Goal: Task Accomplishment & Management: Use online tool/utility

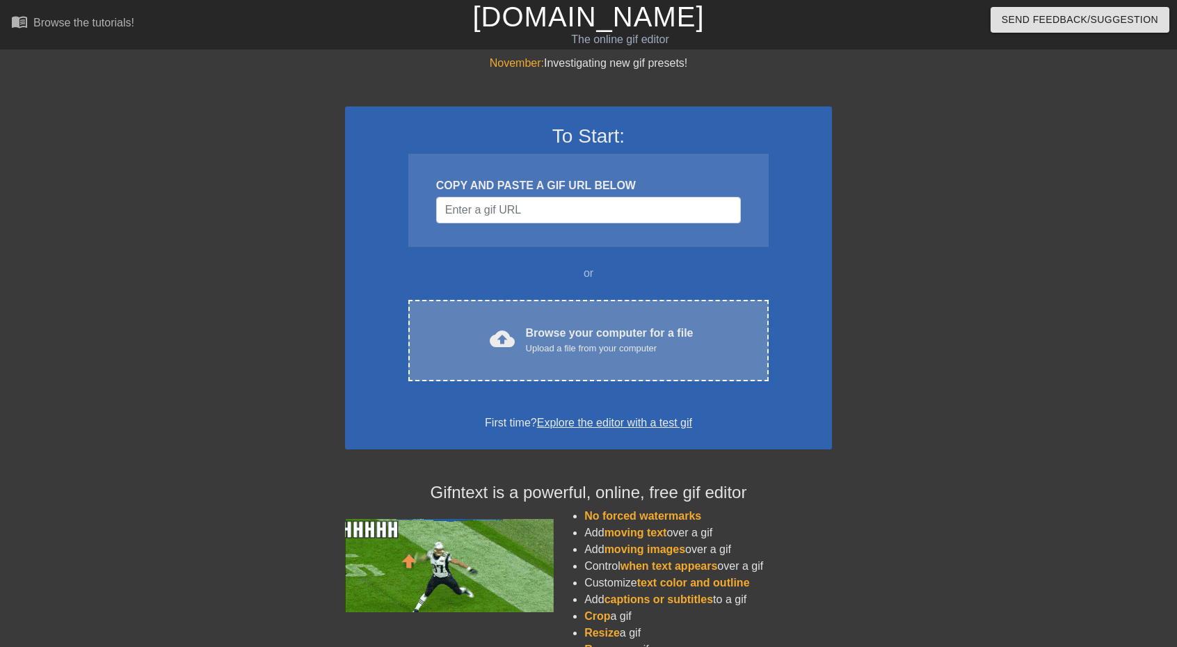
click at [489, 361] on div "cloud_upload Browse your computer for a file Upload a file from your computer C…" at bounding box center [588, 340] width 360 height 81
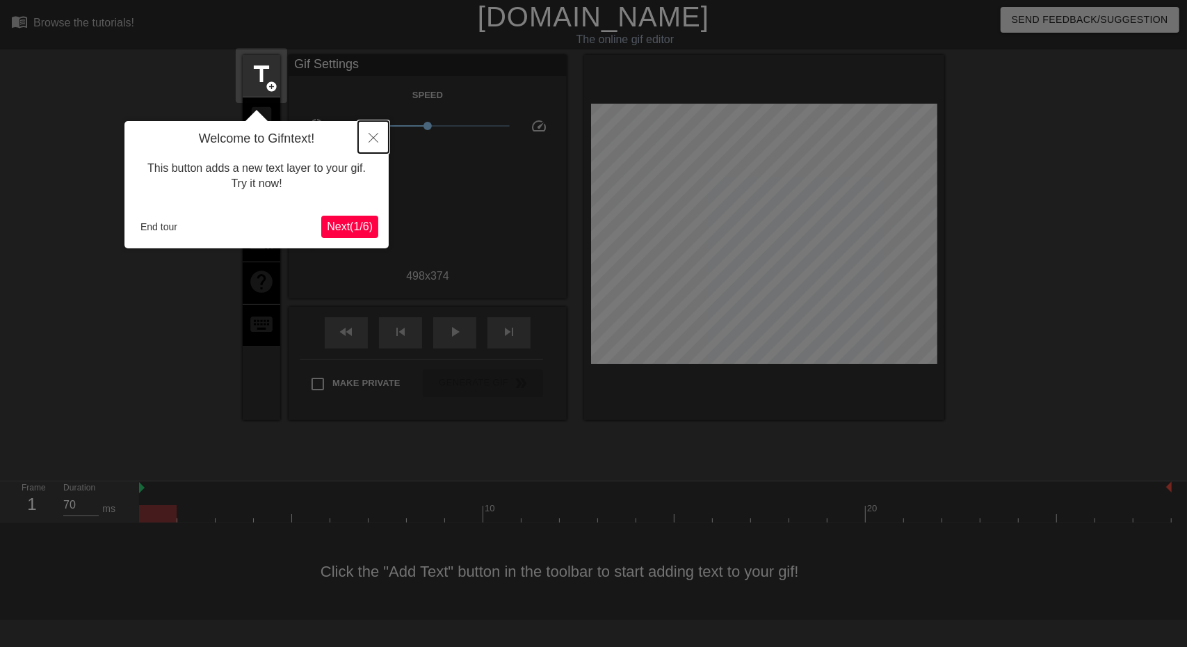
click at [377, 140] on icon "Close" at bounding box center [374, 138] width 10 height 10
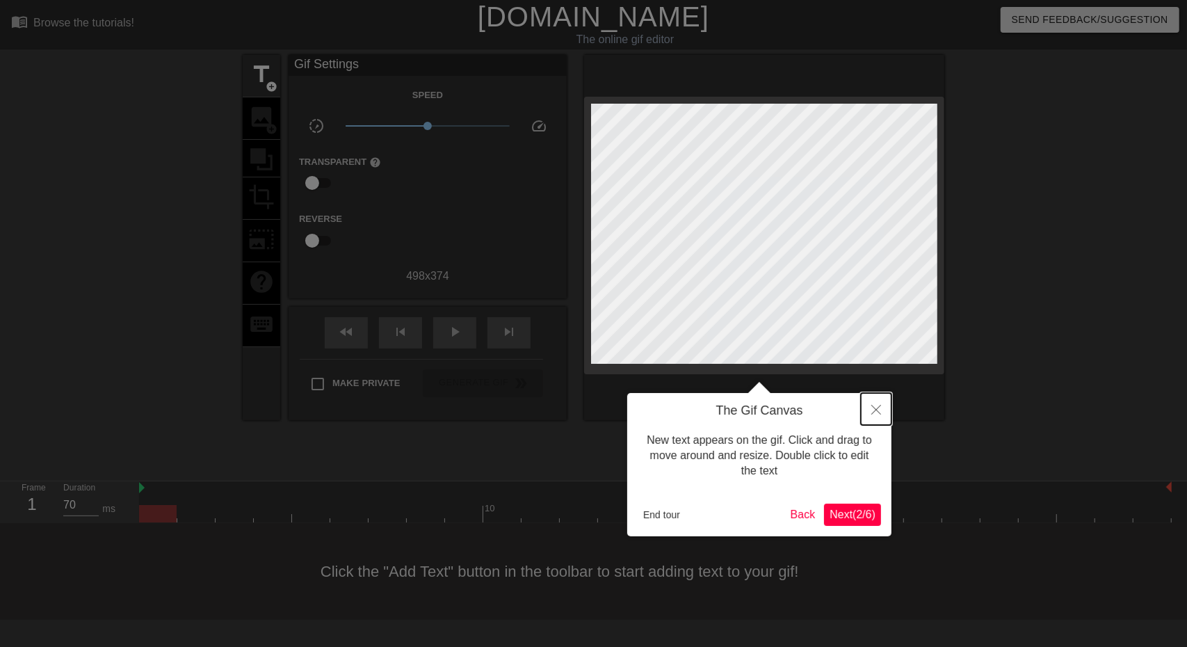
click at [875, 407] on icon "Close" at bounding box center [876, 410] width 10 height 10
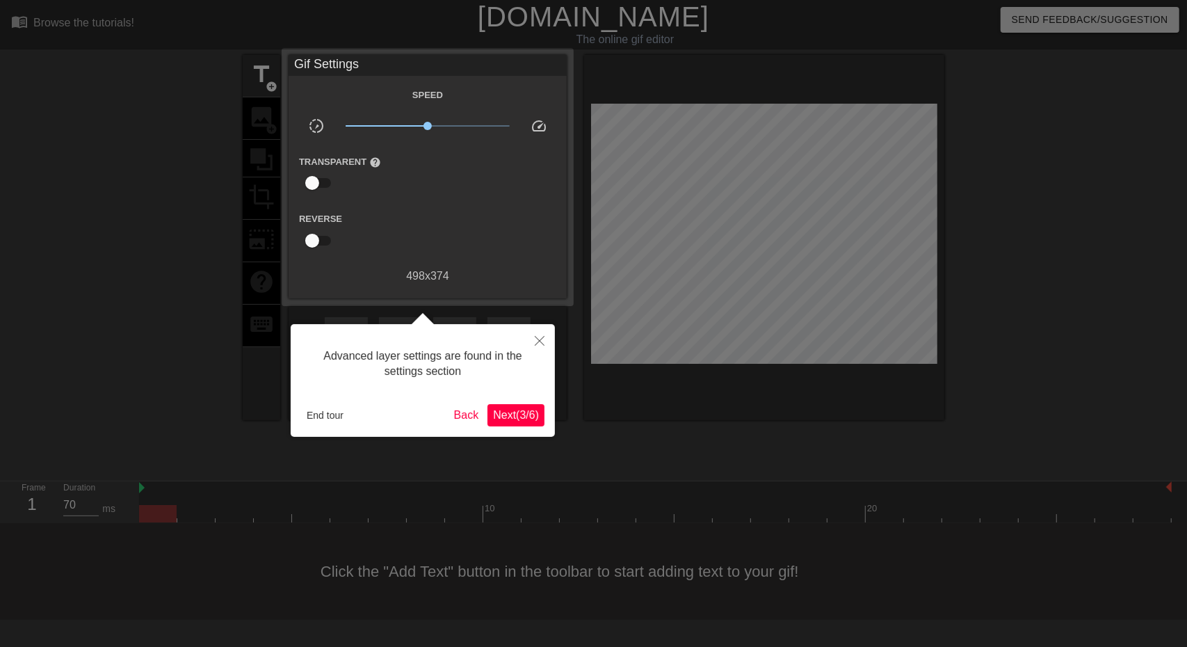
click at [527, 415] on span "Next ( 3 / 6 )" at bounding box center [516, 415] width 46 height 12
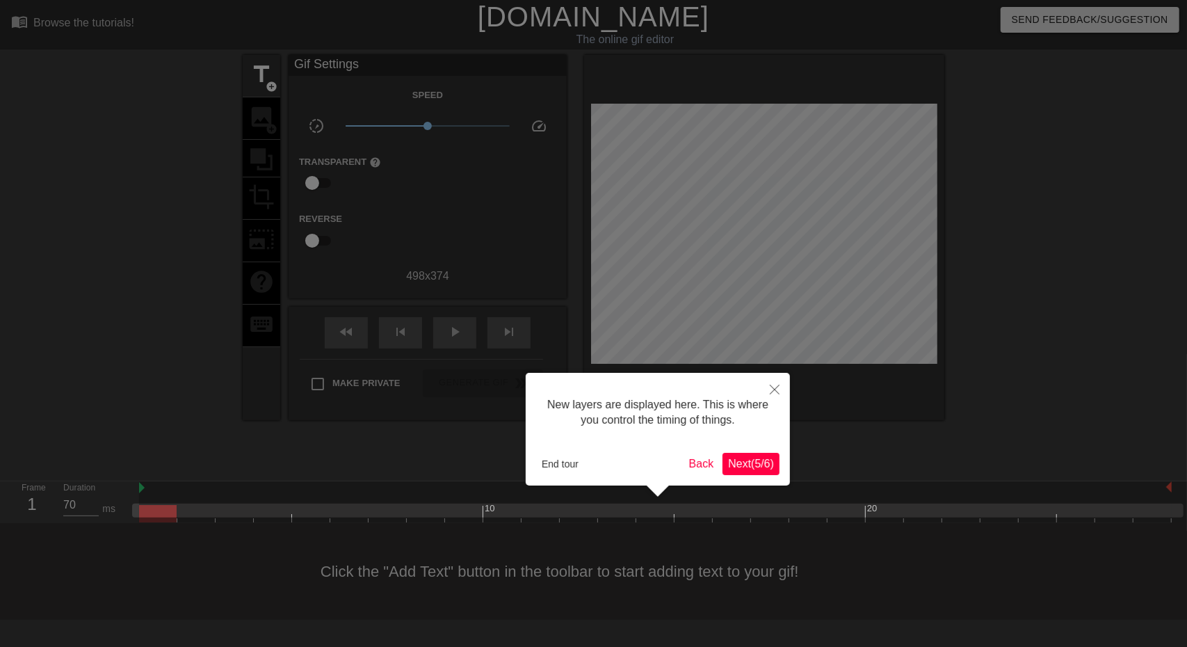
click at [739, 458] on span "Next ( 5 / 6 )" at bounding box center [751, 464] width 46 height 12
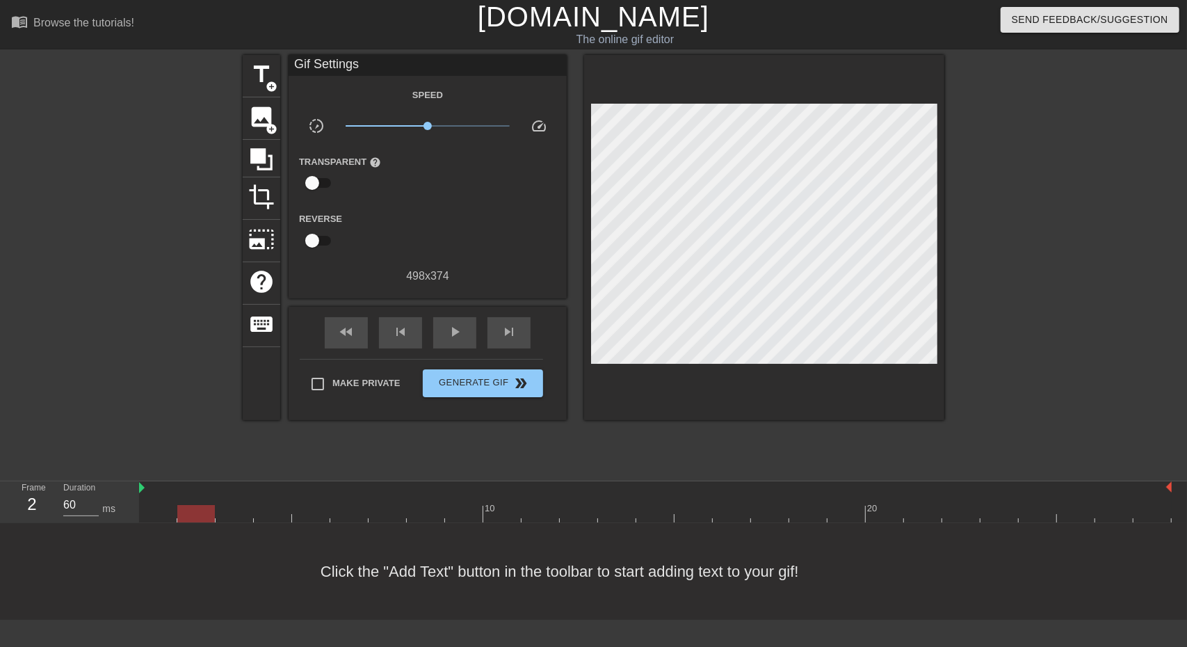
click at [179, 517] on div at bounding box center [655, 513] width 1033 height 17
click at [216, 514] on div at bounding box center [235, 513] width 38 height 17
drag, startPoint x: 264, startPoint y: 513, endPoint x: 274, endPoint y: 513, distance: 9.7
click at [266, 513] on div at bounding box center [655, 513] width 1033 height 17
click at [314, 515] on div at bounding box center [655, 513] width 1033 height 17
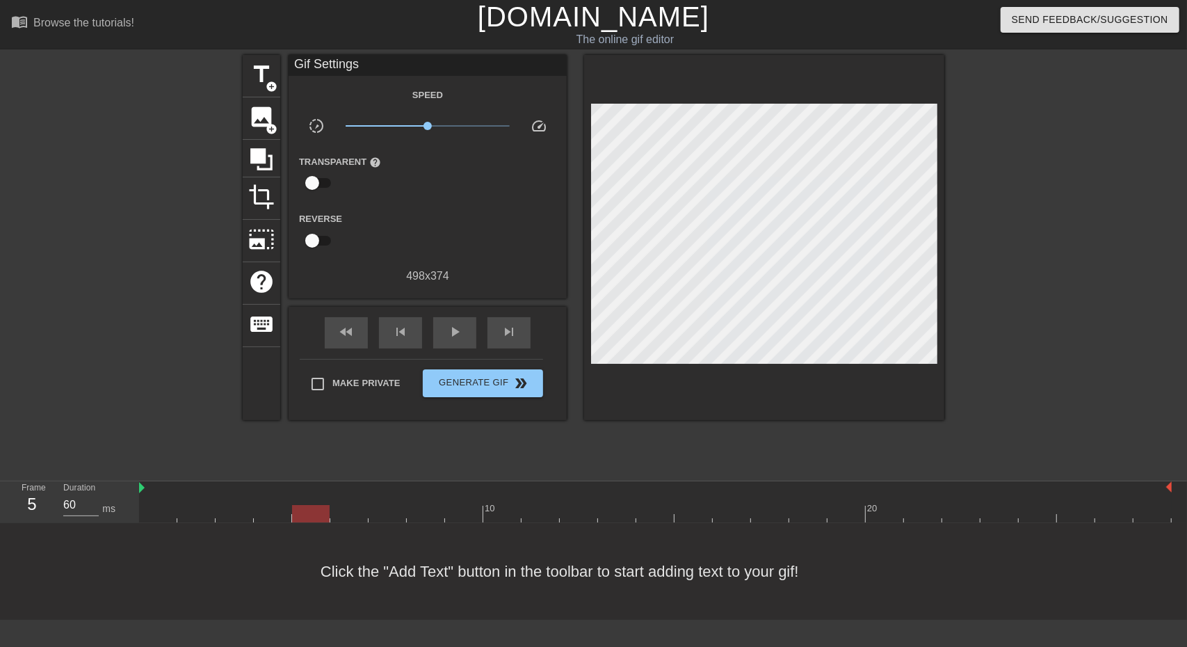
click at [360, 511] on div at bounding box center [655, 513] width 1033 height 17
click at [387, 510] on div at bounding box center [655, 513] width 1033 height 17
type input "60"
click at [453, 508] on div at bounding box center [655, 513] width 1033 height 17
click at [477, 501] on div at bounding box center [464, 503] width 38 height 17
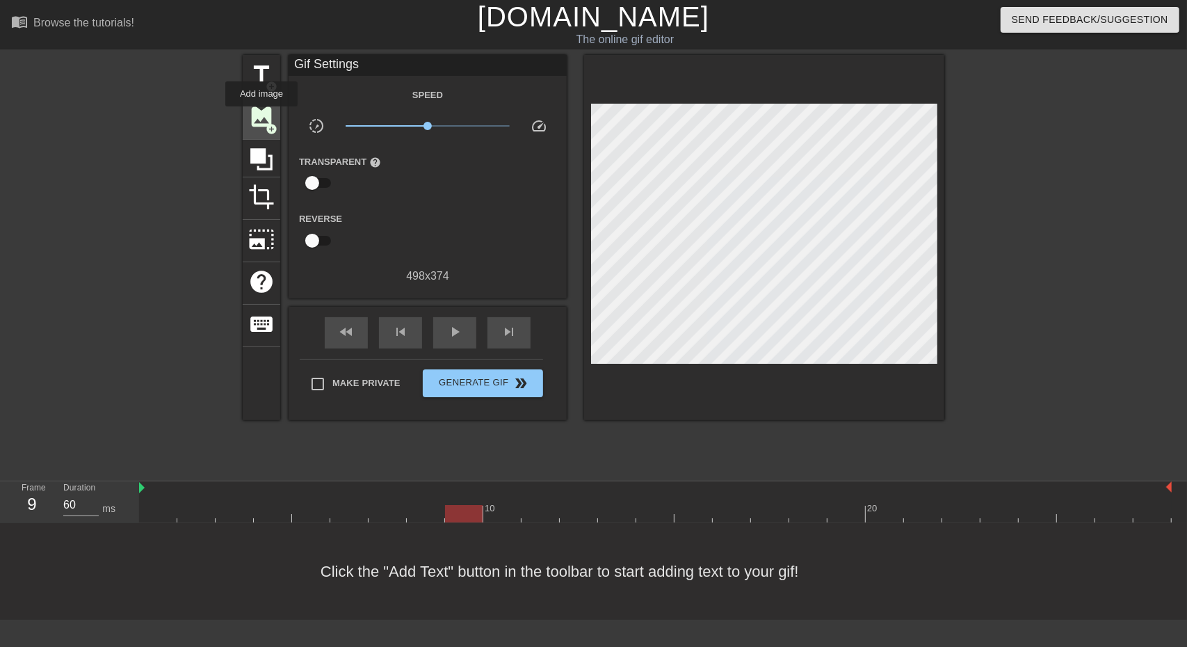
click at [261, 116] on span "image" at bounding box center [261, 117] width 26 height 26
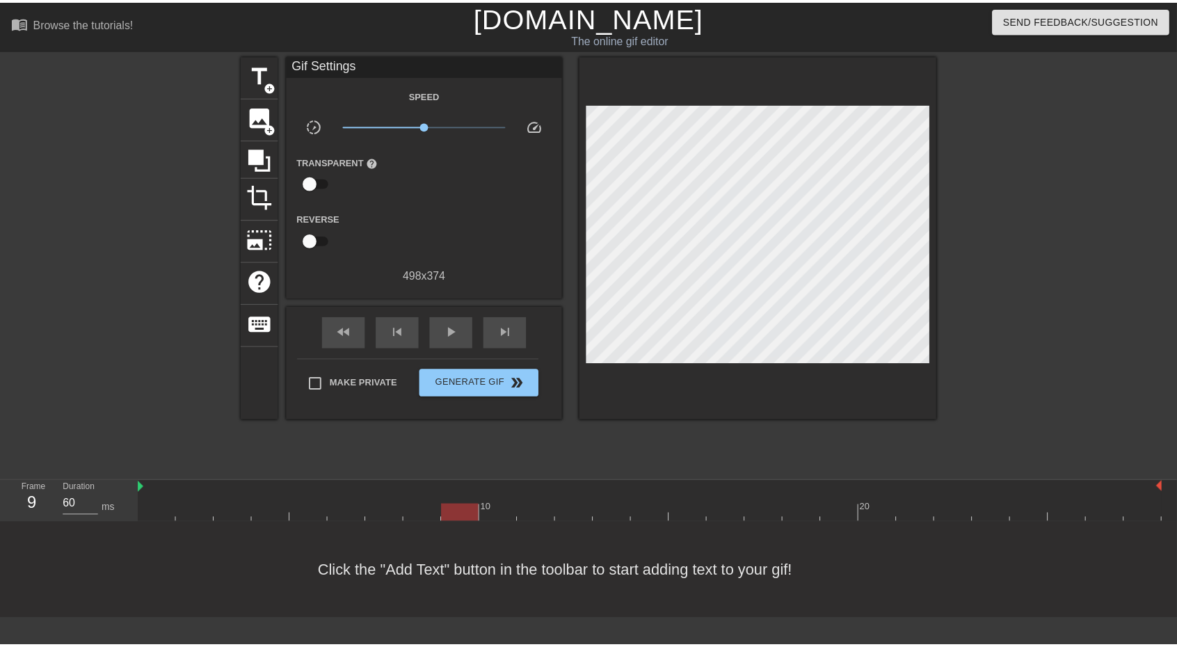
scroll to position [0, 0]
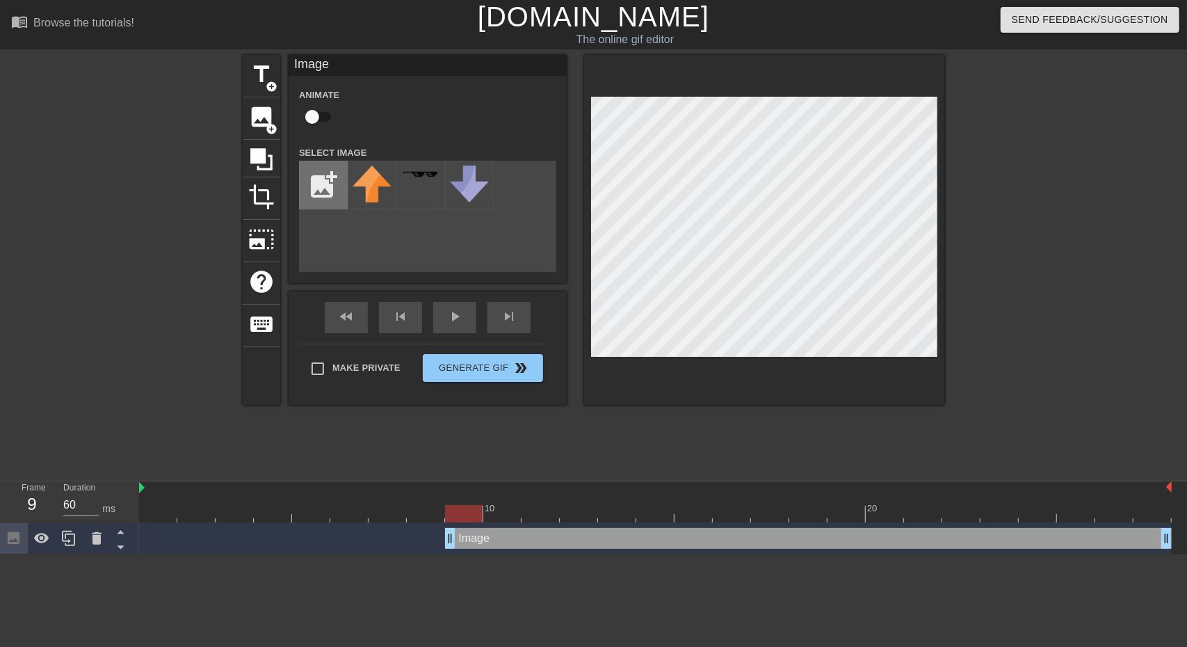
click at [319, 184] on input "file" at bounding box center [323, 184] width 47 height 47
type input "C:\fakepath\Screenshot [DATE] 154316.png"
drag, startPoint x: 385, startPoint y: 195, endPoint x: 702, endPoint y: 515, distance: 451.0
click at [702, 516] on div "menu_book Browse the tutorials! Gifntext.com The online gif editor Send Feedbac…" at bounding box center [593, 277] width 1187 height 554
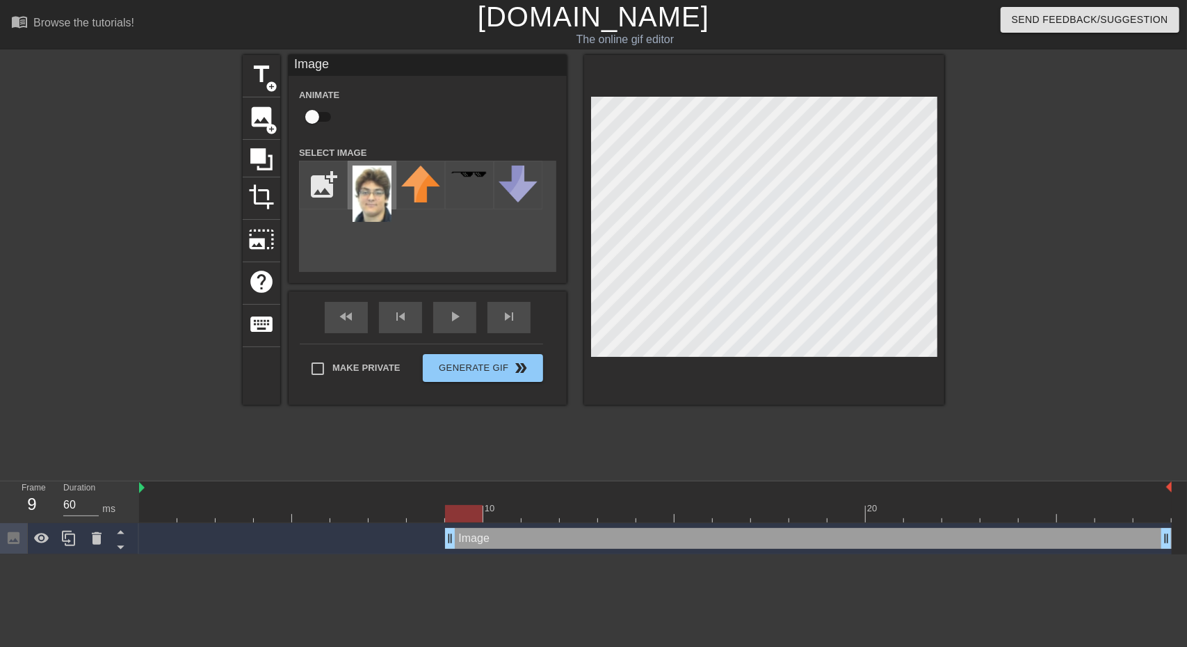
click at [375, 184] on img at bounding box center [372, 194] width 39 height 56
click at [377, 188] on img at bounding box center [372, 194] width 39 height 56
drag, startPoint x: 376, startPoint y: 194, endPoint x: 371, endPoint y: 202, distance: 9.3
click at [371, 202] on img at bounding box center [372, 194] width 39 height 56
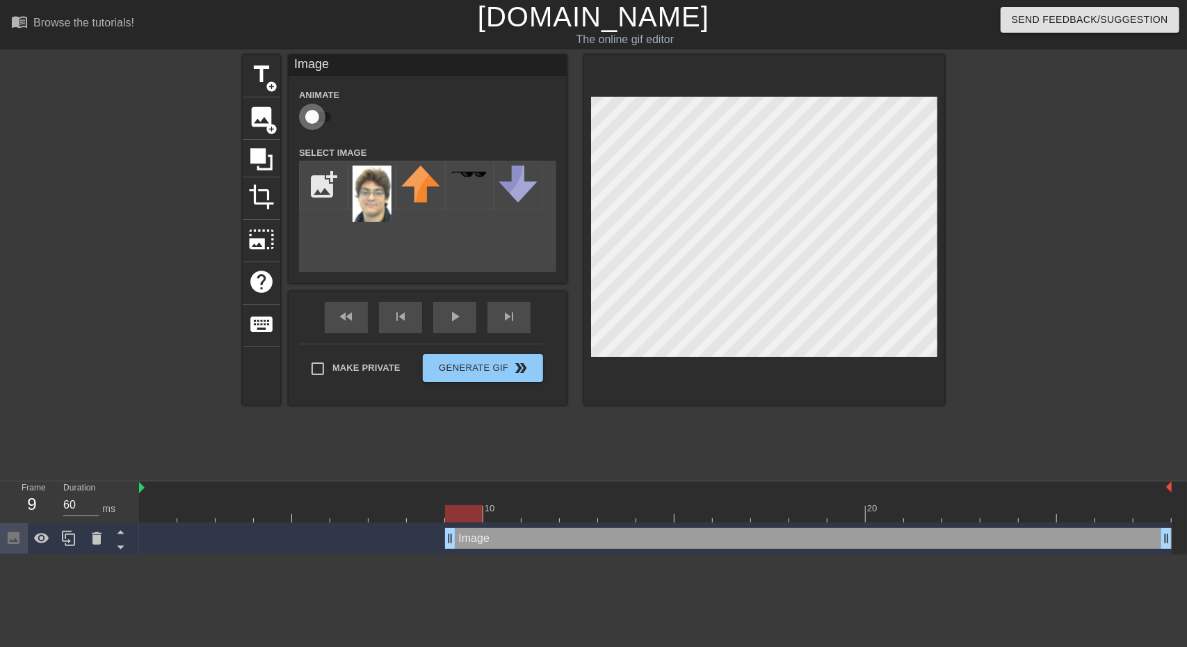
click at [326, 118] on input "checkbox" at bounding box center [312, 117] width 79 height 26
click at [326, 118] on input "checkbox" at bounding box center [325, 117] width 79 height 26
checkbox input "false"
click at [372, 218] on img at bounding box center [372, 194] width 39 height 56
click at [506, 501] on div "10" at bounding box center [502, 503] width 38 height 17
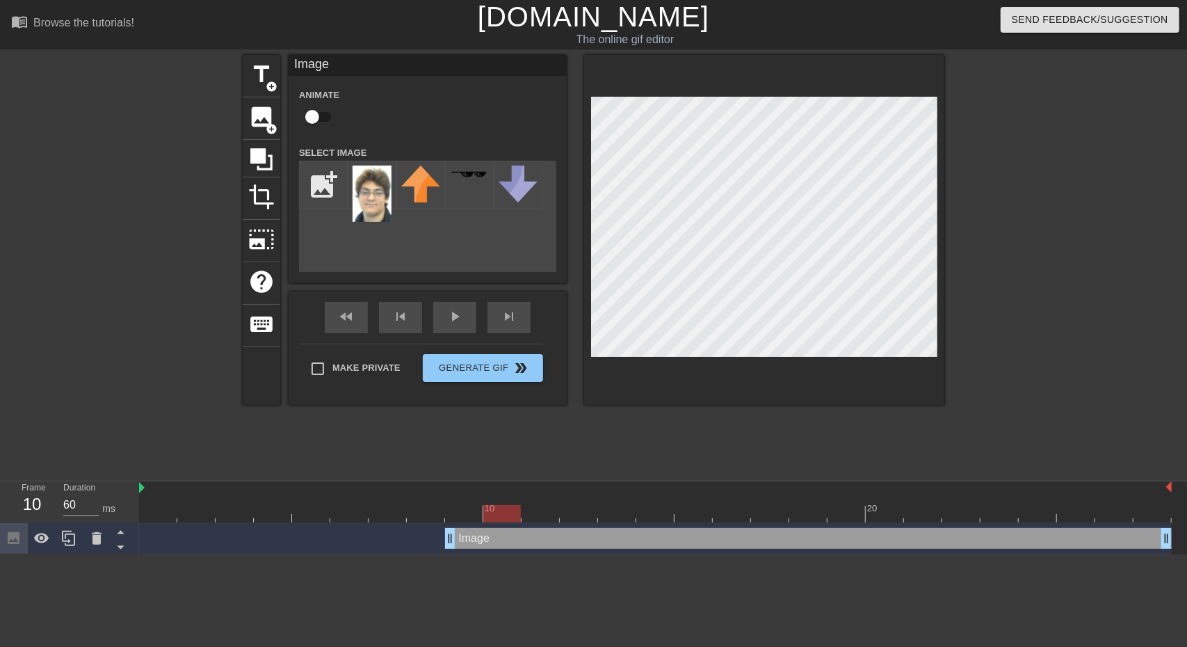
click at [458, 510] on div at bounding box center [655, 513] width 1033 height 17
click at [377, 190] on img at bounding box center [372, 194] width 39 height 56
click at [668, 216] on div "title add_circle image add_circle crop photo_size_select_large help keyboard Im…" at bounding box center [594, 230] width 702 height 350
click at [456, 178] on img at bounding box center [469, 174] width 39 height 8
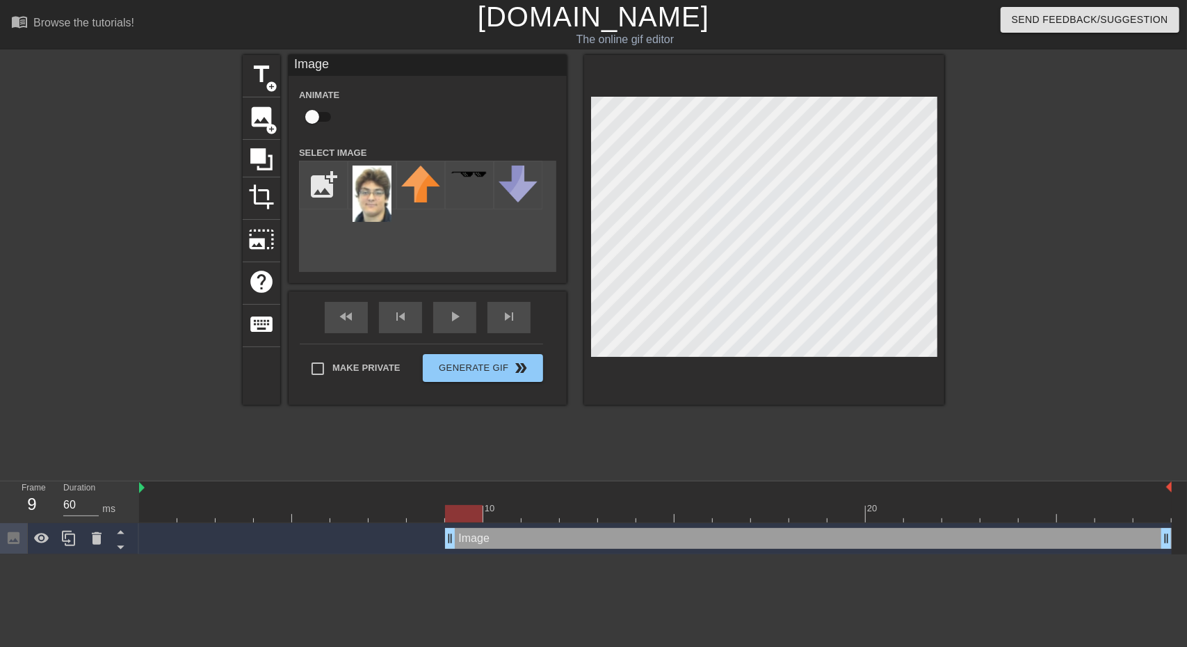
click at [694, 207] on div "title add_circle image add_circle crop photo_size_select_large help keyboard Im…" at bounding box center [594, 230] width 702 height 350
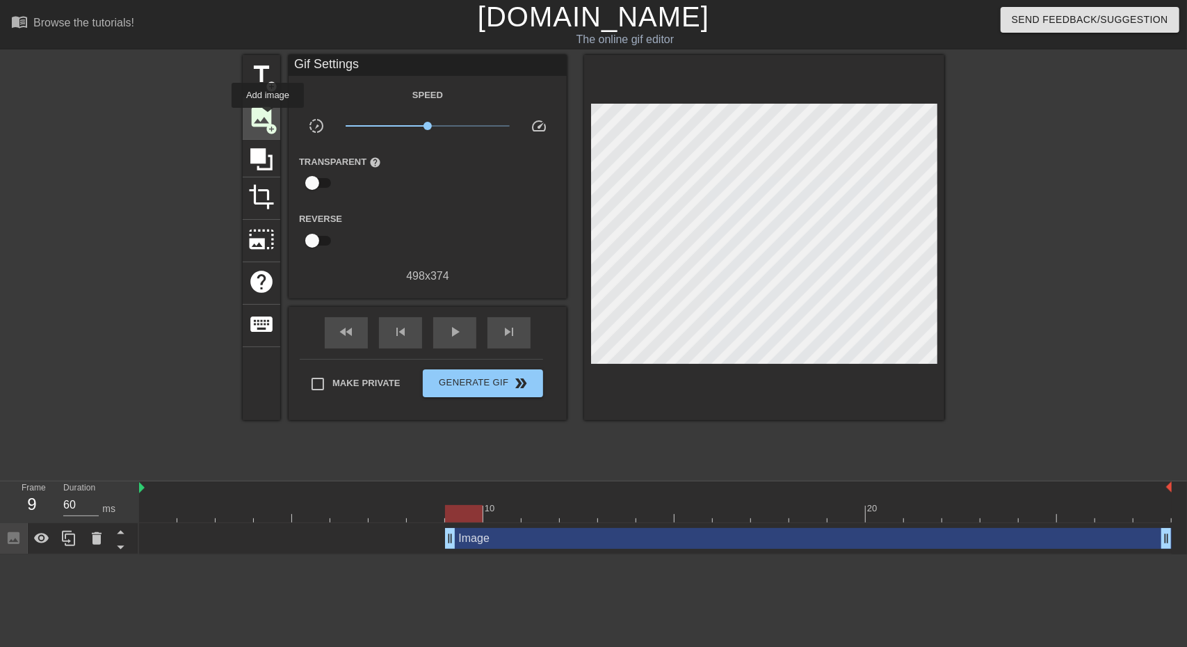
click at [268, 118] on span "image" at bounding box center [261, 117] width 26 height 26
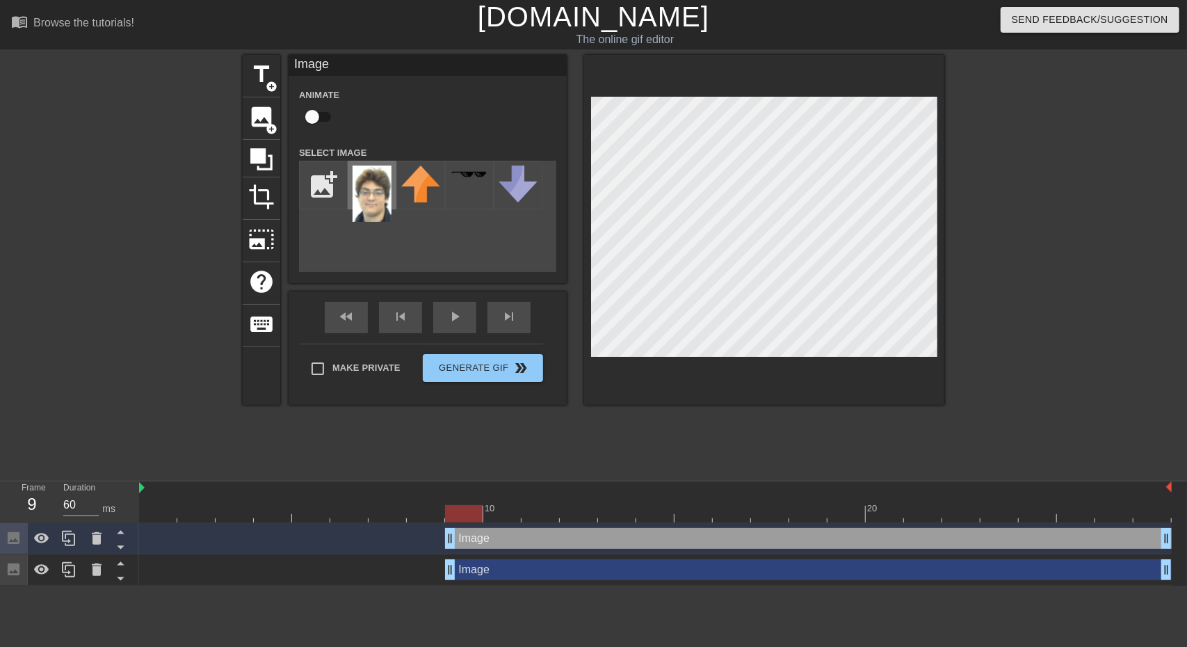
click at [378, 198] on img at bounding box center [372, 194] width 39 height 56
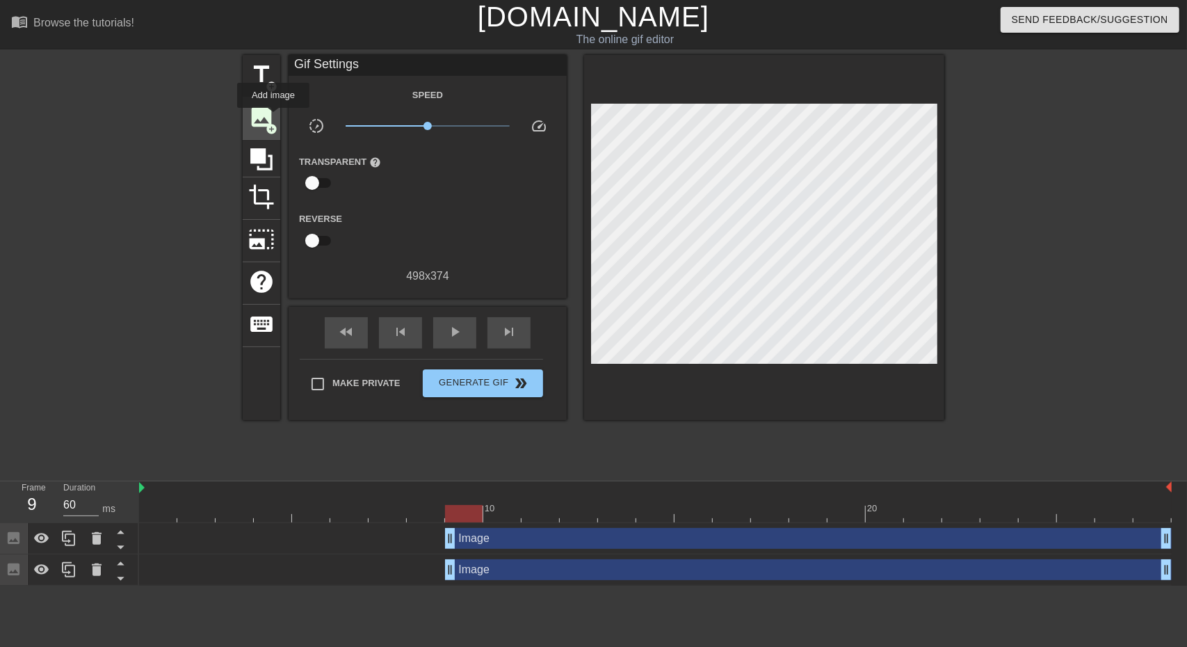
click at [272, 116] on span "image" at bounding box center [261, 117] width 26 height 26
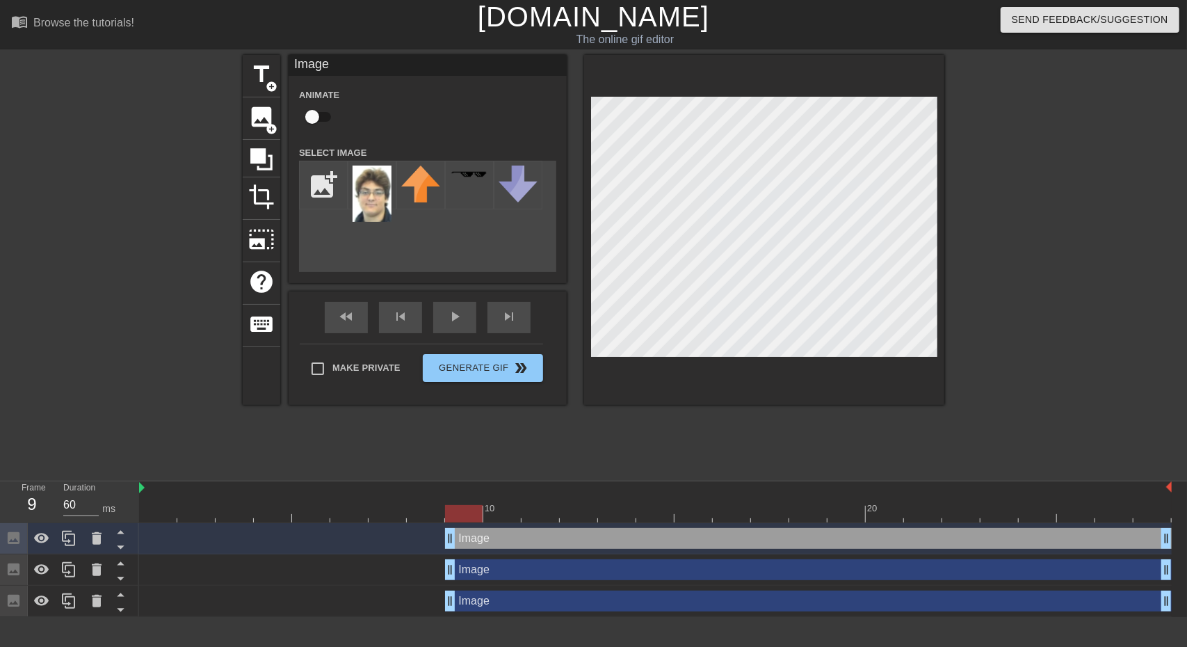
click at [794, 442] on div "title add_circle image add_circle crop photo_size_select_large help keyboard Im…" at bounding box center [594, 263] width 702 height 417
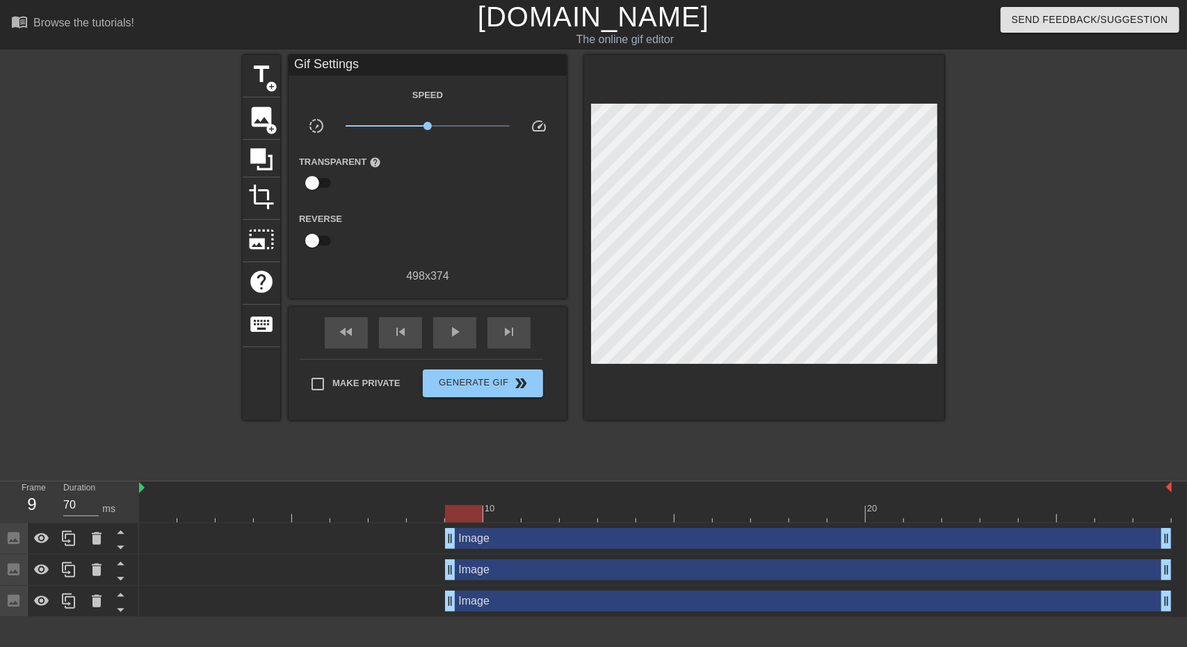
click at [499, 510] on div at bounding box center [655, 513] width 1033 height 17
click at [537, 511] on div at bounding box center [655, 513] width 1033 height 17
click at [598, 503] on div at bounding box center [617, 503] width 38 height 17
click at [332, 513] on div at bounding box center [655, 513] width 1033 height 17
click at [323, 513] on div at bounding box center [655, 513] width 1033 height 17
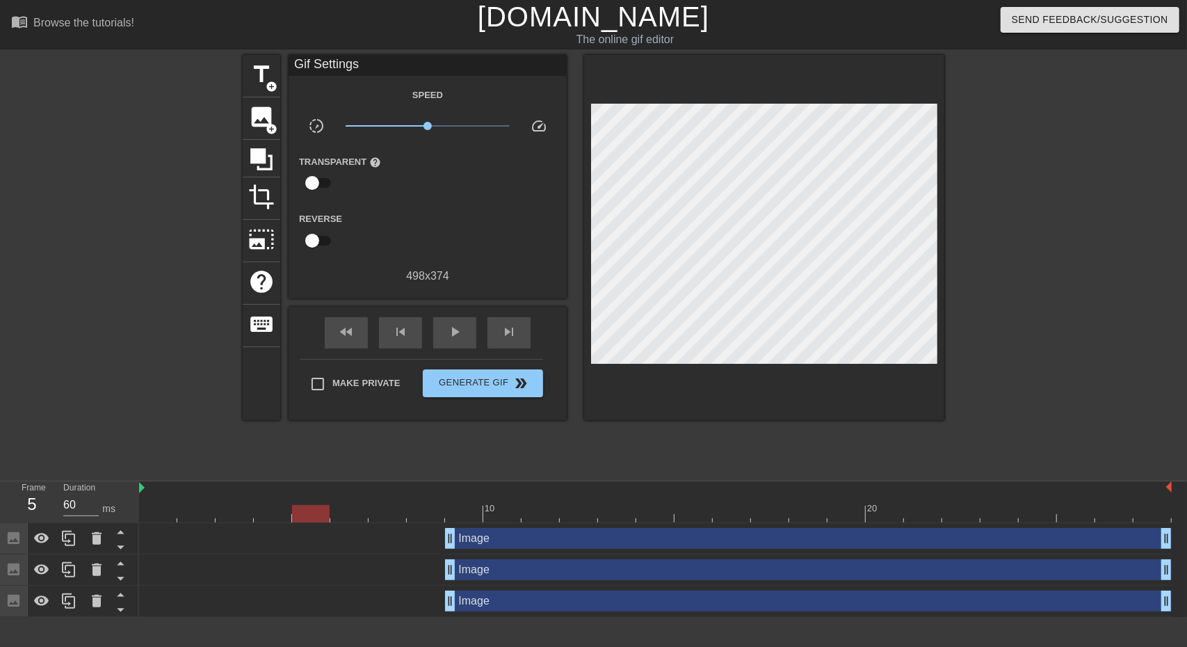
click at [366, 504] on div at bounding box center [349, 503] width 38 height 17
click at [154, 503] on div at bounding box center [158, 503] width 38 height 17
click at [271, 168] on icon at bounding box center [261, 159] width 26 height 26
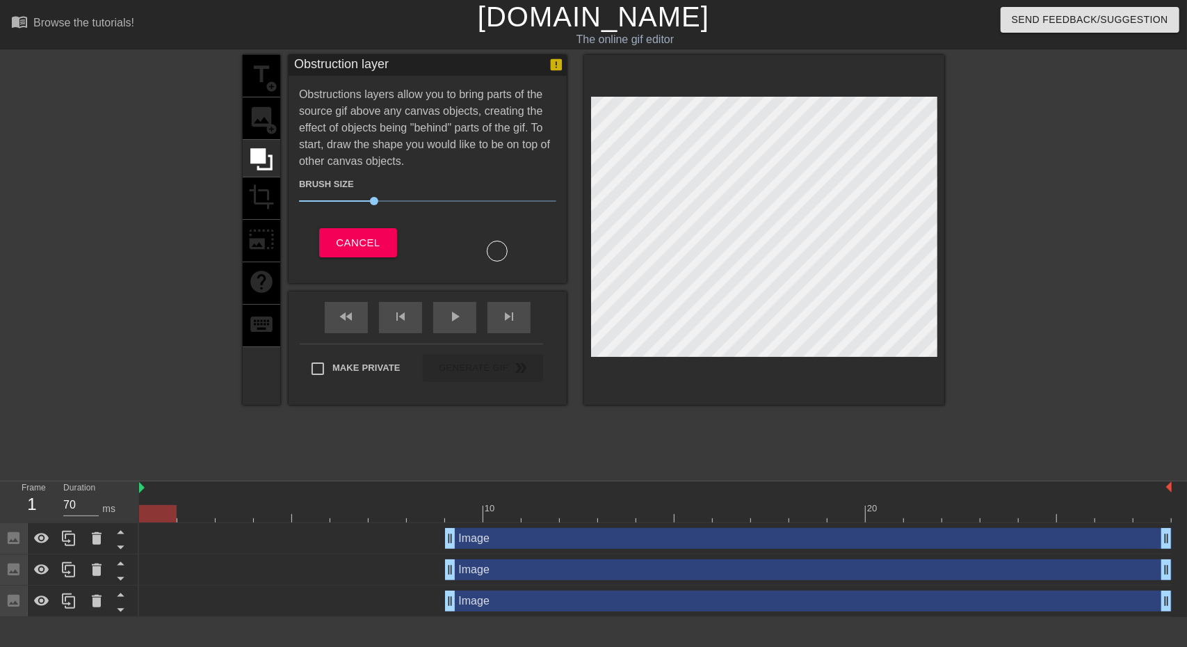
click at [256, 205] on div "title add_circle image add_circle crop photo_size_select_large help keyboard" at bounding box center [262, 230] width 38 height 350
drag, startPoint x: 362, startPoint y: 200, endPoint x: 373, endPoint y: 187, distance: 17.2
click at [373, 193] on span "35" at bounding box center [427, 201] width 257 height 17
click at [348, 508] on div at bounding box center [655, 513] width 1033 height 17
click at [383, 518] on div at bounding box center [655, 513] width 1033 height 17
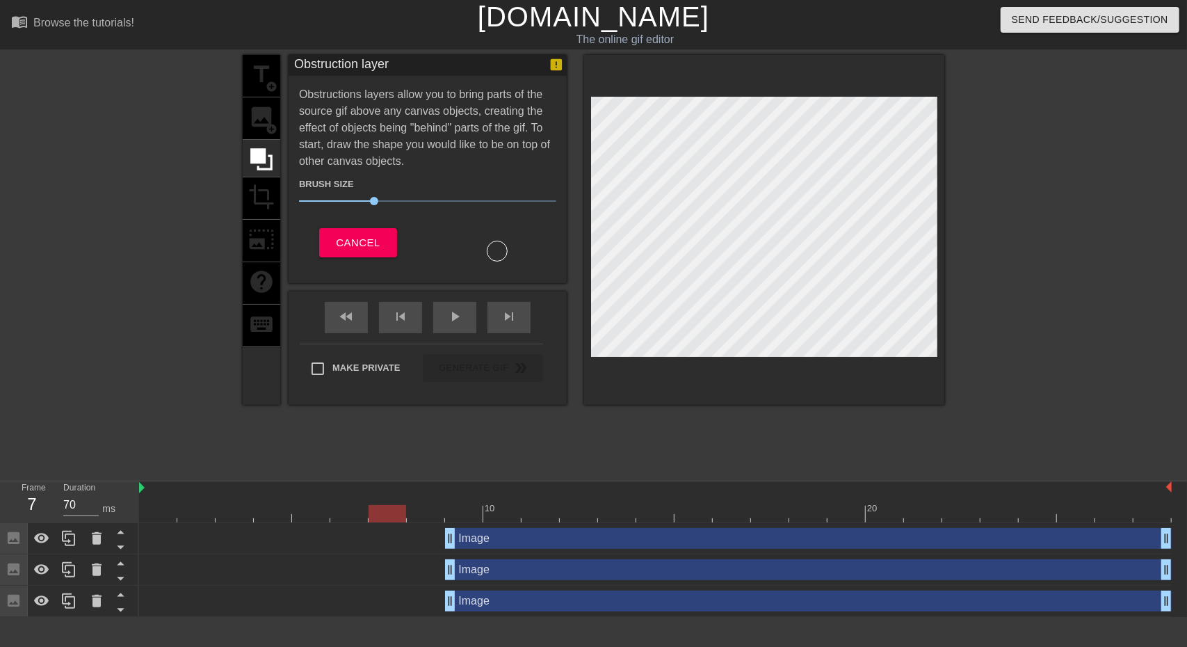
click at [427, 517] on div at bounding box center [655, 513] width 1033 height 17
click at [459, 519] on div at bounding box center [655, 513] width 1033 height 17
click at [494, 247] on div at bounding box center [497, 251] width 21 height 21
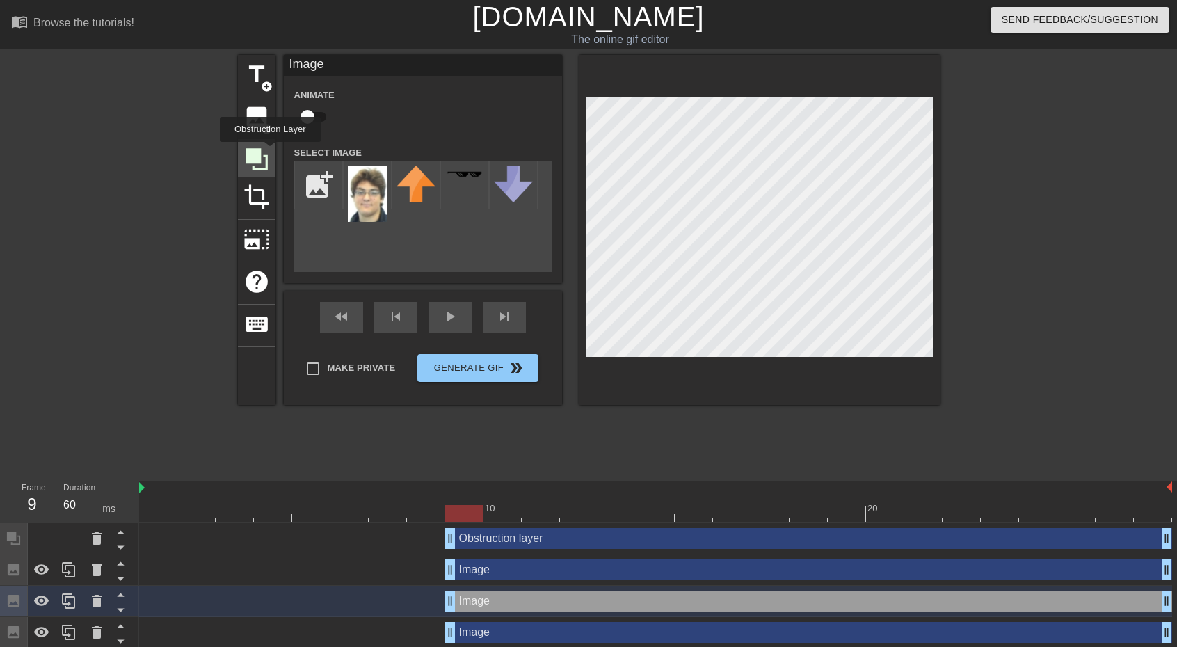
click at [273, 152] on div at bounding box center [257, 159] width 38 height 38
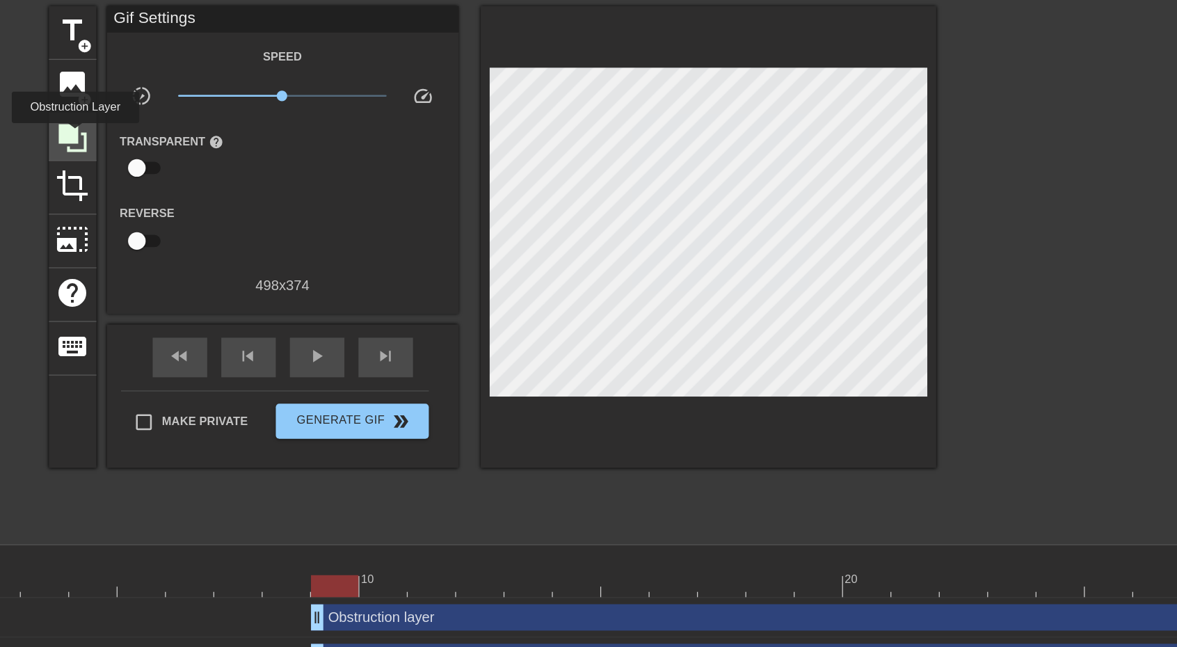
click at [259, 157] on icon at bounding box center [257, 159] width 22 height 22
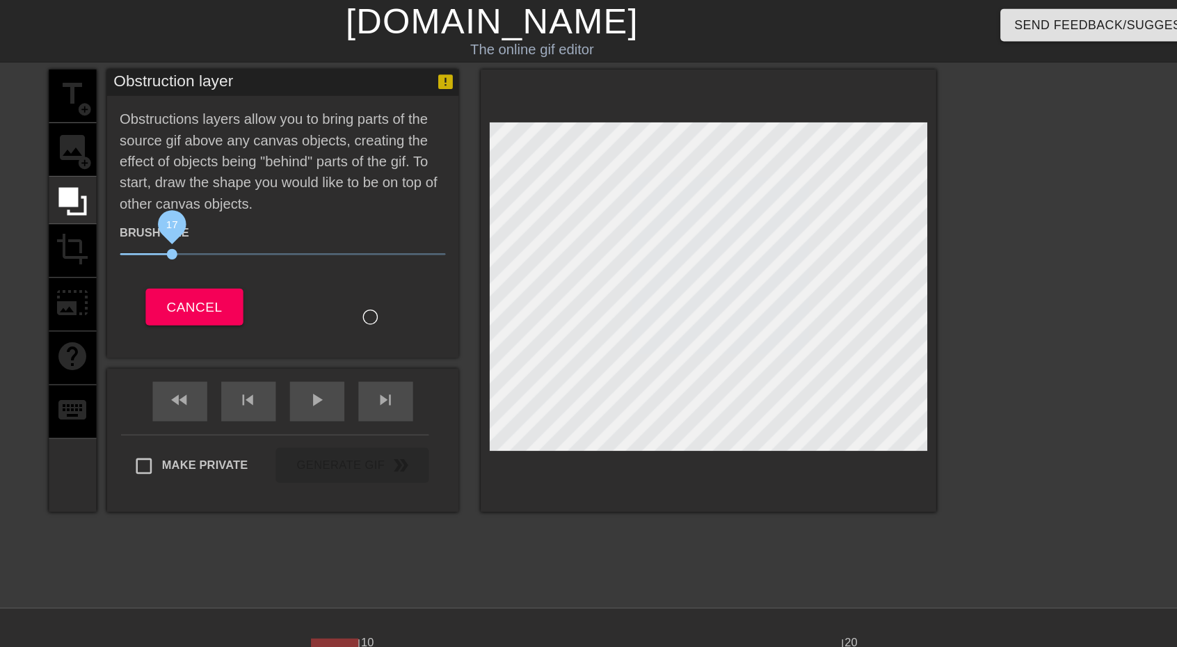
drag, startPoint x: 348, startPoint y: 201, endPoint x: 335, endPoint y: 202, distance: 13.2
click at [335, 202] on span "17" at bounding box center [422, 201] width 257 height 17
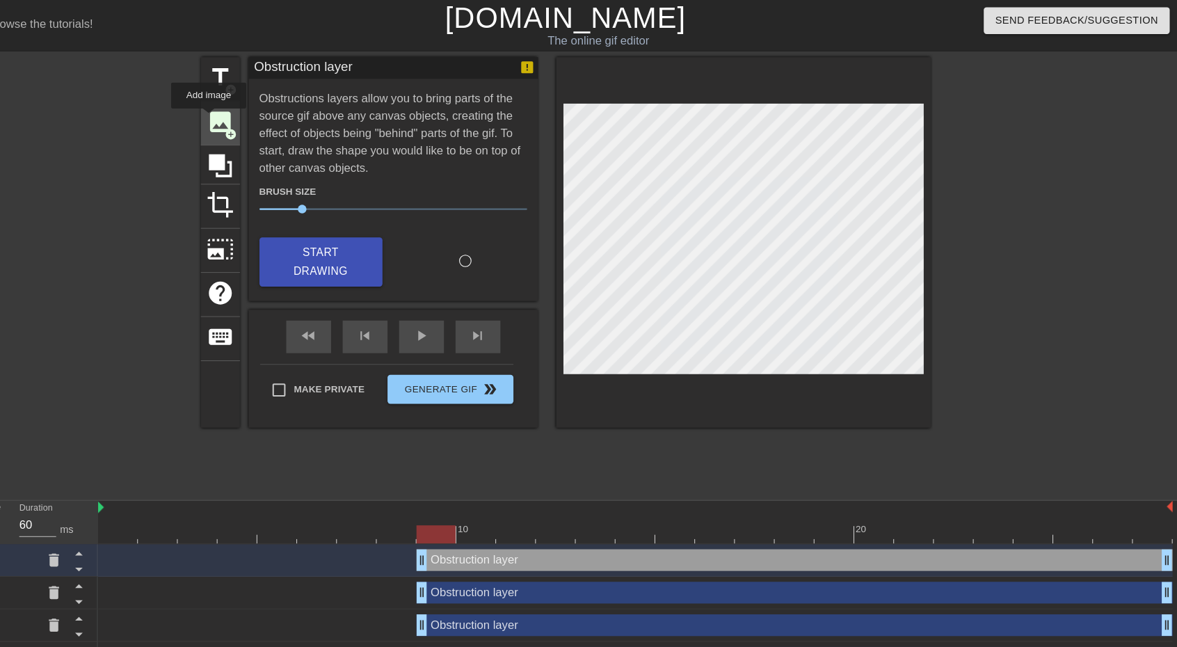
click at [246, 114] on span "image" at bounding box center [256, 117] width 26 height 26
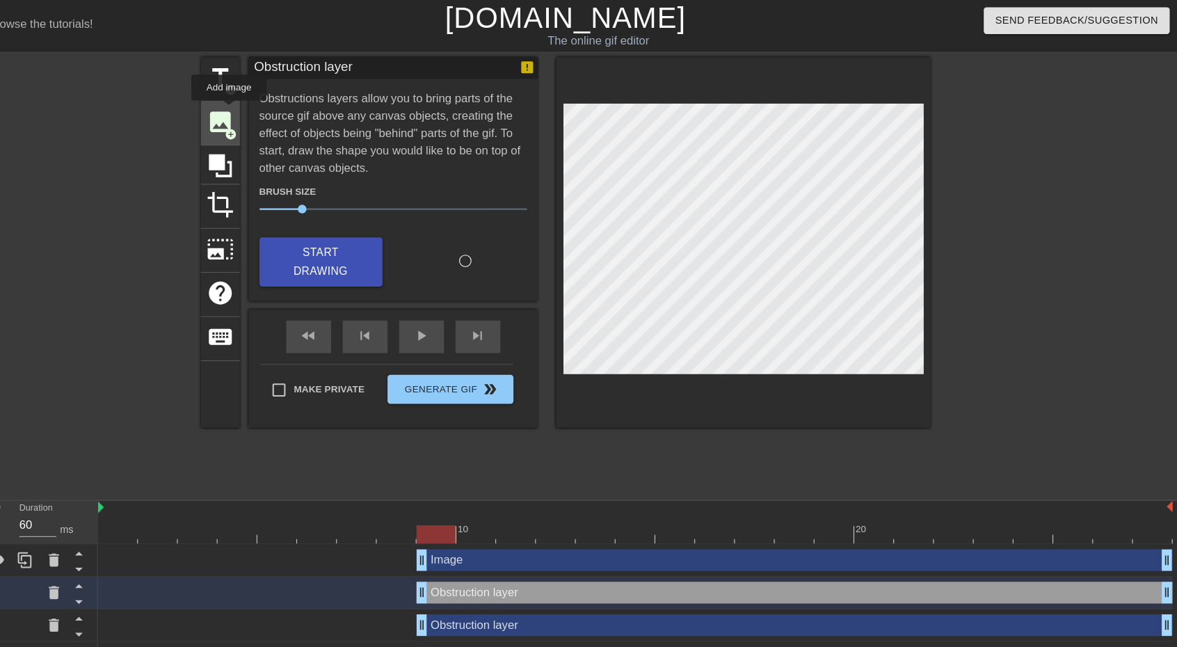
click at [265, 107] on span "image" at bounding box center [256, 117] width 26 height 26
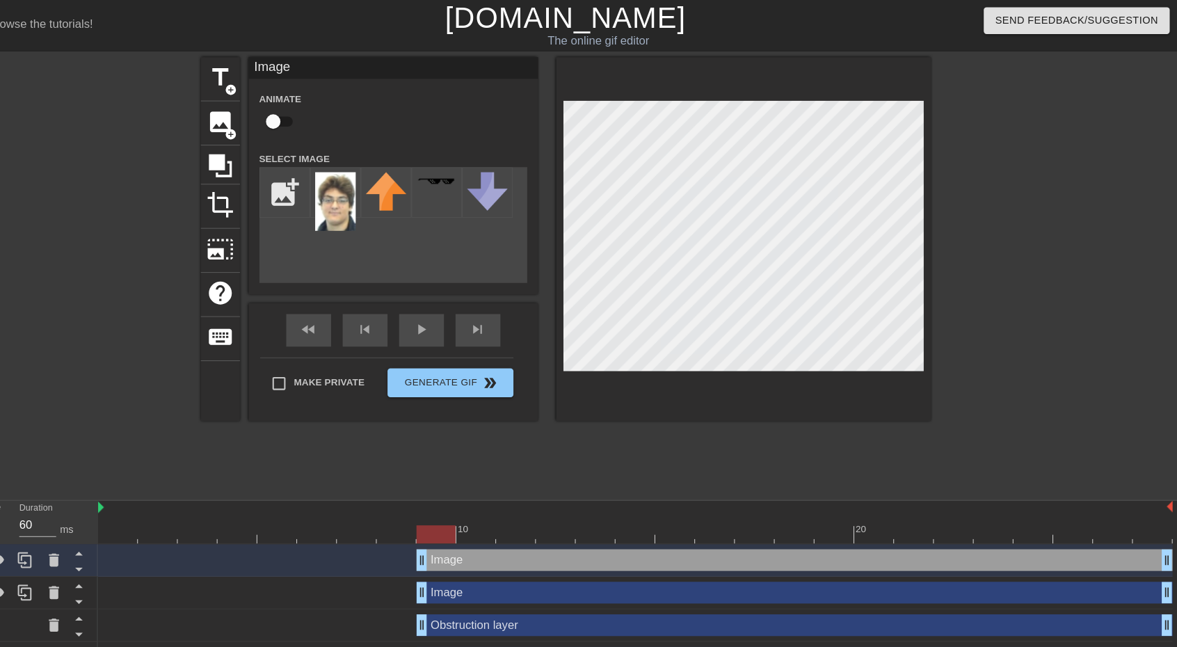
click at [771, 447] on div "title add_circle image add_circle crop photo_size_select_large help keyboard Im…" at bounding box center [589, 263] width 702 height 417
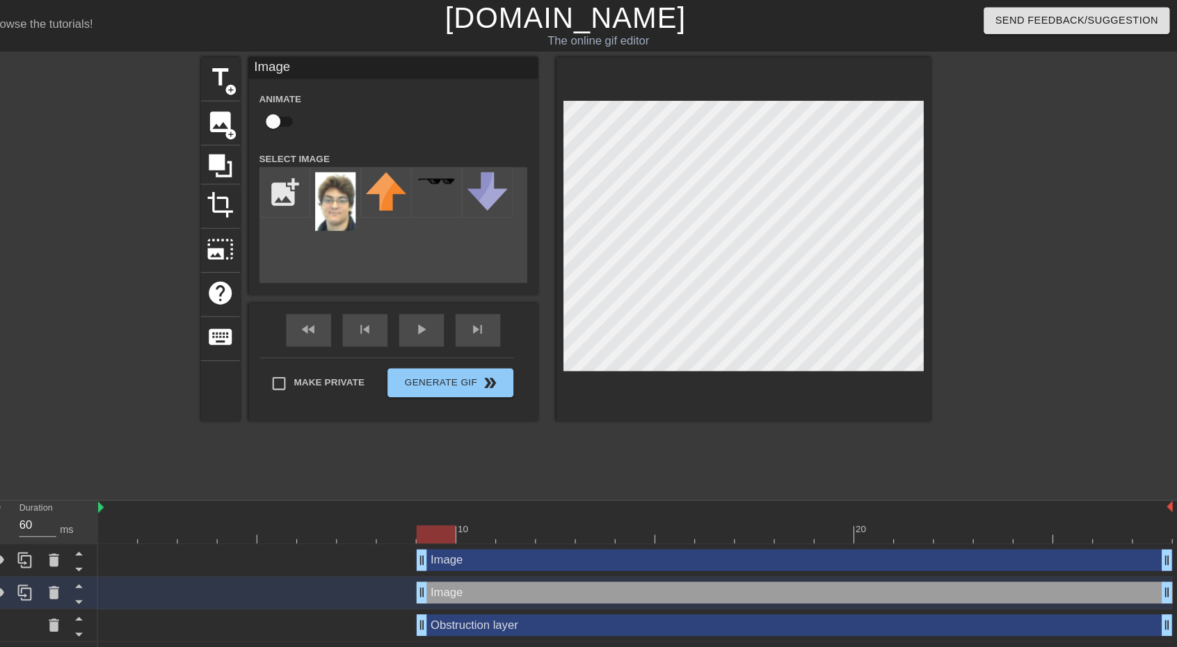
click at [744, 506] on div "menu_book Browse the tutorials! Gifntext.com The online gif editor Send Feedbac…" at bounding box center [588, 386] width 1177 height 773
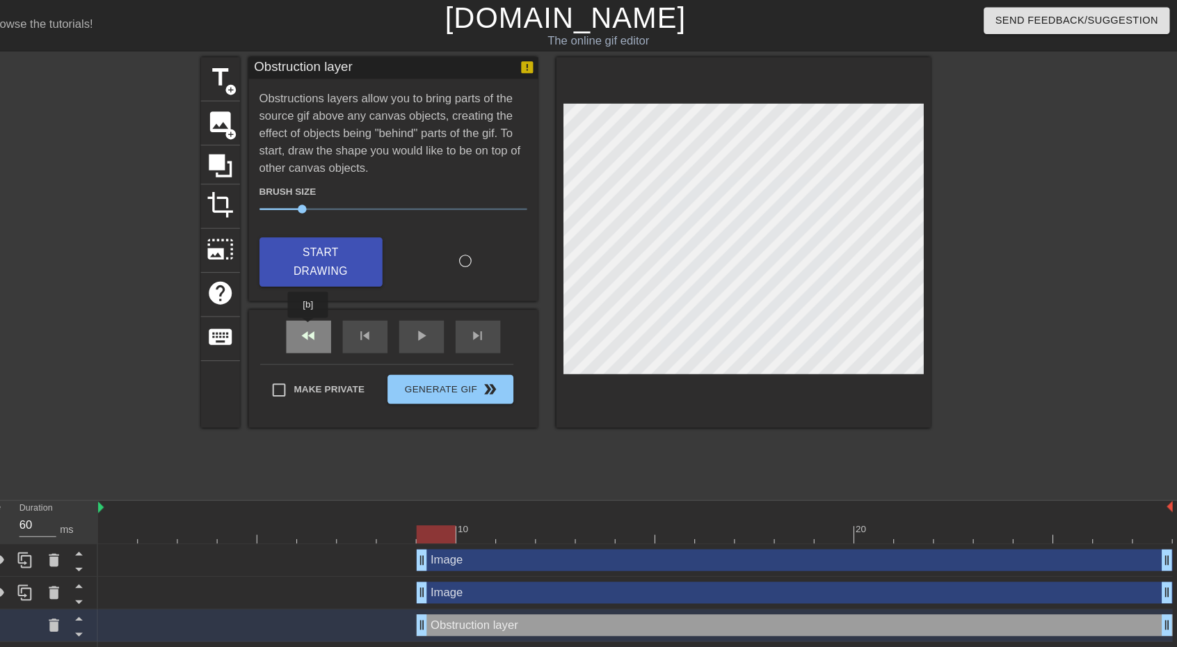
click at [341, 315] on div "fast_rewind skip_previous play_arrow skip_next" at bounding box center [422, 324] width 227 height 52
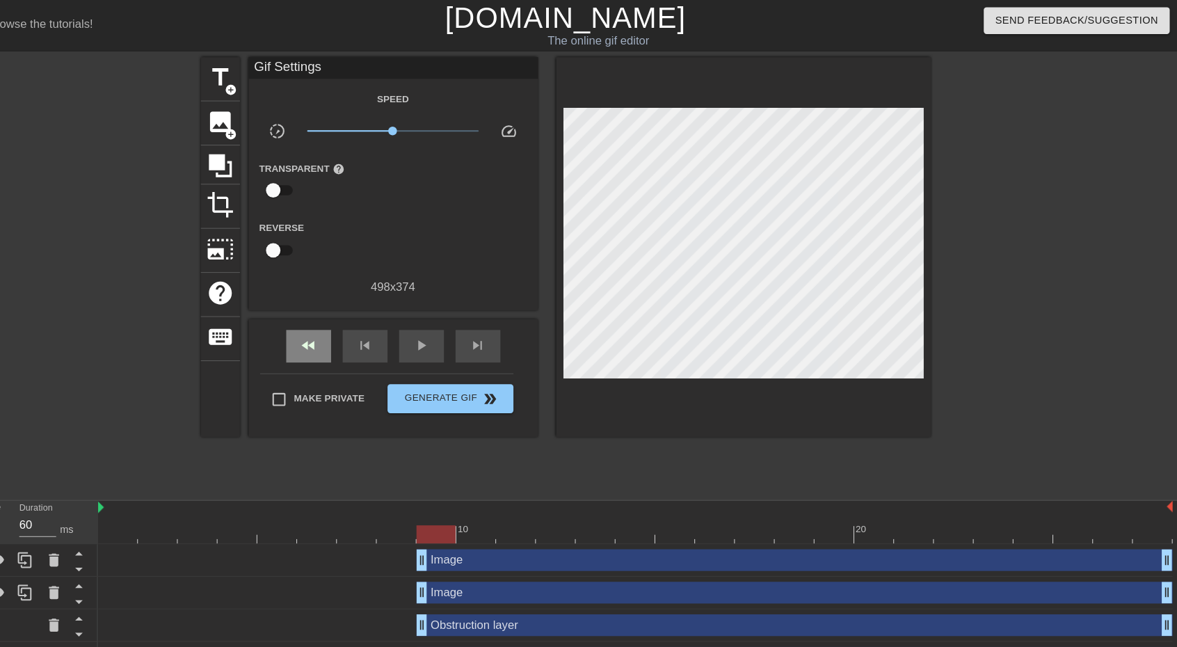
click at [341, 315] on div "fast_rewind skip_previous play_arrow skip_next" at bounding box center [422, 333] width 227 height 52
click at [341, 330] on span "fast_rewind" at bounding box center [341, 331] width 17 height 17
drag, startPoint x: 437, startPoint y: 522, endPoint x: 450, endPoint y: 510, distance: 17.7
click at [437, 522] on div "10 20" at bounding box center [655, 502] width 1033 height 42
drag, startPoint x: 450, startPoint y: 510, endPoint x: 459, endPoint y: 509, distance: 9.1
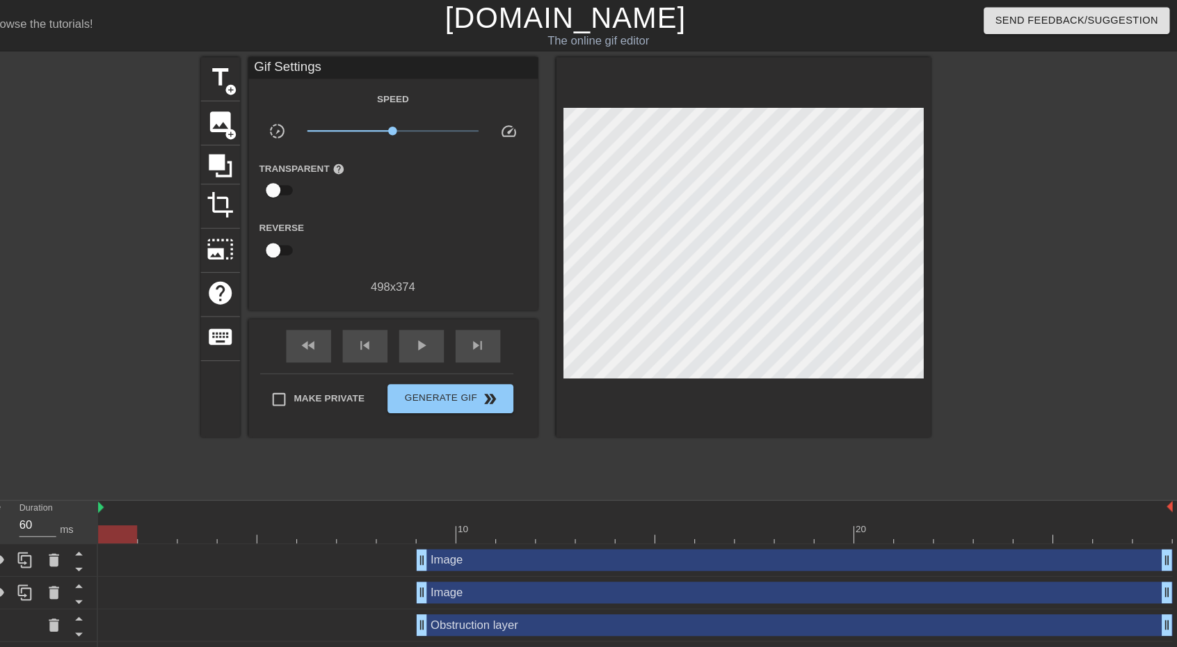
click at [453, 509] on div at bounding box center [655, 513] width 1033 height 17
click at [494, 509] on div at bounding box center [655, 513] width 1033 height 17
click at [436, 509] on div at bounding box center [655, 513] width 1033 height 17
type input "60"
click at [472, 507] on div at bounding box center [655, 513] width 1033 height 17
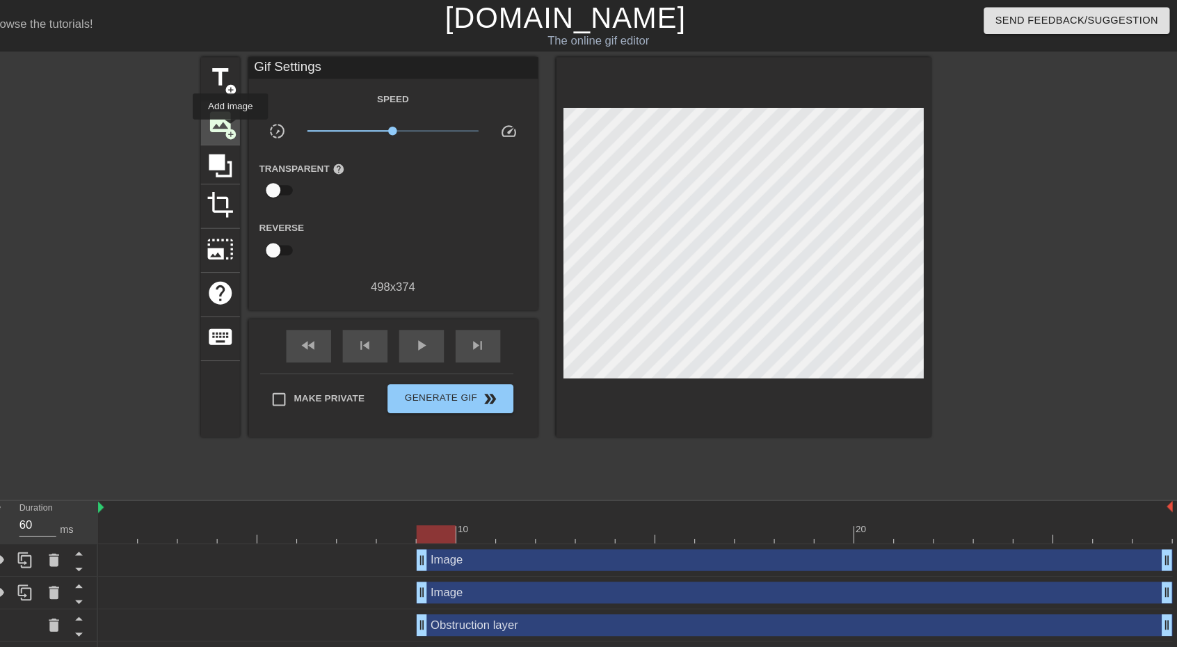
click at [266, 124] on span "add_circle" at bounding box center [267, 129] width 12 height 12
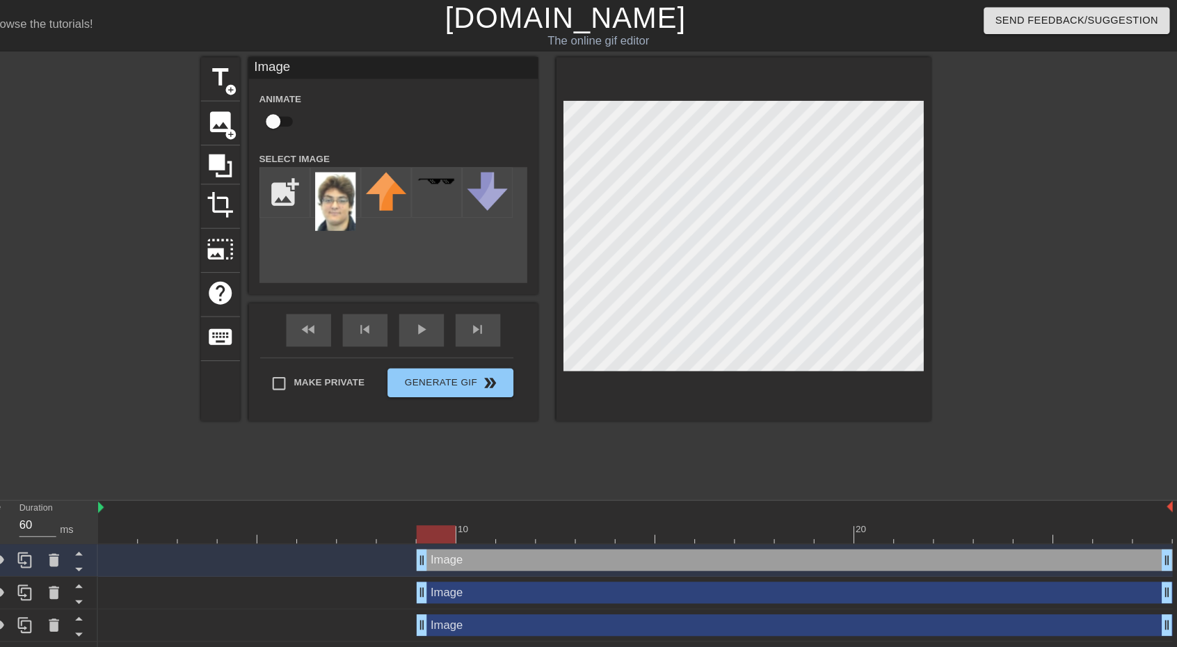
click at [737, 501] on div "menu_book Browse the tutorials! Gifntext.com The online gif editor Send Feedbac…" at bounding box center [588, 402] width 1177 height 805
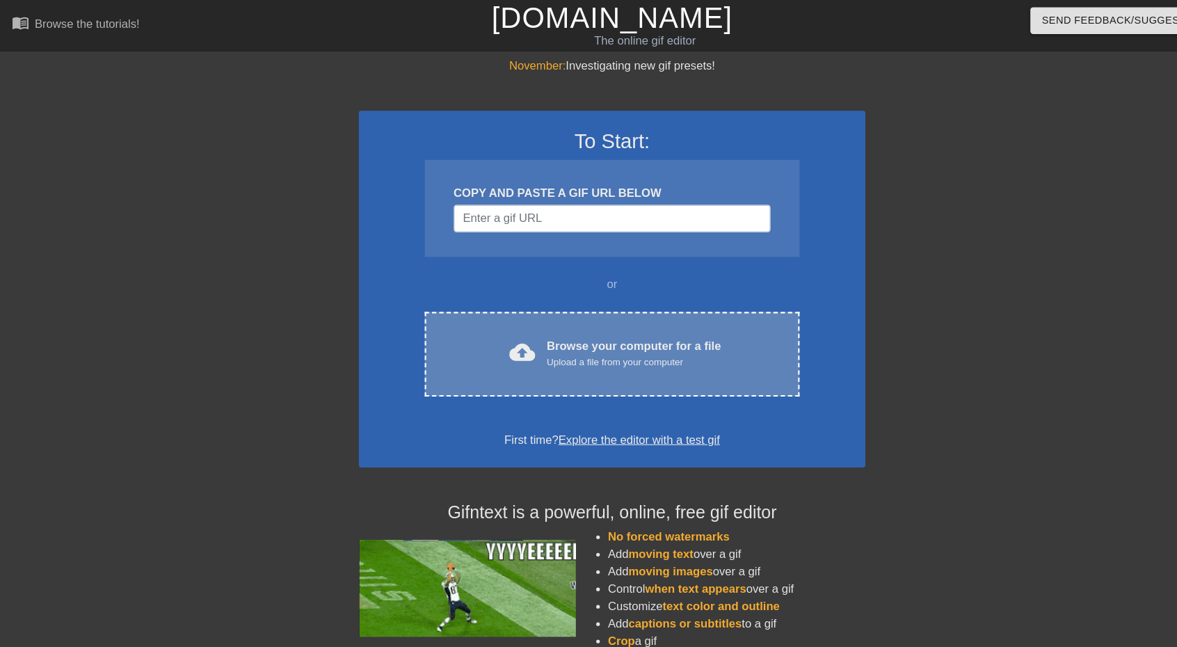
click at [548, 330] on div "Browse your computer for a file Upload a file from your computer" at bounding box center [610, 340] width 168 height 31
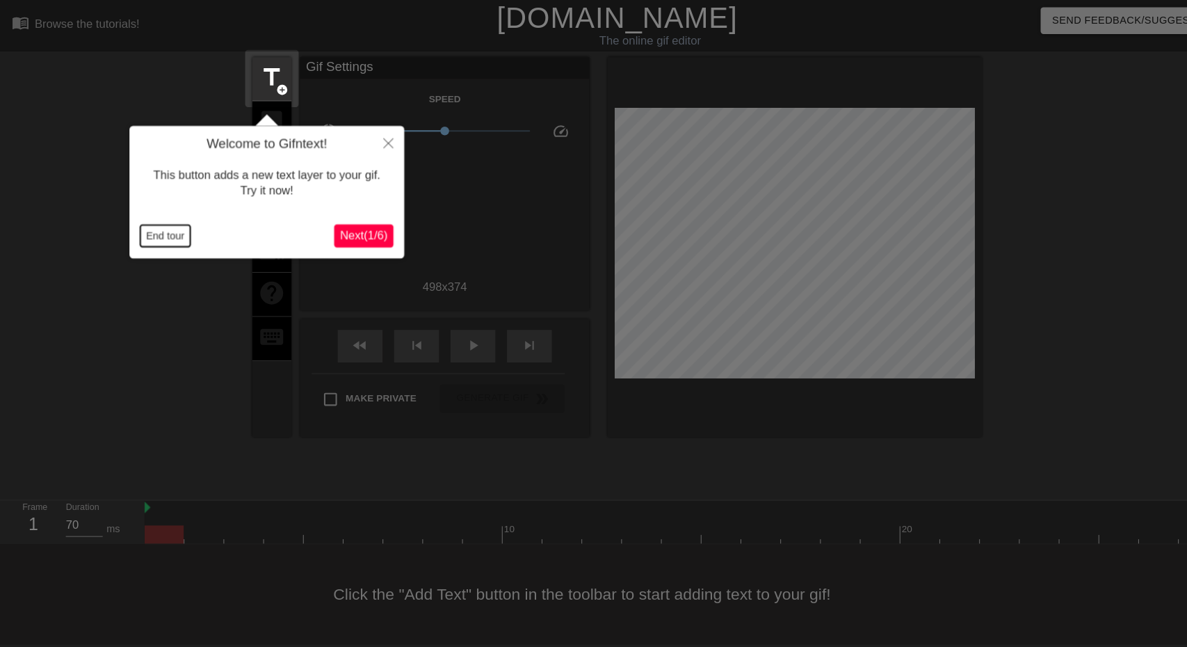
click at [152, 230] on button "End tour" at bounding box center [159, 226] width 48 height 21
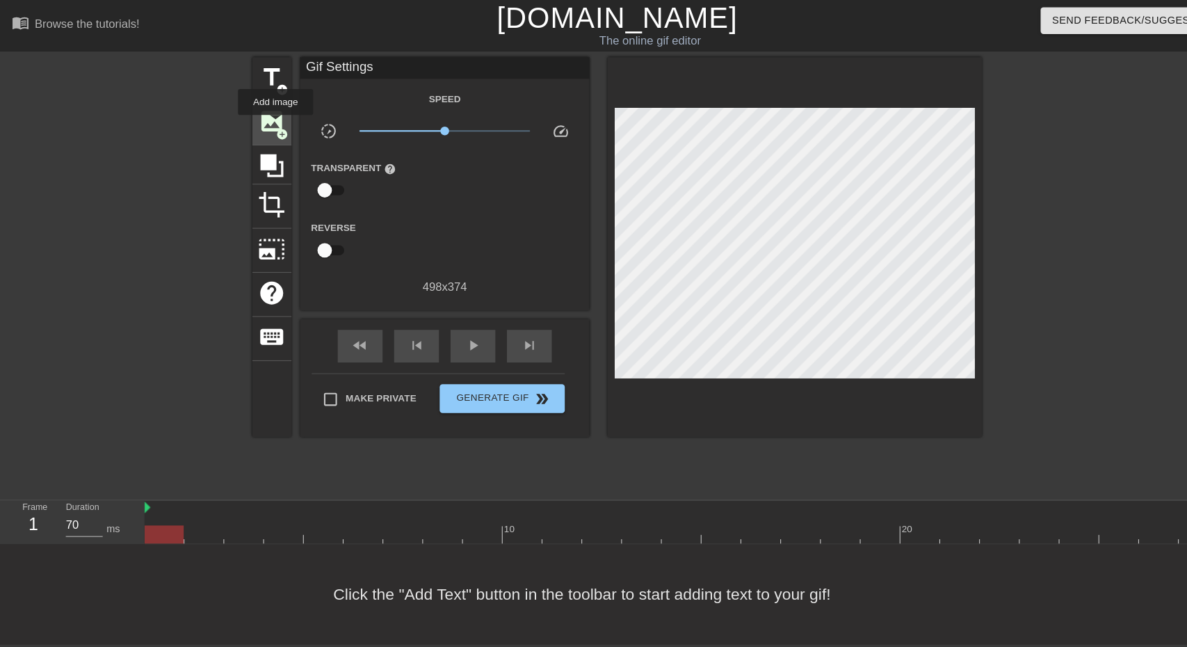
click at [265, 119] on span "image" at bounding box center [261, 117] width 26 height 26
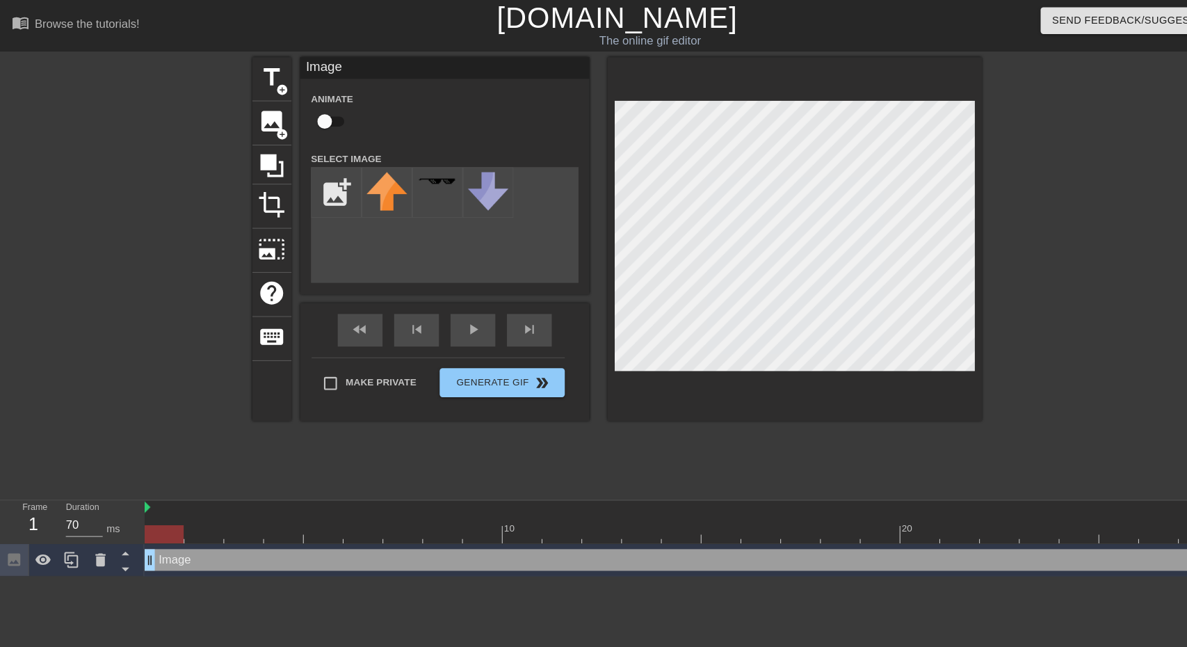
click at [302, 517] on div at bounding box center [655, 513] width 1033 height 17
click at [346, 512] on div at bounding box center [655, 513] width 1033 height 17
click at [384, 517] on div at bounding box center [655, 513] width 1033 height 17
click at [421, 515] on div at bounding box center [655, 513] width 1033 height 17
type input "60"
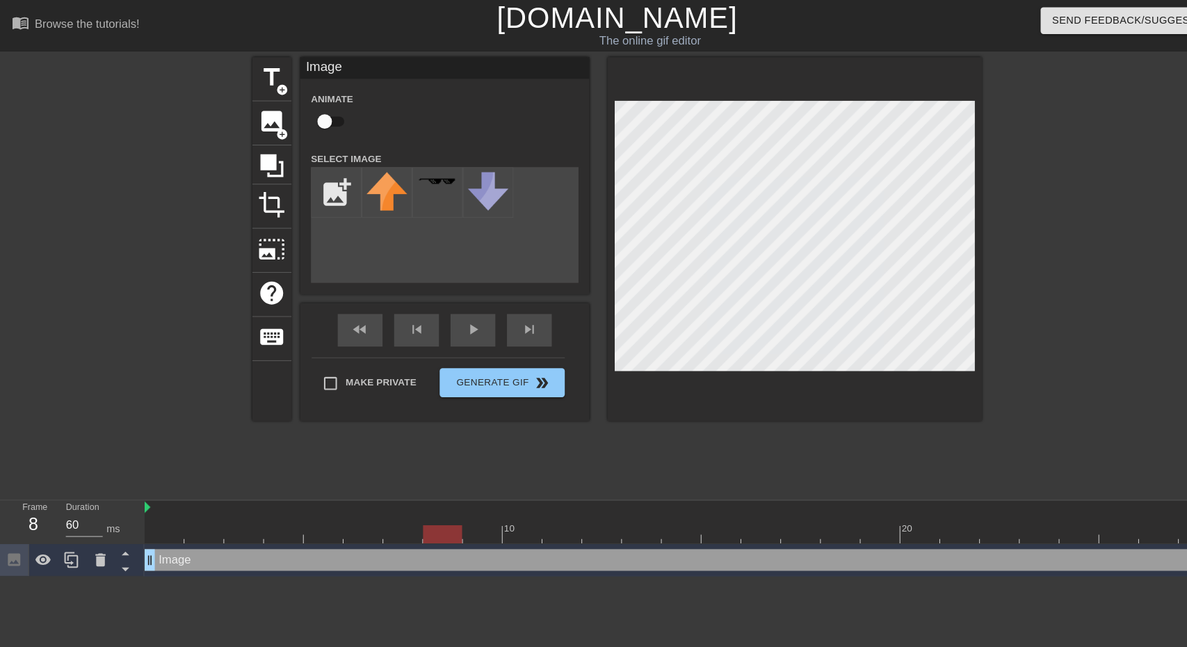
click at [456, 515] on div at bounding box center [655, 513] width 1033 height 17
click at [777, 548] on div "menu_book Browse the tutorials! [DOMAIN_NAME] The online gif editor Send Feedba…" at bounding box center [593, 277] width 1187 height 554
click at [320, 211] on div "add_photo_alternate" at bounding box center [427, 216] width 257 height 111
click at [321, 194] on input "file" at bounding box center [323, 184] width 47 height 47
type input "C:\fakepath\Screenshot [DATE] 154316.png"
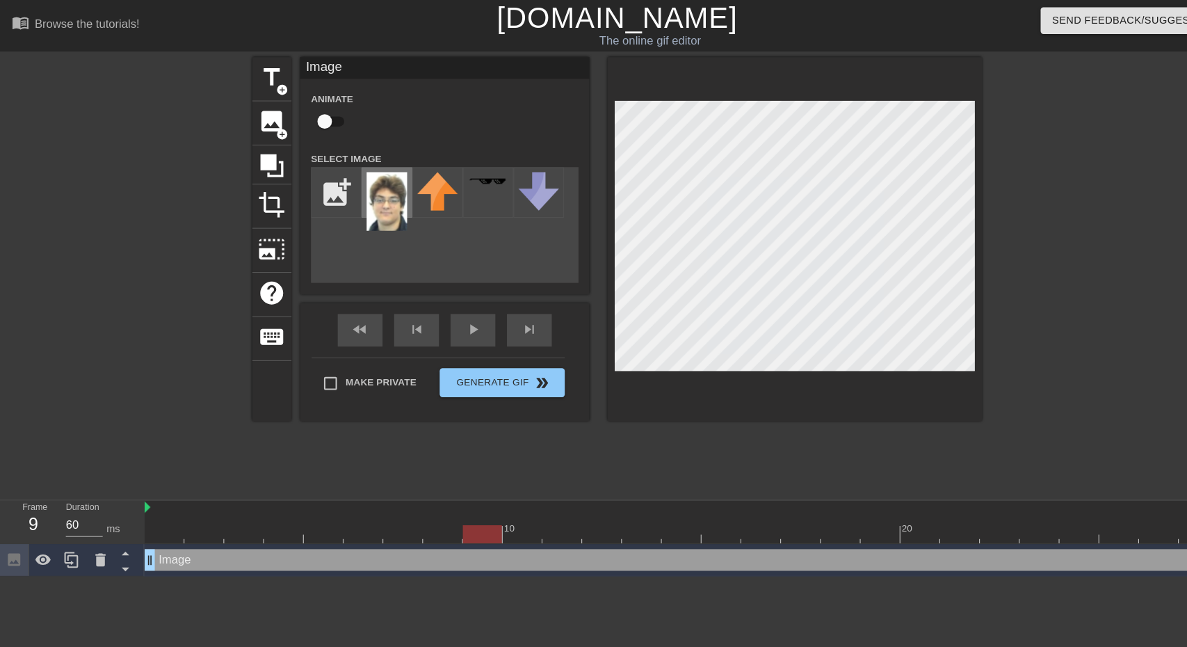
click at [375, 188] on img at bounding box center [372, 194] width 39 height 56
click at [372, 195] on img at bounding box center [372, 194] width 39 height 56
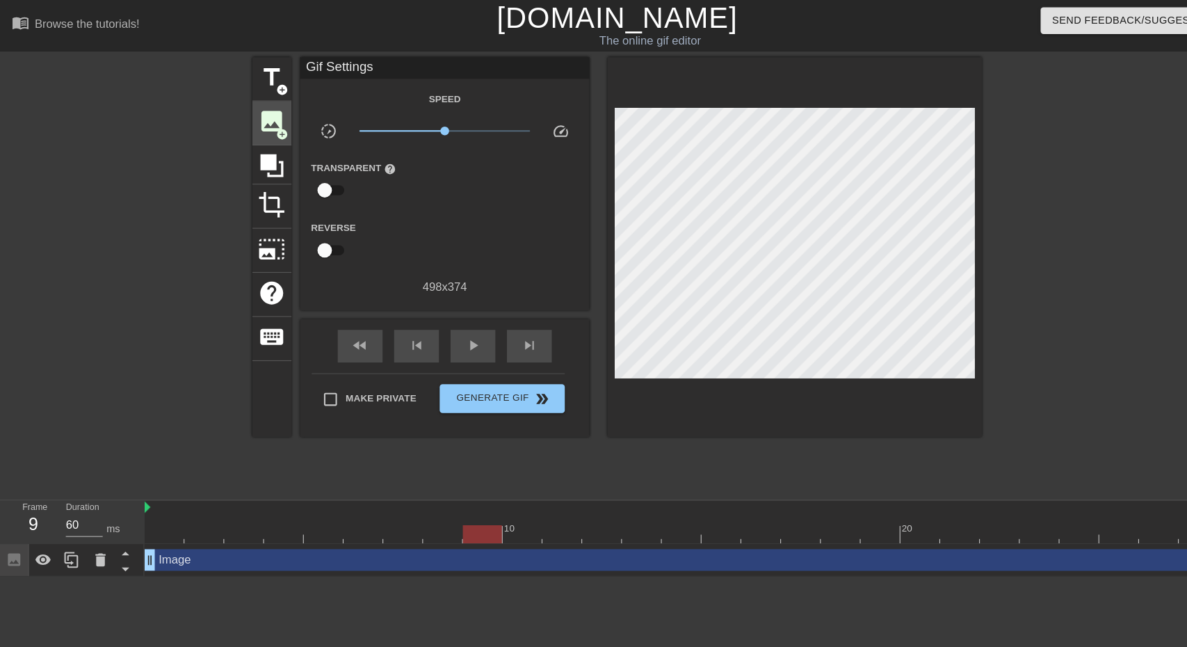
click at [257, 115] on span "image" at bounding box center [261, 117] width 26 height 26
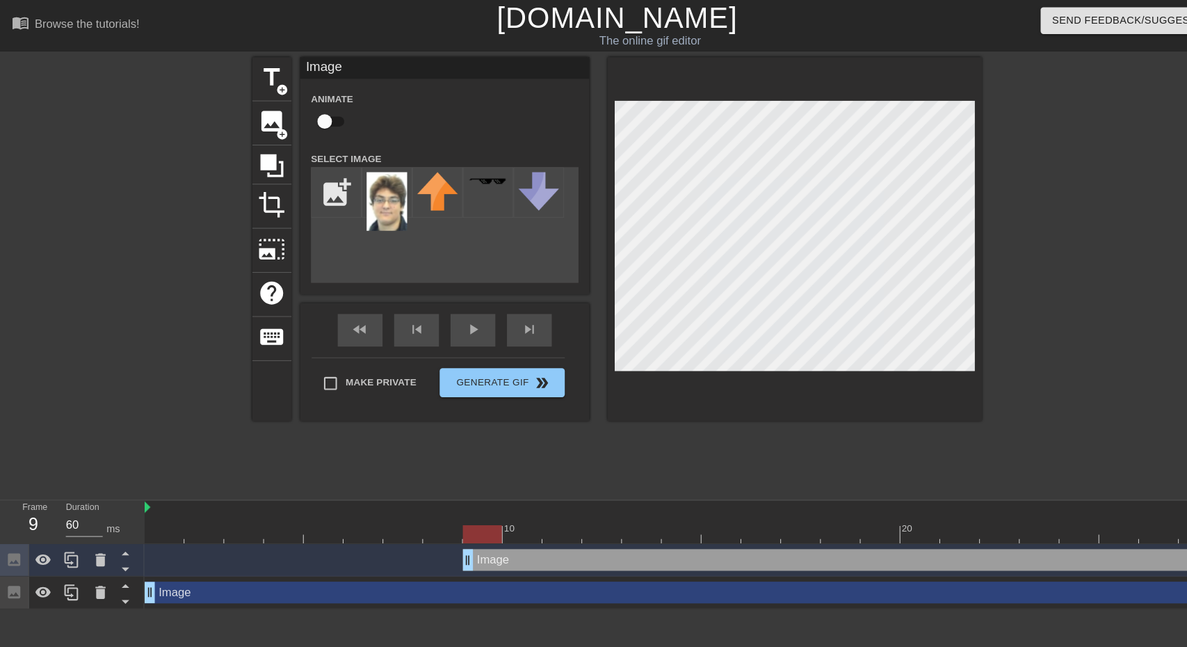
drag, startPoint x: 367, startPoint y: 191, endPoint x: 488, endPoint y: 265, distance: 141.1
click at [830, 531] on div "menu_book Browse the tutorials! [DOMAIN_NAME] The online gif editor Send Feedba…" at bounding box center [593, 293] width 1187 height 586
click at [363, 183] on img at bounding box center [372, 194] width 39 height 56
click at [328, 110] on input "checkbox" at bounding box center [312, 117] width 79 height 26
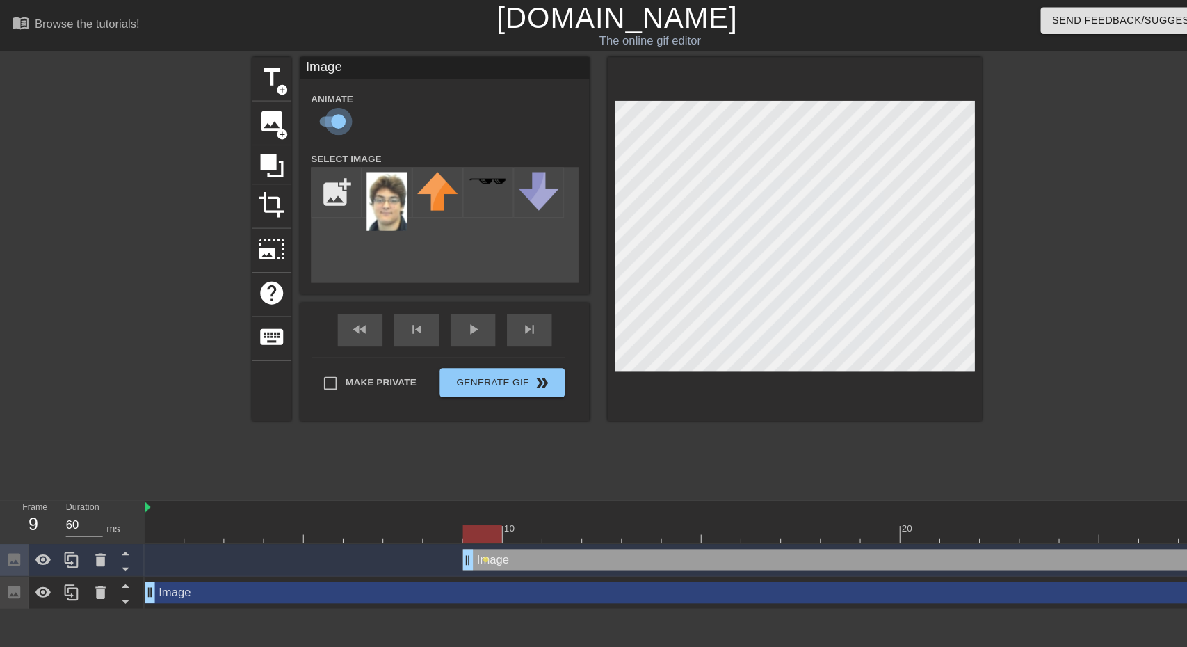
drag, startPoint x: 321, startPoint y: 113, endPoint x: 310, endPoint y: 110, distance: 10.8
click at [310, 110] on input "checkbox" at bounding box center [325, 117] width 79 height 26
checkbox input "false"
click at [446, 320] on div "play_arrow" at bounding box center [454, 317] width 43 height 31
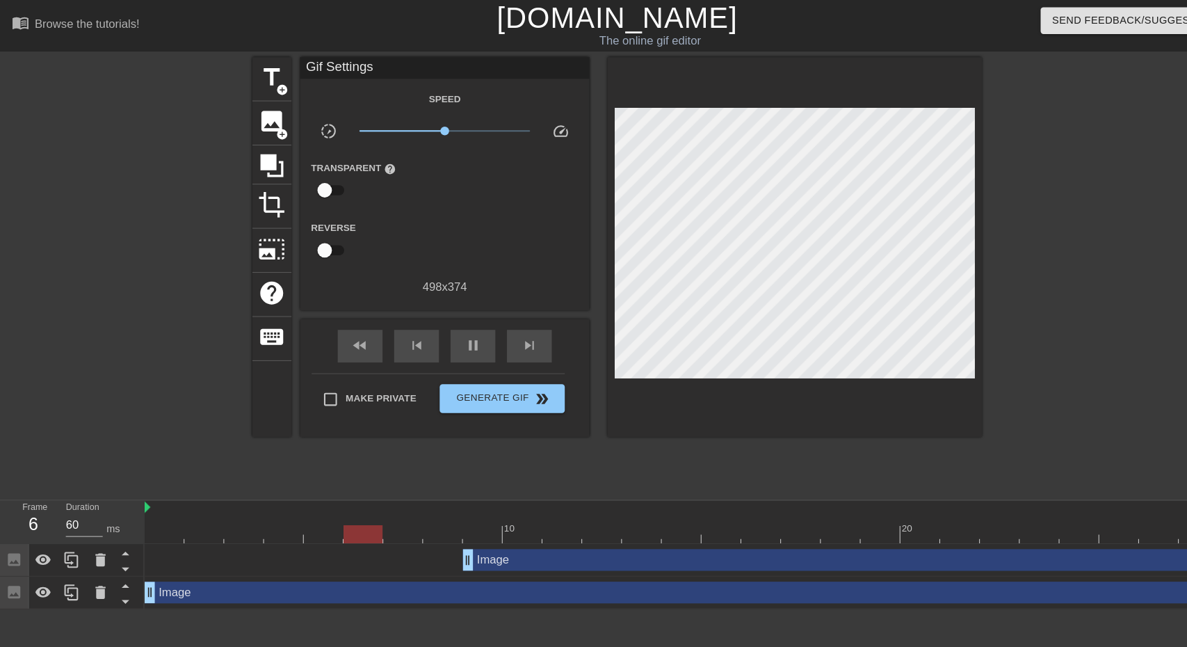
click at [457, 519] on div at bounding box center [655, 513] width 1033 height 17
click at [439, 515] on div at bounding box center [655, 513] width 1033 height 17
type input "60"
click at [474, 511] on div at bounding box center [655, 513] width 1033 height 17
click at [269, 110] on span "image" at bounding box center [261, 117] width 26 height 26
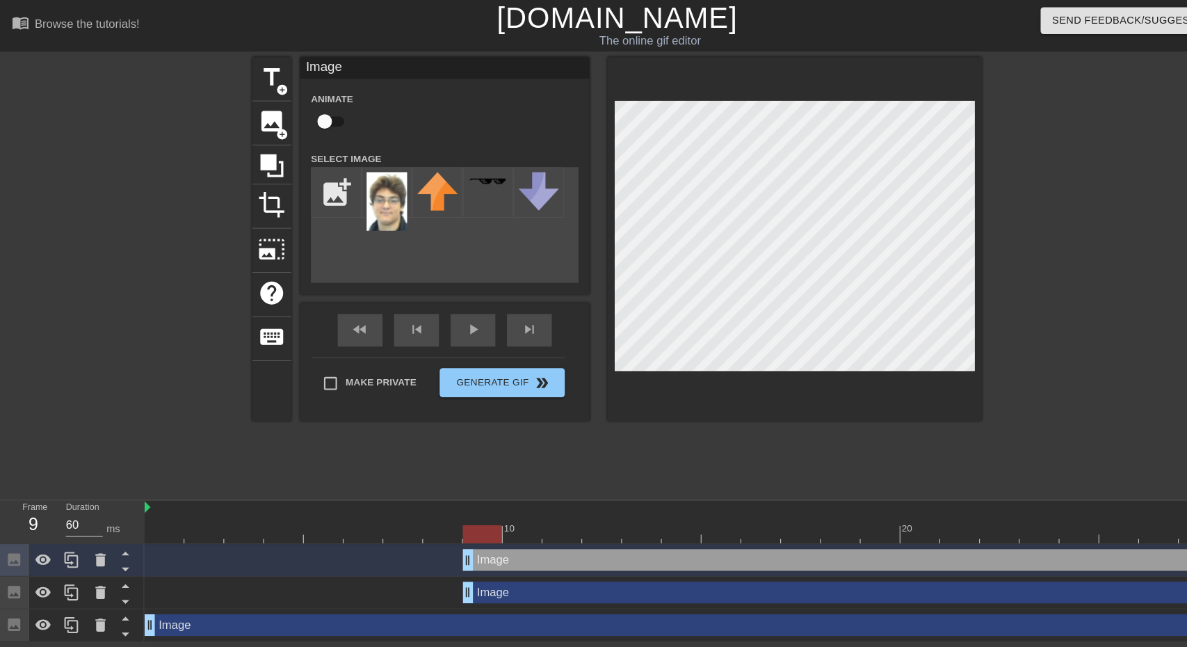
drag, startPoint x: 380, startPoint y: 190, endPoint x: 750, endPoint y: 496, distance: 480.7
click at [750, 496] on div "menu_book Browse the tutorials! [DOMAIN_NAME] The online gif editor Send Feedba…" at bounding box center [593, 308] width 1187 height 617
click at [383, 195] on img at bounding box center [372, 194] width 39 height 56
click at [380, 184] on img at bounding box center [372, 194] width 39 height 56
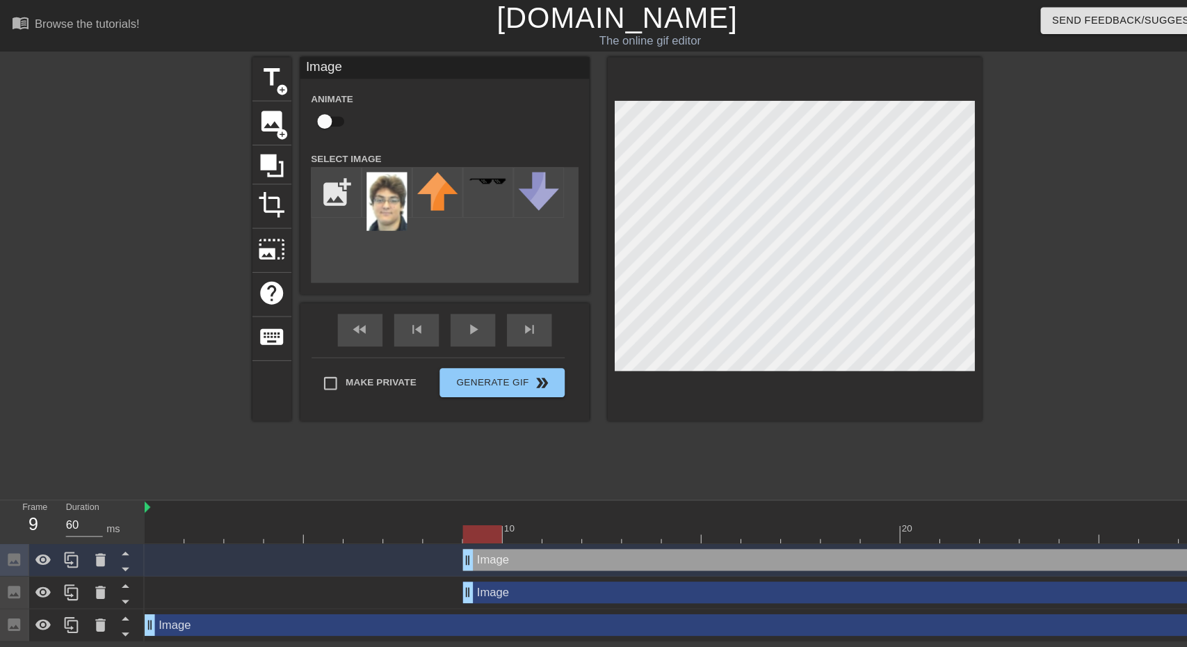
click at [730, 229] on div "title add_circle image add_circle crop photo_size_select_large help keyboard Im…" at bounding box center [594, 230] width 702 height 350
drag, startPoint x: 398, startPoint y: 191, endPoint x: 391, endPoint y: 190, distance: 7.1
click at [397, 191] on div at bounding box center [420, 185] width 49 height 49
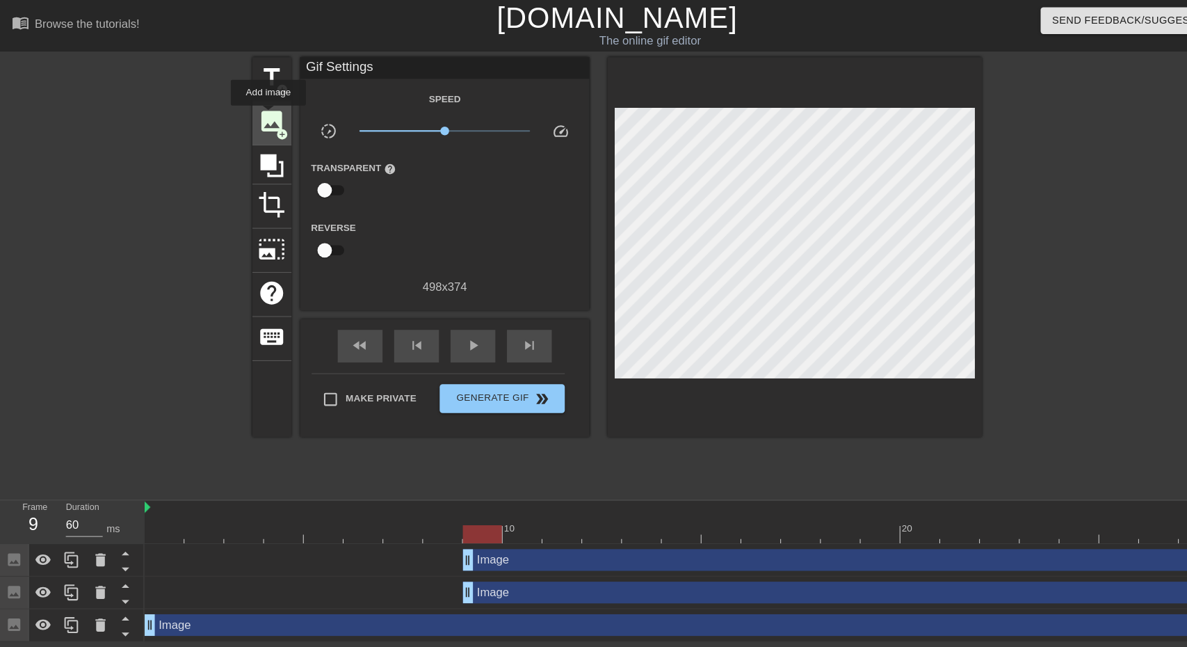
click at [258, 111] on span "image" at bounding box center [261, 117] width 26 height 26
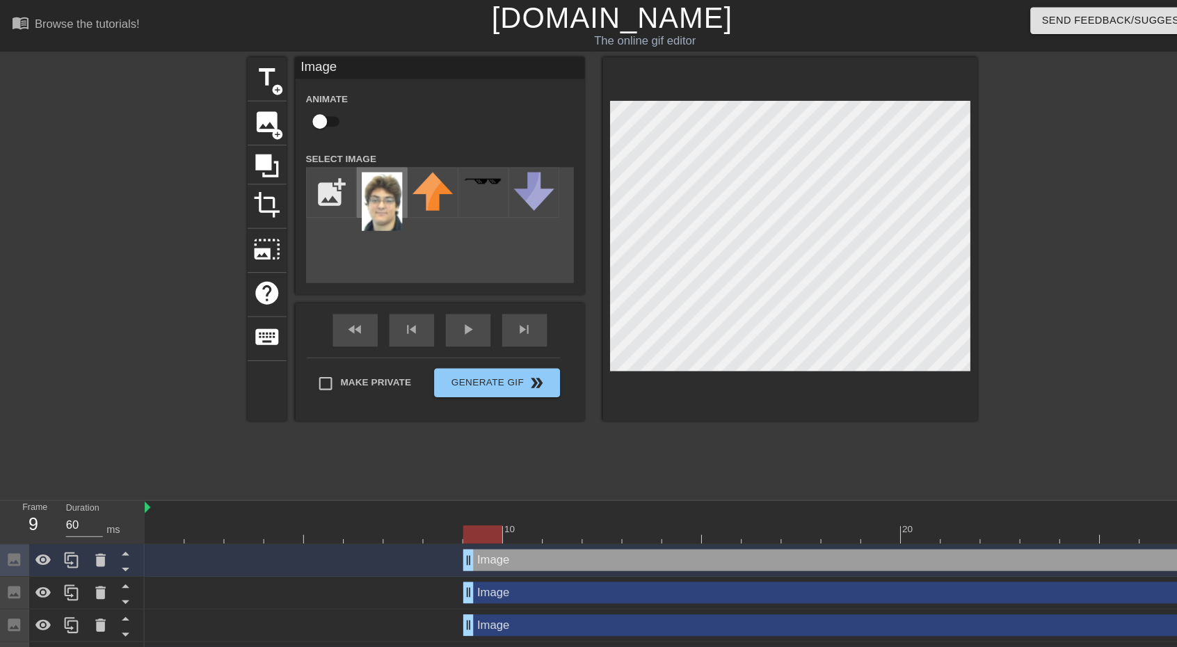
click at [348, 186] on img at bounding box center [367, 194] width 39 height 56
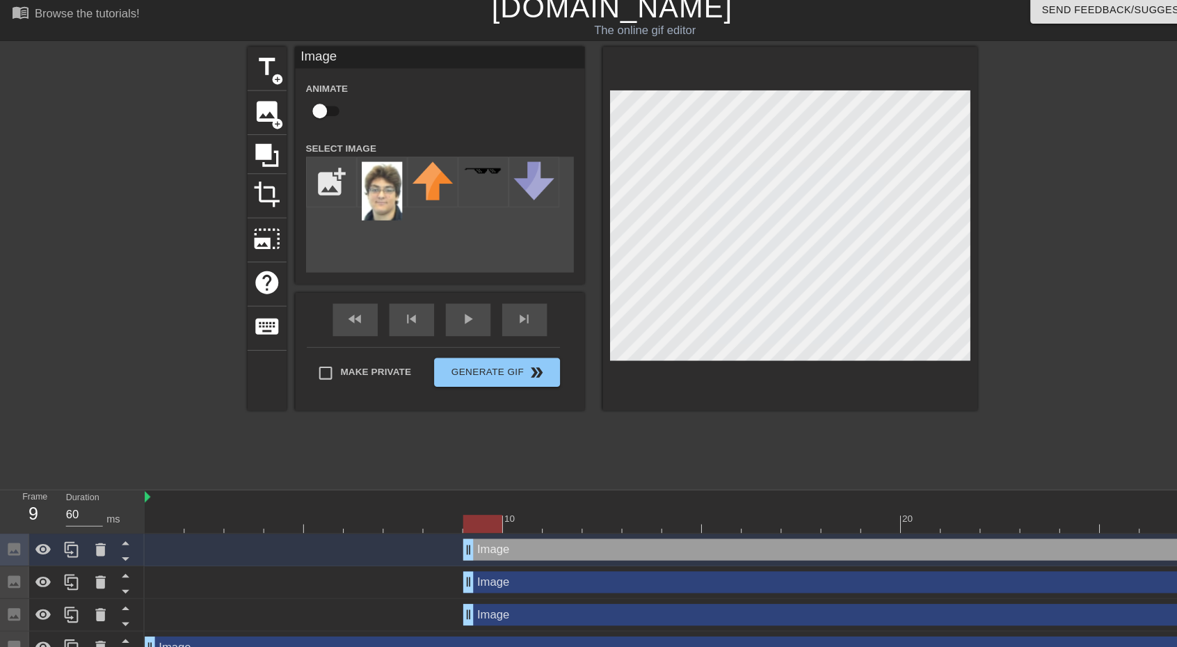
scroll to position [4, 0]
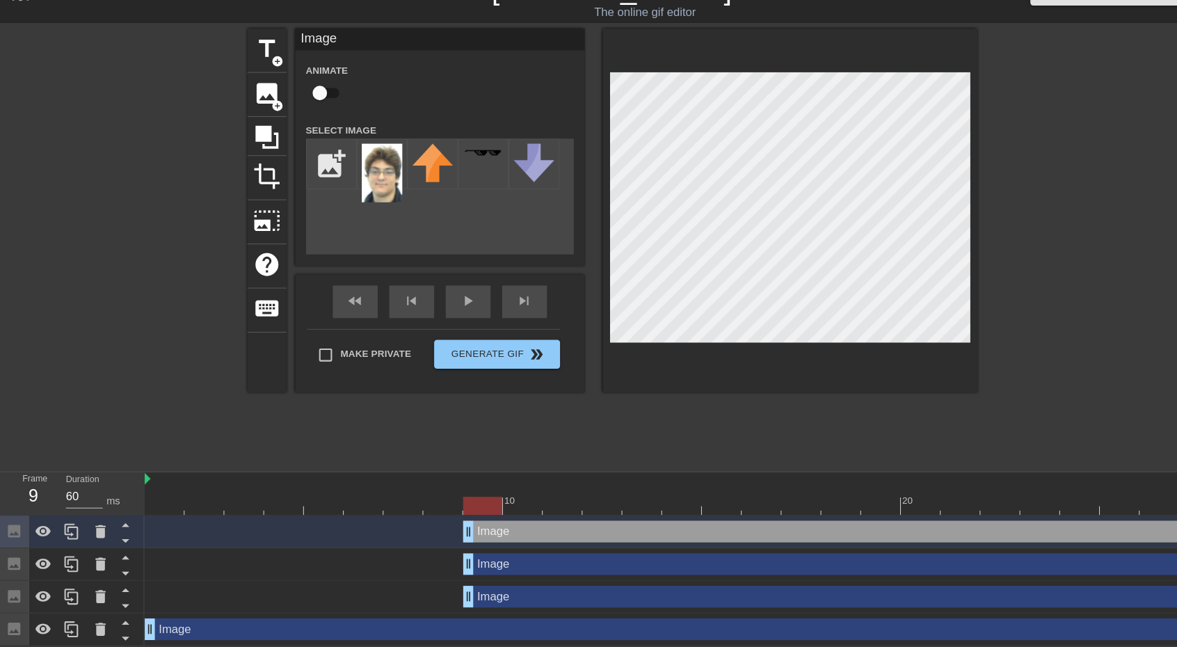
click at [467, 565] on div "Image drag_handle drag_handle" at bounding box center [808, 566] width 727 height 21
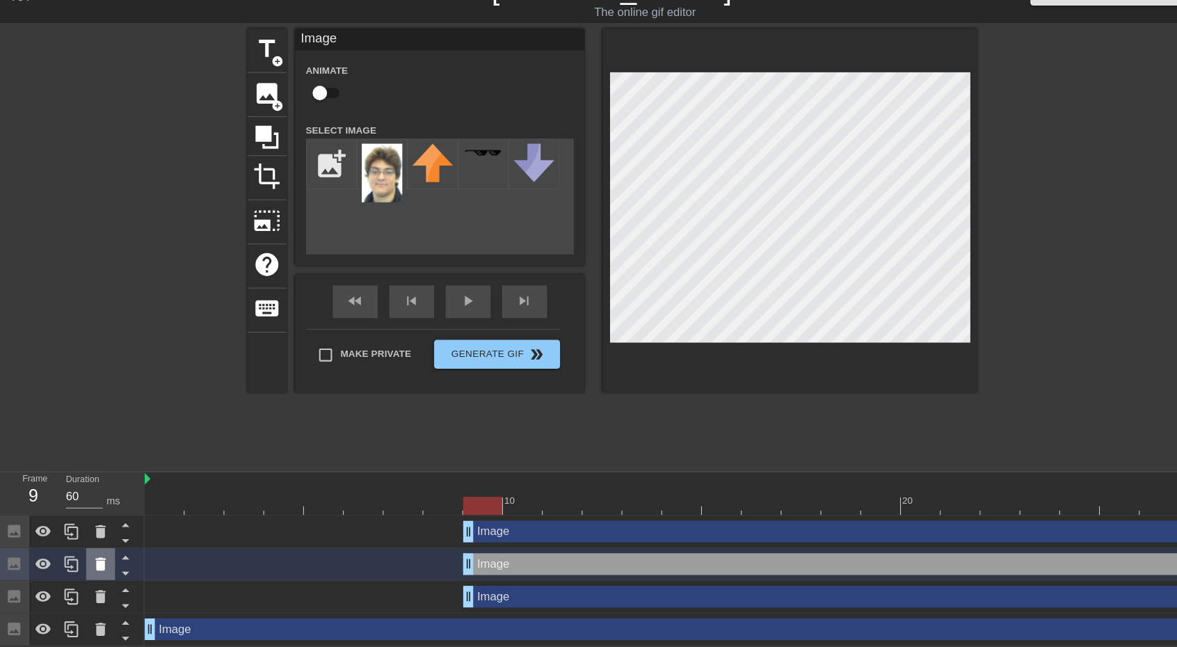
click at [92, 568] on icon at bounding box center [96, 566] width 17 height 17
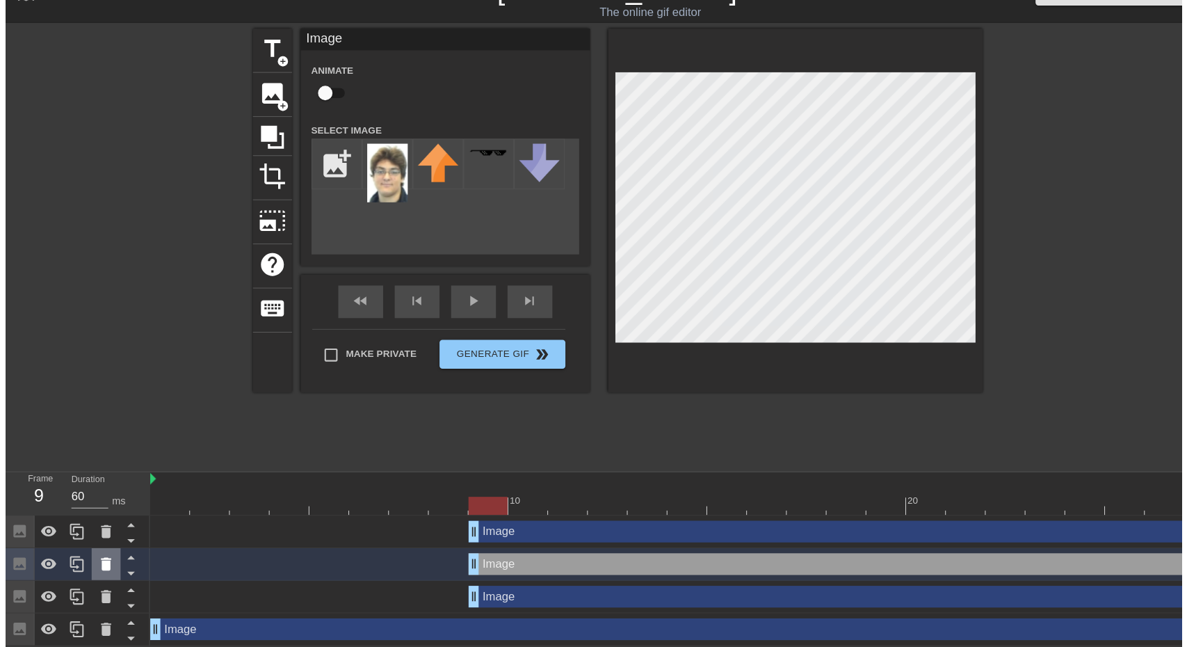
scroll to position [0, 0]
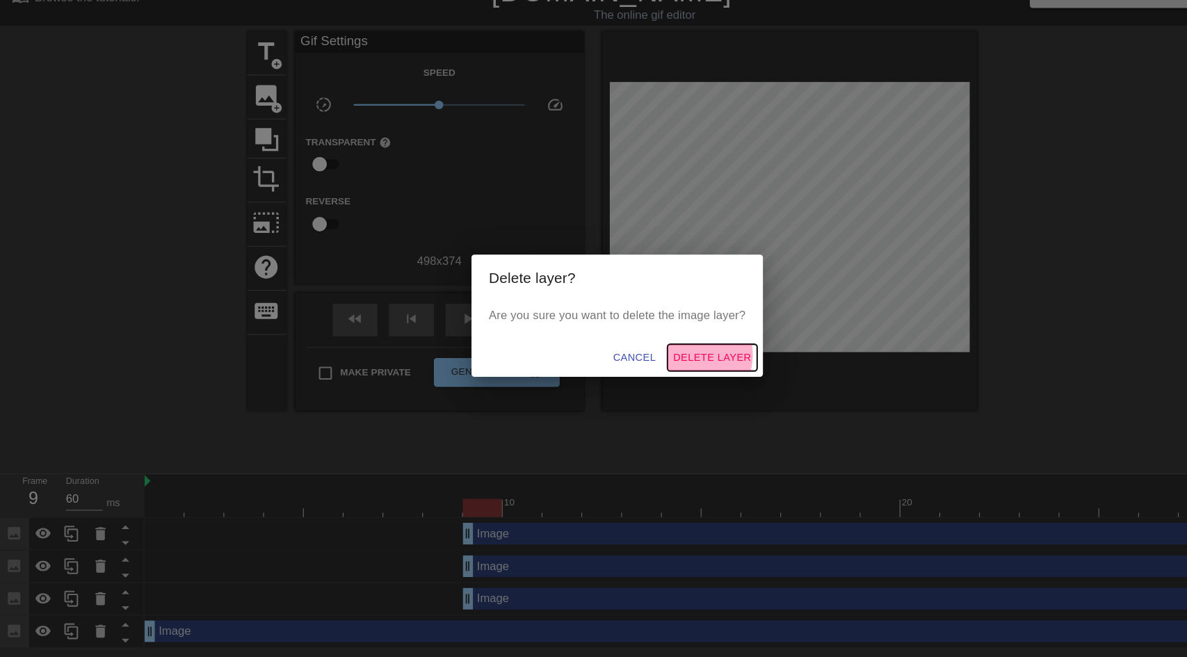
click at [671, 367] on span "Delete Layer" at bounding box center [684, 368] width 75 height 17
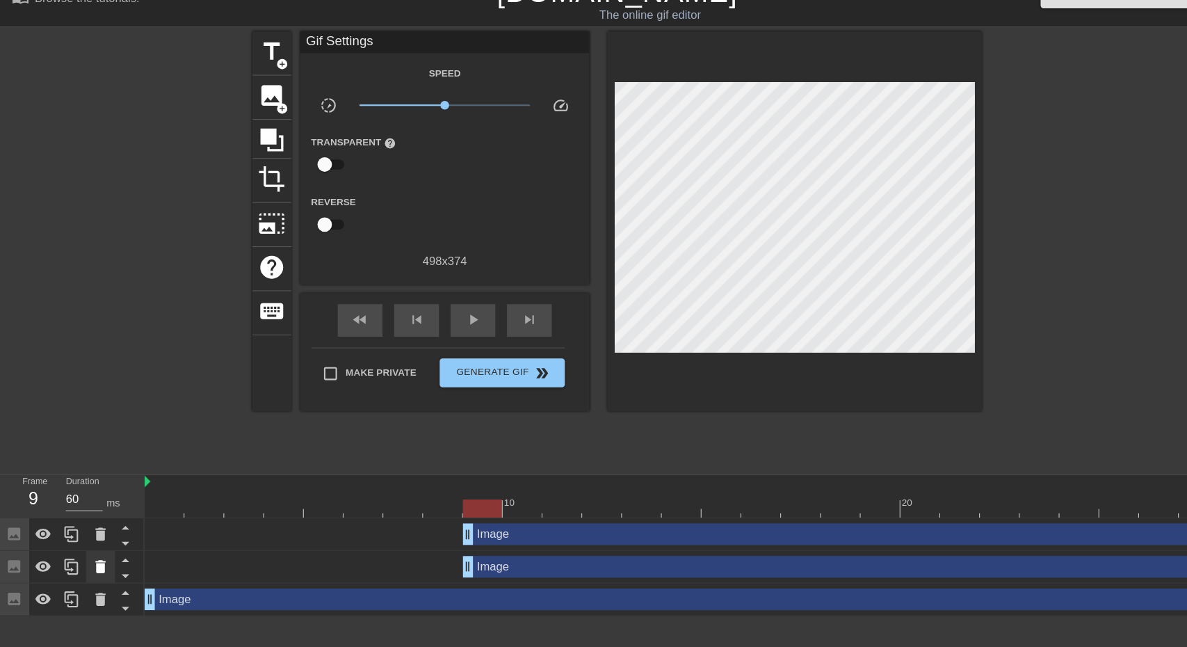
click at [103, 567] on icon at bounding box center [96, 569] width 17 height 17
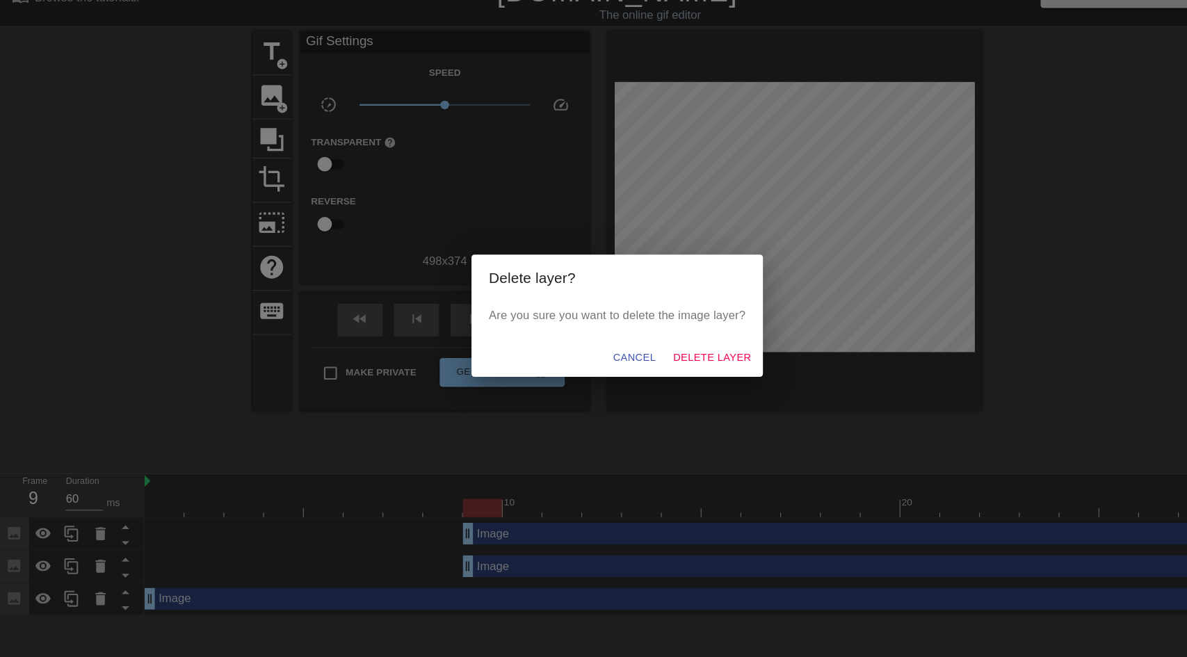
click at [673, 355] on div "Cancel Delete Layer" at bounding box center [593, 369] width 280 height 37
click at [678, 364] on span "Delete Layer" at bounding box center [684, 368] width 75 height 17
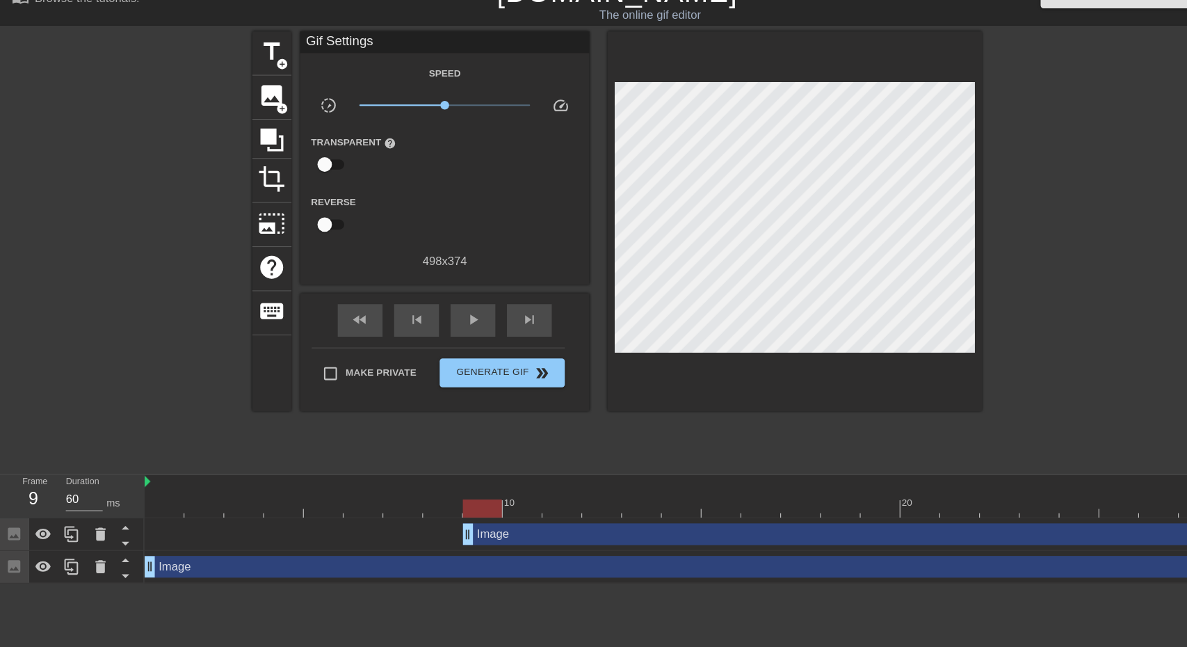
click at [394, 544] on div "Image drag_handle drag_handle" at bounding box center [655, 538] width 1033 height 21
click at [260, 156] on icon at bounding box center [261, 159] width 22 height 22
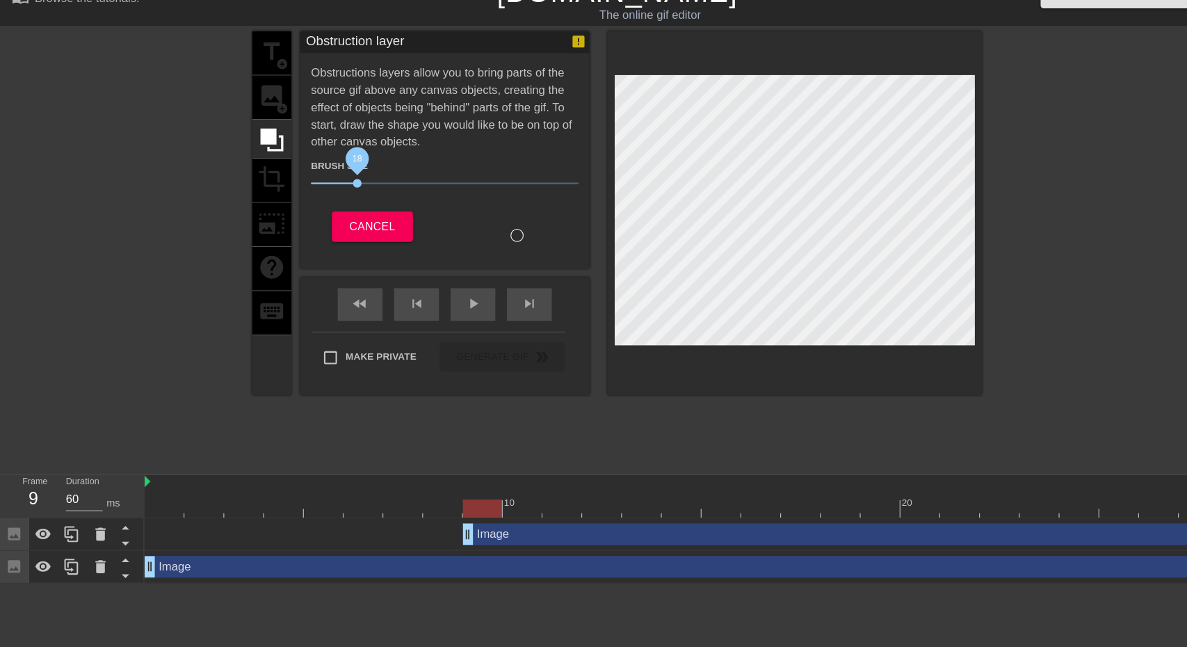
drag, startPoint x: 350, startPoint y: 197, endPoint x: 340, endPoint y: 198, distance: 9.8
click at [340, 198] on span "18" at bounding box center [427, 201] width 257 height 17
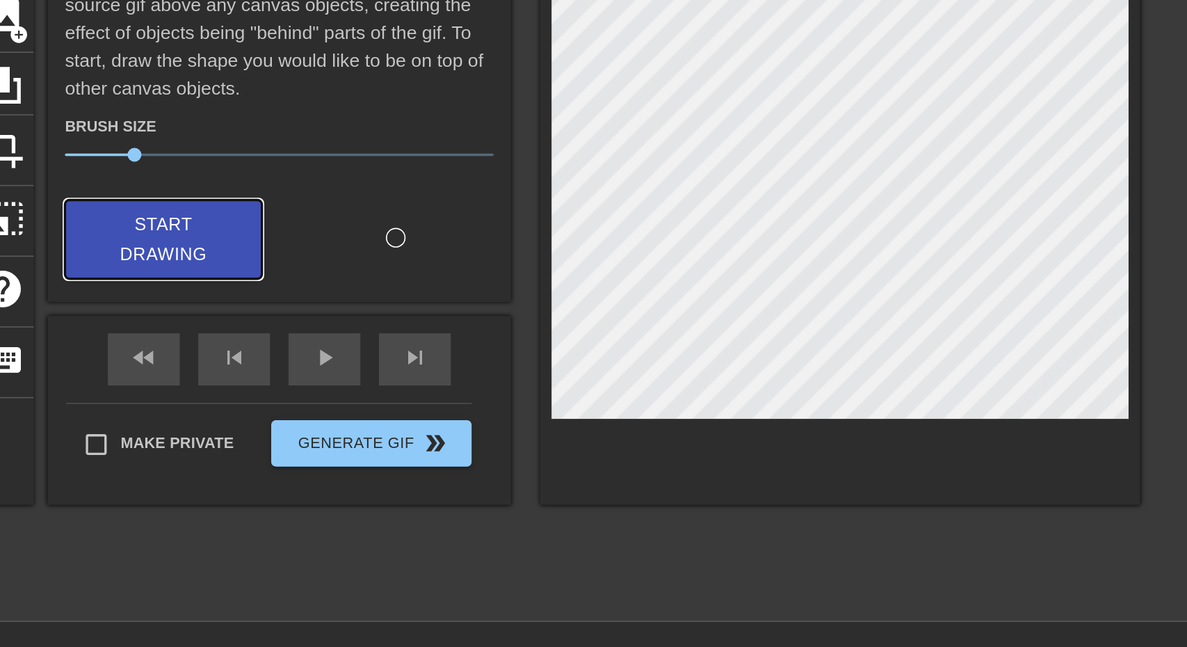
drag, startPoint x: 383, startPoint y: 244, endPoint x: 466, endPoint y: 235, distance: 83.3
click at [384, 244] on span "Start Drawing" at bounding box center [358, 252] width 85 height 37
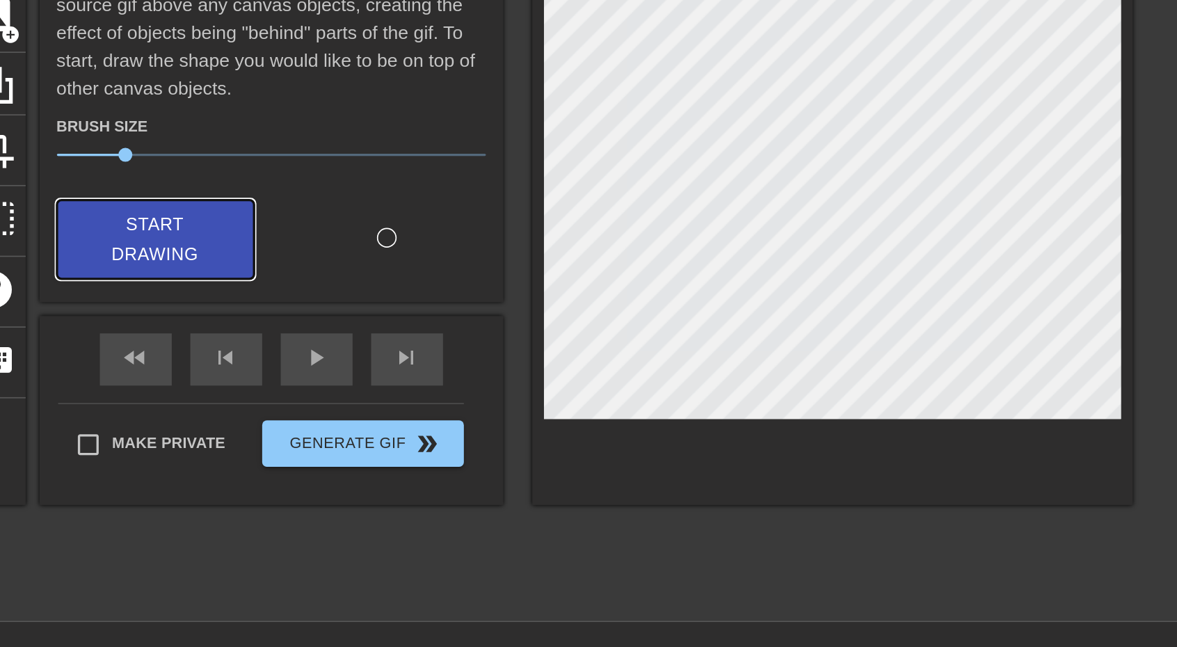
click at [388, 254] on button "Start Drawing" at bounding box center [353, 252] width 118 height 48
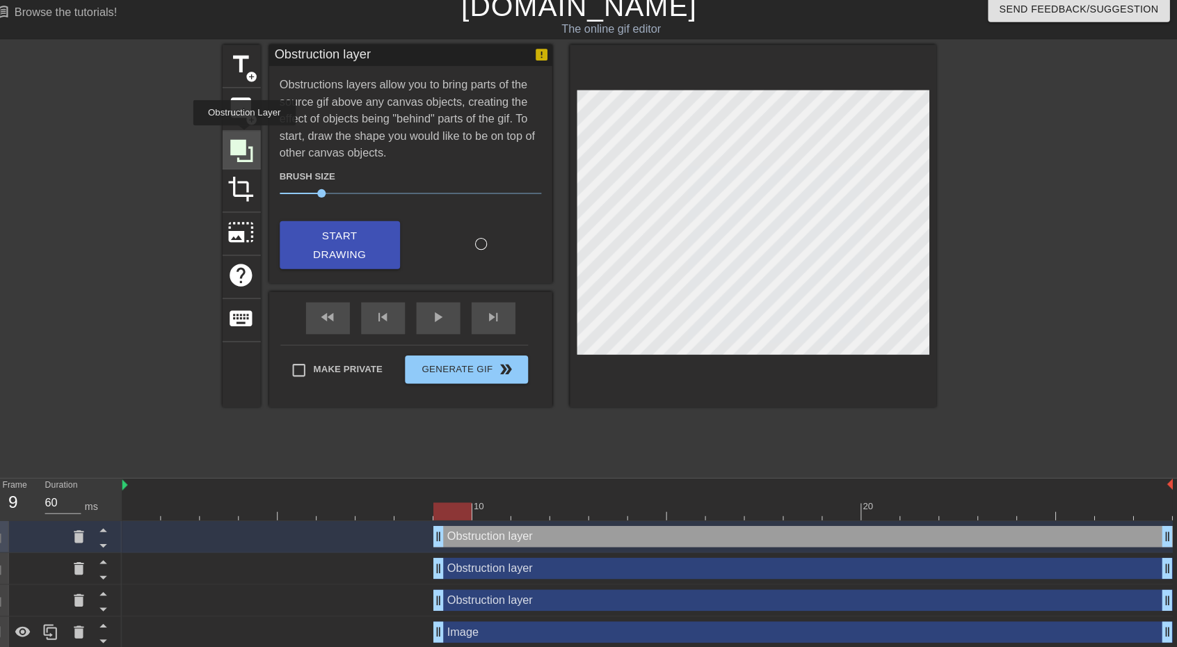
click at [259, 146] on icon at bounding box center [256, 159] width 26 height 26
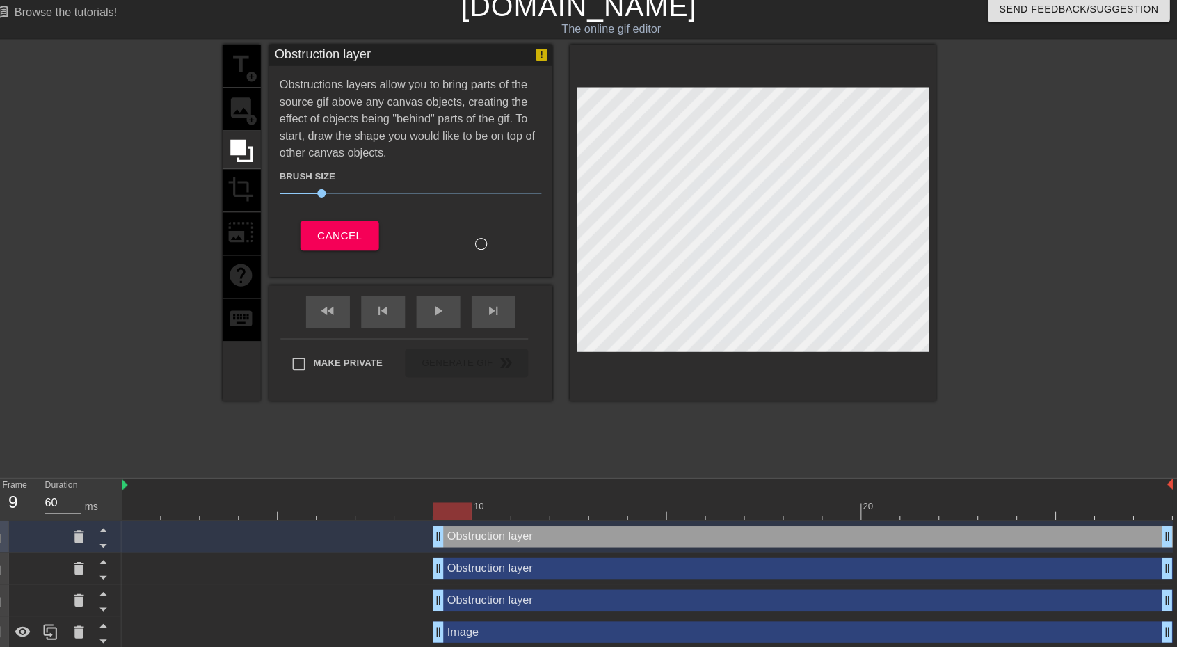
click at [260, 120] on div "title add_circle image add_circle crop photo_size_select_large help keyboard" at bounding box center [257, 230] width 38 height 350
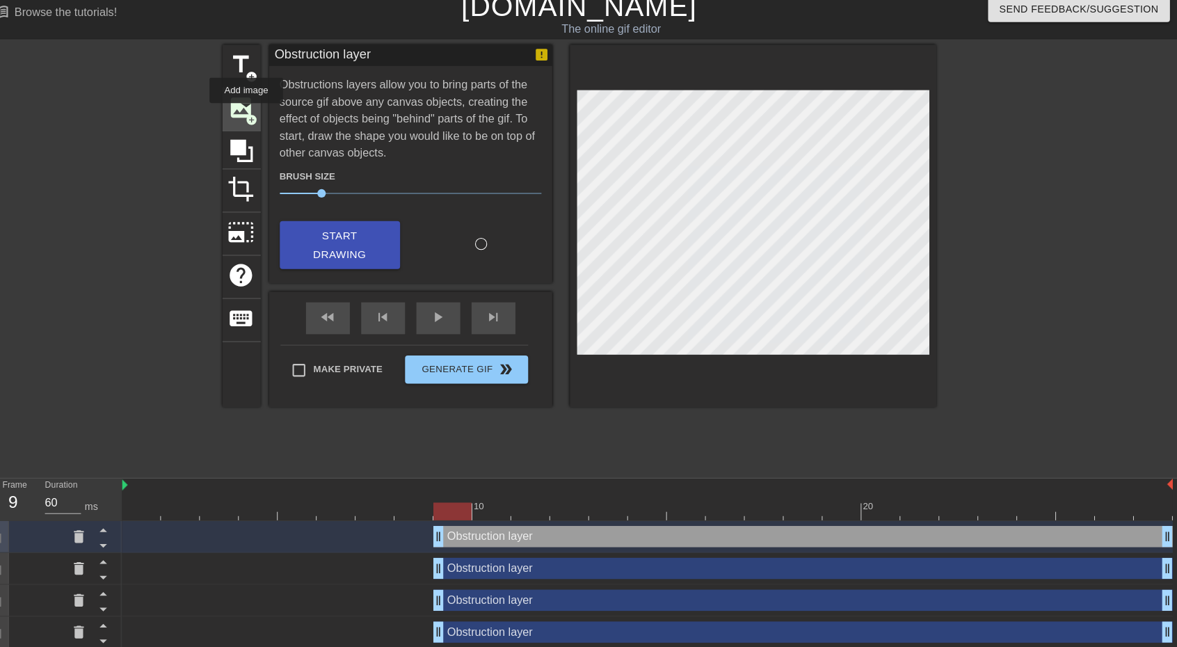
click at [261, 123] on span "add_circle" at bounding box center [267, 129] width 12 height 12
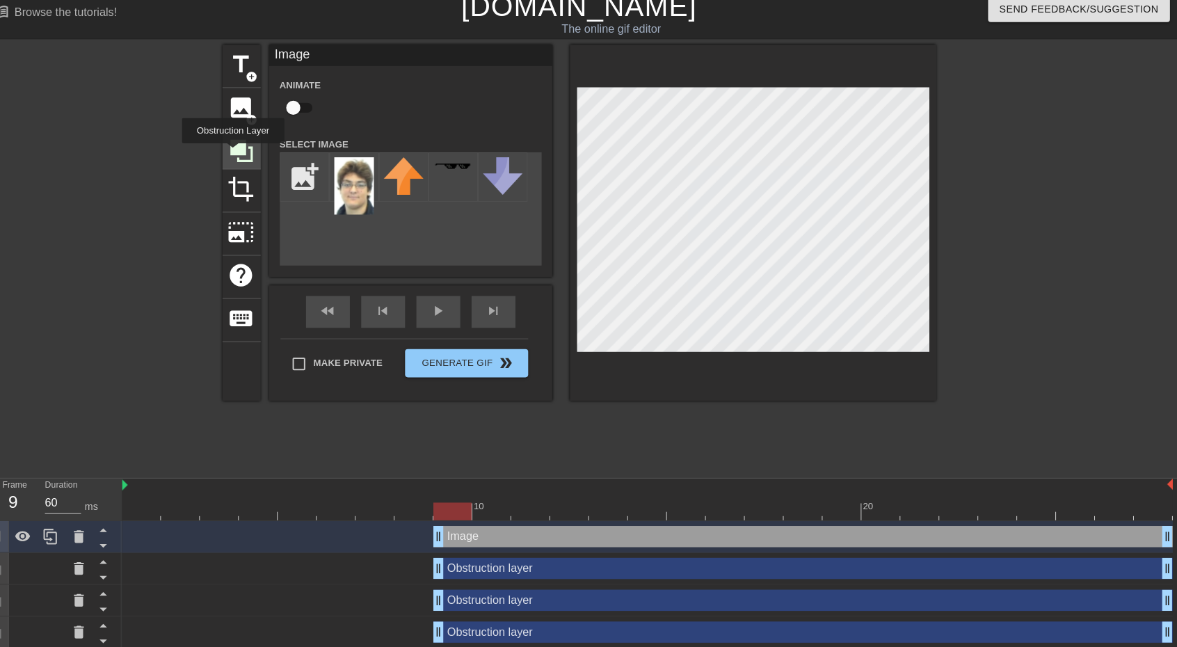
click at [248, 162] on icon at bounding box center [256, 159] width 26 height 26
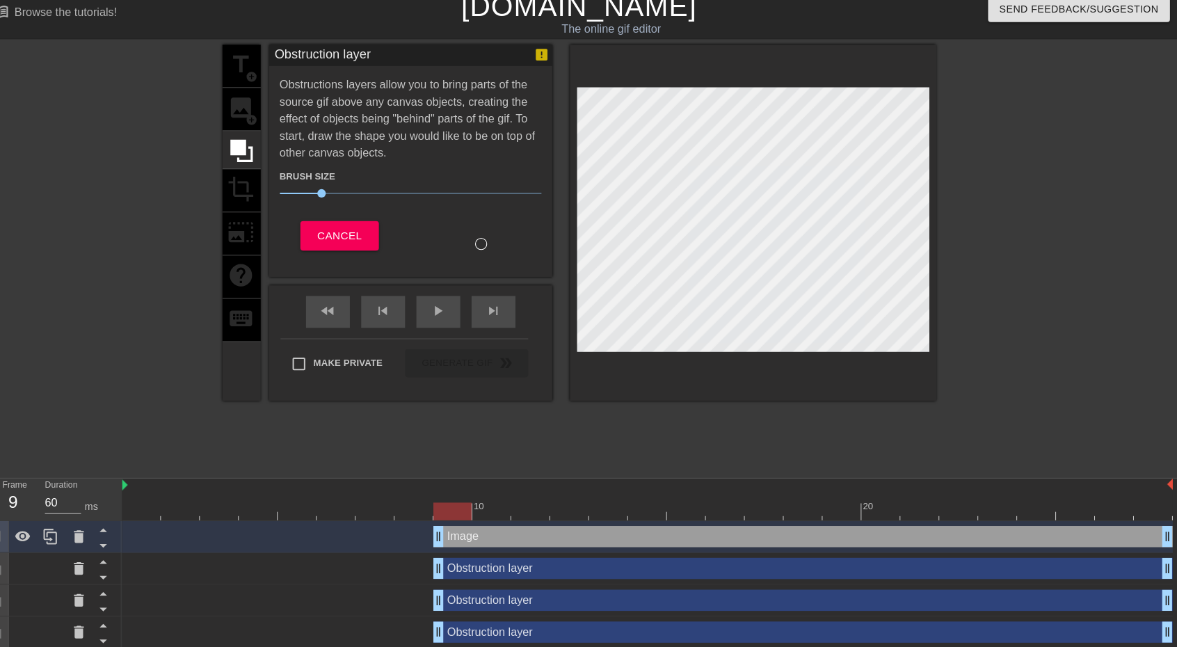
click at [256, 199] on div "title add_circle image add_circle crop photo_size_select_large help keyboard" at bounding box center [257, 230] width 38 height 350
click at [257, 220] on div "title add_circle image add_circle crop photo_size_select_large help keyboard" at bounding box center [257, 230] width 38 height 350
click at [347, 228] on button "Cancel" at bounding box center [352, 242] width 77 height 29
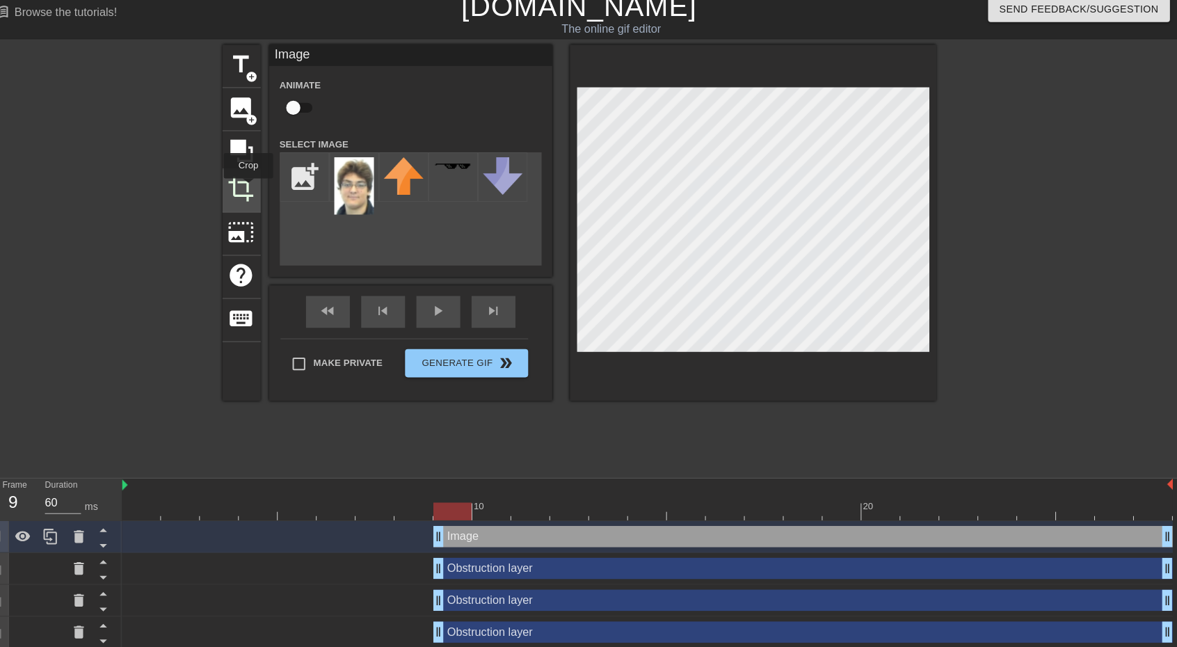
click at [264, 196] on span "crop" at bounding box center [256, 197] width 26 height 26
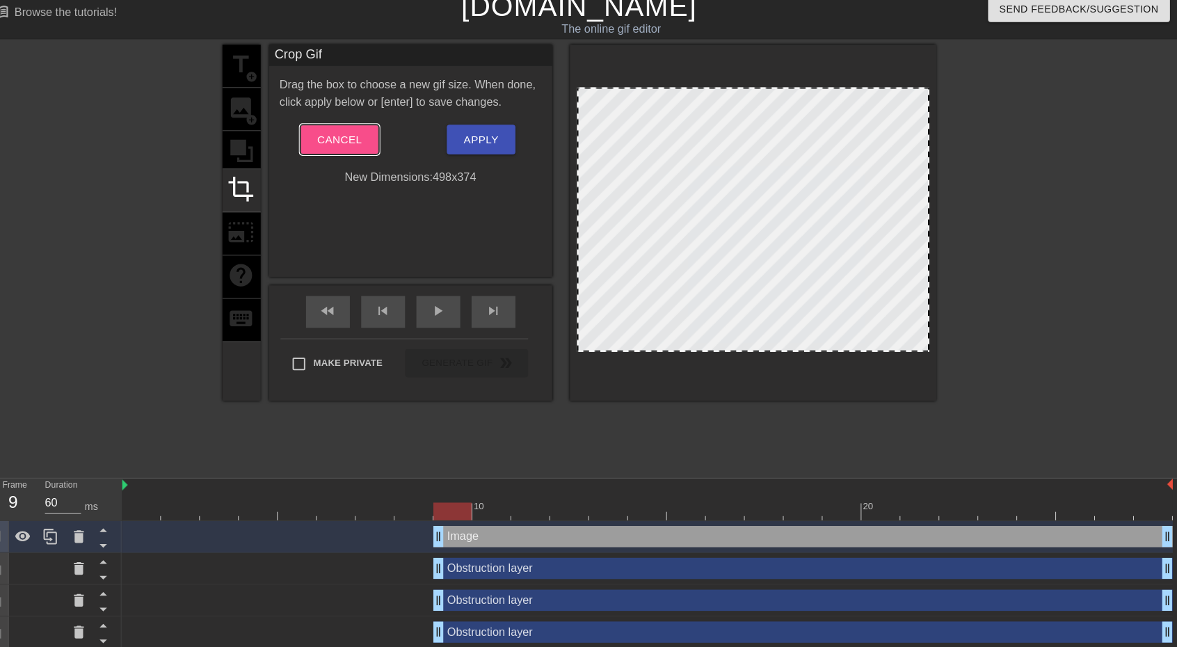
click at [367, 143] on span "Cancel" at bounding box center [353, 148] width 44 height 18
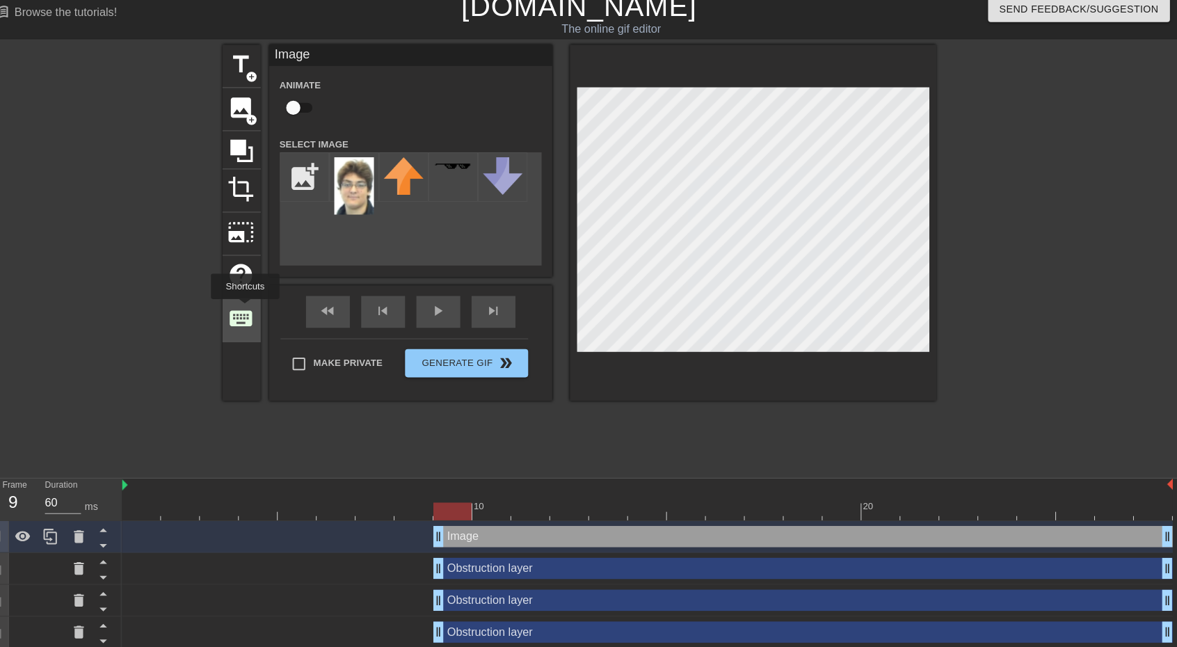
click at [260, 315] on span "keyboard" at bounding box center [256, 324] width 26 height 26
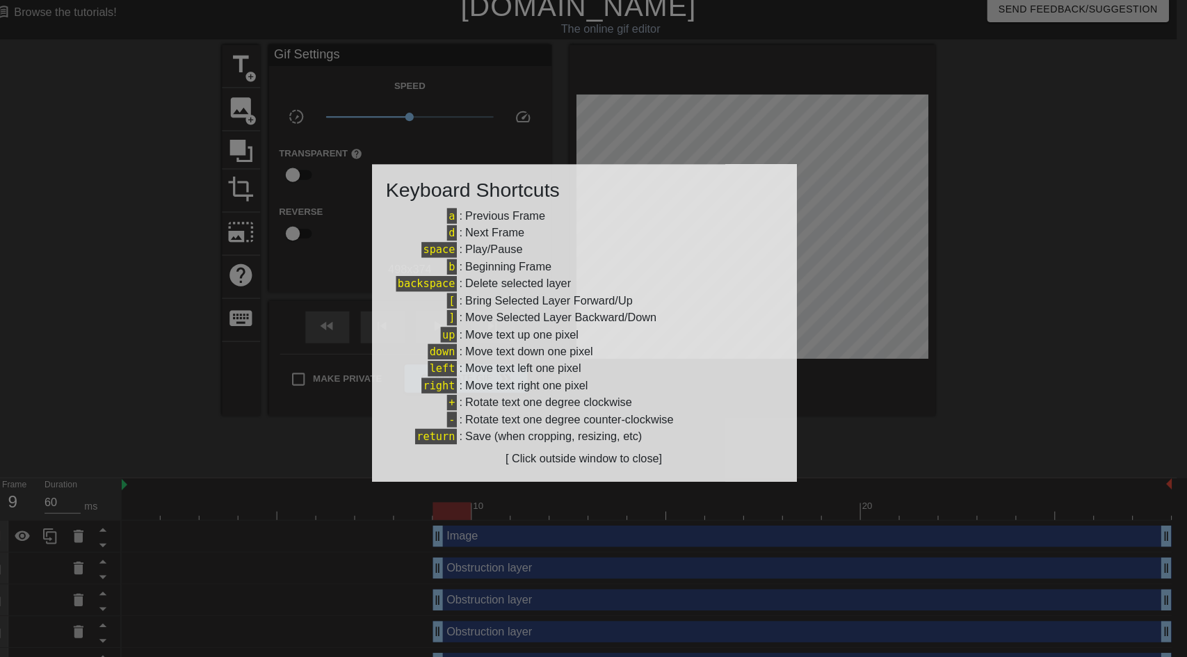
click at [385, 121] on div at bounding box center [593, 328] width 1187 height 657
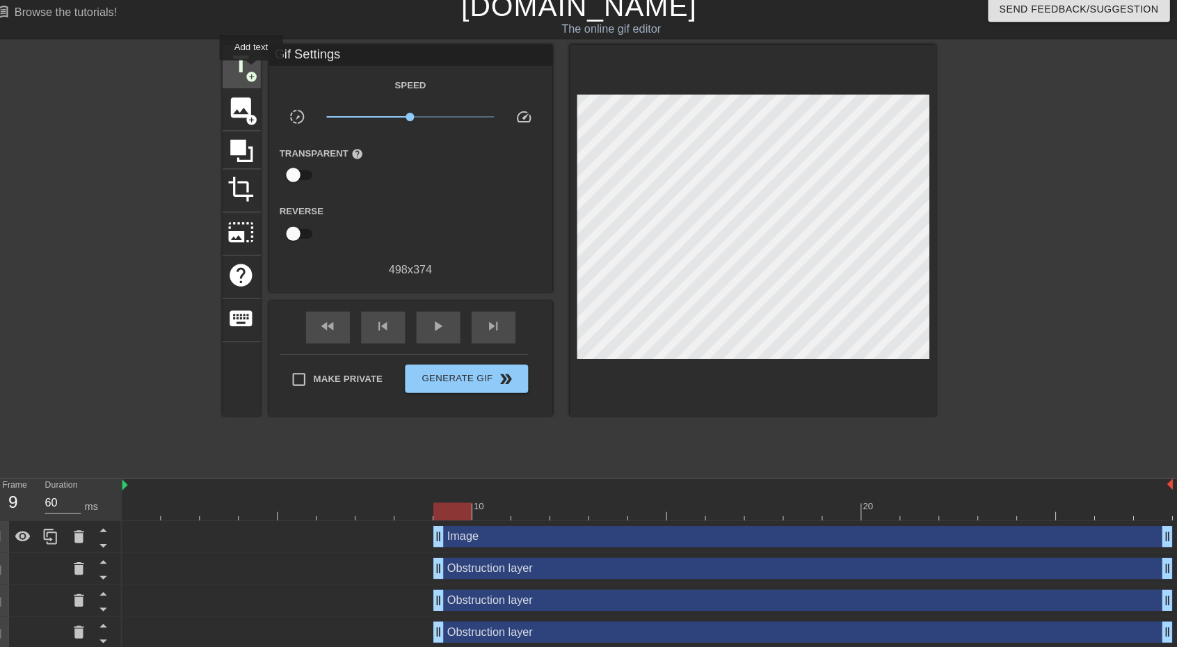
click at [267, 81] on span "add_circle" at bounding box center [267, 87] width 12 height 12
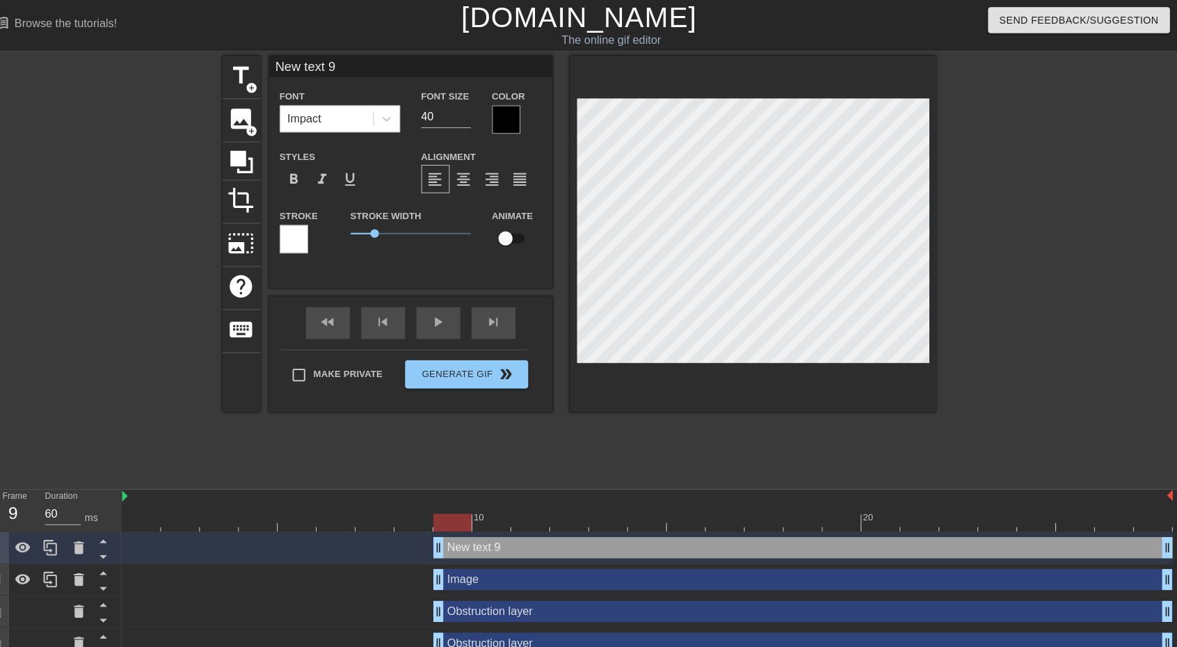
click at [510, 112] on div at bounding box center [517, 118] width 28 height 28
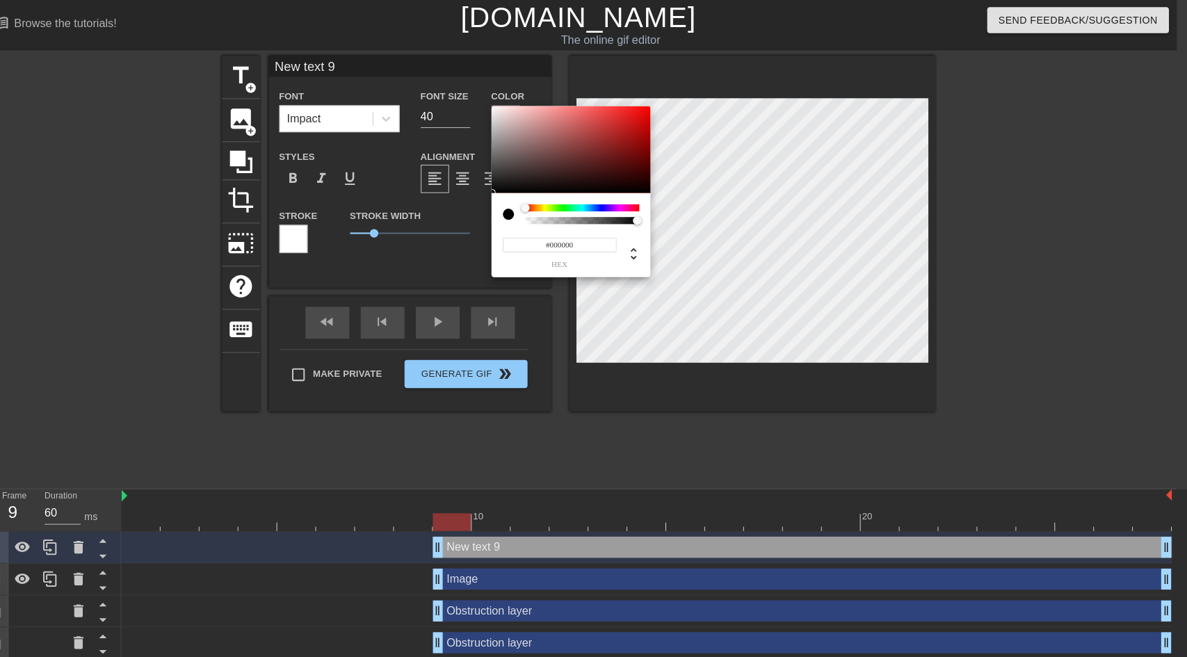
drag, startPoint x: 638, startPoint y: 213, endPoint x: 545, endPoint y: 212, distance: 93.9
click at [547, 214] on div at bounding box center [592, 210] width 112 height 19
click at [536, 218] on div at bounding box center [592, 217] width 112 height 7
click at [538, 202] on div at bounding box center [542, 205] width 8 height 8
type input "#FFF9F9"
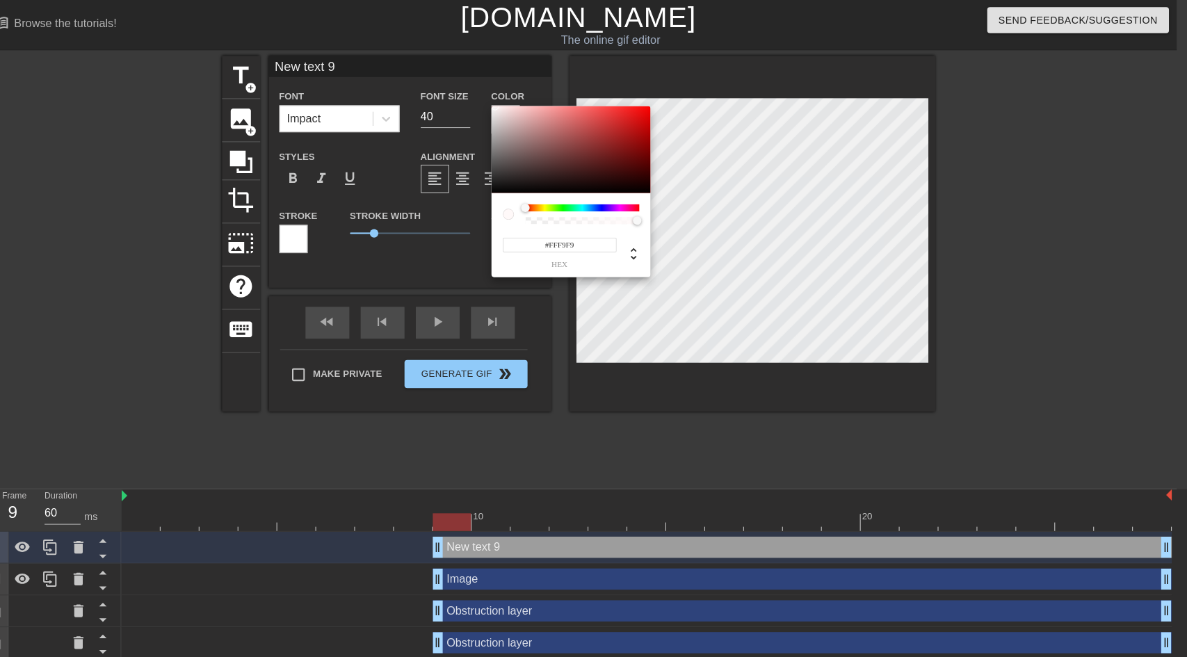
drag, startPoint x: 515, startPoint y: 109, endPoint x: 506, endPoint y: 102, distance: 11.8
click at [506, 102] on div "#FFF9F9 hex" at bounding box center [593, 328] width 1187 height 657
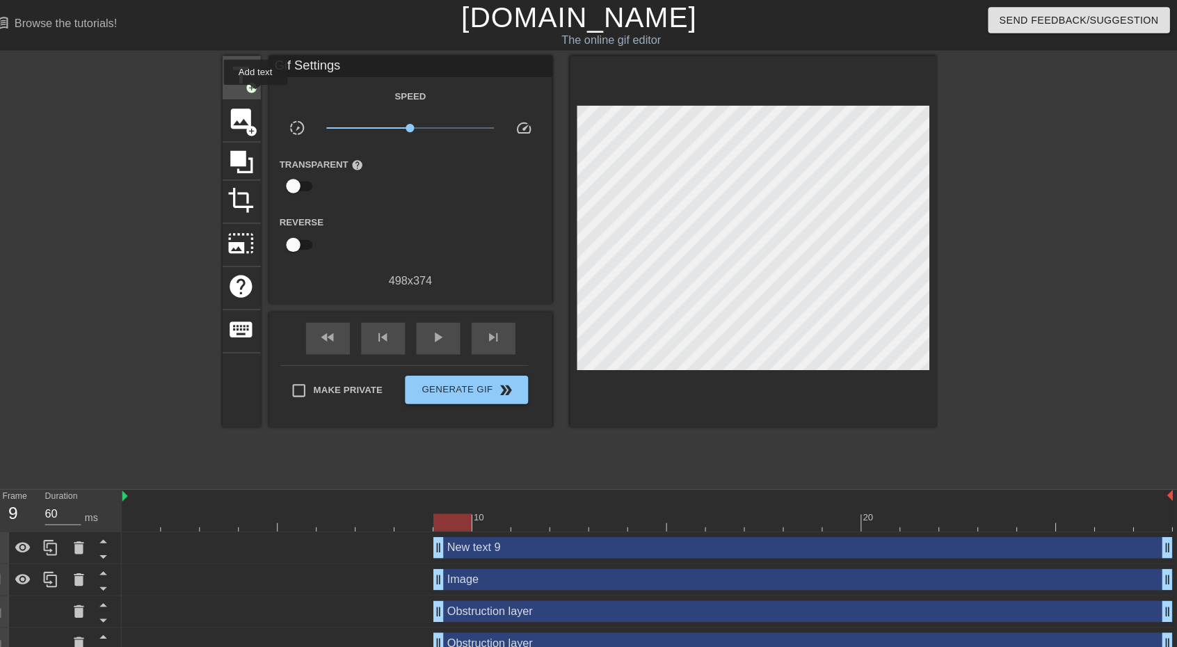
click at [260, 74] on span "title" at bounding box center [256, 74] width 26 height 26
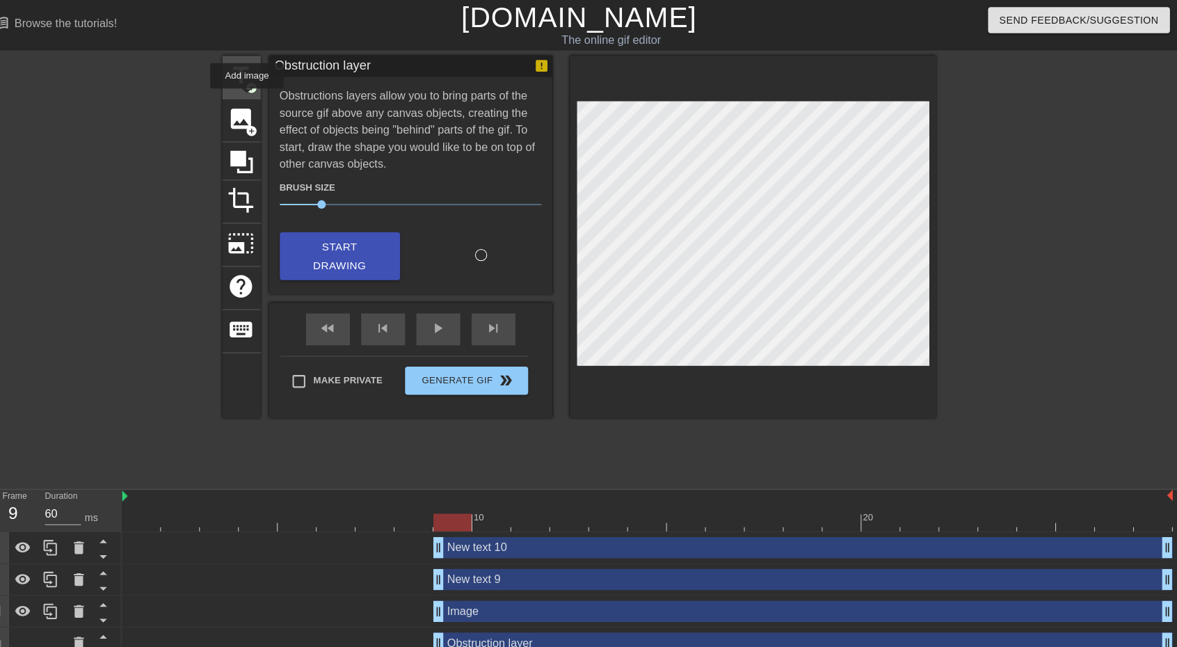
click at [261, 90] on span "add_circle" at bounding box center [267, 87] width 12 height 12
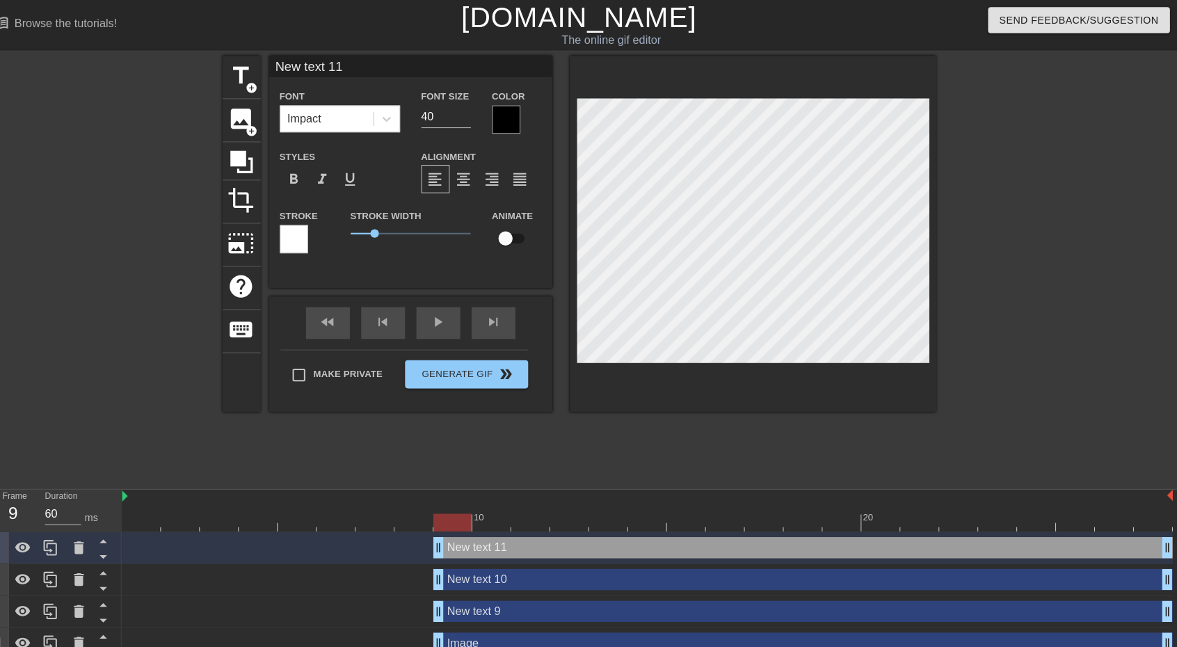
click at [508, 122] on div at bounding box center [517, 118] width 28 height 28
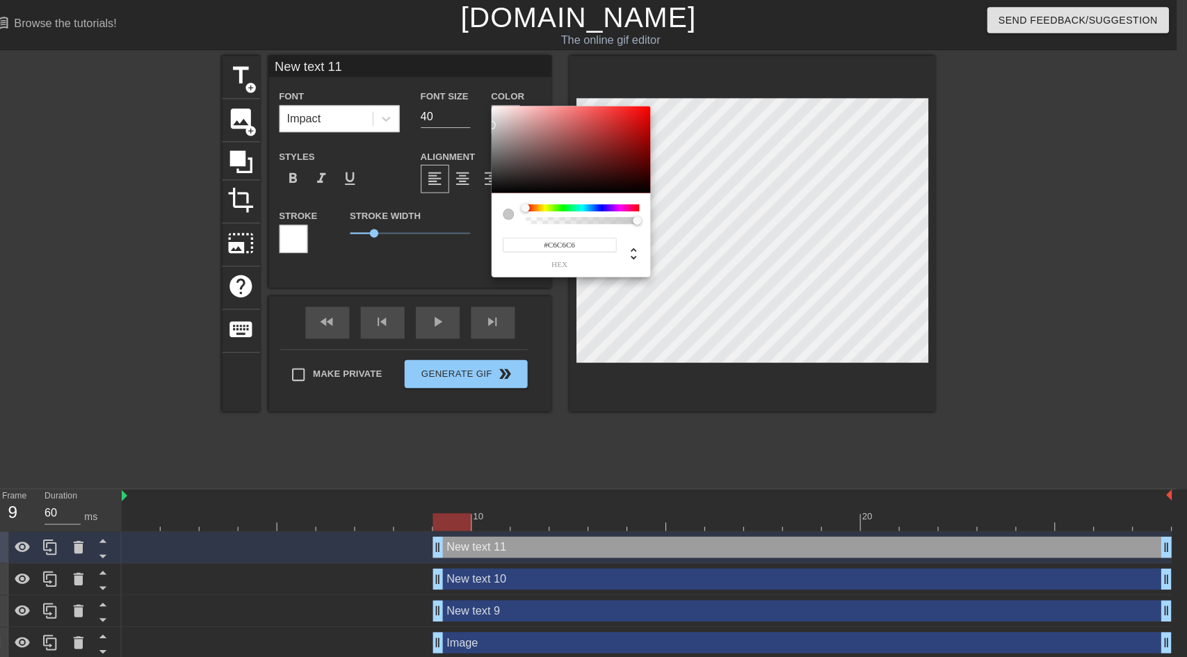
type input "#CACACA"
drag, startPoint x: 507, startPoint y: 111, endPoint x: 492, endPoint y: 122, distance: 18.4
click at [492, 122] on div "#CACACA hex" at bounding box center [593, 328] width 1187 height 657
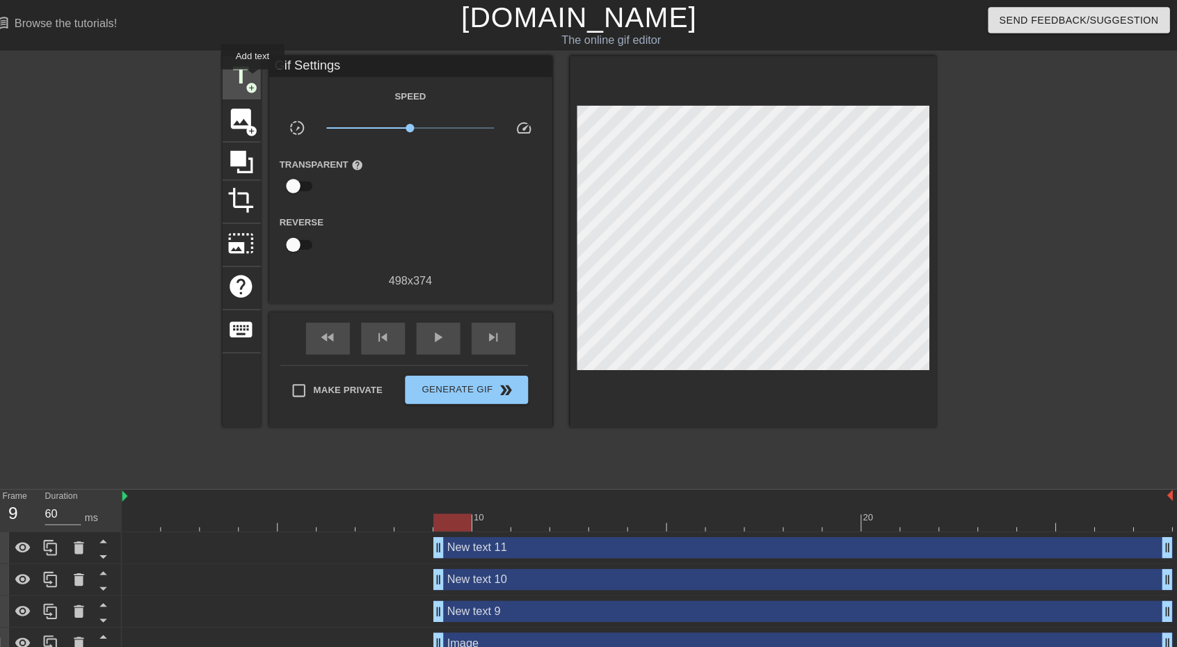
click at [268, 78] on span "title" at bounding box center [256, 74] width 26 height 26
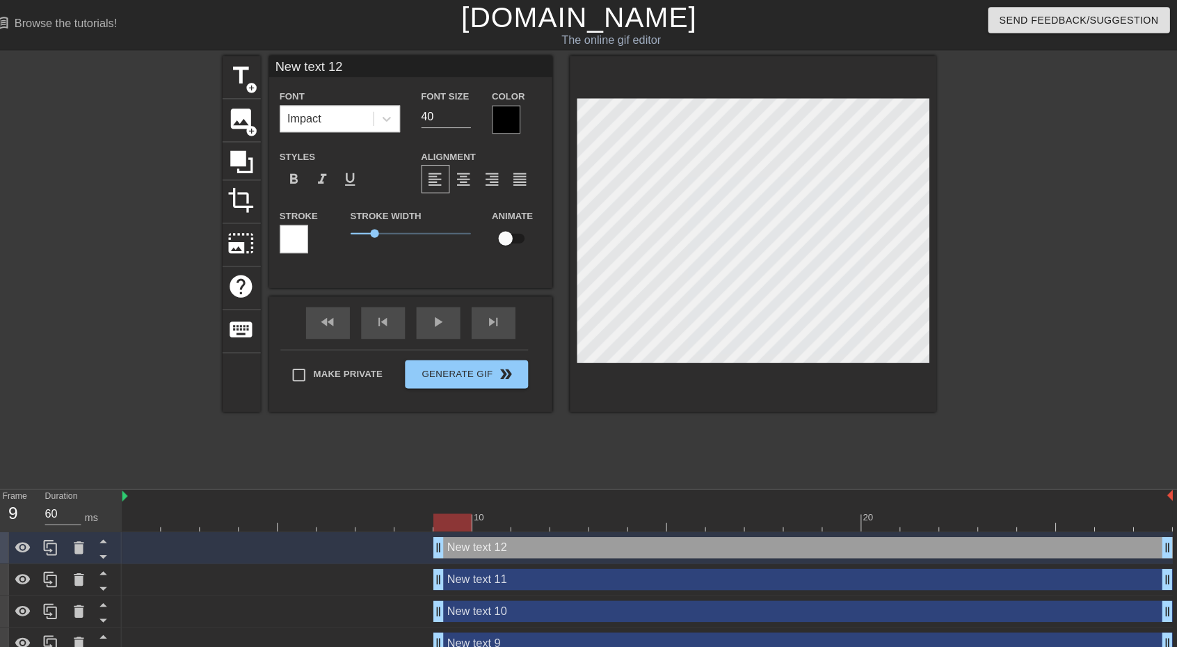
click at [520, 114] on div at bounding box center [517, 118] width 28 height 28
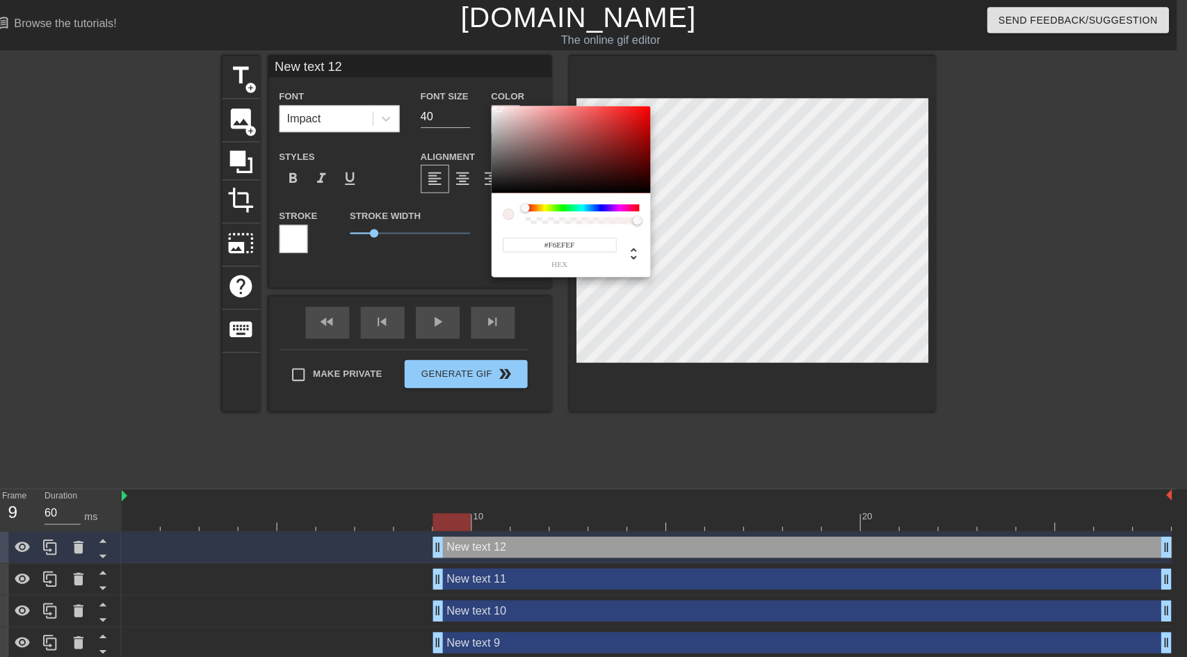
type input "#F4EDED"
drag, startPoint x: 514, startPoint y: 119, endPoint x: 507, endPoint y: 108, distance: 13.1
click at [507, 108] on div at bounding box center [581, 147] width 156 height 86
click at [523, 211] on div at bounding box center [519, 210] width 11 height 11
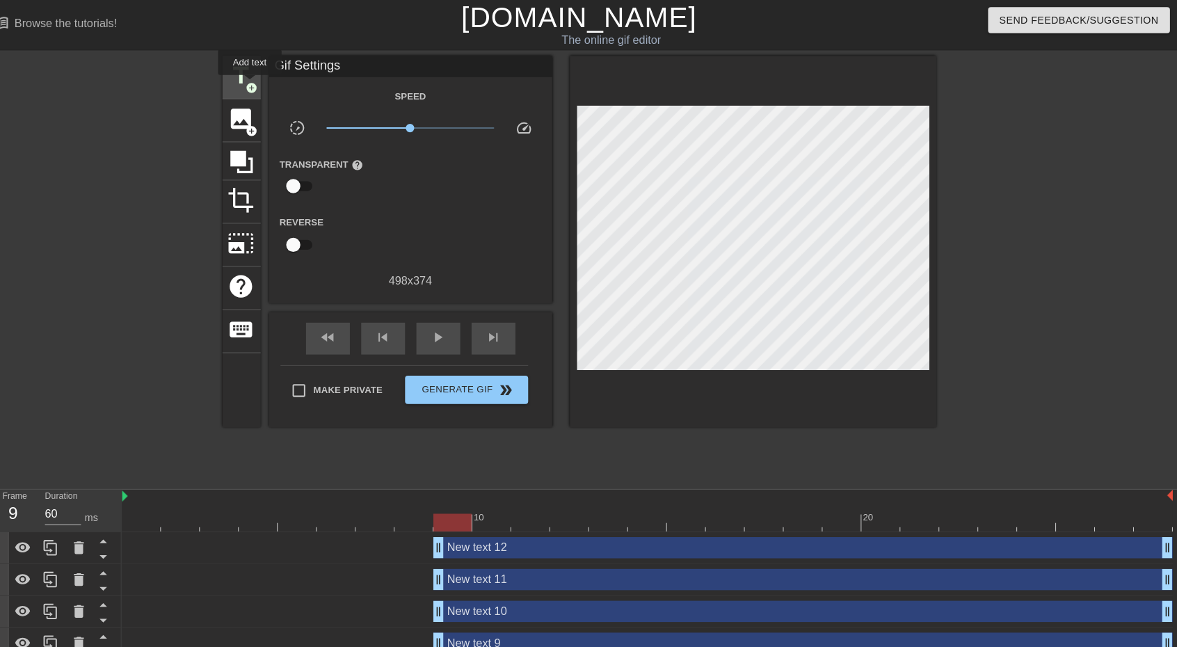
click at [265, 84] on span "add_circle" at bounding box center [267, 87] width 12 height 12
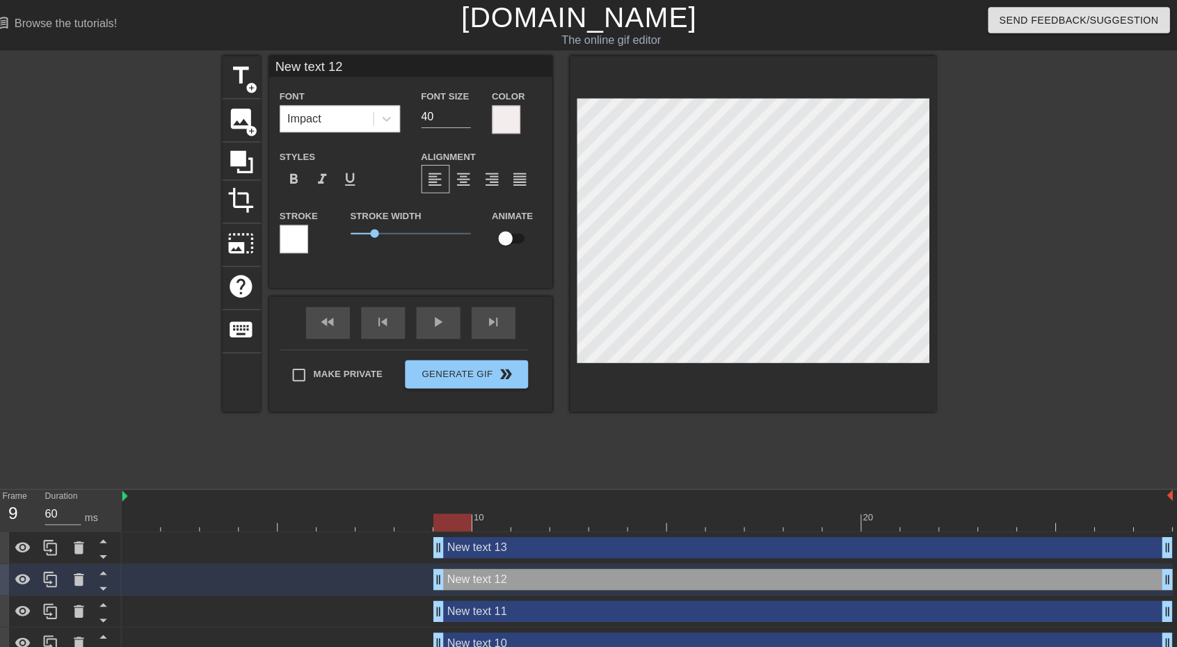
click at [762, 446] on div "title add_circle image add_circle crop photo_size_select_large help keyboard Ne…" at bounding box center [589, 263] width 702 height 417
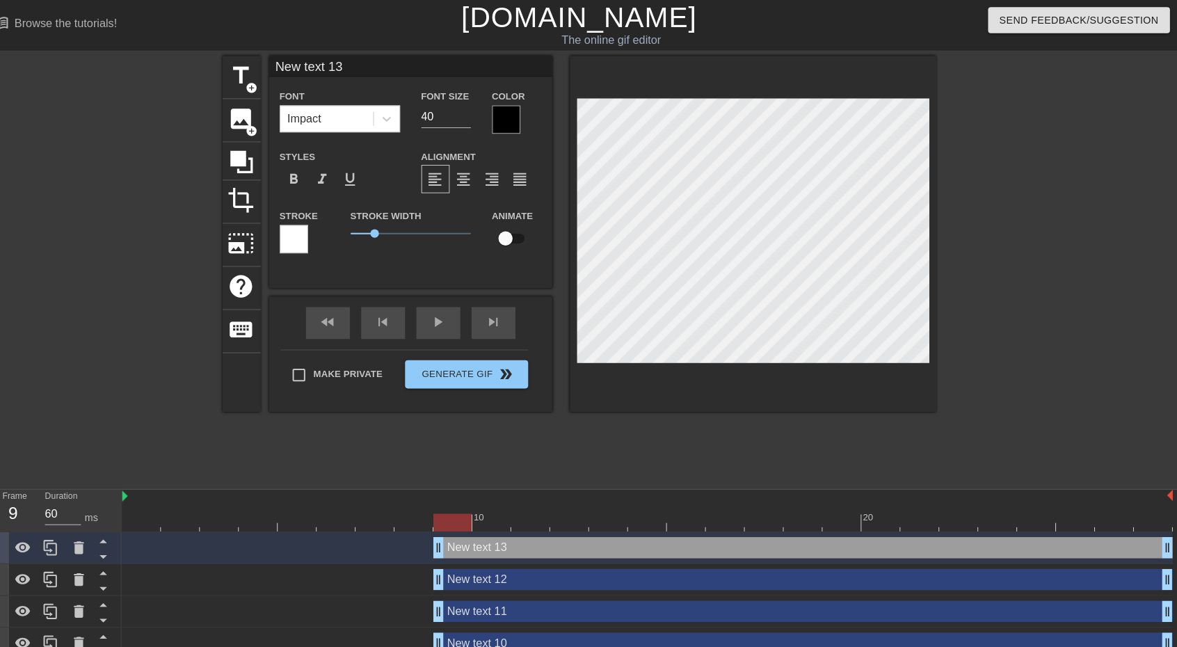
click at [756, 431] on div "title add_circle image add_circle crop photo_size_select_large help keyboard Ne…" at bounding box center [589, 263] width 702 height 417
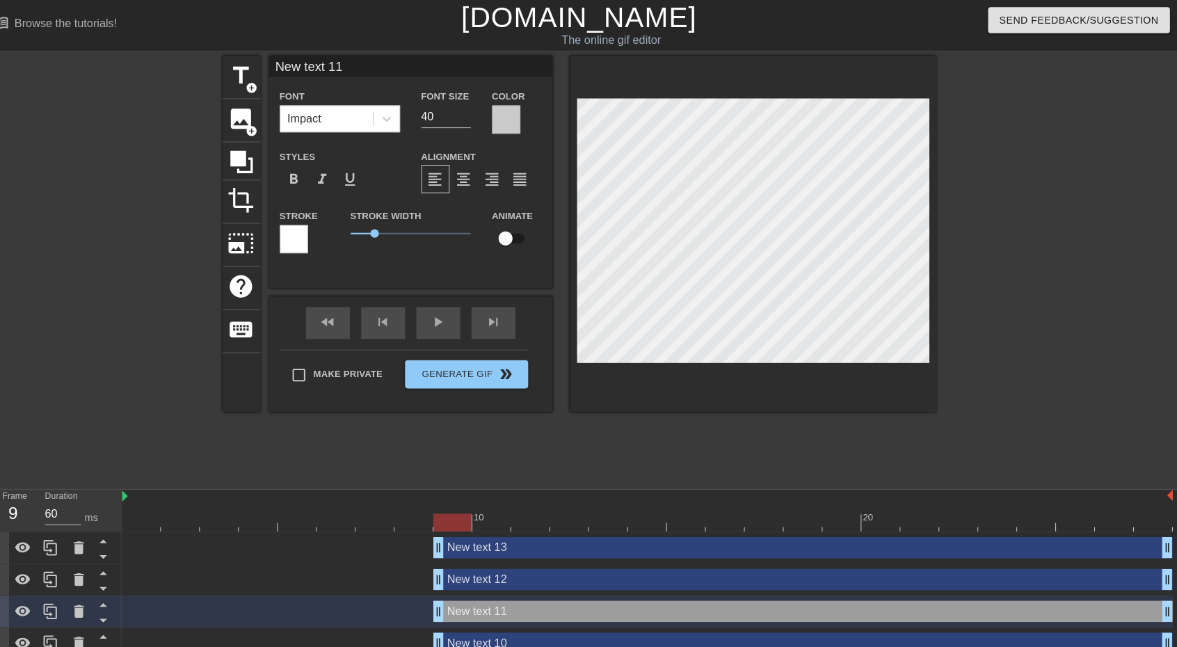
click at [744, 435] on div "title add_circle image add_circle crop photo_size_select_large help keyboard Ne…" at bounding box center [589, 263] width 702 height 417
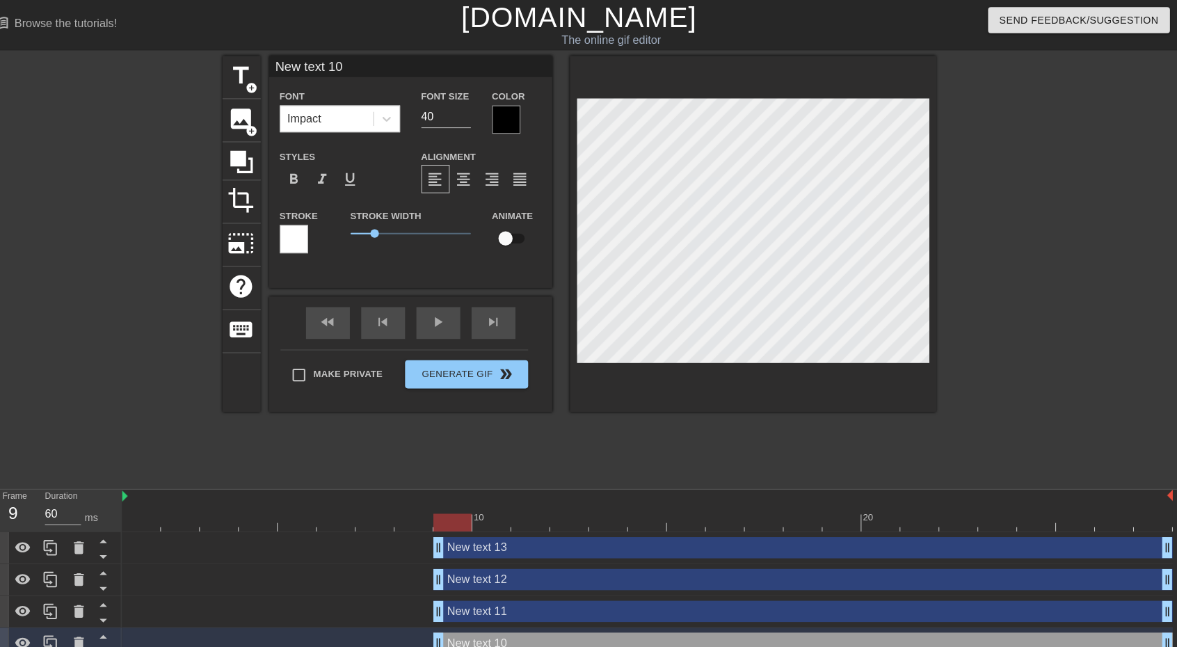
click at [757, 426] on div "title add_circle image add_circle crop photo_size_select_large help keyboard Ne…" at bounding box center [589, 263] width 702 height 417
type input "New text 9"
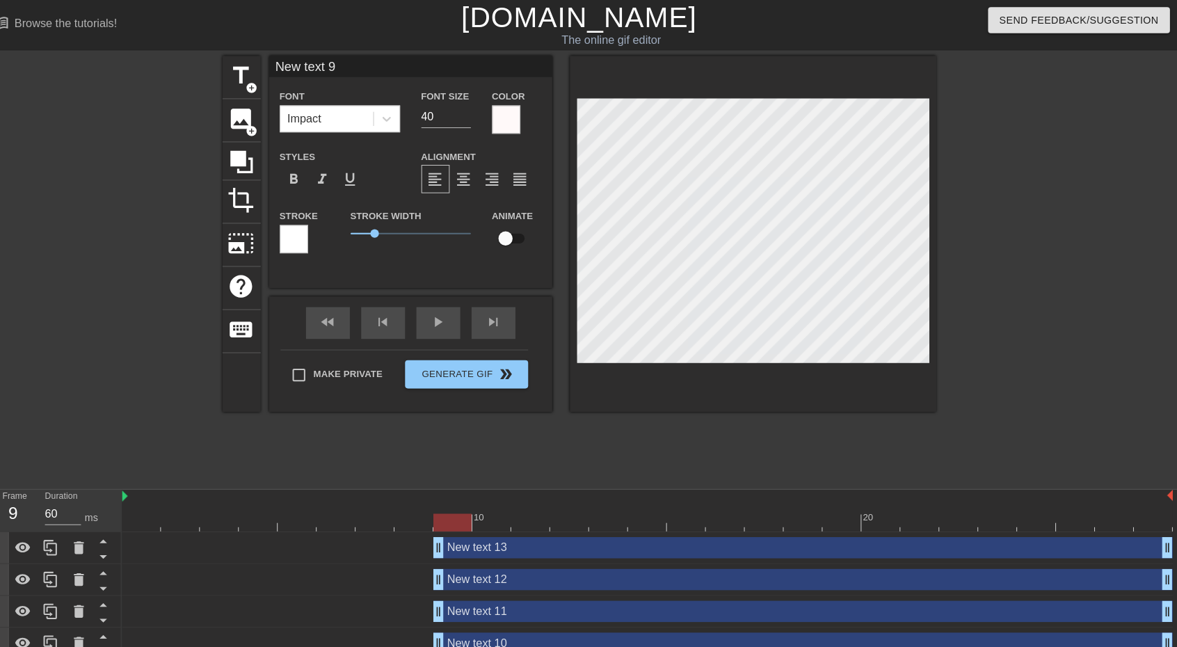
click at [764, 429] on div "title add_circle image add_circle crop photo_size_select_large help keyboard Ne…" at bounding box center [589, 263] width 702 height 417
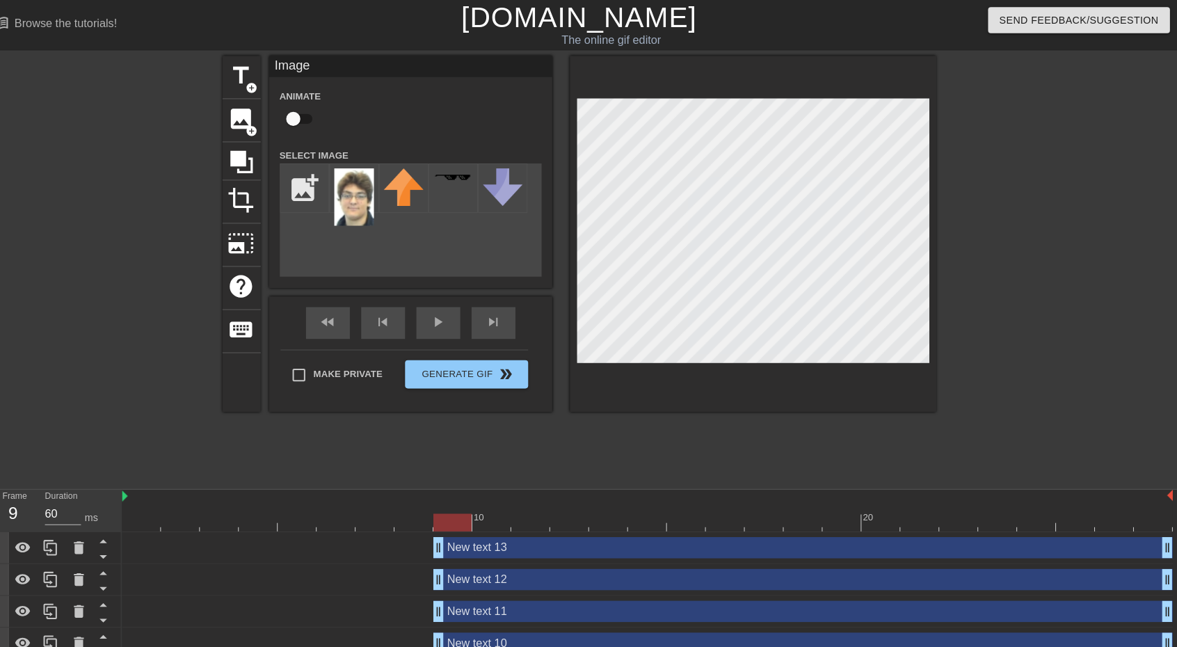
click at [781, 472] on div "menu_book Browse the tutorials! [DOMAIN_NAME] The online gif editor Send Feedba…" at bounding box center [588, 449] width 1177 height 899
click at [247, 75] on span "title" at bounding box center [256, 74] width 26 height 26
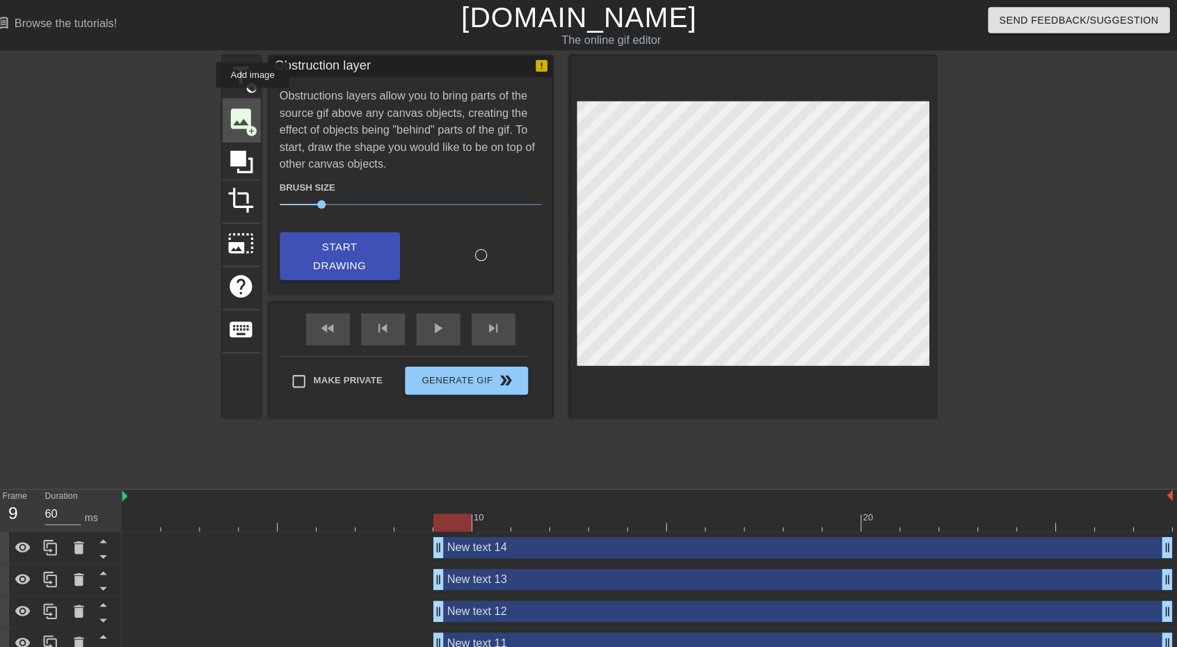
click at [268, 97] on div "image add_circle" at bounding box center [257, 118] width 38 height 42
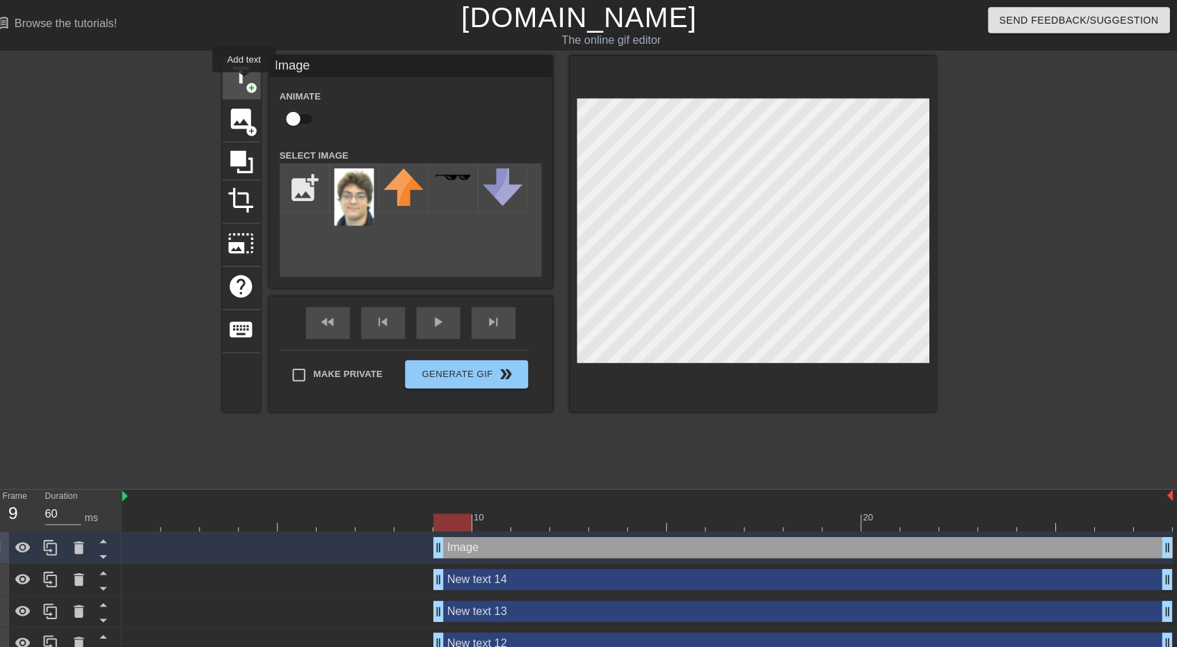
click at [259, 81] on span "title" at bounding box center [256, 74] width 26 height 26
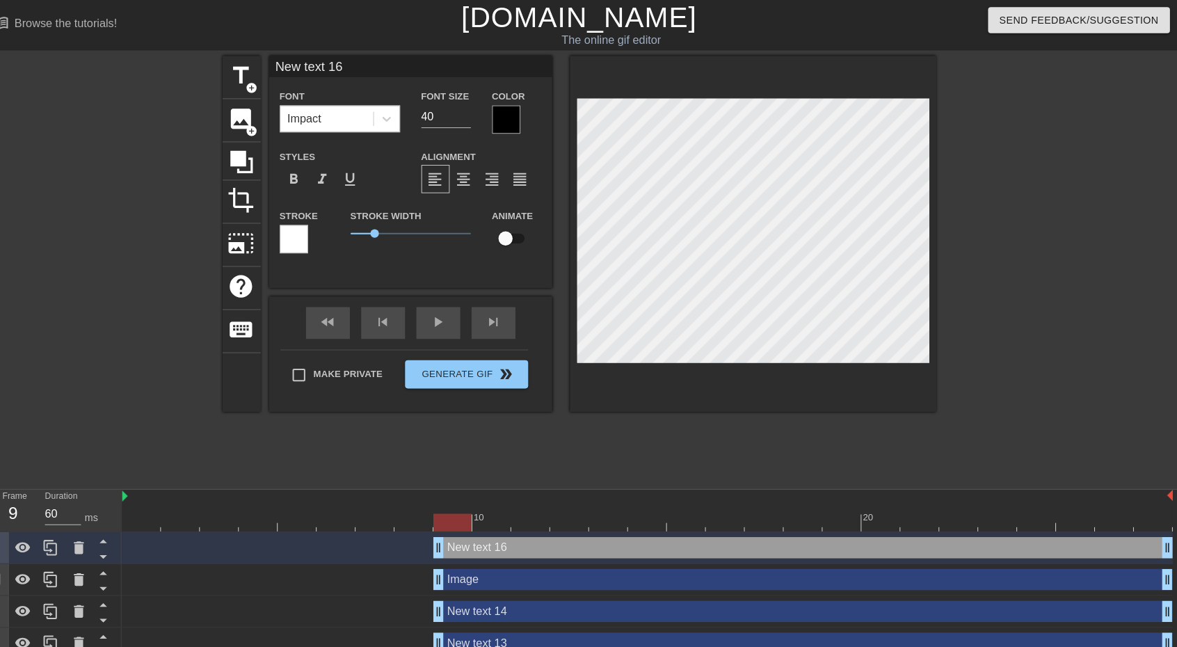
click at [372, 109] on div "Impact" at bounding box center [340, 116] width 91 height 25
click at [375, 114] on div "Impact" at bounding box center [340, 116] width 91 height 25
click at [312, 233] on div at bounding box center [308, 235] width 28 height 28
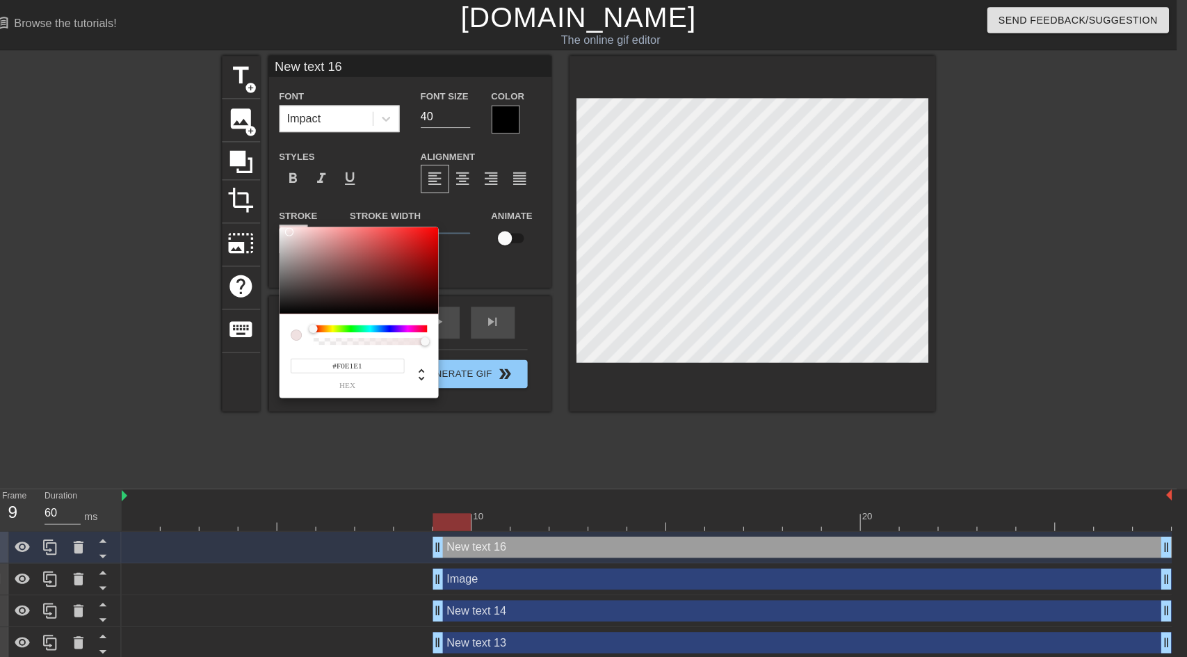
type input "#F2E2E2"
drag, startPoint x: 307, startPoint y: 238, endPoint x: 304, endPoint y: 227, distance: 11.0
click at [304, 227] on div at bounding box center [372, 266] width 156 height 86
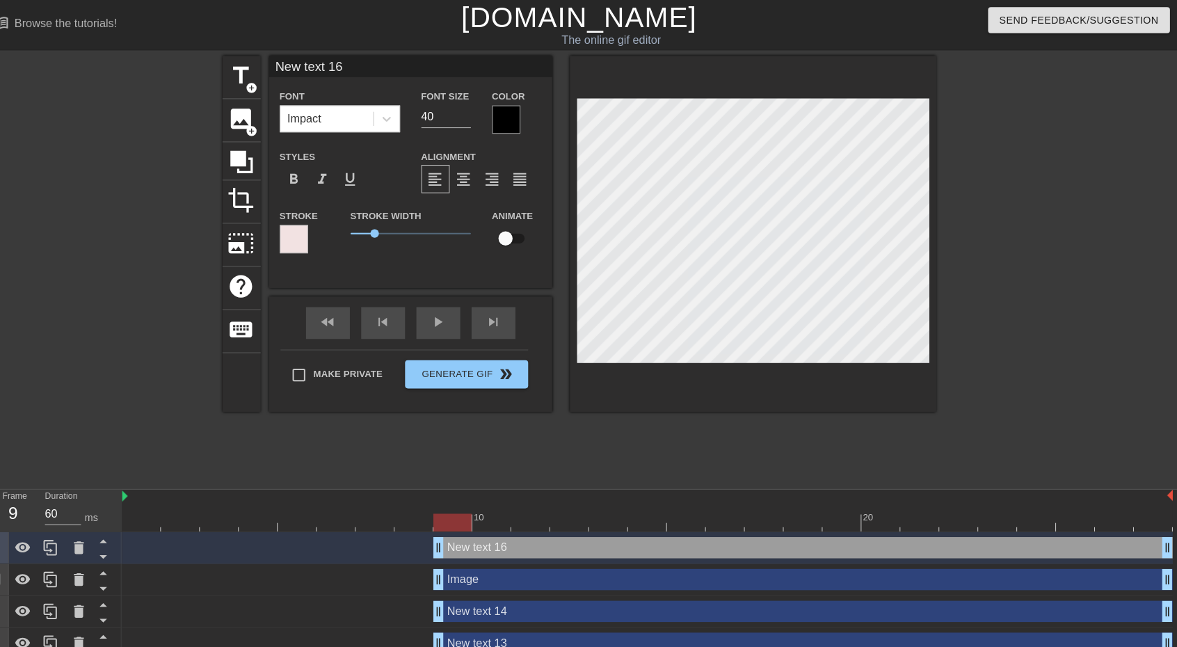
drag, startPoint x: 665, startPoint y: 258, endPoint x: 730, endPoint y: 363, distance: 123.7
click at [730, 397] on div at bounding box center [759, 230] width 360 height 350
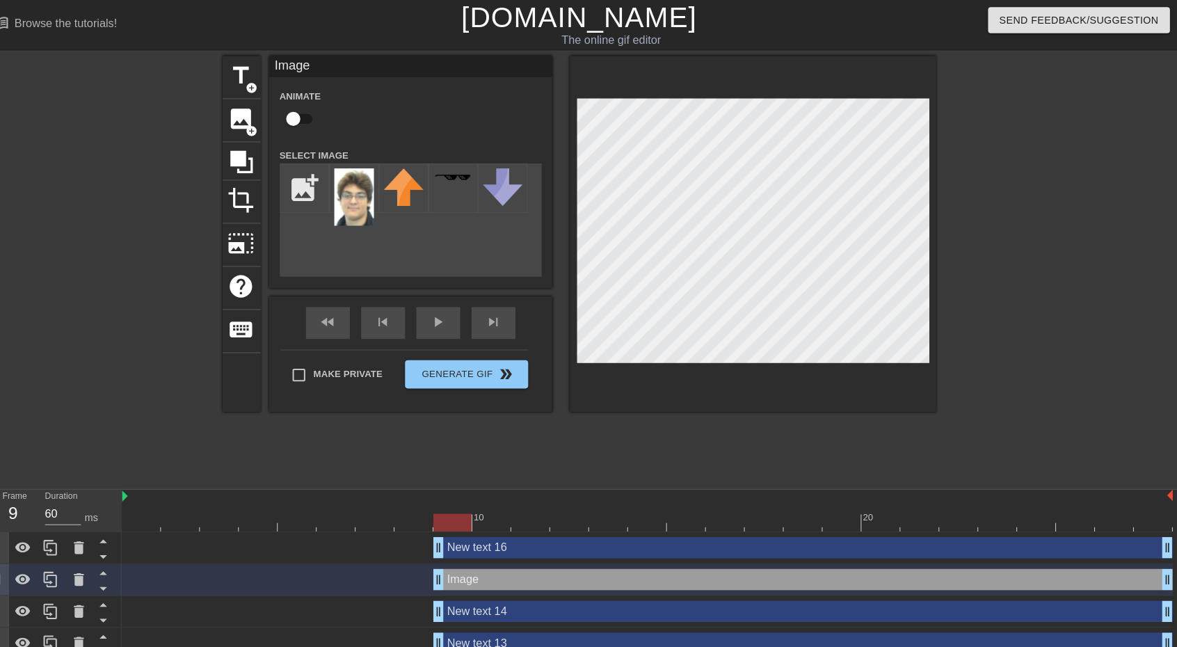
click at [769, 369] on div at bounding box center [759, 230] width 360 height 350
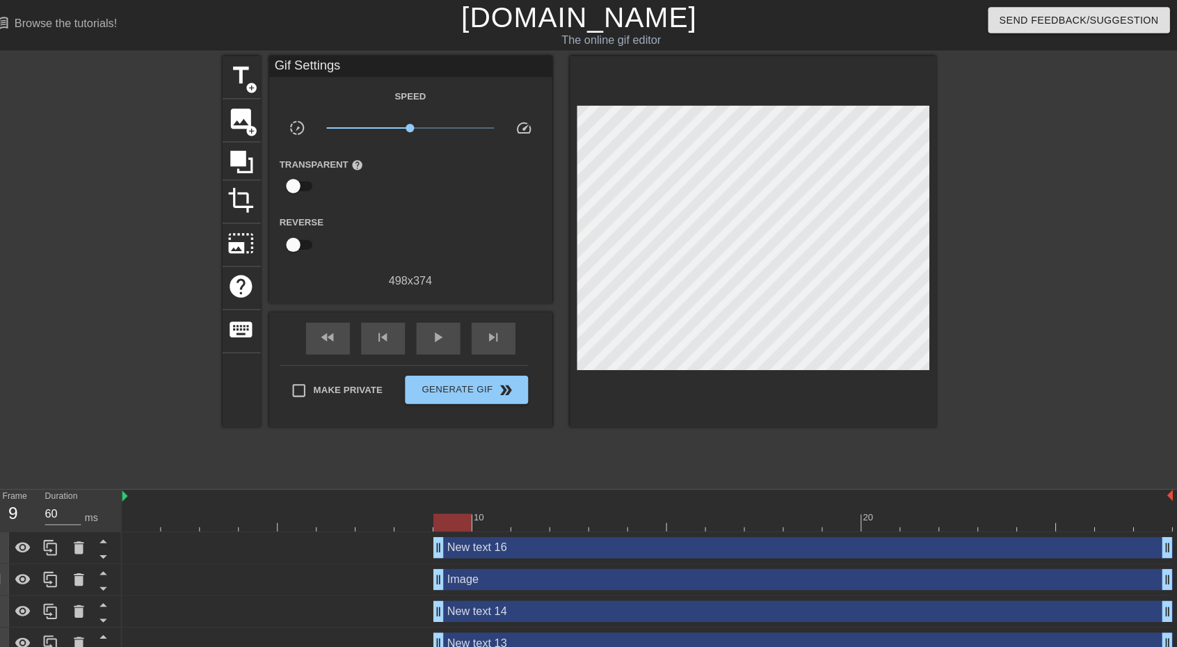
click at [774, 408] on div at bounding box center [759, 237] width 360 height 365
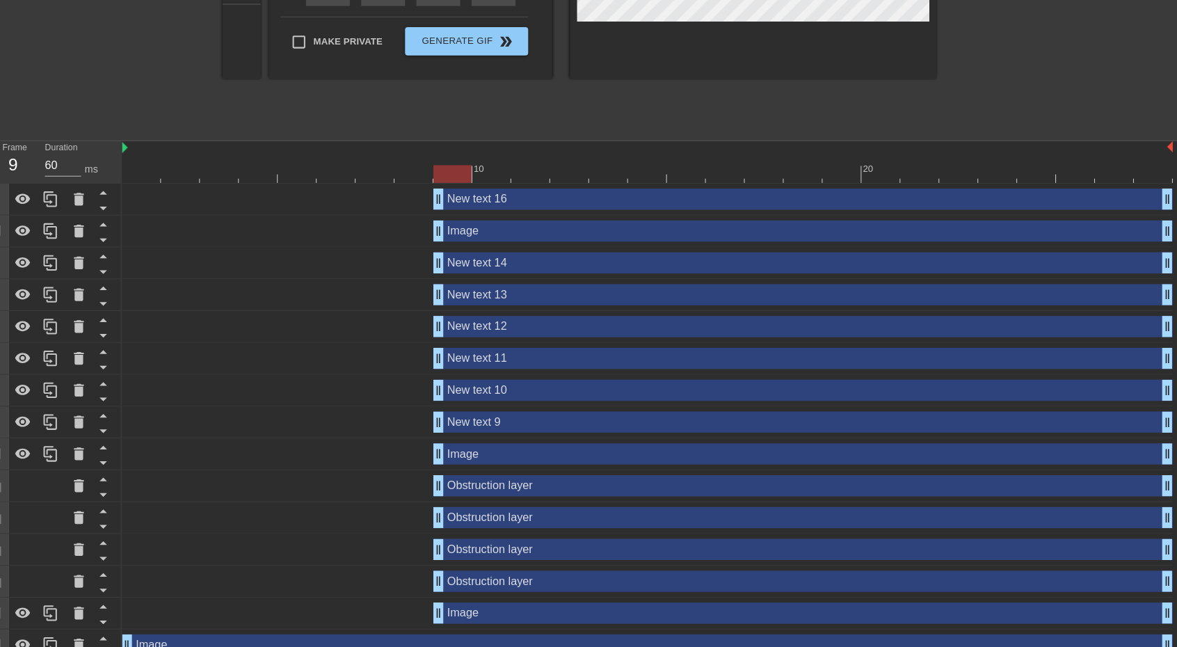
scroll to position [348, 0]
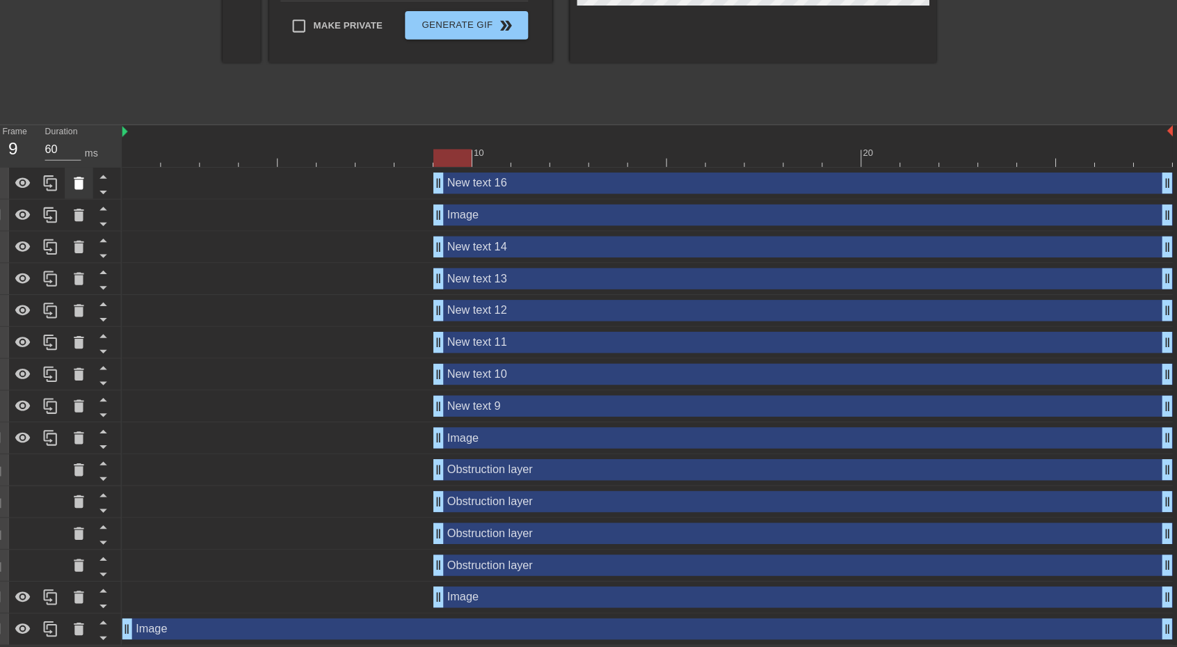
click at [102, 190] on icon at bounding box center [96, 191] width 17 height 17
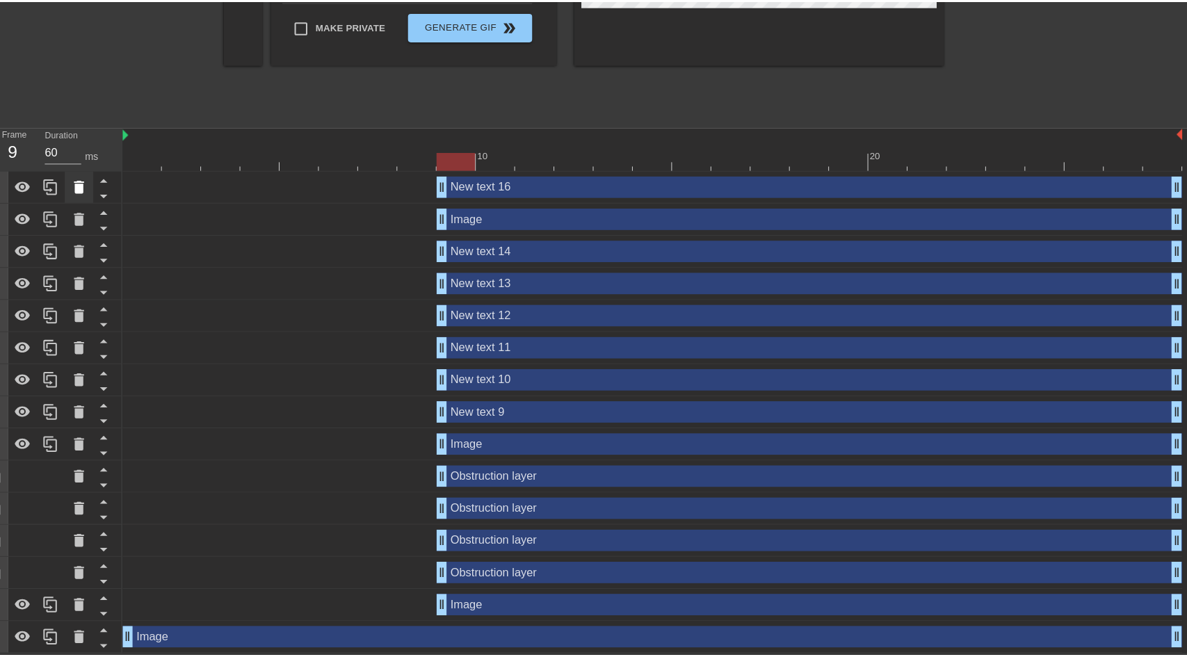
scroll to position [338, 0]
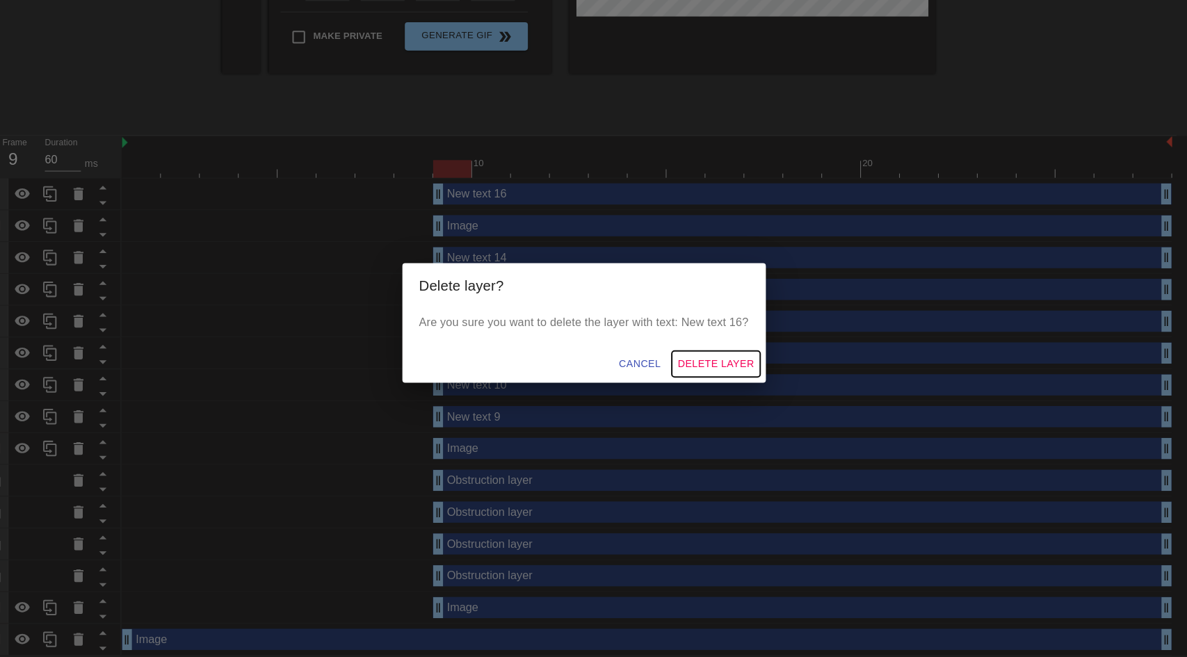
click at [707, 364] on span "Delete Layer" at bounding box center [723, 368] width 75 height 17
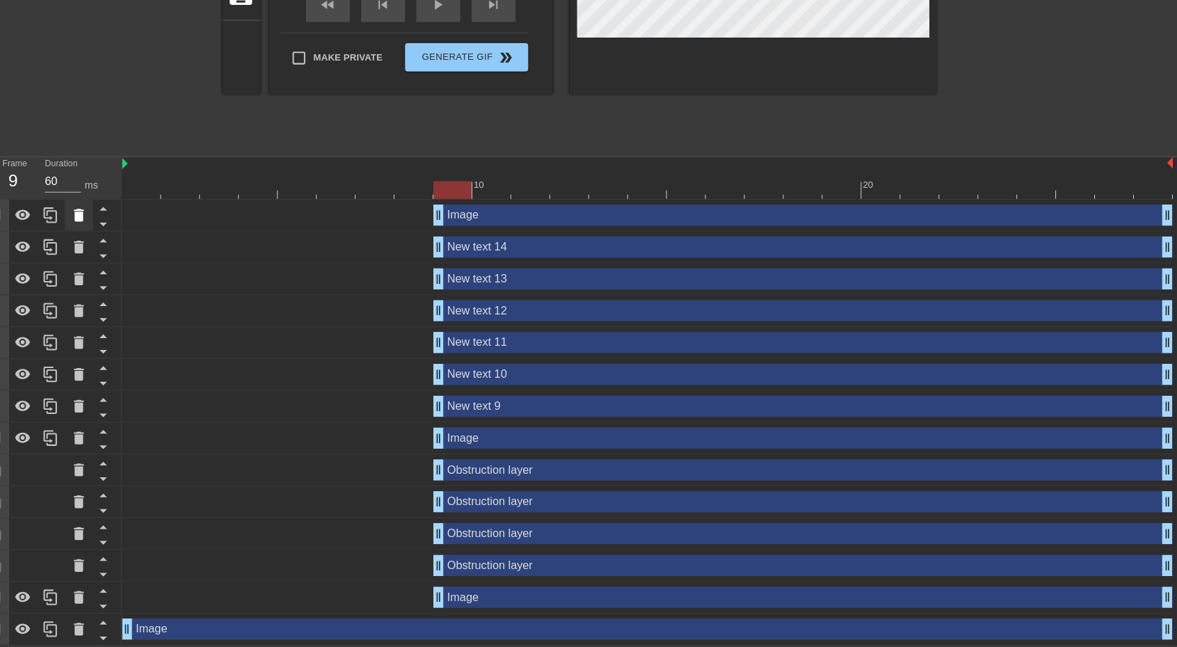
click at [100, 230] on icon at bounding box center [96, 222] width 17 height 17
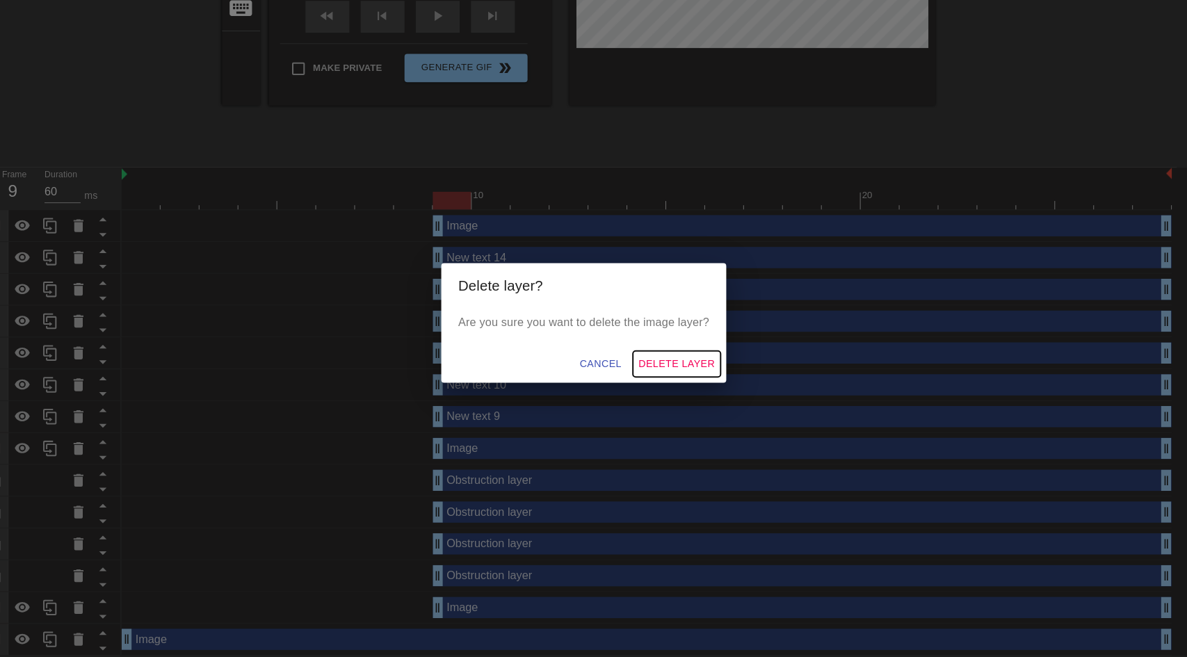
click at [659, 367] on span "Delete Layer" at bounding box center [684, 368] width 75 height 17
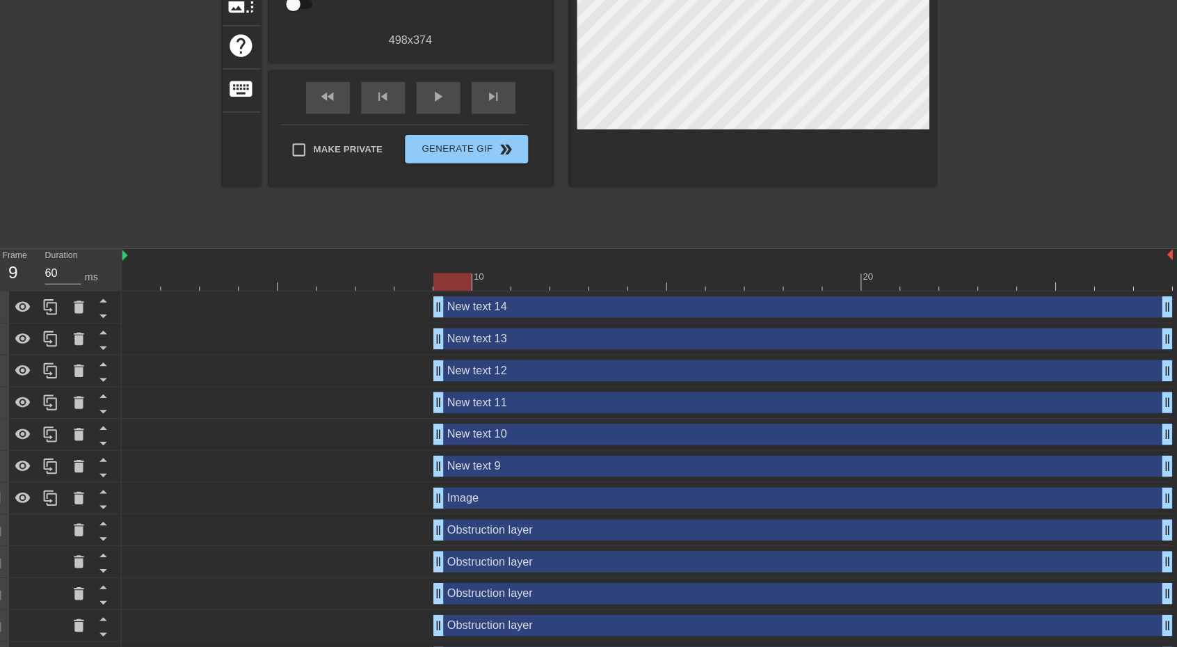
scroll to position [262, 0]
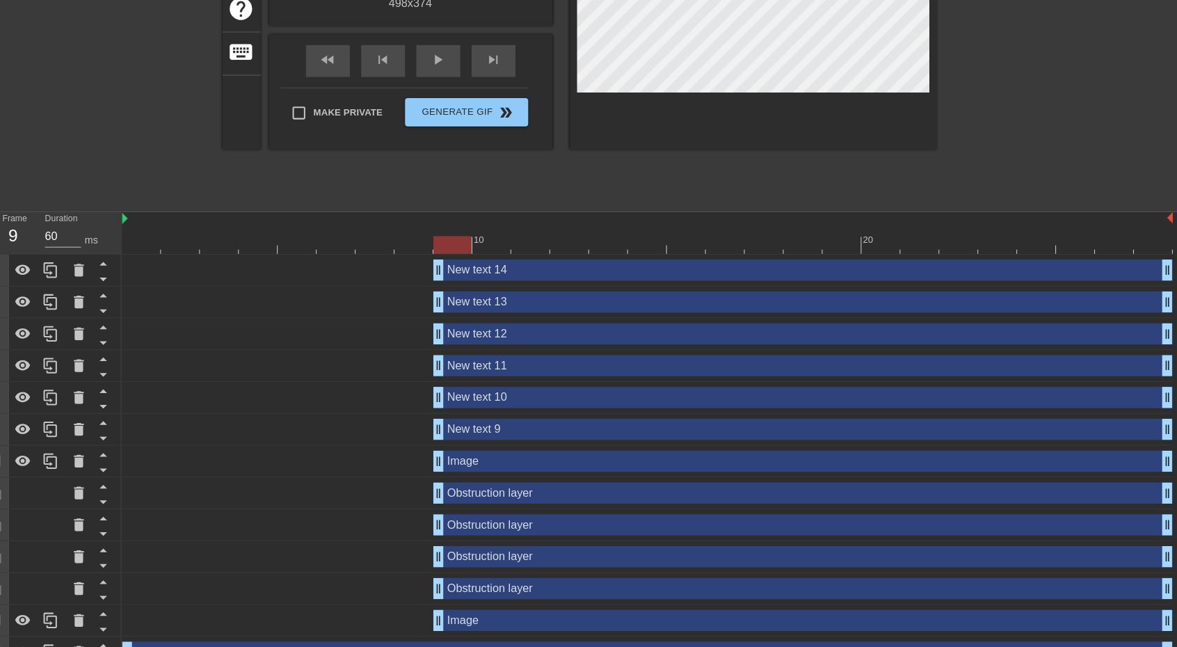
click at [285, 616] on div "Image drag_handle drag_handle" at bounding box center [655, 620] width 1033 height 21
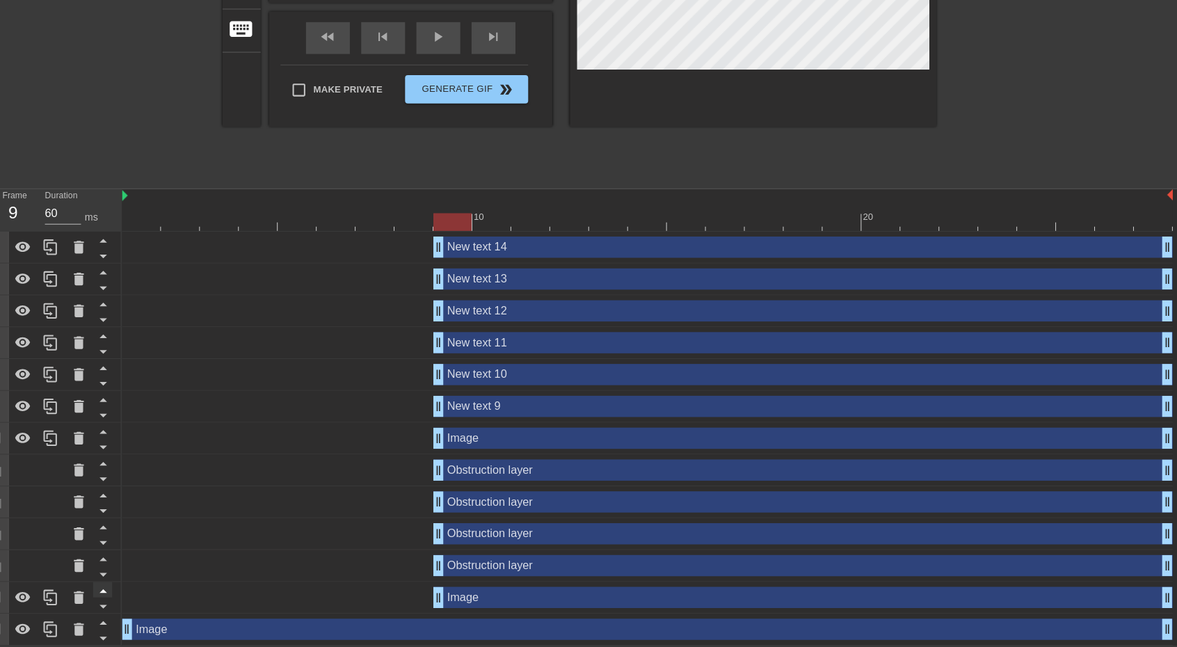
scroll to position [286, 0]
click at [92, 596] on icon at bounding box center [96, 598] width 17 height 17
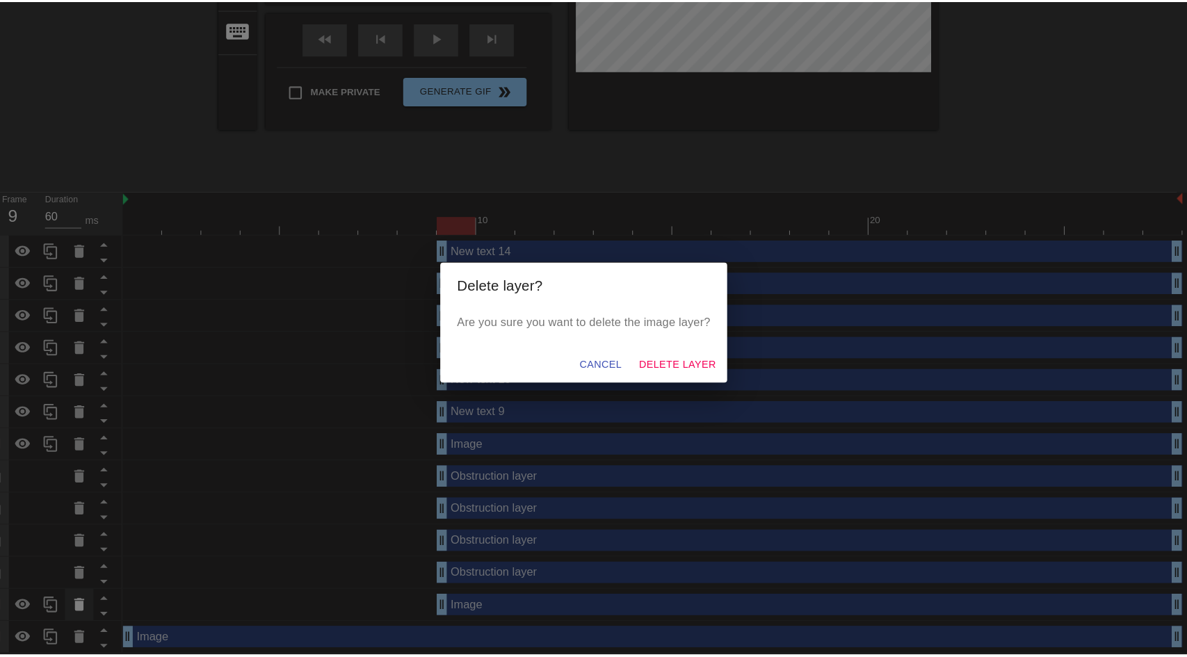
scroll to position [275, 0]
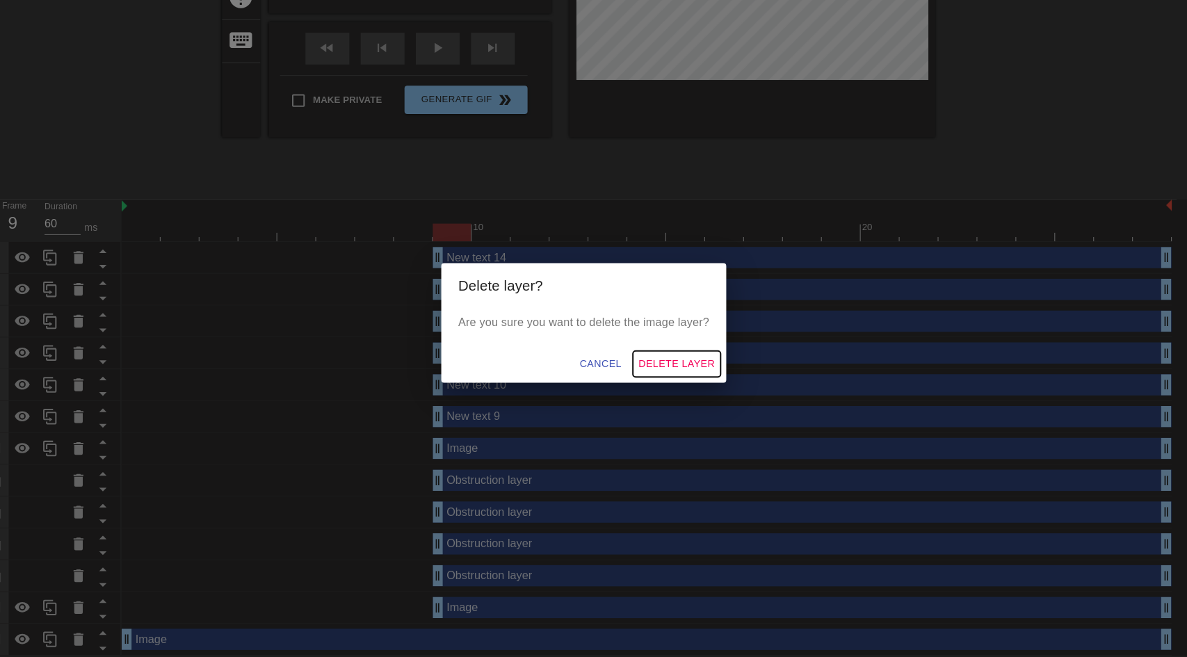
drag, startPoint x: 677, startPoint y: 366, endPoint x: 600, endPoint y: 387, distance: 80.6
click at [670, 370] on span "Delete Layer" at bounding box center [684, 368] width 75 height 17
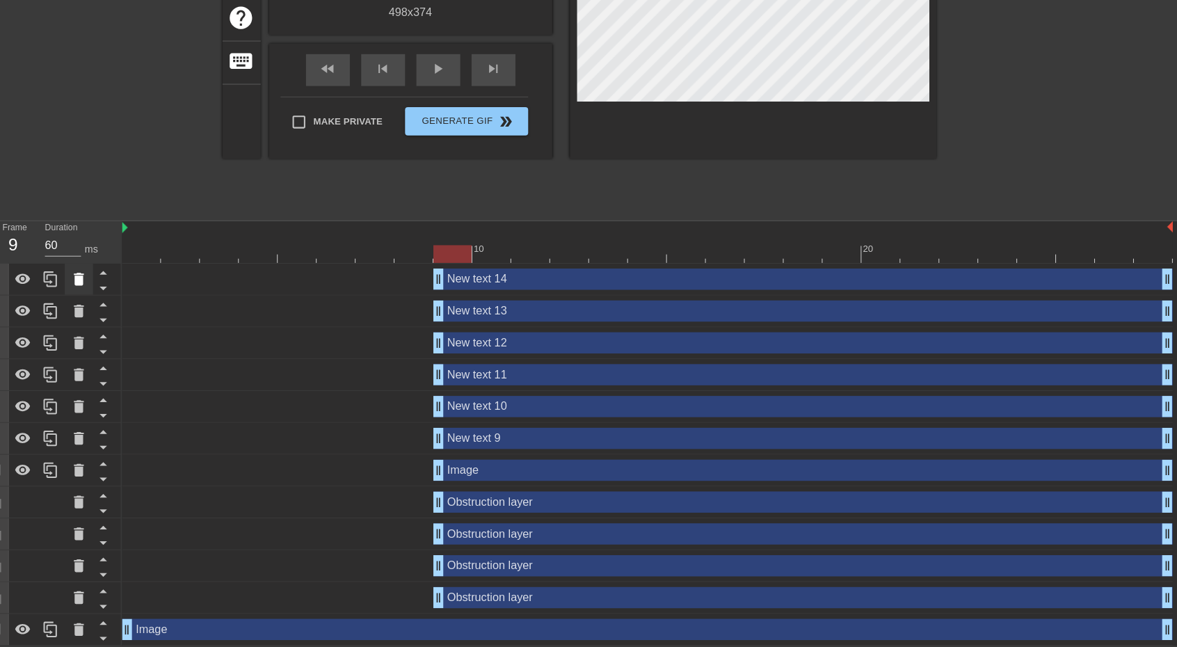
click at [92, 298] on div at bounding box center [97, 285] width 28 height 31
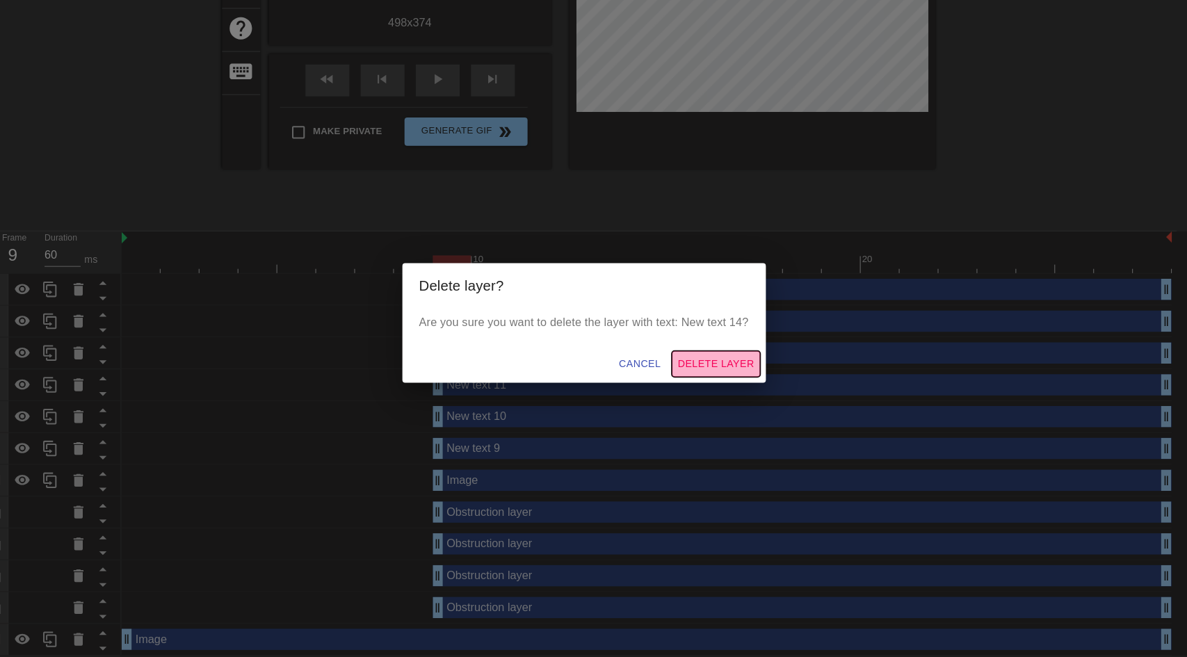
click at [734, 370] on span "Delete Layer" at bounding box center [723, 368] width 75 height 17
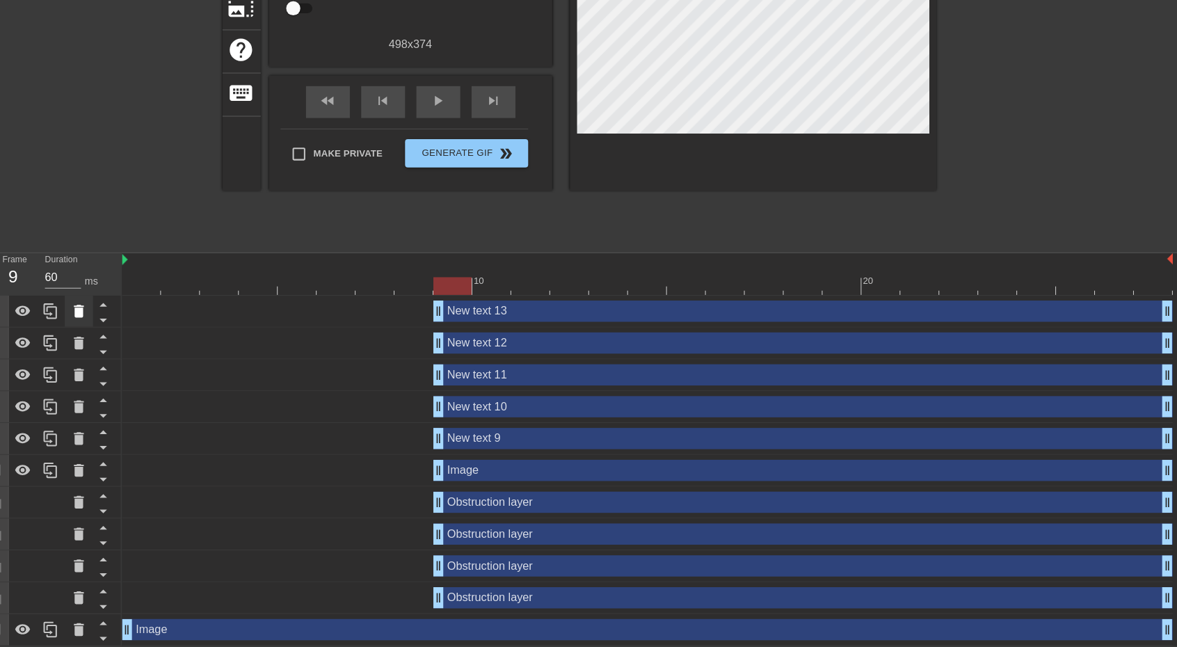
click at [92, 312] on icon at bounding box center [97, 316] width 10 height 13
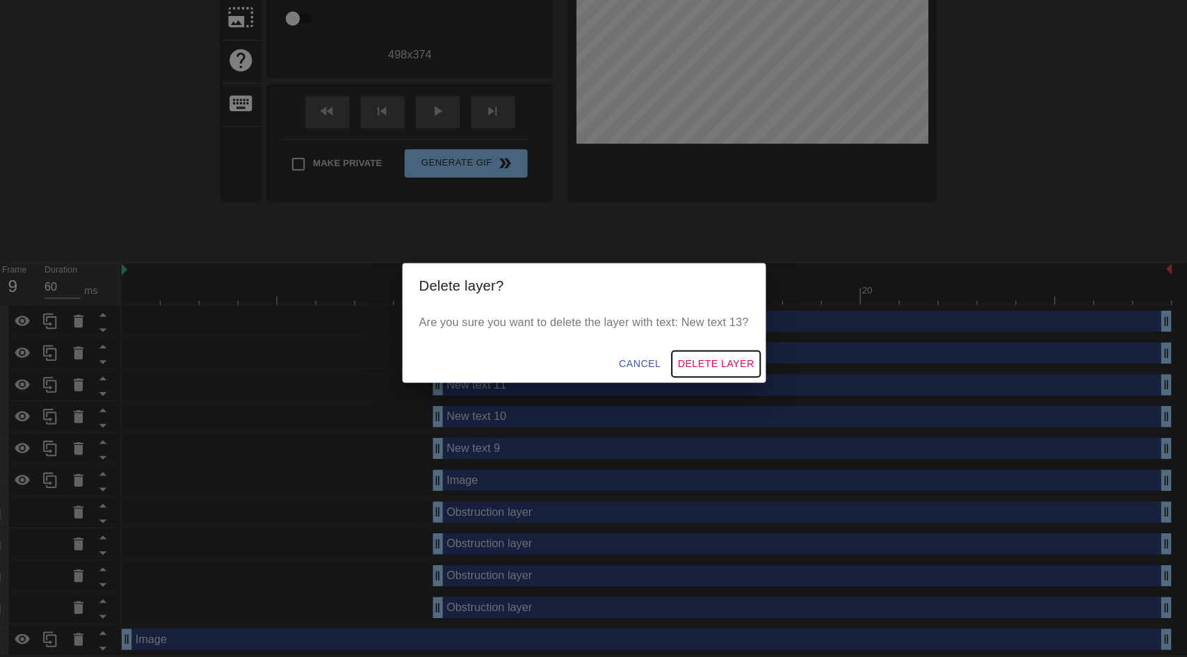
click at [727, 374] on span "Delete Layer" at bounding box center [723, 368] width 75 height 17
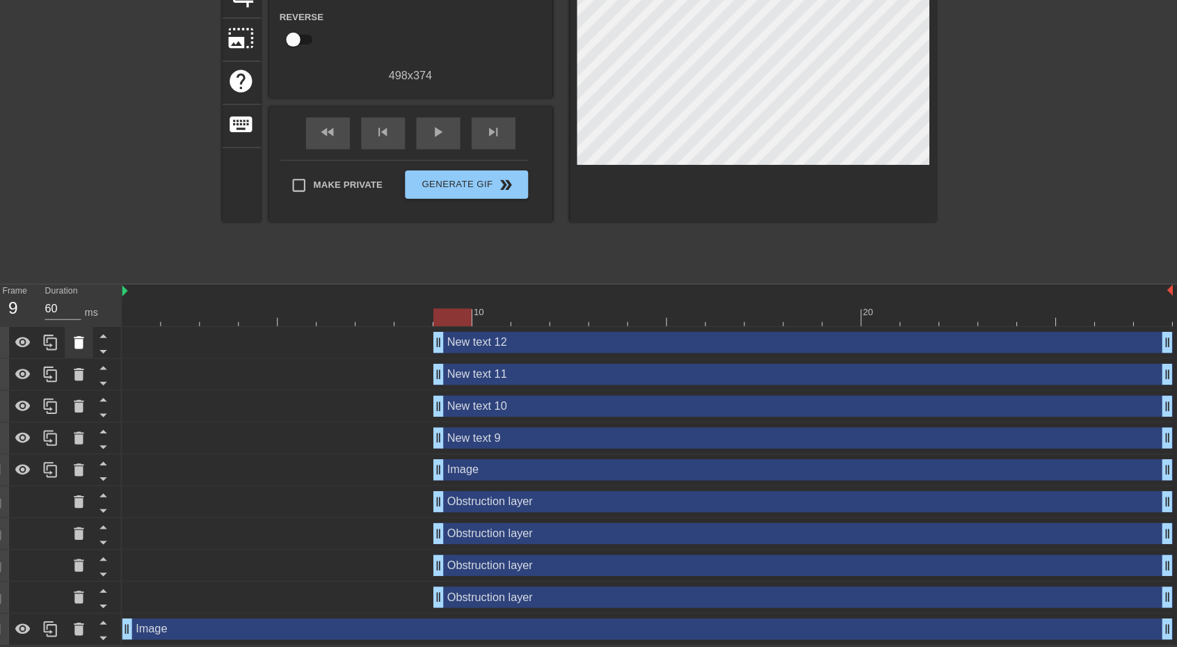
click at [107, 349] on div at bounding box center [97, 347] width 28 height 31
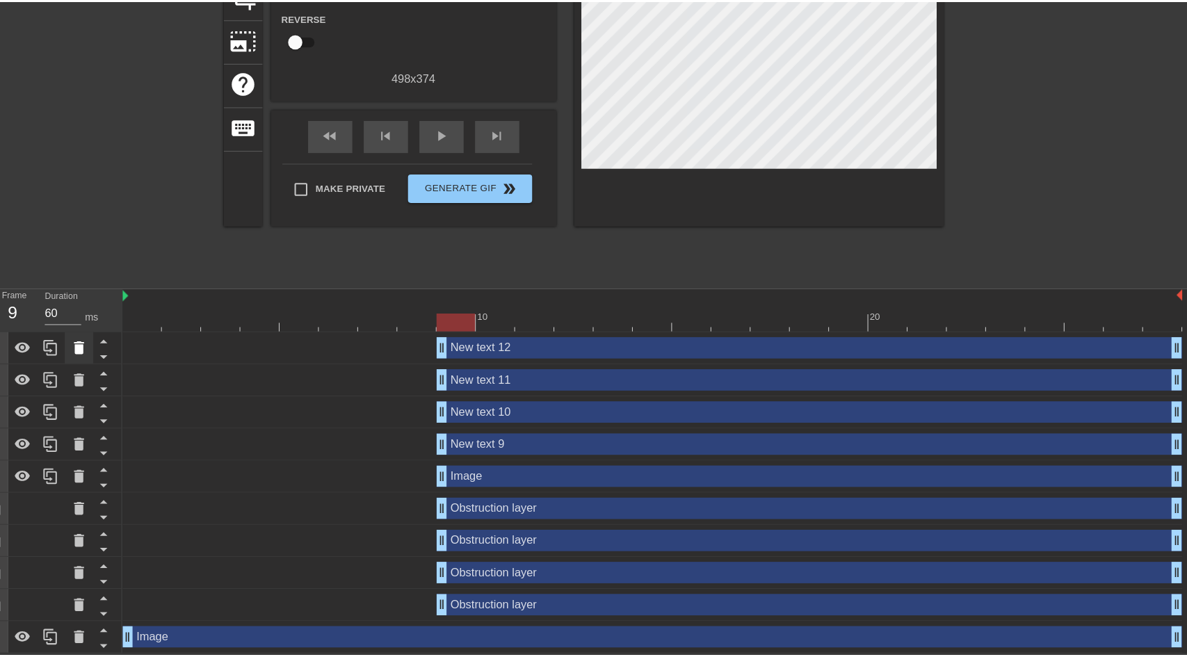
scroll to position [181, 0]
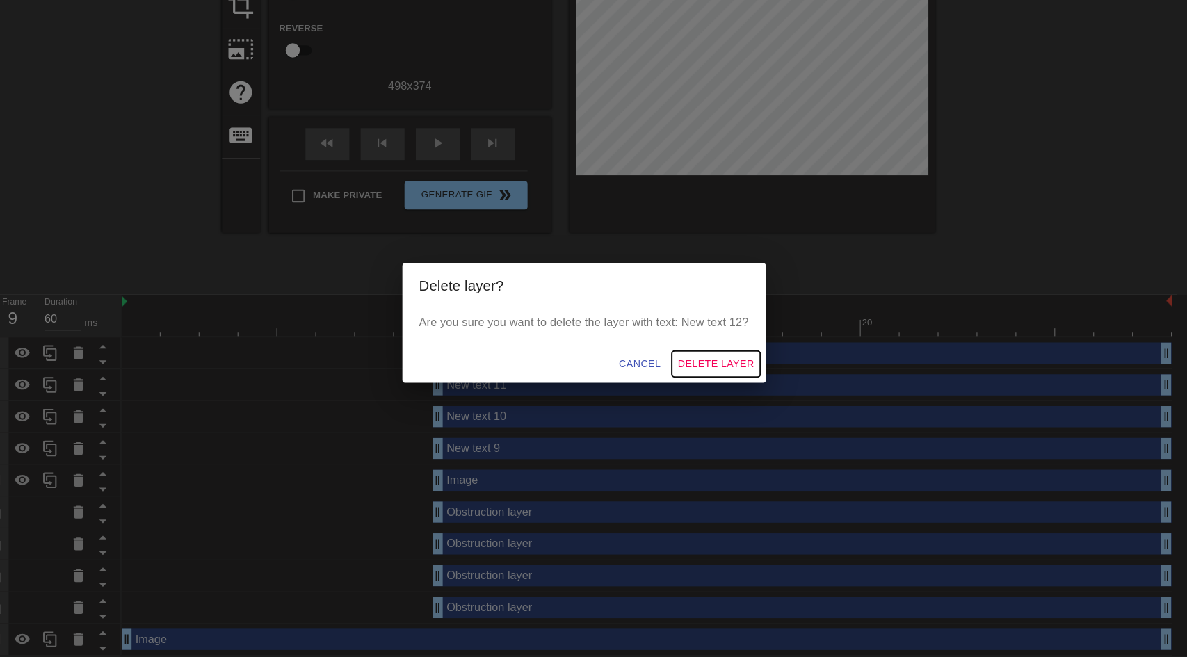
click at [737, 373] on span "Delete Layer" at bounding box center [723, 368] width 75 height 17
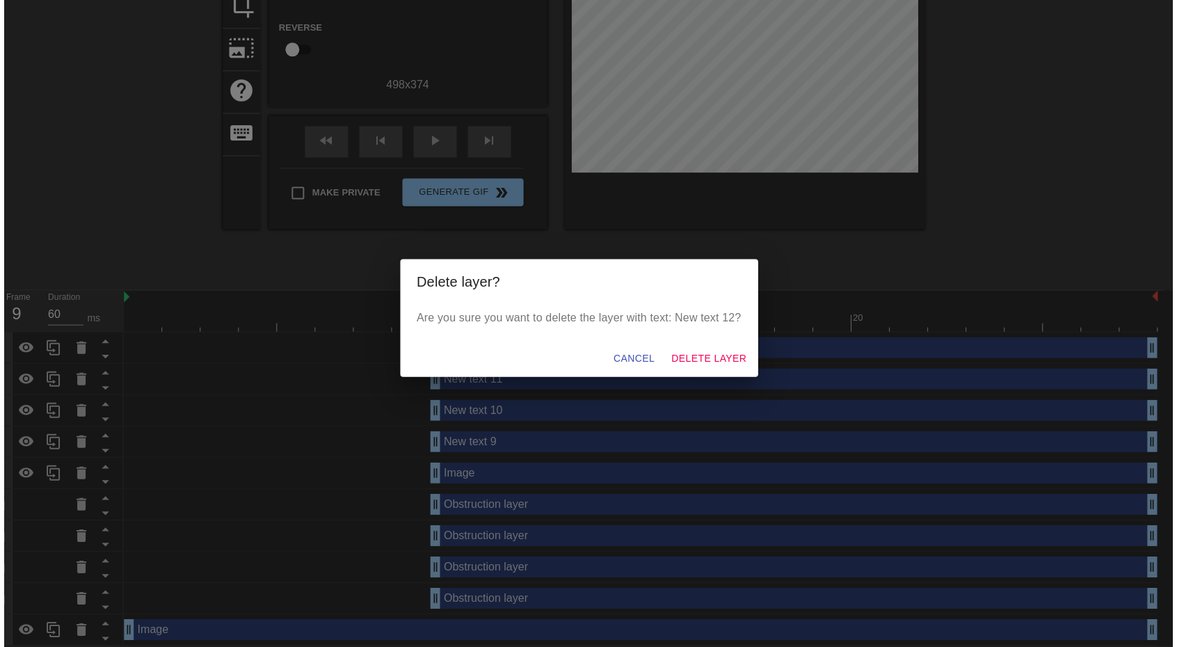
scroll to position [161, 0]
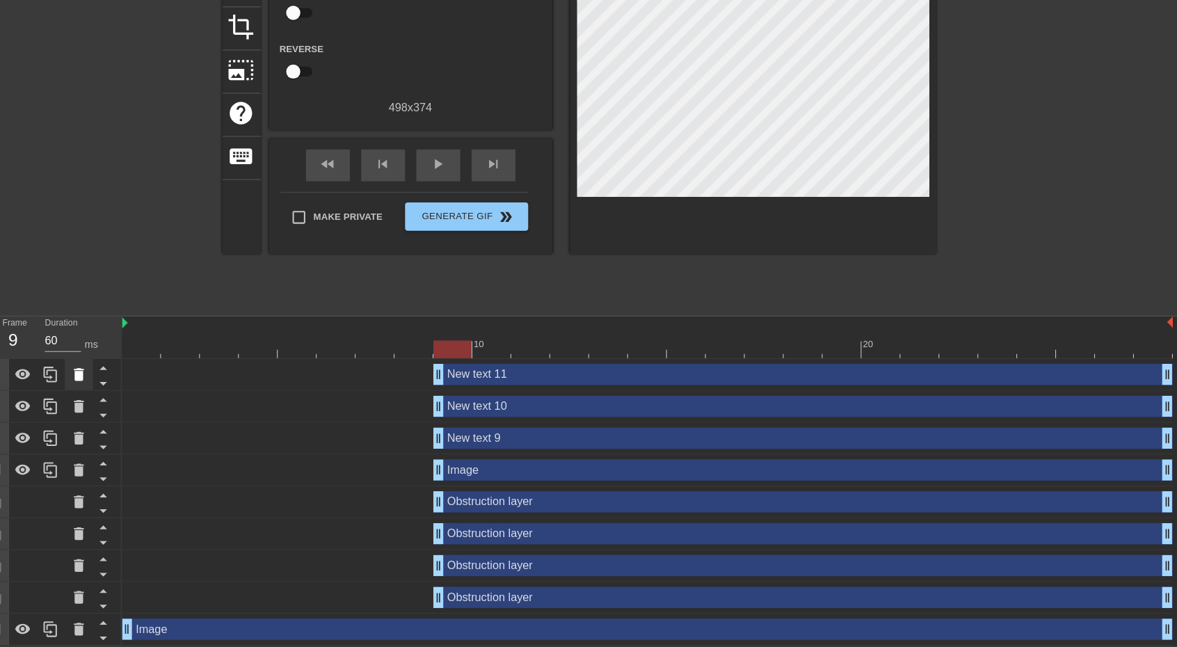
click at [98, 383] on icon at bounding box center [97, 379] width 10 height 13
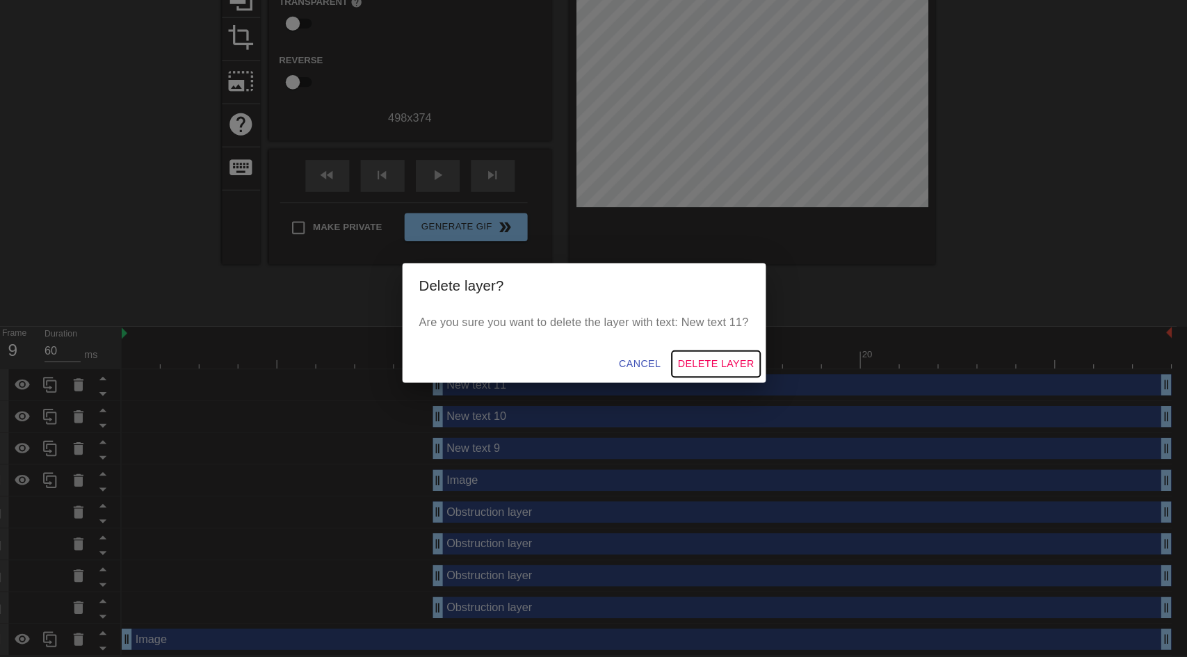
click at [737, 363] on span "Delete Layer" at bounding box center [723, 368] width 75 height 17
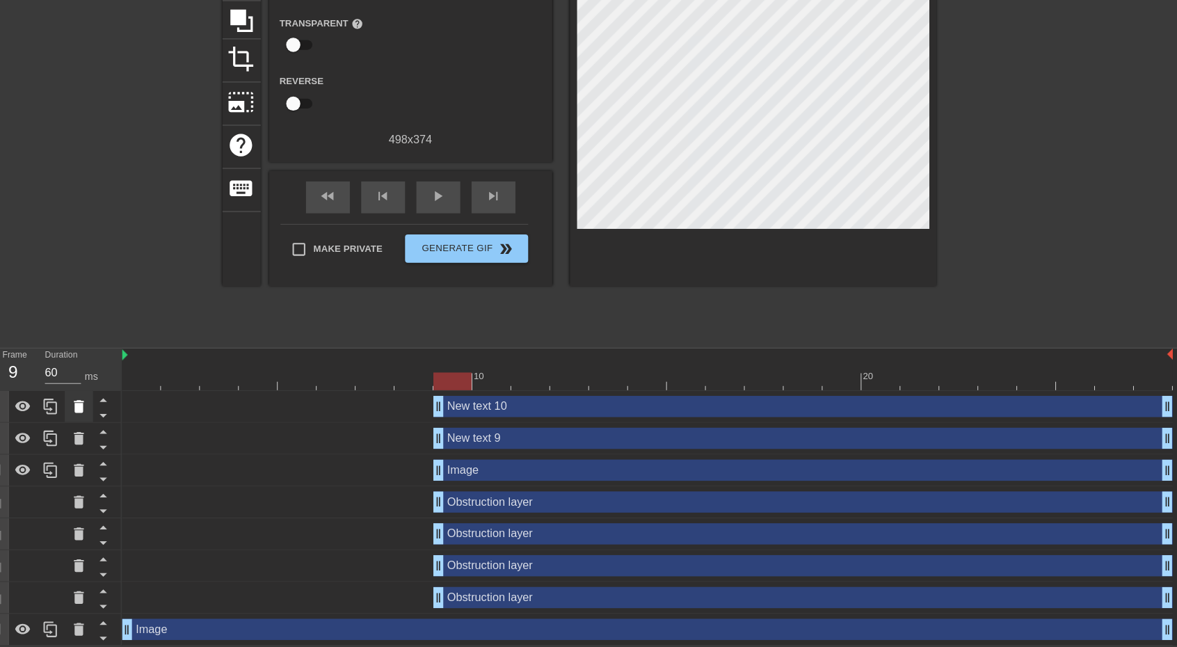
click at [90, 408] on icon at bounding box center [96, 410] width 17 height 17
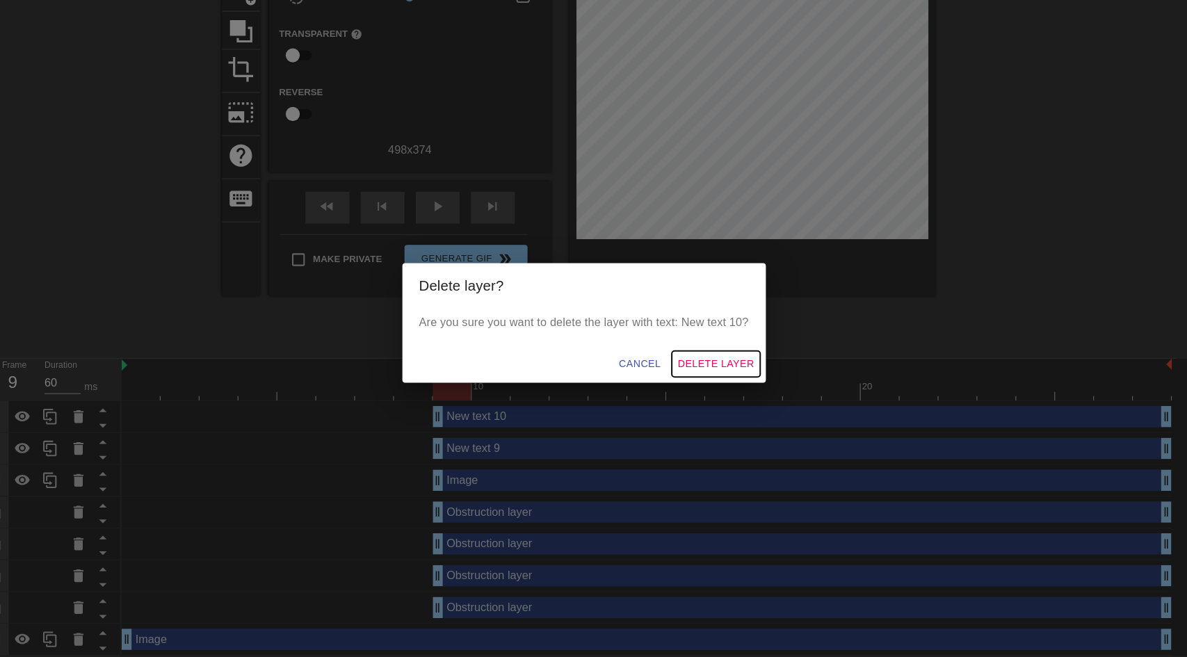
click at [721, 366] on span "Delete Layer" at bounding box center [723, 368] width 75 height 17
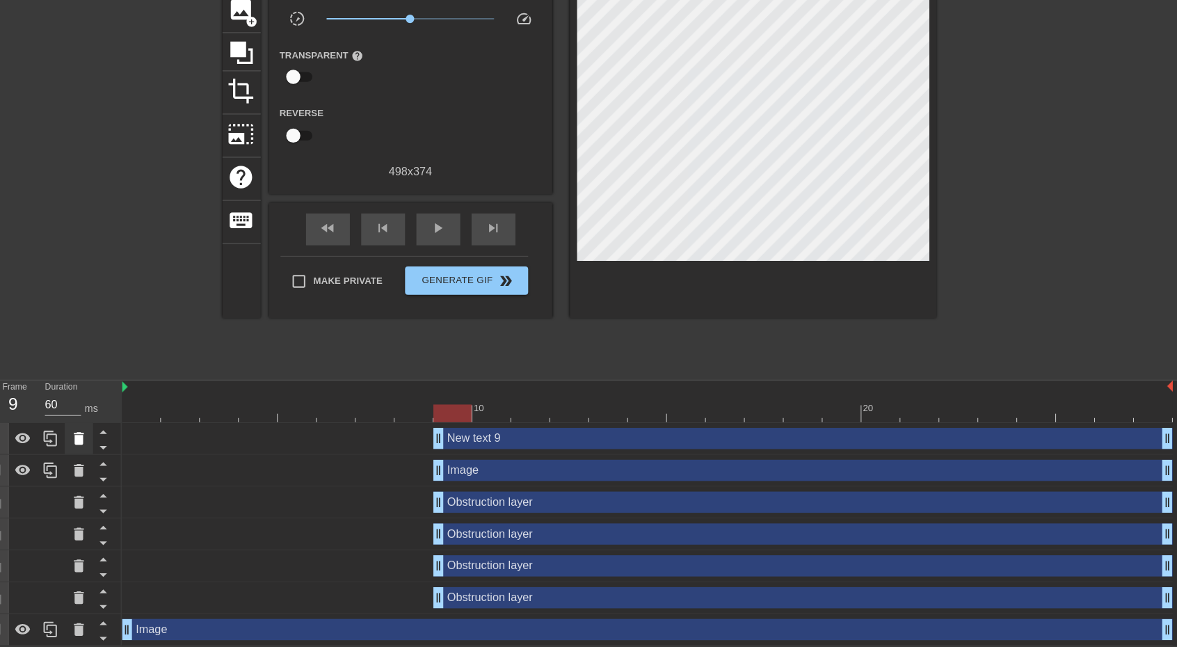
click at [94, 442] on icon at bounding box center [97, 441] width 10 height 13
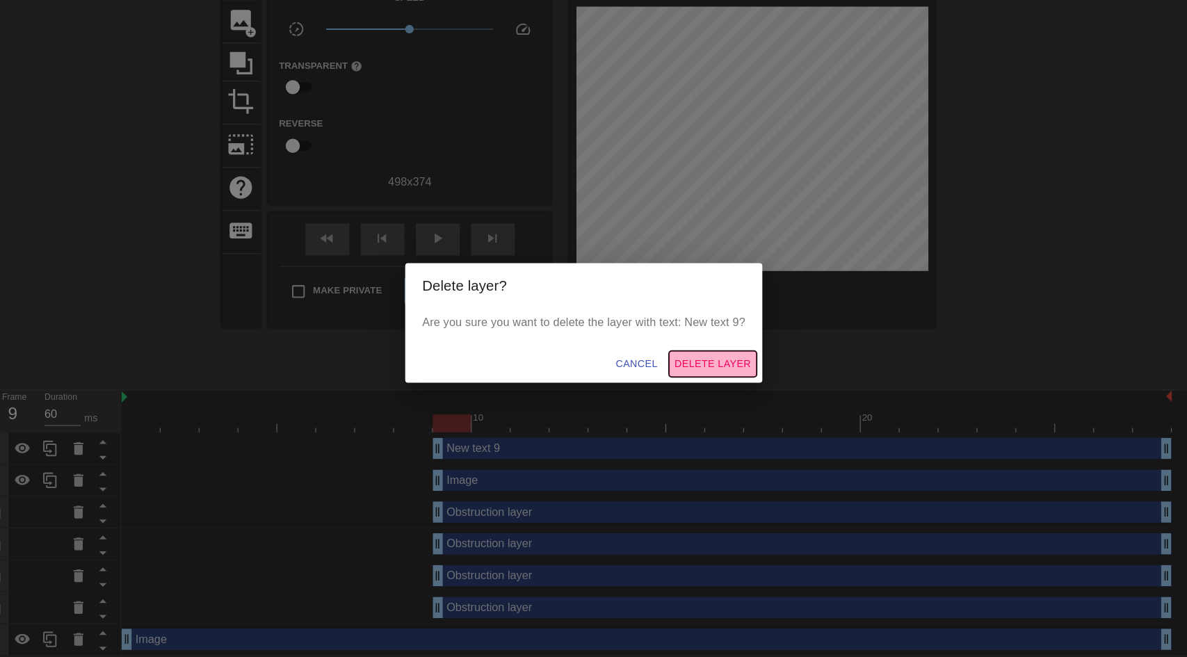
click at [737, 375] on span "Delete Layer" at bounding box center [720, 368] width 75 height 17
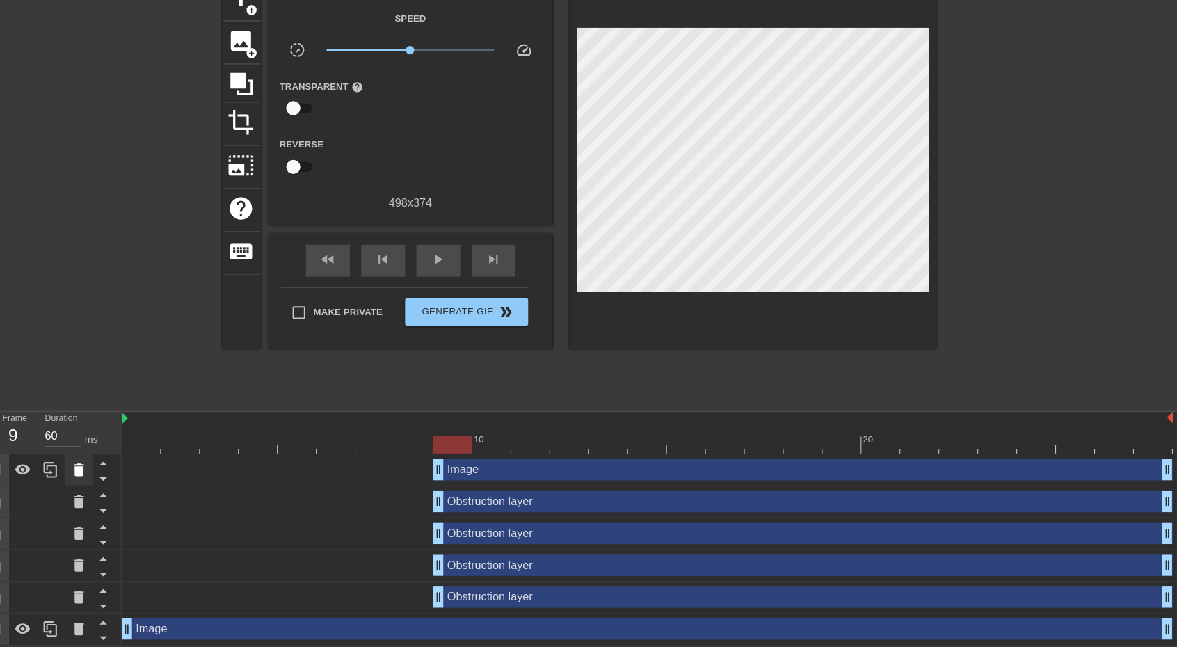
click at [100, 470] on icon at bounding box center [97, 473] width 10 height 13
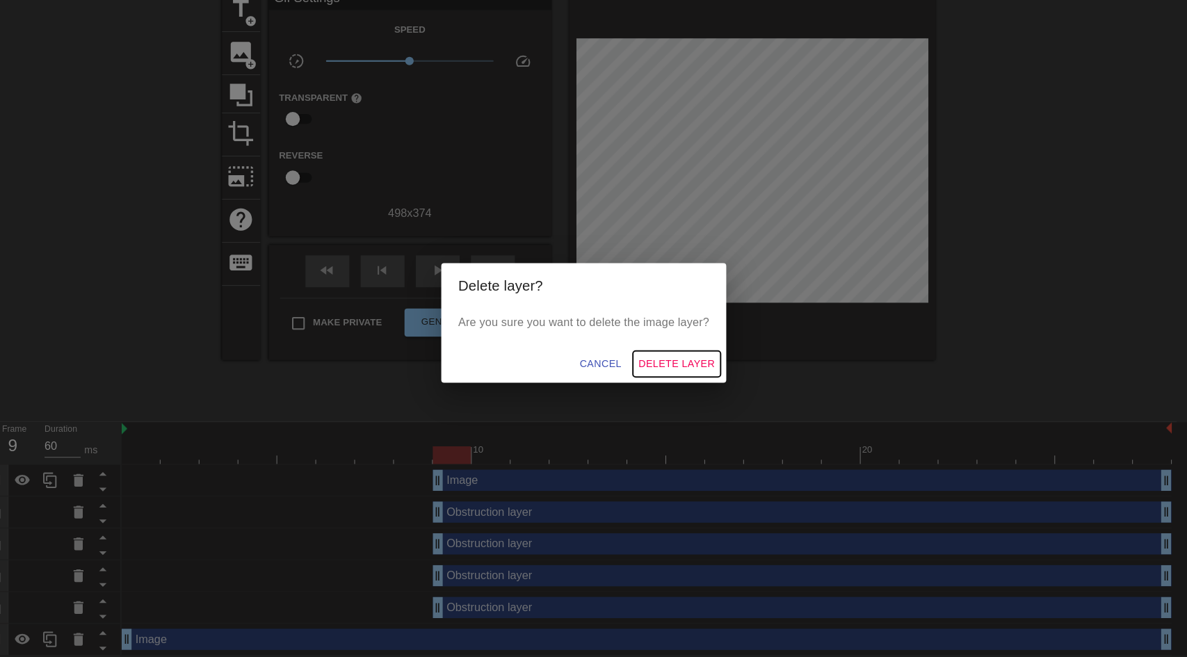
click at [684, 364] on span "Delete Layer" at bounding box center [684, 368] width 75 height 17
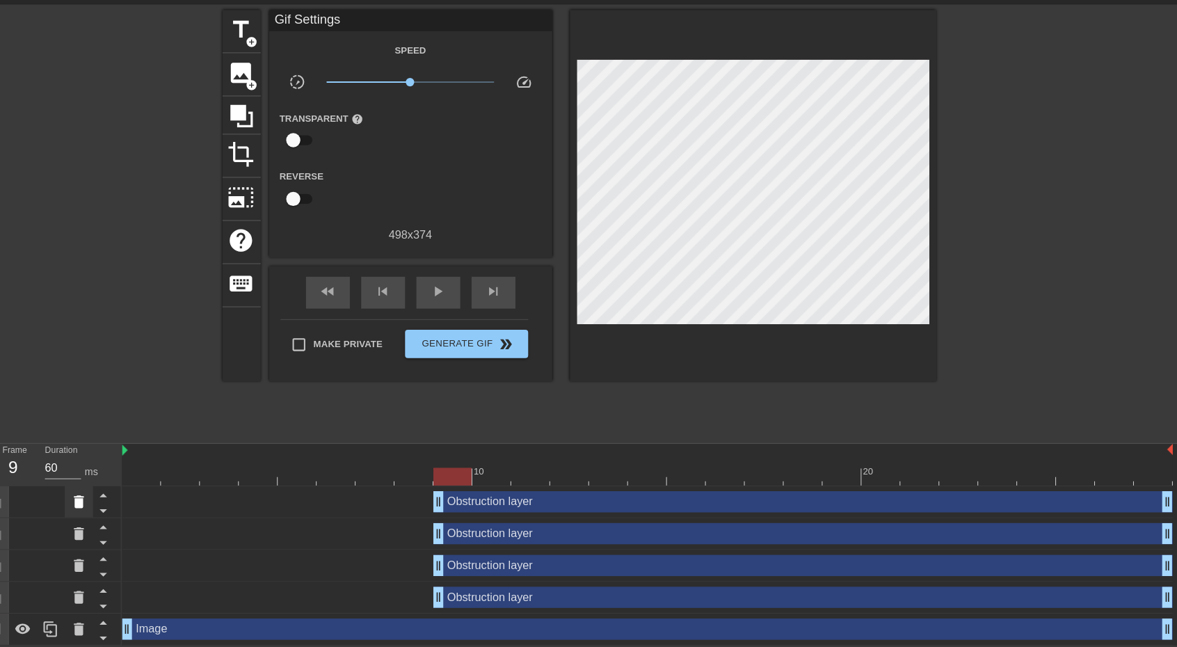
click at [84, 493] on div at bounding box center [97, 504] width 28 height 31
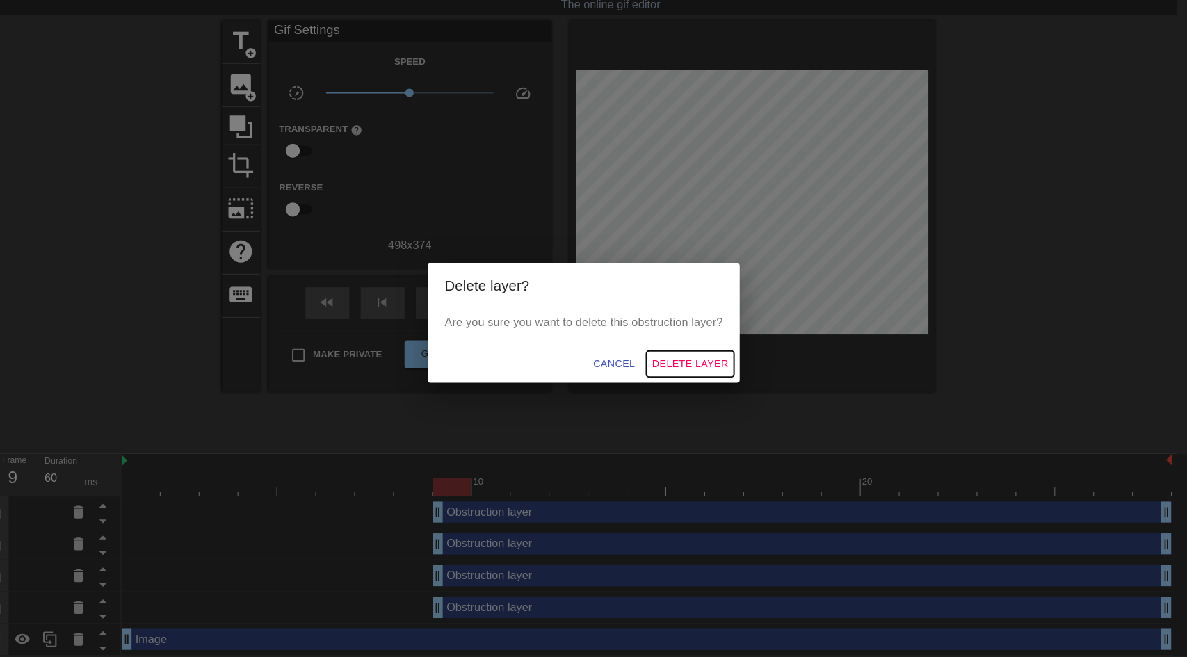
drag, startPoint x: 707, startPoint y: 360, endPoint x: 535, endPoint y: 430, distance: 186.2
click at [703, 364] on button "Delete Layer" at bounding box center [698, 369] width 86 height 26
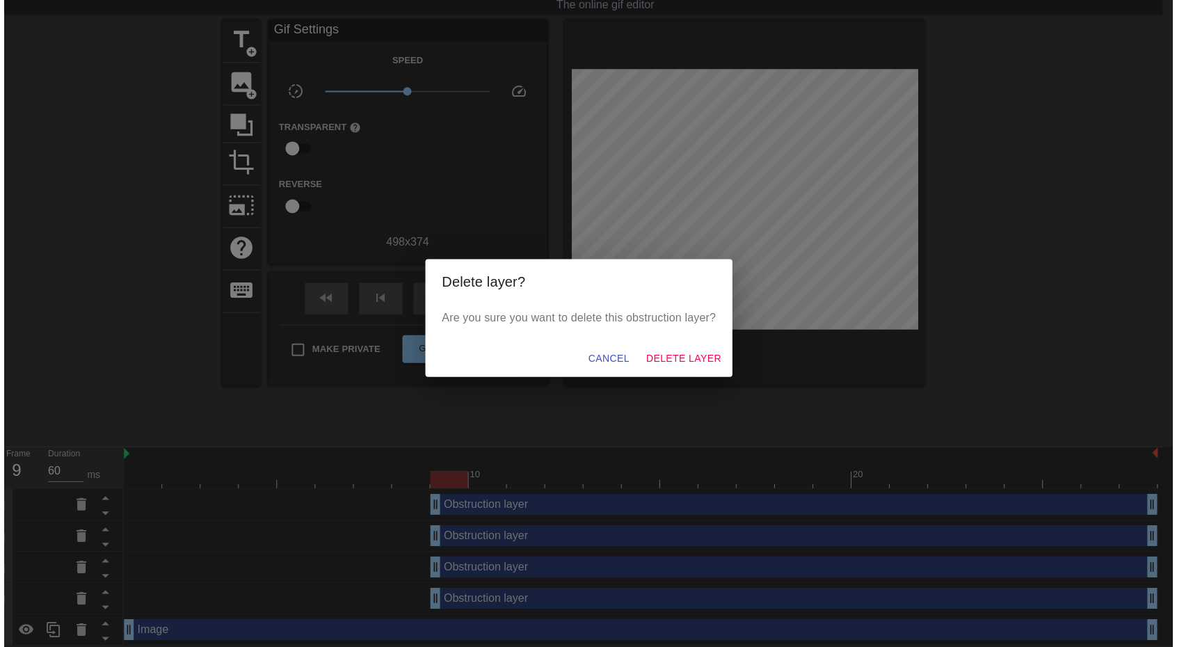
scroll to position [4, 0]
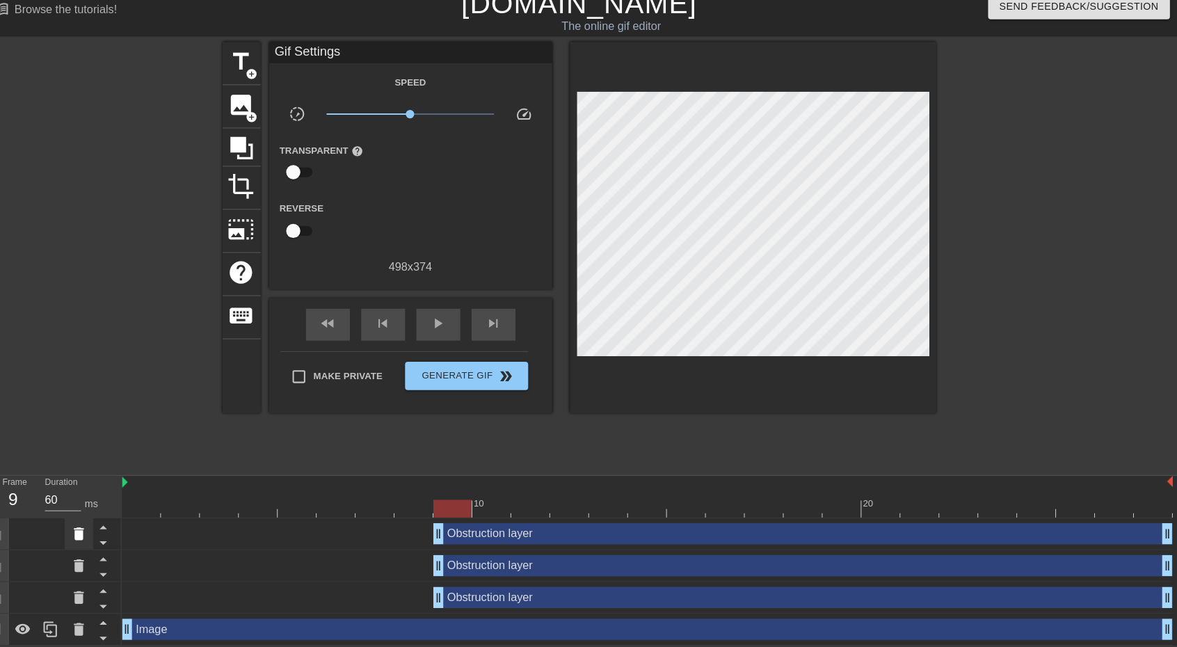
click at [101, 543] on div at bounding box center [97, 535] width 28 height 31
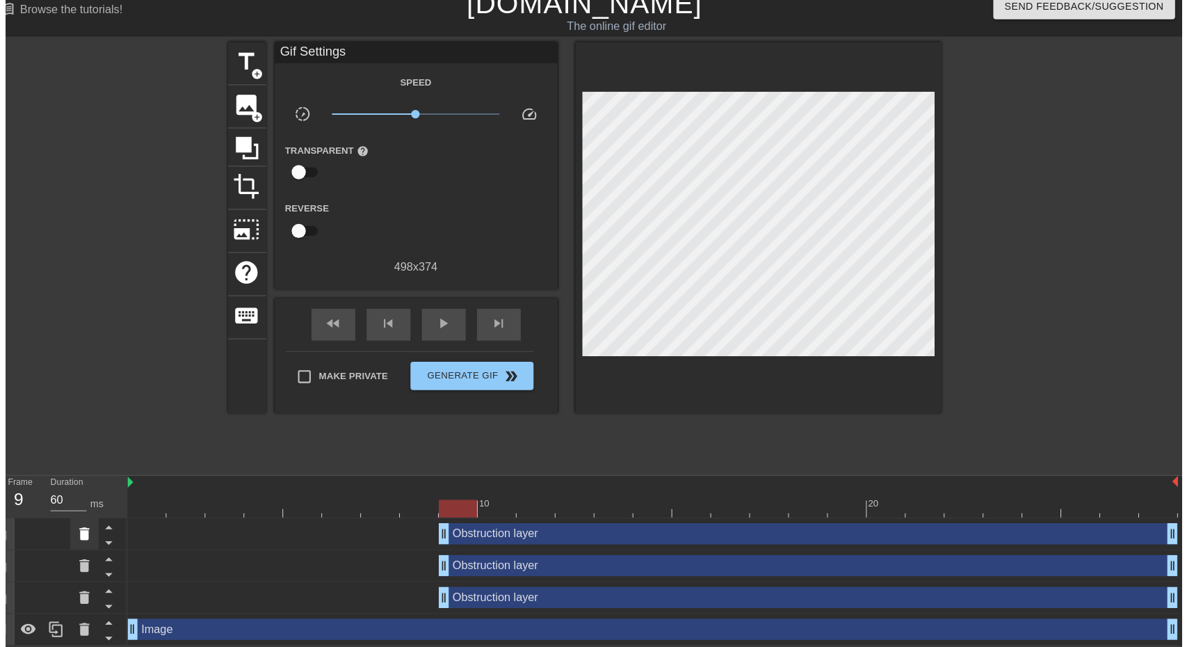
scroll to position [0, 0]
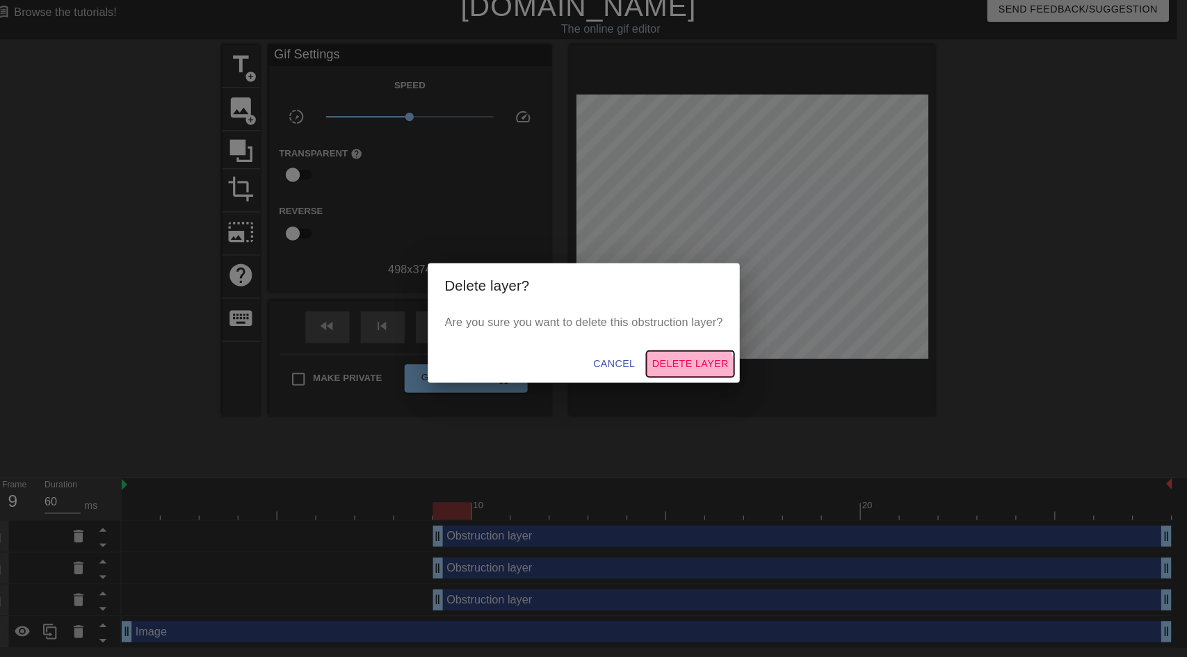
click at [703, 375] on span "Delete Layer" at bounding box center [698, 368] width 75 height 17
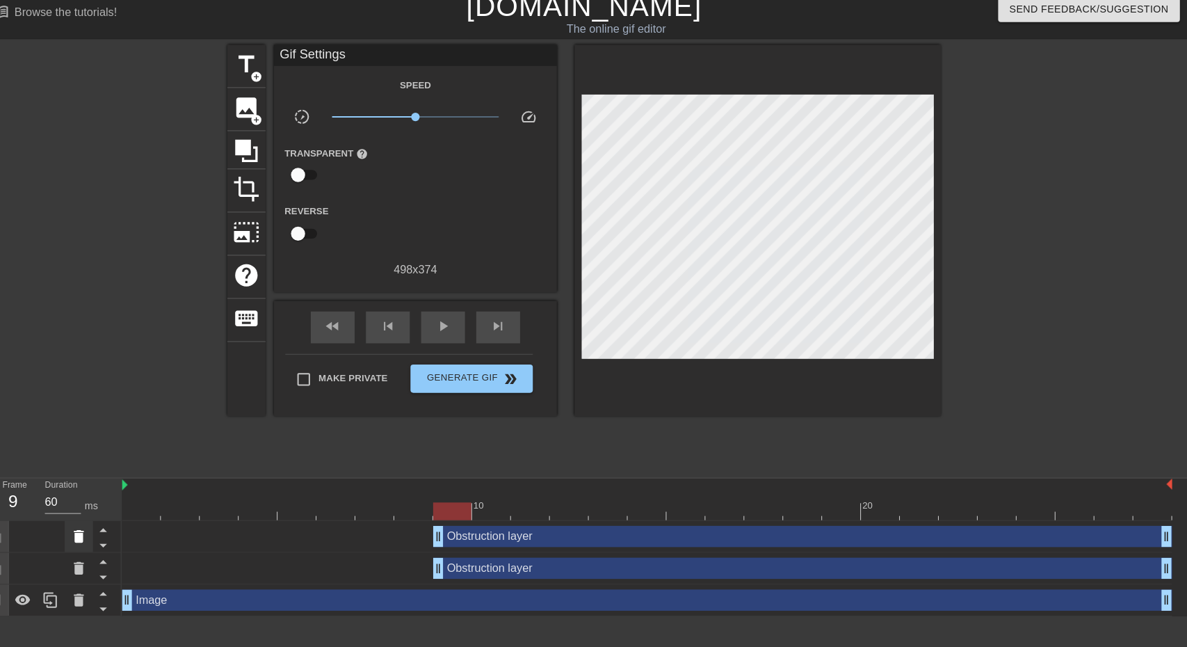
click at [95, 540] on icon at bounding box center [97, 538] width 10 height 13
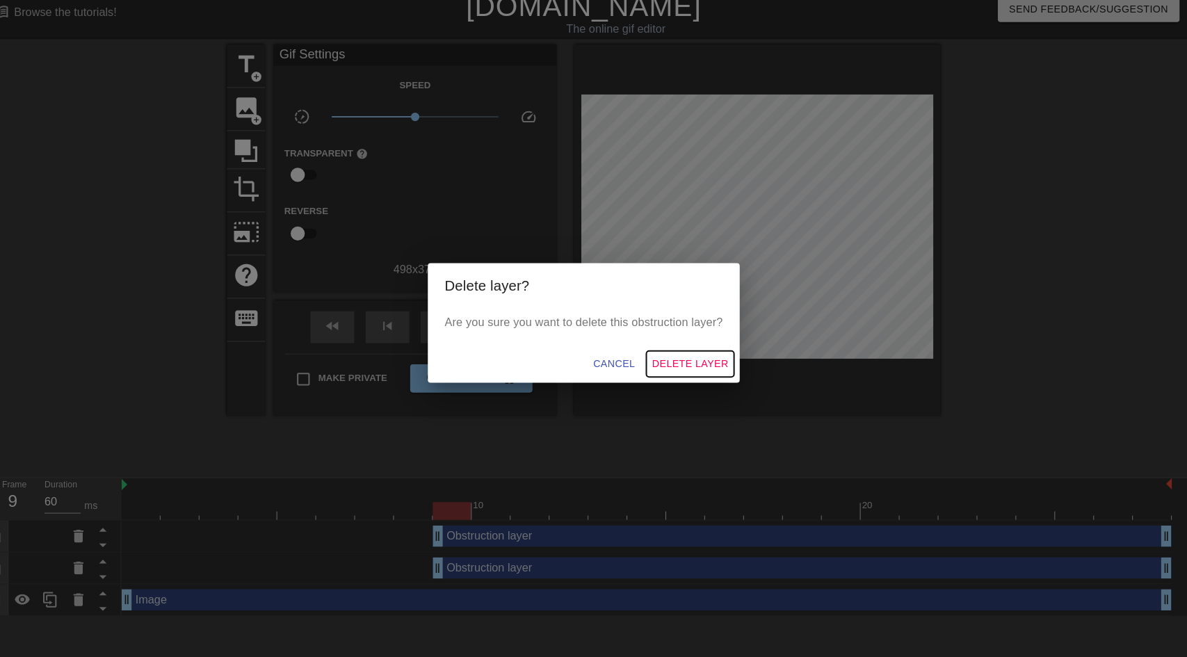
drag, startPoint x: 714, startPoint y: 371, endPoint x: 651, endPoint y: 376, distance: 63.4
click at [713, 371] on span "Delete Layer" at bounding box center [698, 368] width 75 height 17
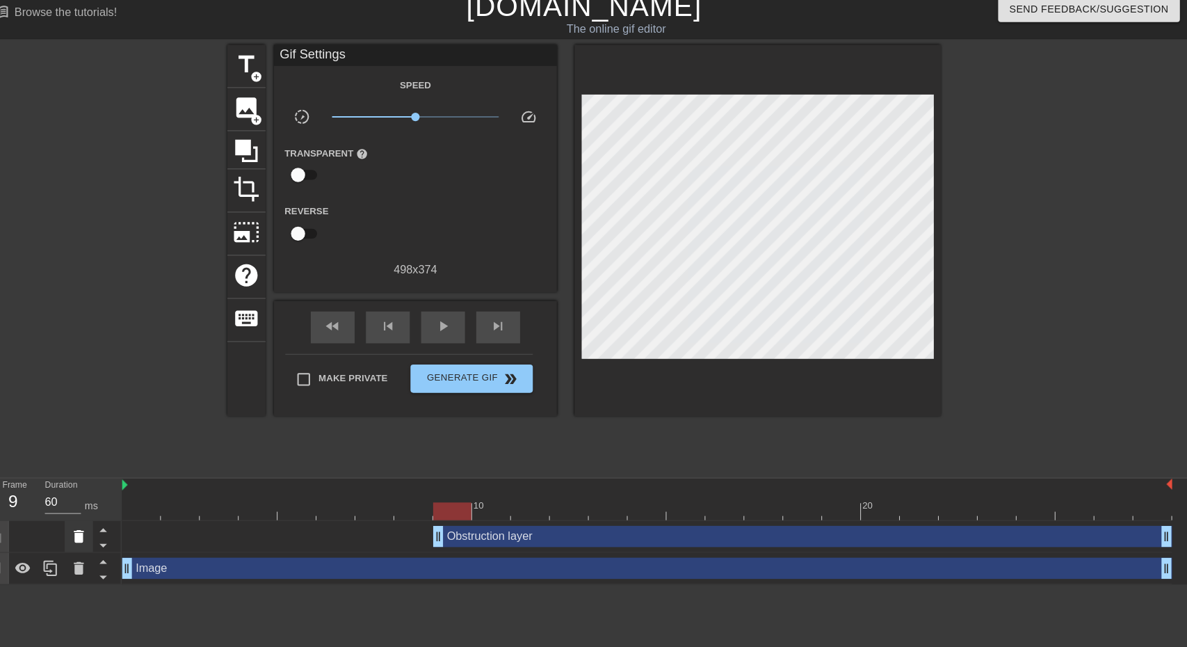
click at [102, 530] on div at bounding box center [97, 538] width 28 height 31
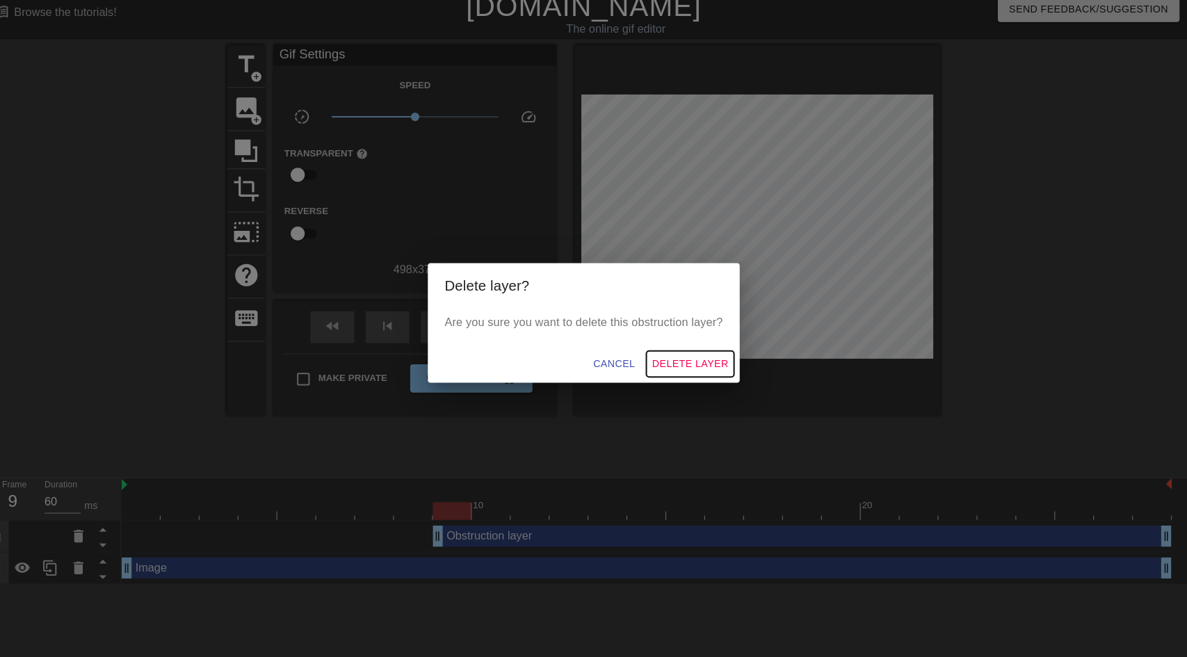
click at [707, 368] on span "Delete Layer" at bounding box center [698, 368] width 75 height 17
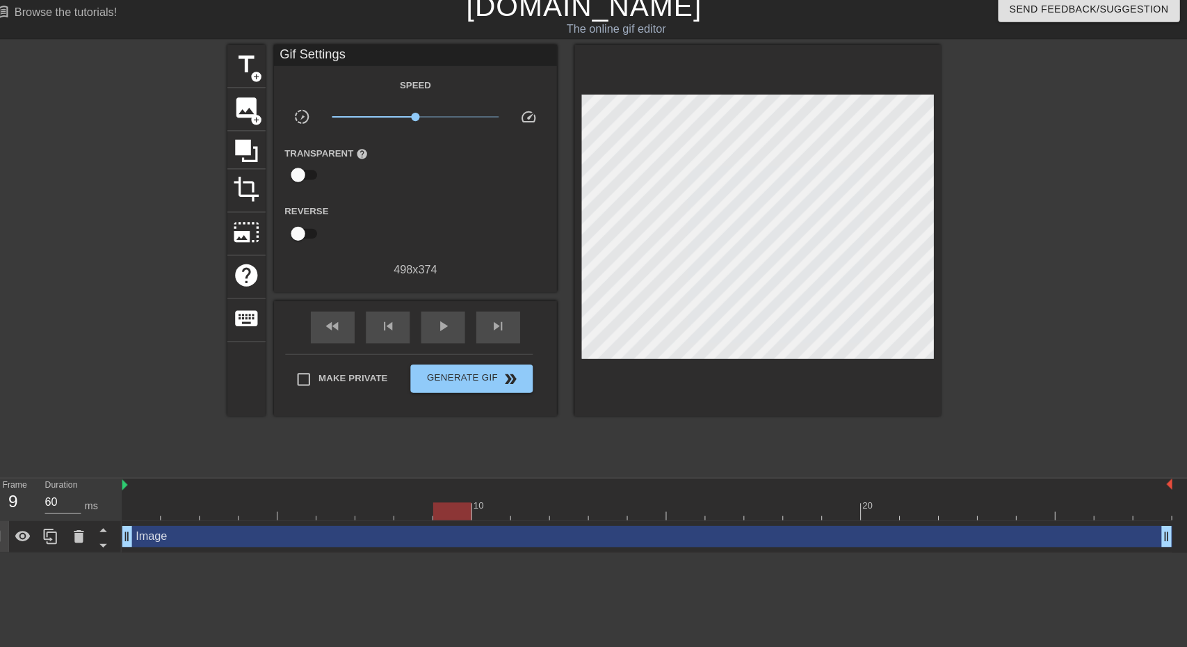
click at [87, 243] on div at bounding box center [121, 263] width 209 height 417
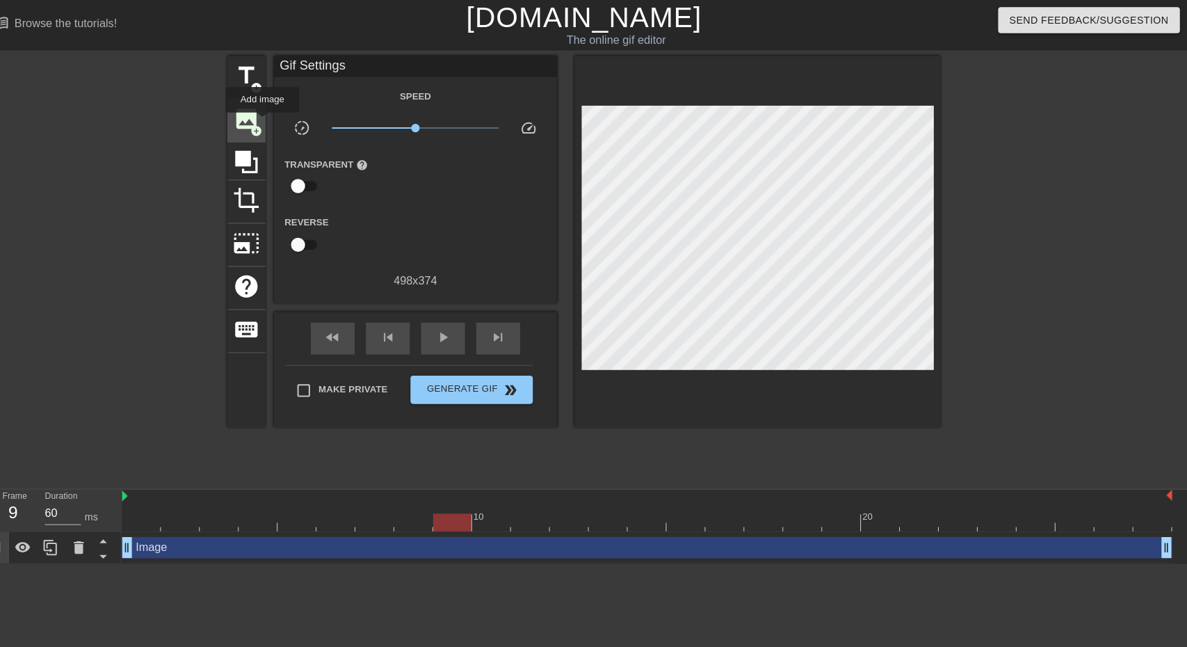
click at [277, 120] on div "image add_circle" at bounding box center [262, 118] width 38 height 42
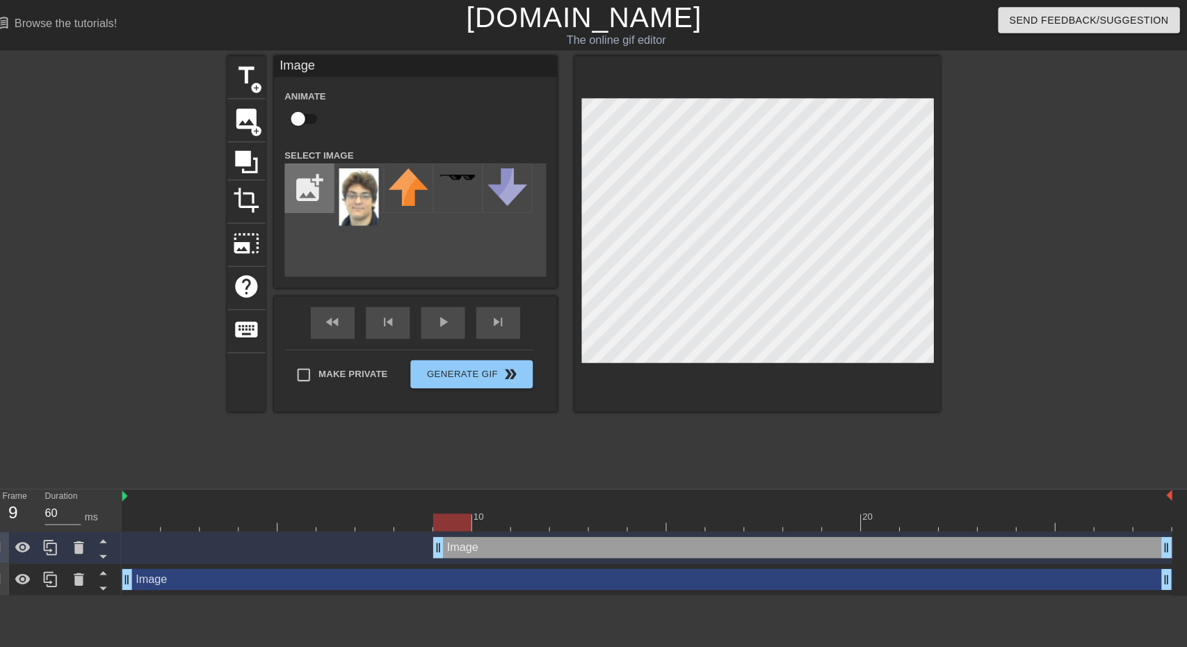
click at [316, 175] on input "file" at bounding box center [323, 184] width 47 height 47
type input "C:\fakepath\Screenshot [DATE] 154316.png"
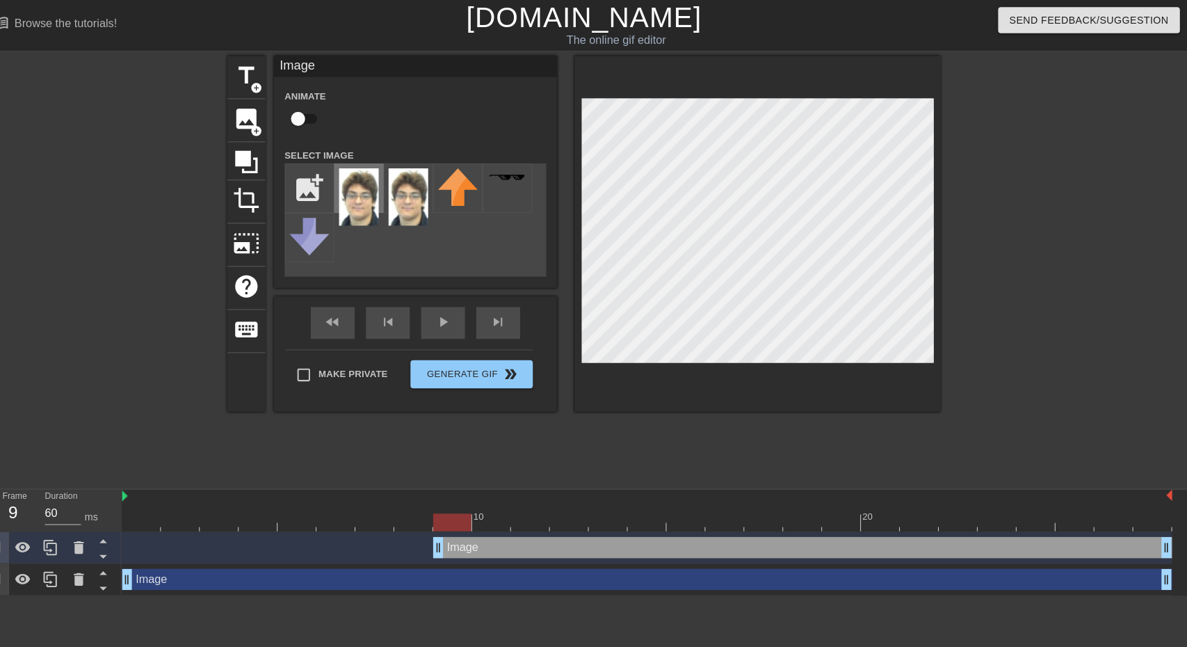
click at [378, 191] on img at bounding box center [372, 194] width 39 height 56
click at [421, 196] on img at bounding box center [420, 194] width 39 height 56
click at [390, 198] on img at bounding box center [372, 194] width 39 height 56
click at [741, 383] on div at bounding box center [764, 230] width 360 height 350
click at [107, 540] on div at bounding box center [97, 538] width 28 height 31
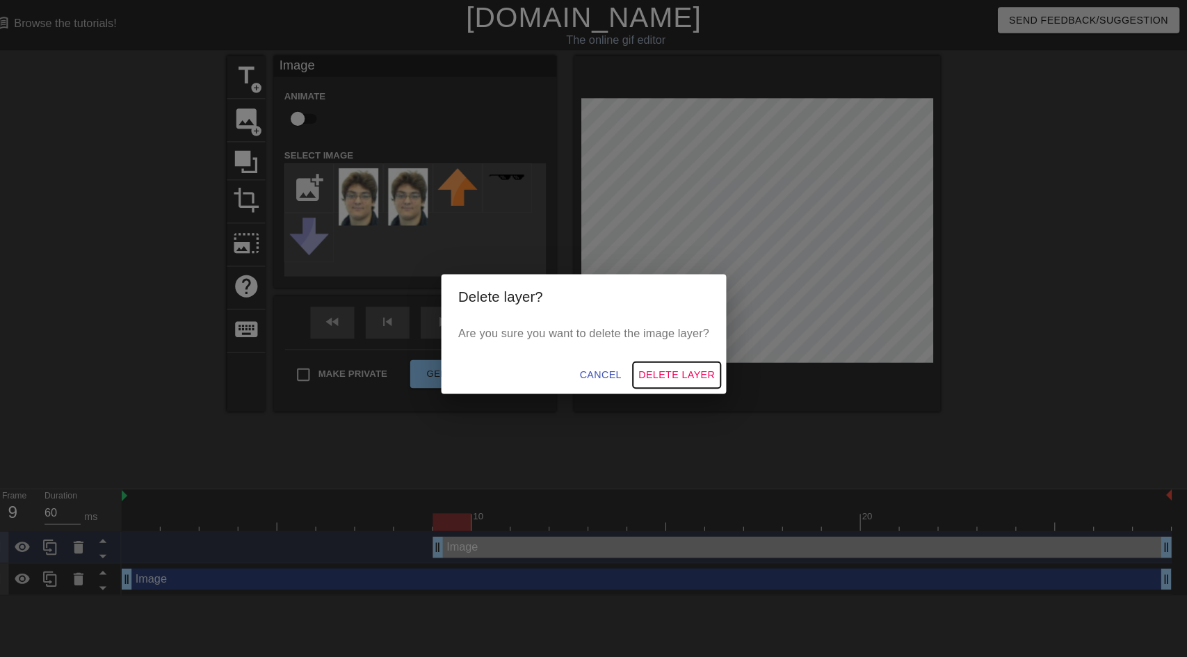
click at [696, 361] on span "Delete Layer" at bounding box center [684, 368] width 75 height 17
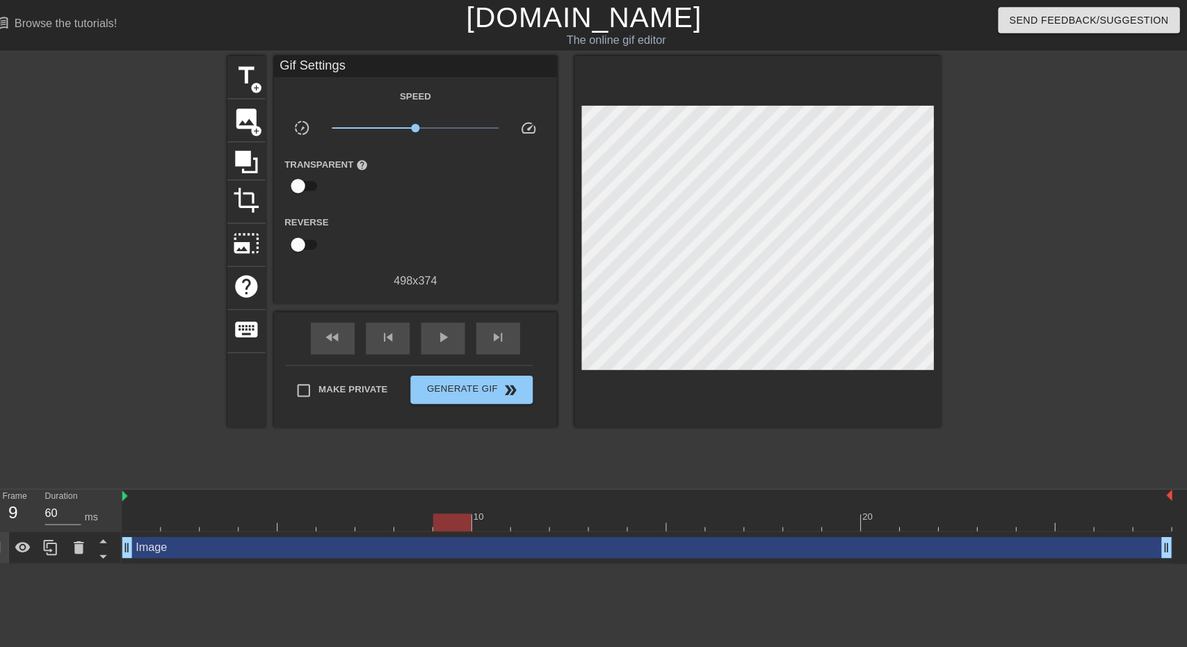
click at [92, 195] on div at bounding box center [121, 263] width 209 height 417
click at [263, 114] on span "image" at bounding box center [261, 117] width 26 height 26
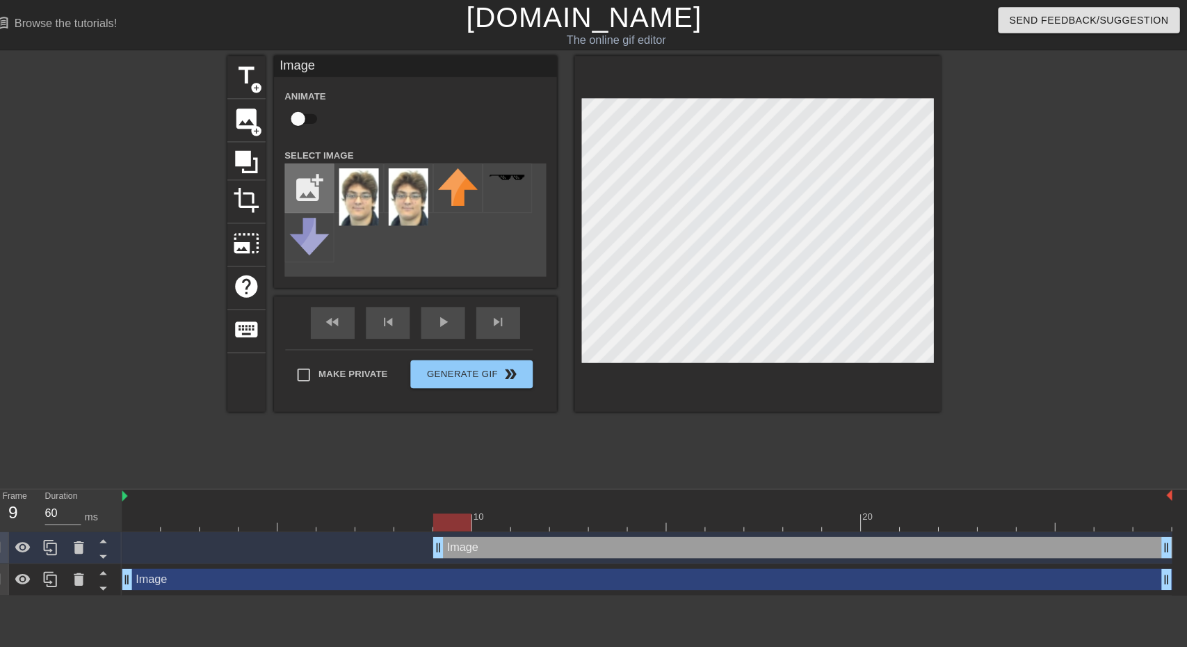
click at [336, 185] on input "file" at bounding box center [323, 184] width 47 height 47
type input "C:\fakepath\Screenshot [DATE] 155657.png"
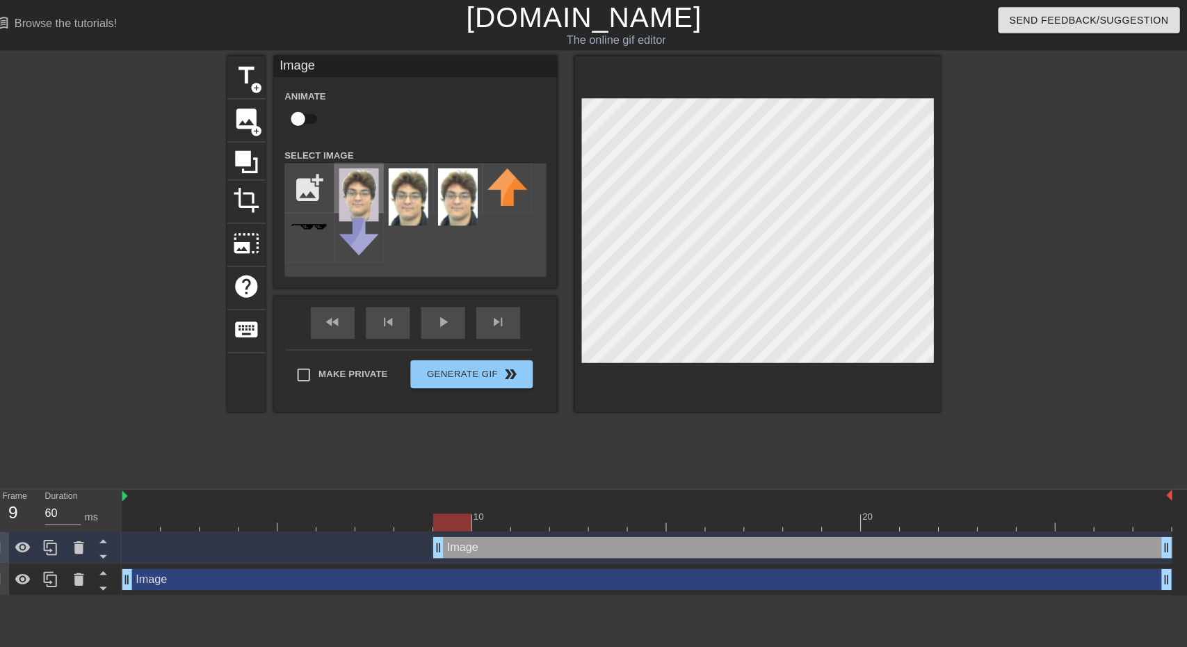
click at [373, 186] on img at bounding box center [372, 192] width 39 height 52
click at [87, 171] on div at bounding box center [121, 263] width 209 height 417
click at [102, 533] on icon at bounding box center [96, 538] width 17 height 17
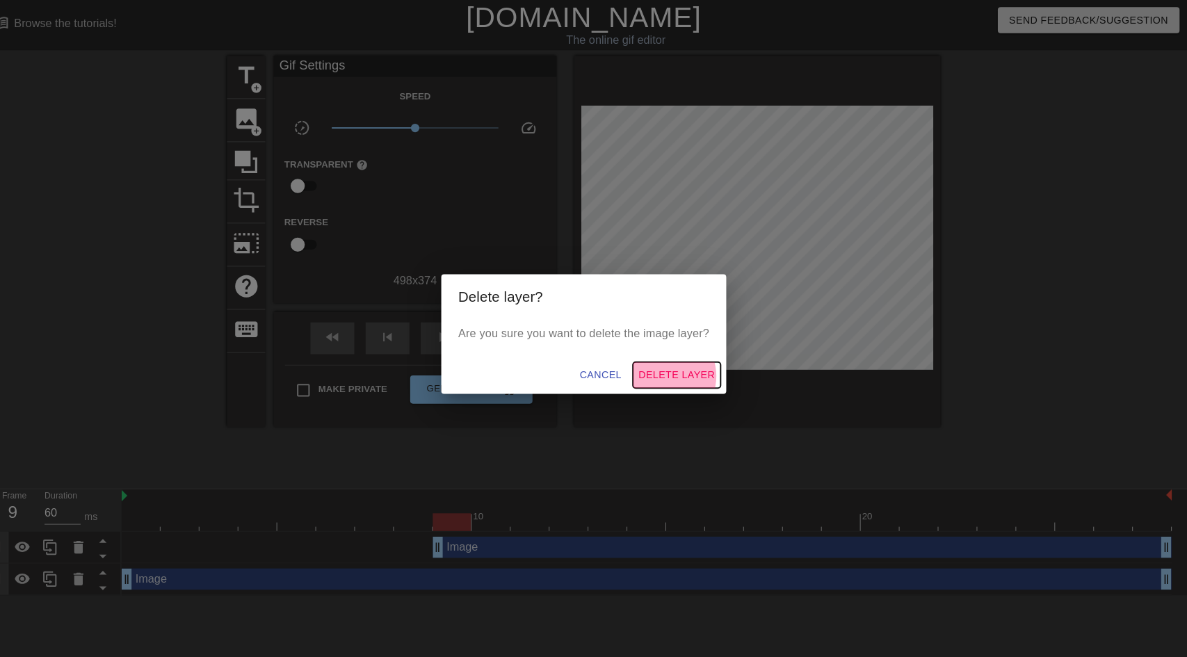
click at [677, 370] on span "Delete Layer" at bounding box center [684, 368] width 75 height 17
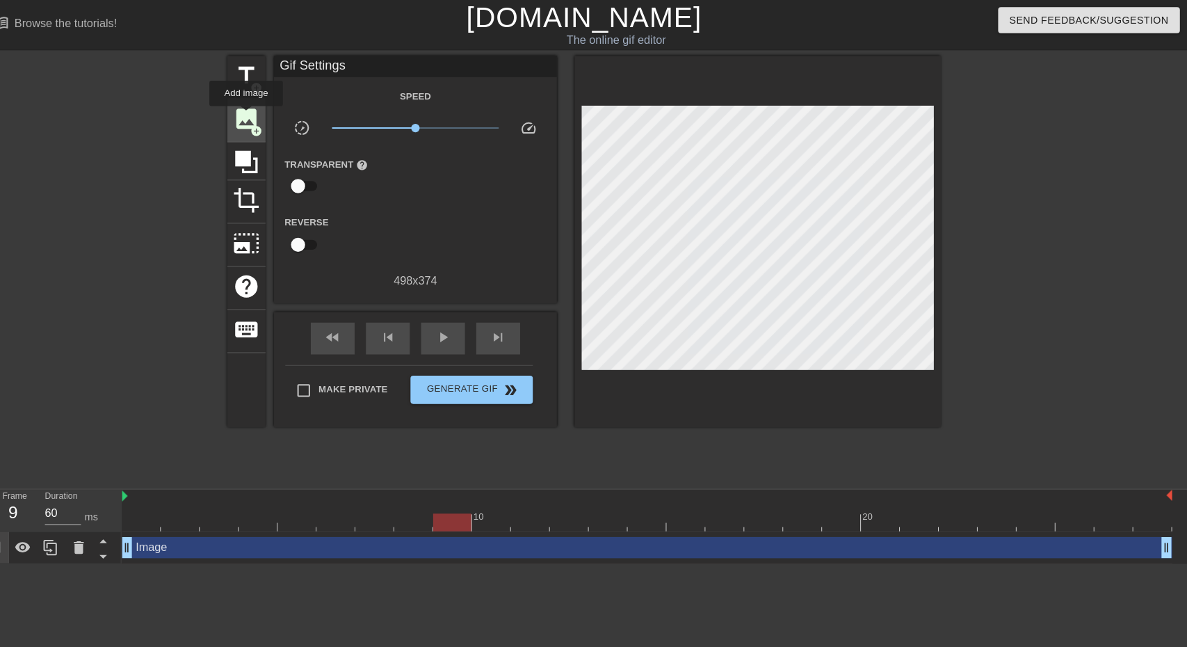
click at [261, 115] on span "image" at bounding box center [261, 117] width 26 height 26
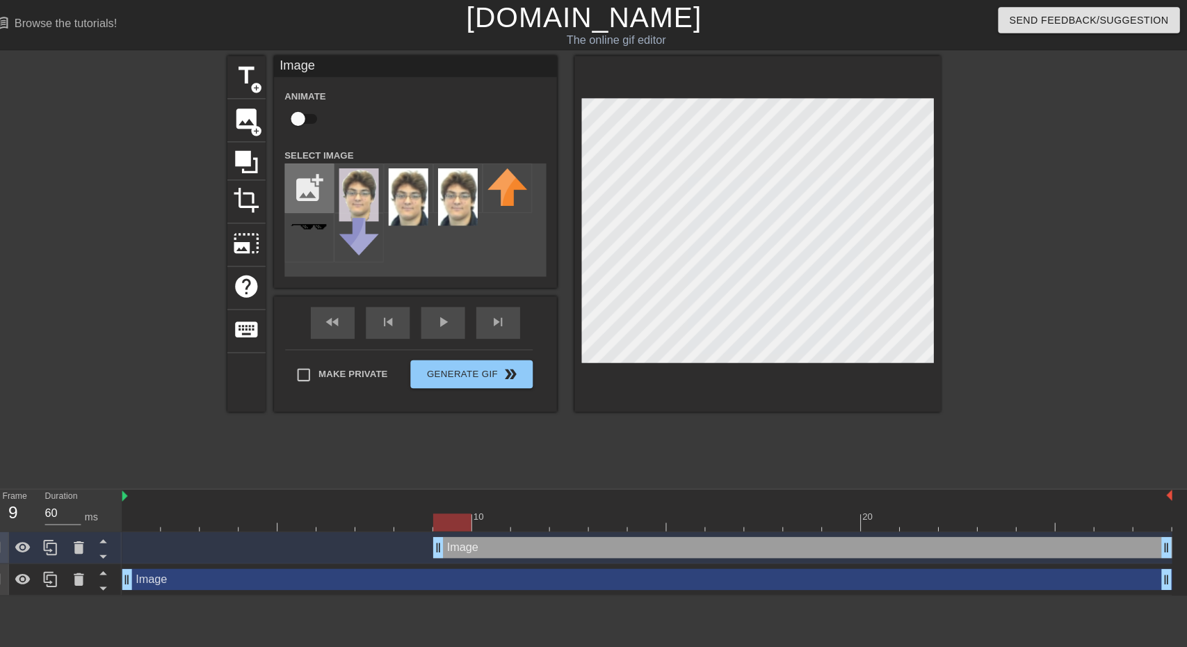
click at [335, 172] on input "file" at bounding box center [323, 184] width 47 height 47
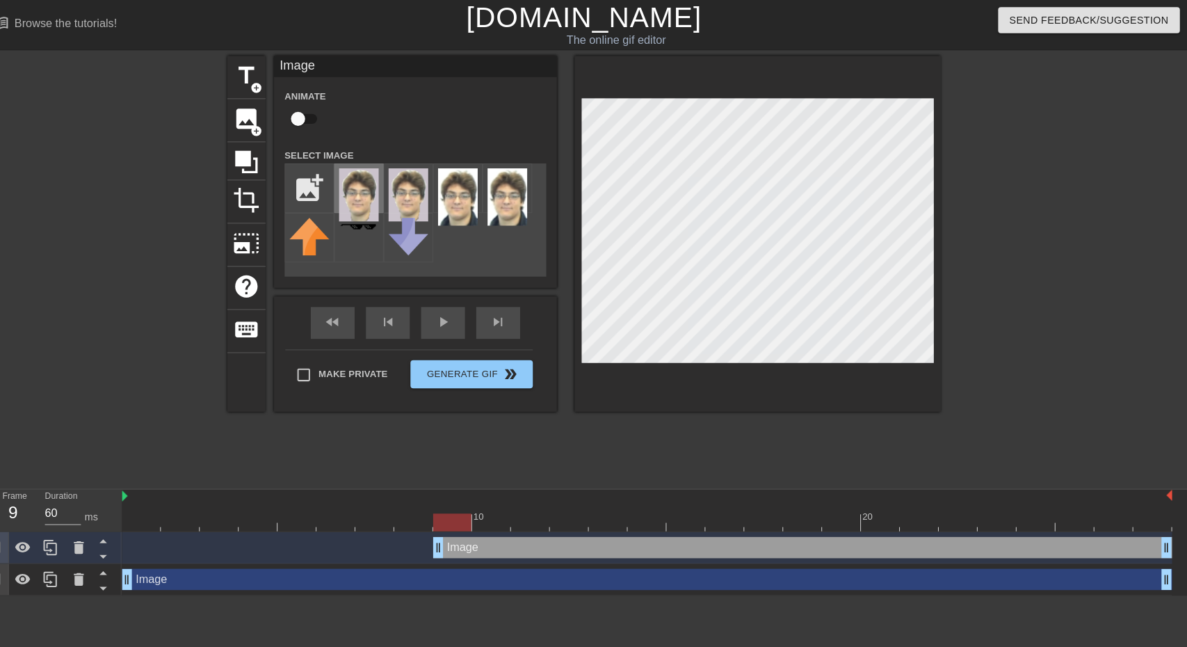
click at [378, 186] on img at bounding box center [372, 192] width 39 height 52
drag, startPoint x: 585, startPoint y: 202, endPoint x: 332, endPoint y: 186, distance: 253.0
click at [332, 186] on input "file" at bounding box center [323, 184] width 47 height 47
type input "C:\fakepath\Screenshot [DATE] 155808.png"
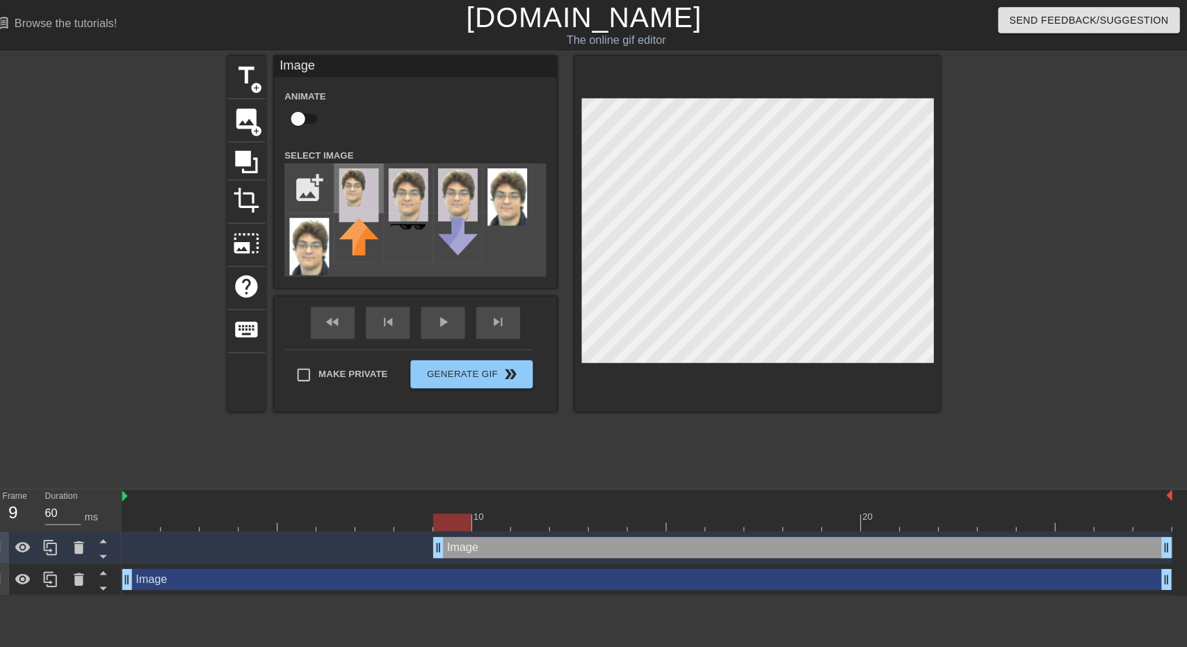
click at [382, 188] on img at bounding box center [372, 192] width 39 height 53
click at [264, 149] on icon at bounding box center [261, 159] width 22 height 22
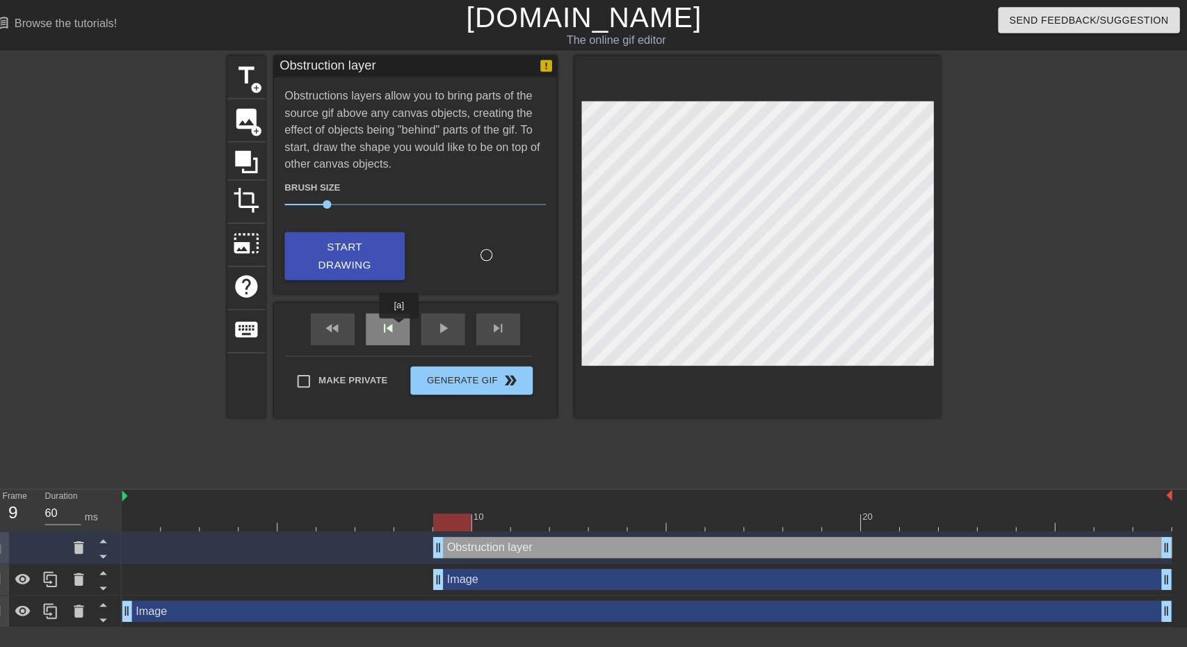
click at [410, 321] on div "skip_previous" at bounding box center [400, 323] width 43 height 31
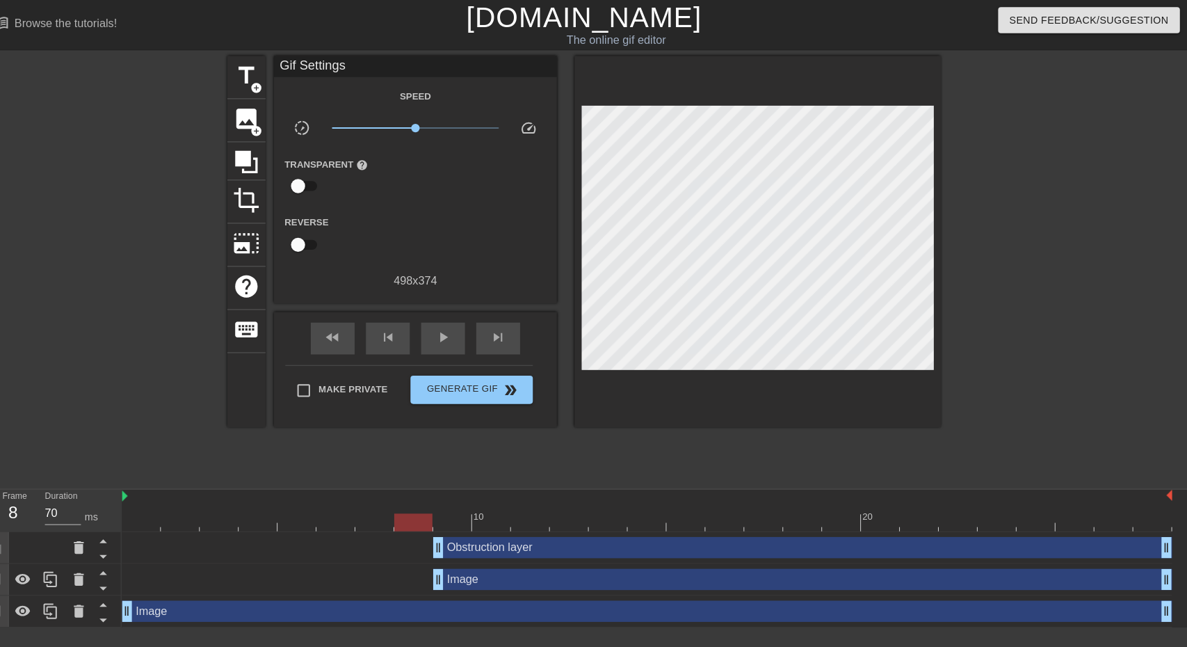
click at [233, 565] on div "Image drag_handle drag_handle" at bounding box center [655, 569] width 1033 height 21
click at [424, 530] on div "Obstruction layer drag_handle drag_handle" at bounding box center [655, 538] width 1033 height 21
click at [517, 551] on div "Obstruction layer drag_handle drag_handle" at bounding box center [655, 538] width 1033 height 31
click at [502, 560] on div "Image drag_handle drag_handle" at bounding box center [808, 569] width 727 height 21
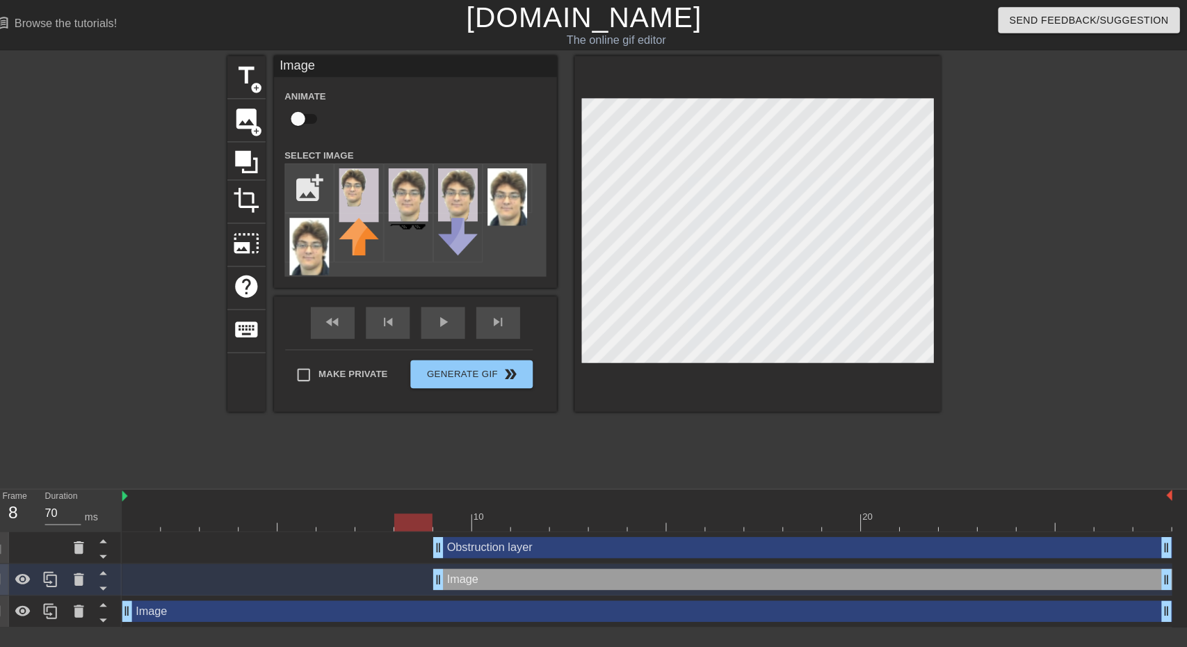
click at [519, 540] on div "Obstruction layer drag_handle drag_handle" at bounding box center [808, 538] width 727 height 21
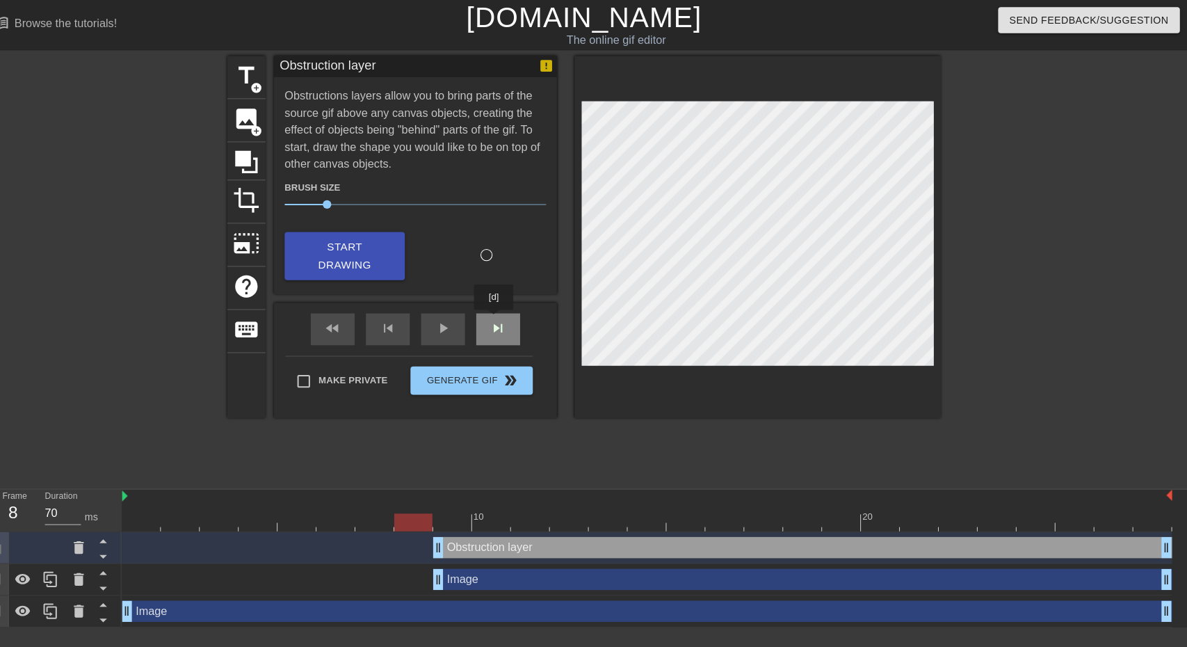
click at [505, 311] on div "fast_rewind skip_previous play_arrow skip_next" at bounding box center [427, 324] width 227 height 52
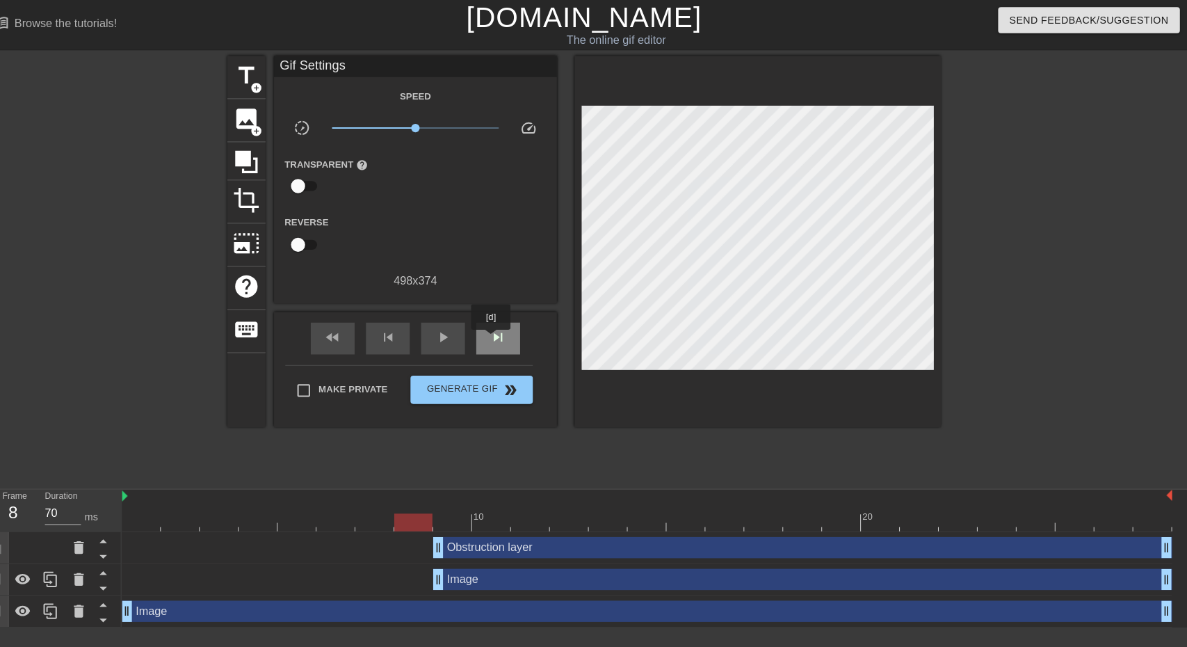
click at [504, 334] on span "skip_next" at bounding box center [509, 331] width 17 height 17
click at [470, 513] on div at bounding box center [655, 513] width 1033 height 17
click at [421, 515] on div at bounding box center [655, 513] width 1033 height 17
click at [468, 511] on div at bounding box center [655, 513] width 1033 height 17
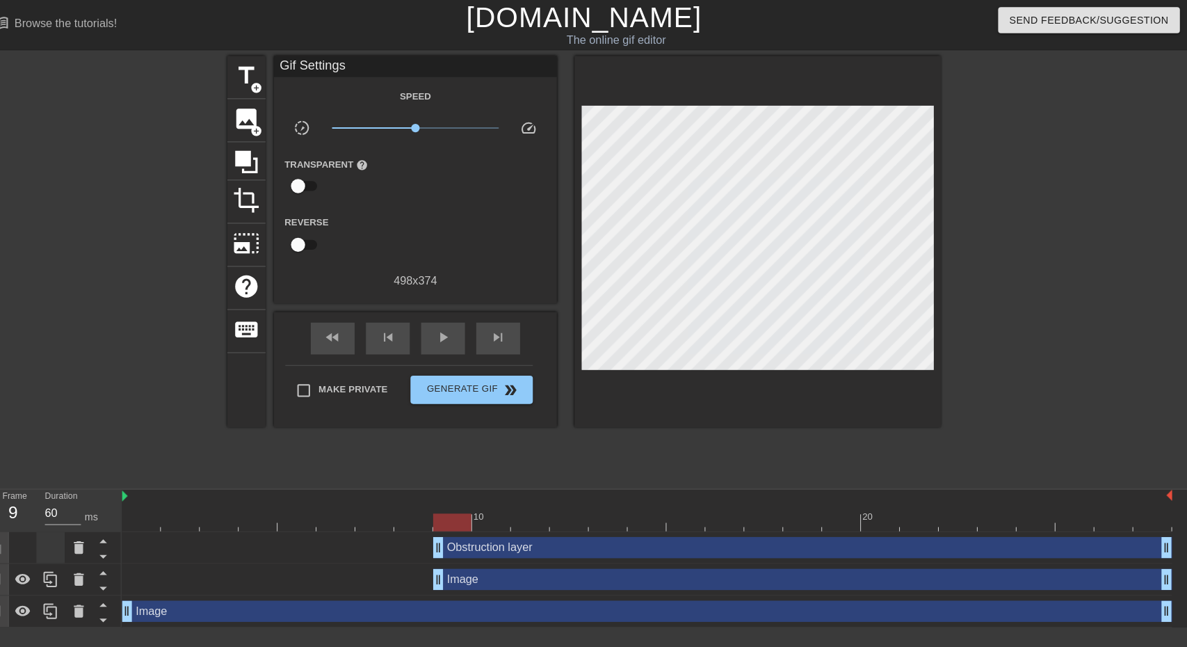
click at [66, 544] on div at bounding box center [69, 538] width 28 height 31
click at [104, 542] on icon at bounding box center [96, 538] width 17 height 17
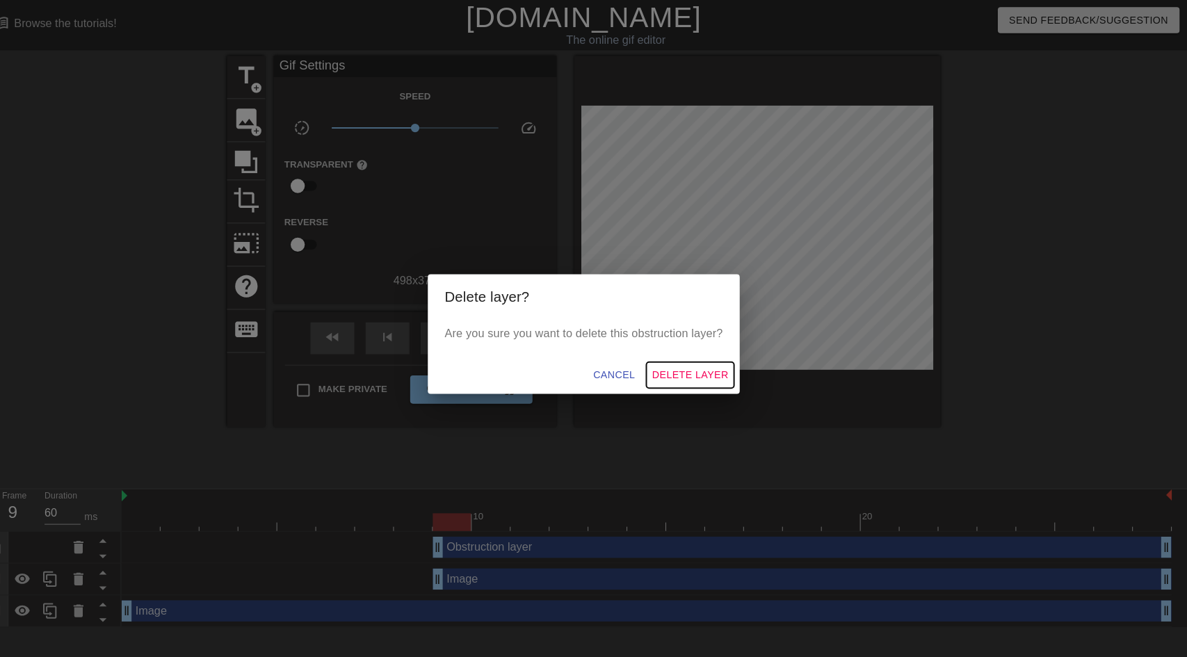
click at [688, 372] on span "Delete Layer" at bounding box center [698, 368] width 75 height 17
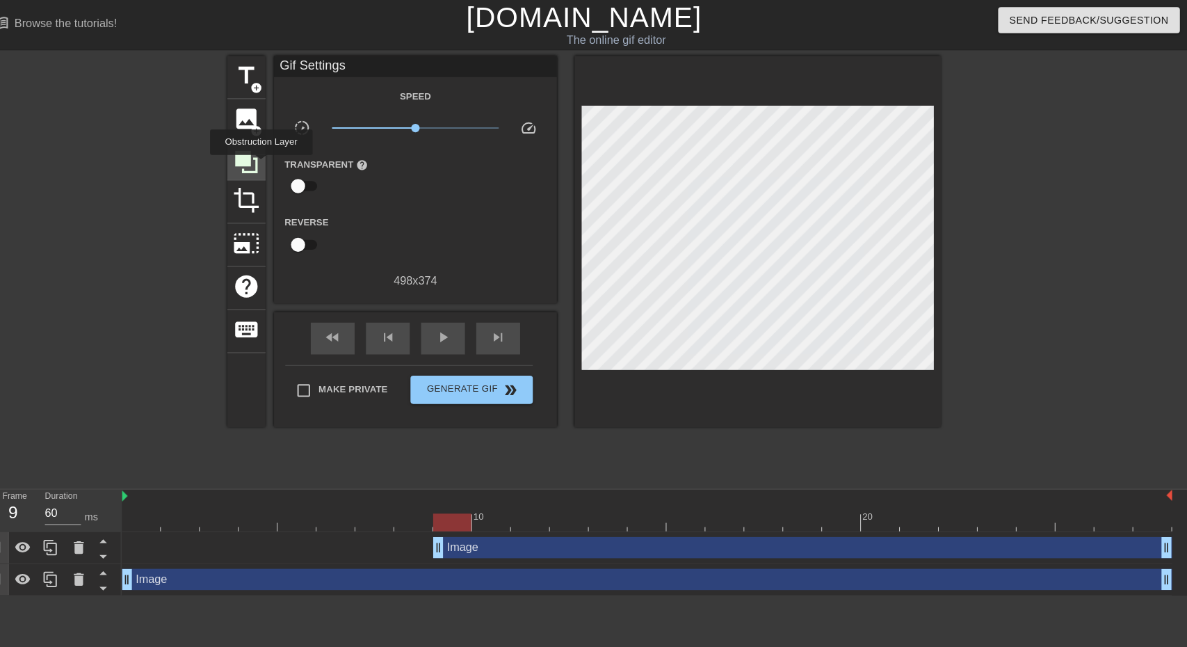
click at [276, 162] on div at bounding box center [262, 159] width 38 height 38
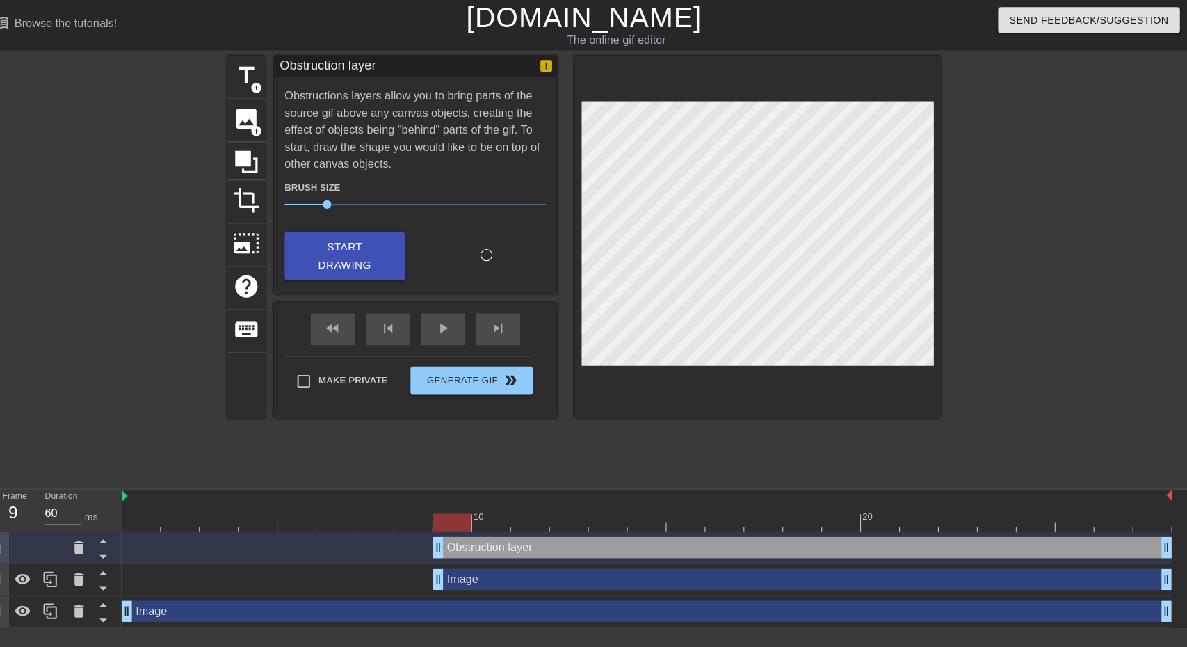
drag, startPoint x: 478, startPoint y: 223, endPoint x: 456, endPoint y: 231, distance: 24.4
click at [481, 221] on div "Brush Size 17 Start Drawing" at bounding box center [427, 223] width 257 height 106
click at [396, 234] on span "Start Drawing" at bounding box center [358, 252] width 85 height 37
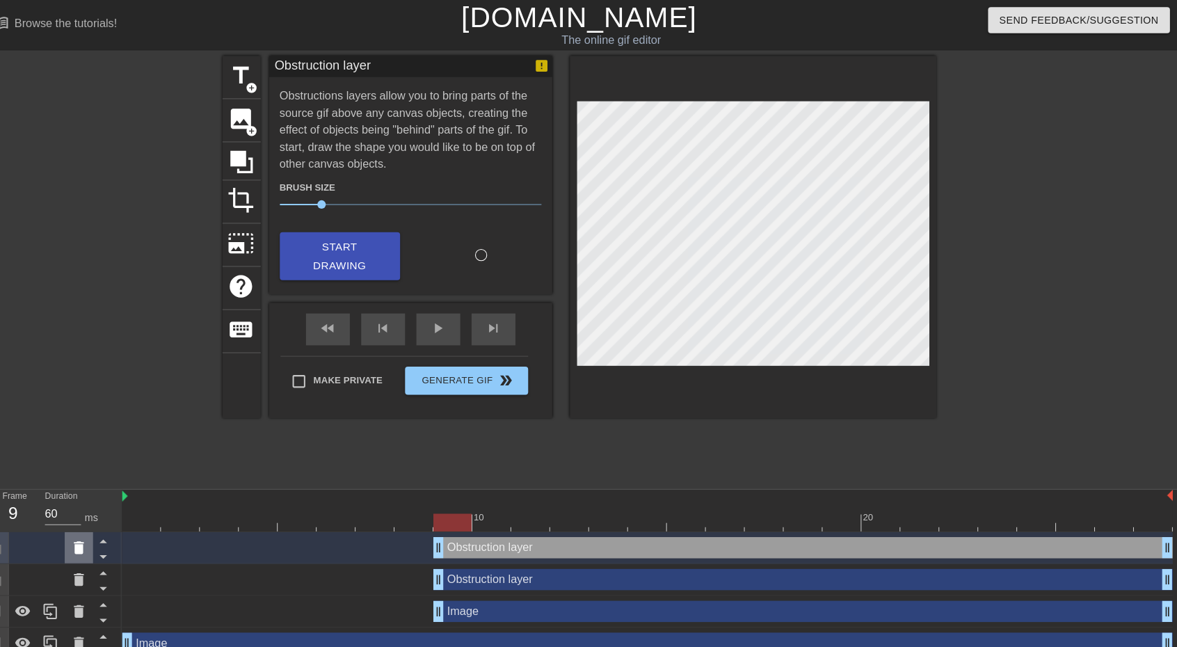
click at [104, 540] on icon at bounding box center [96, 538] width 17 height 17
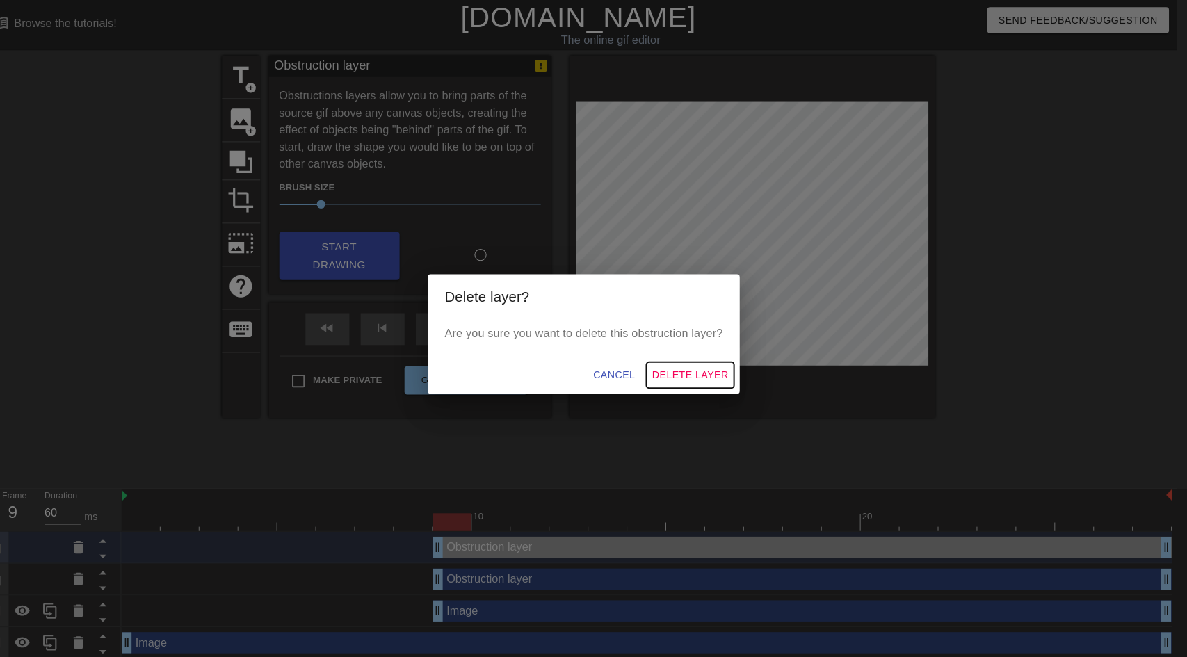
click at [695, 364] on span "Delete Layer" at bounding box center [698, 368] width 75 height 17
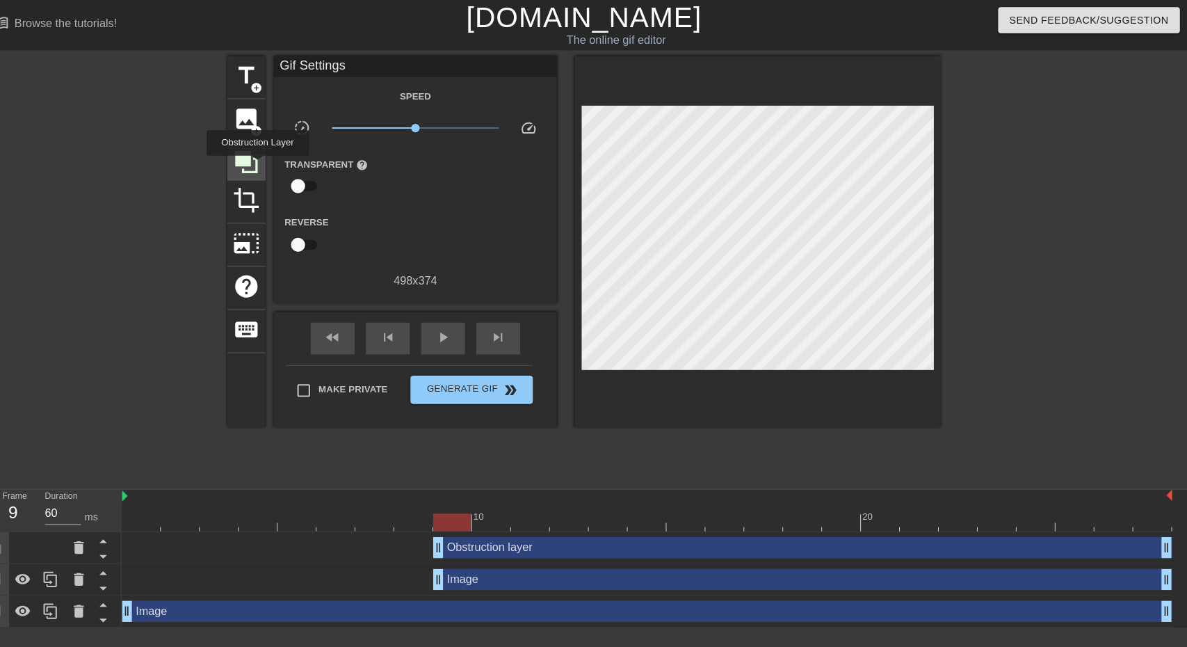
click at [273, 163] on icon at bounding box center [261, 159] width 26 height 26
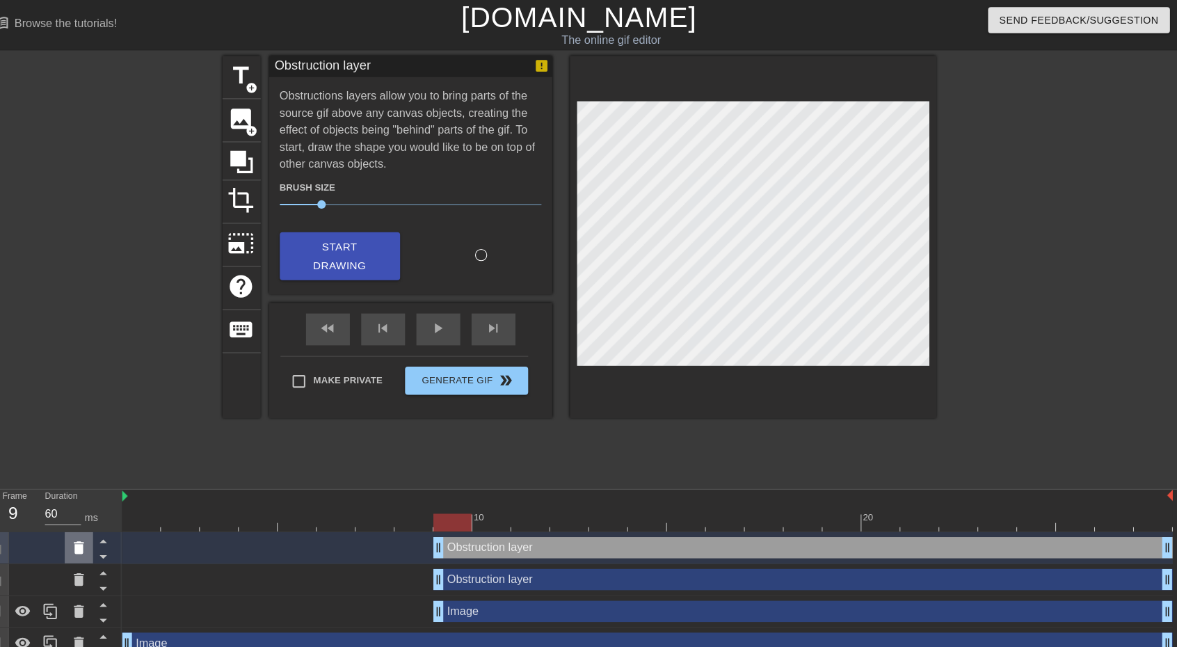
click at [95, 540] on icon at bounding box center [97, 538] width 10 height 13
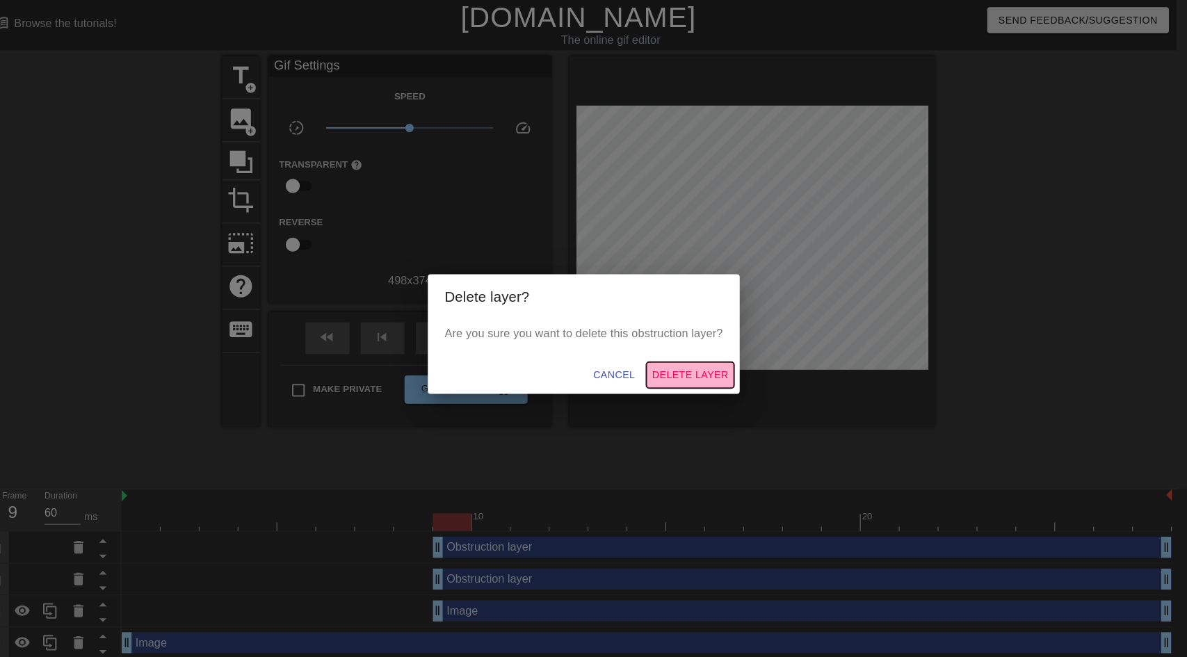
click at [708, 378] on button "Delete Layer" at bounding box center [698, 369] width 86 height 26
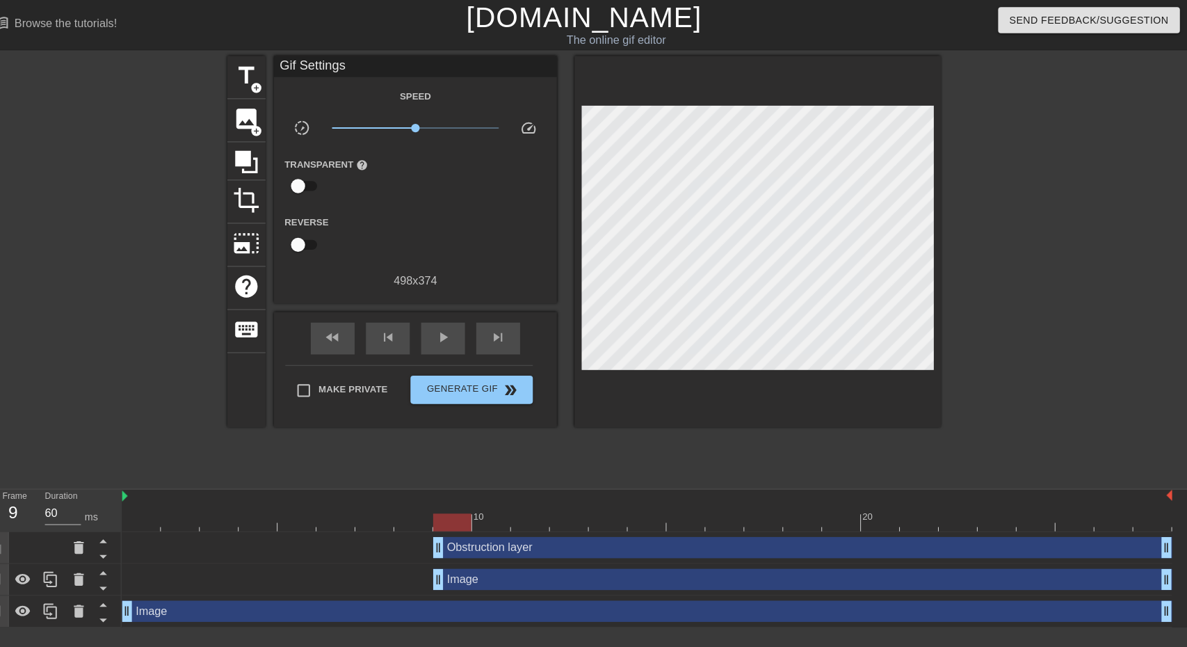
drag, startPoint x: 228, startPoint y: 566, endPoint x: 294, endPoint y: 579, distance: 67.2
click at [231, 567] on div "Image drag_handle drag_handle" at bounding box center [655, 569] width 1033 height 21
click at [91, 539] on icon at bounding box center [96, 538] width 17 height 17
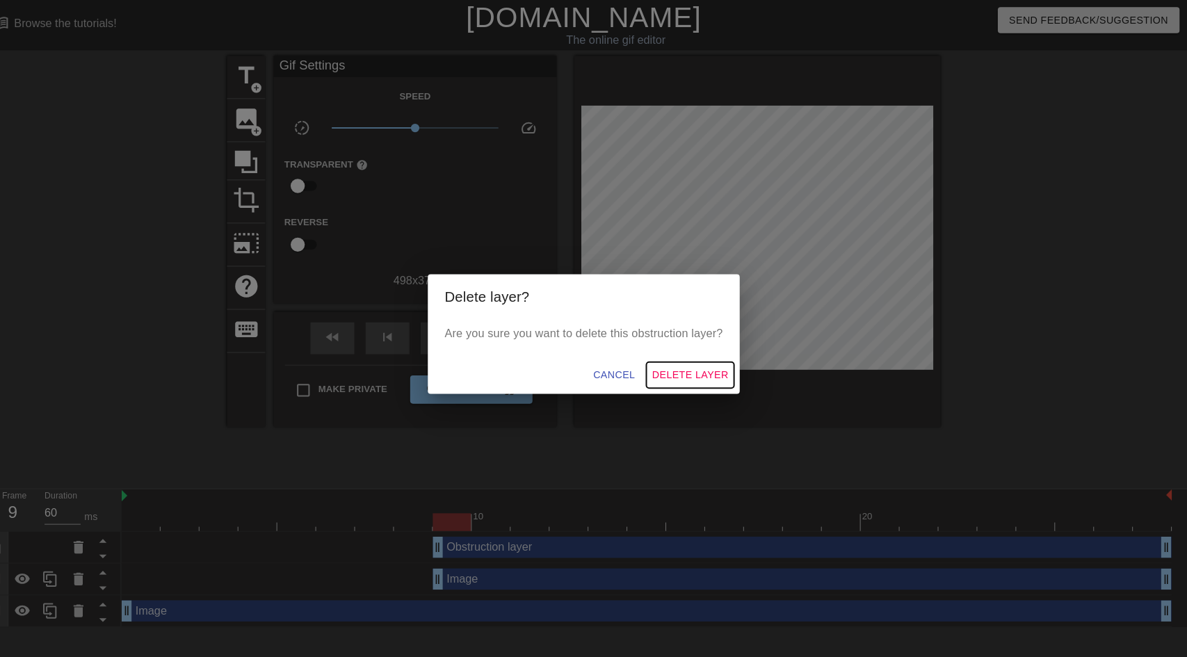
click at [693, 367] on span "Delete Layer" at bounding box center [698, 368] width 75 height 17
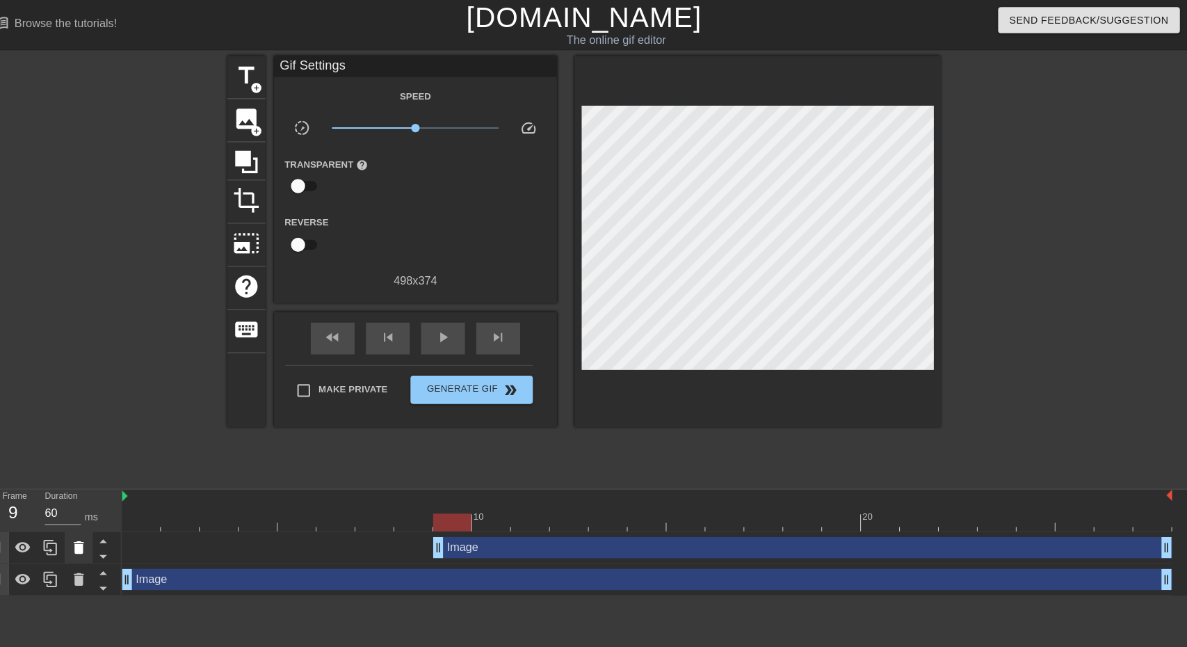
click at [102, 538] on icon at bounding box center [96, 538] width 17 height 17
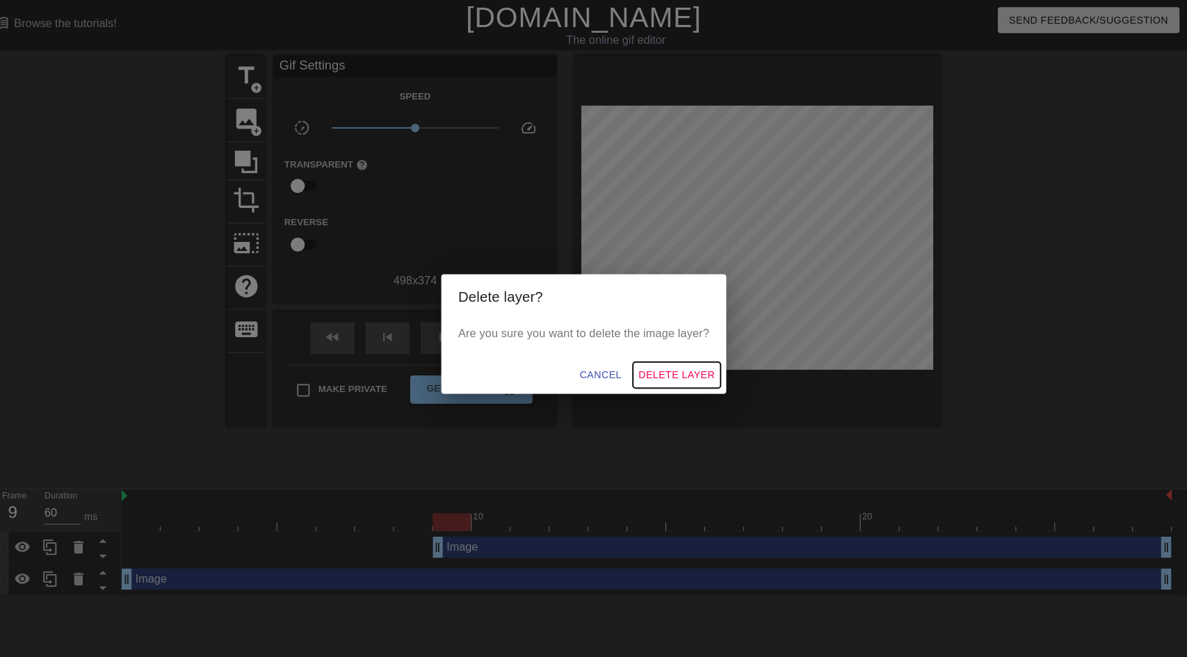
click at [668, 360] on span "Delete Layer" at bounding box center [684, 368] width 75 height 17
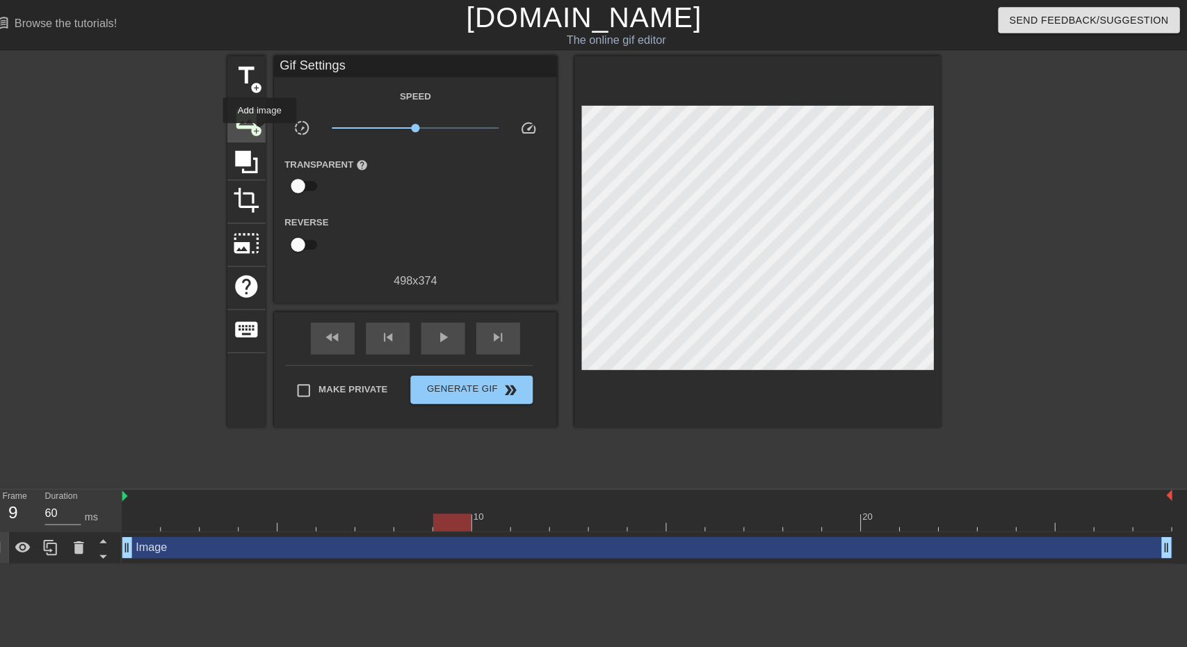
click at [275, 131] on span "add_circle" at bounding box center [272, 129] width 12 height 12
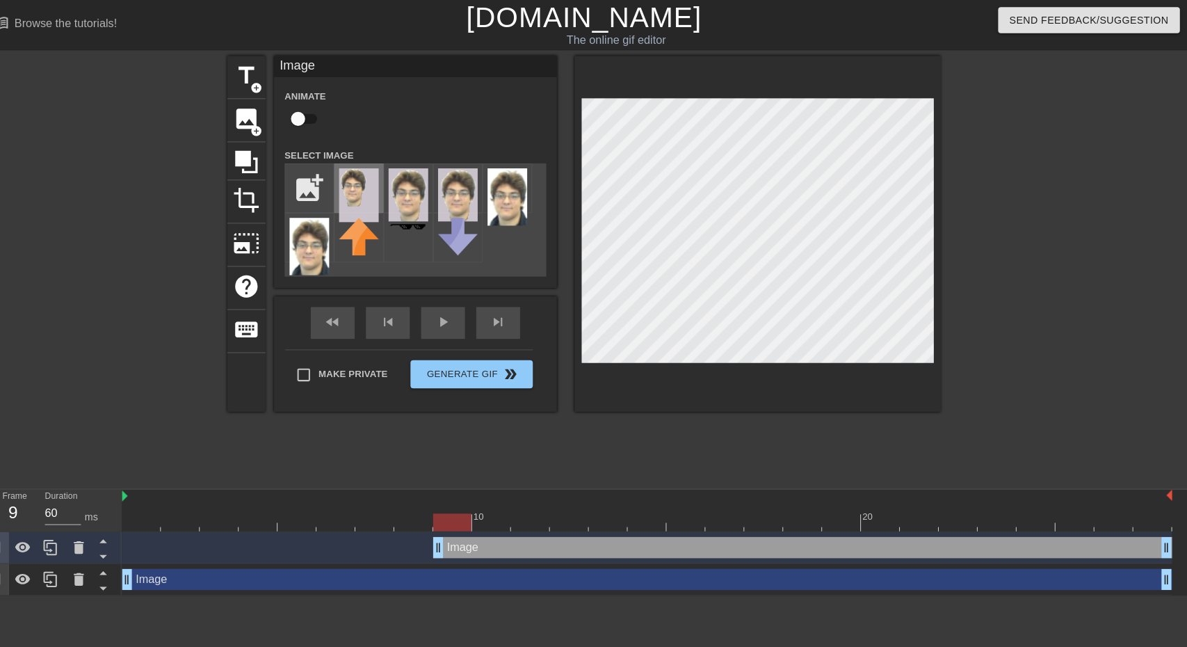
click at [374, 184] on img at bounding box center [372, 192] width 39 height 53
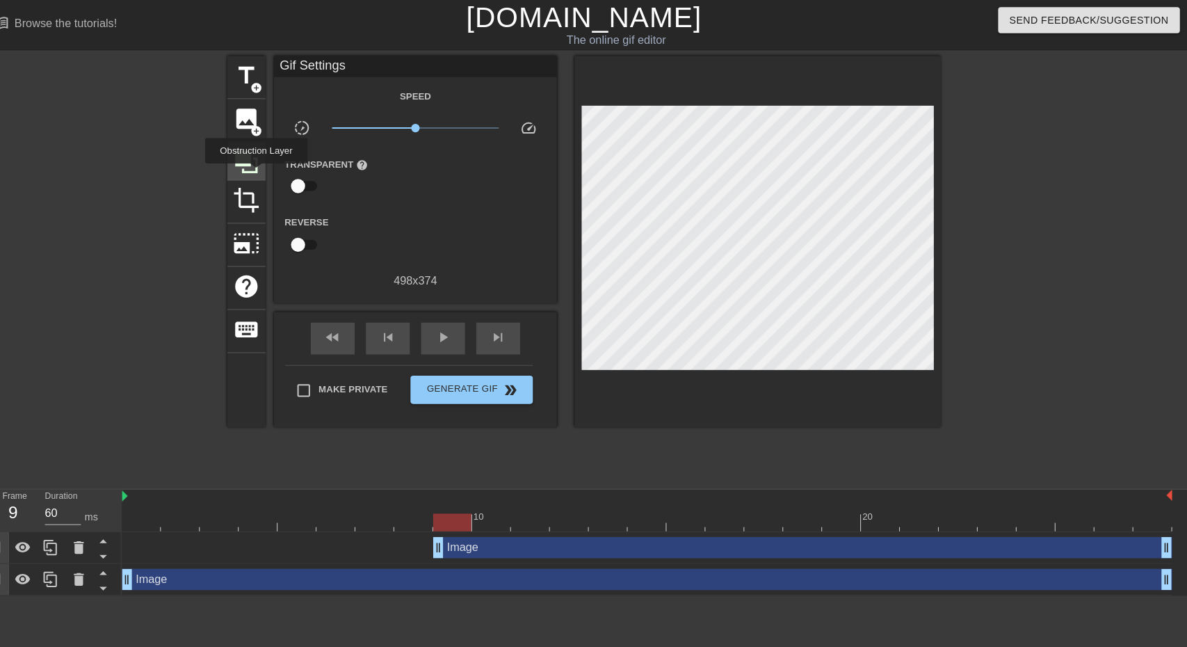
click at [268, 164] on icon at bounding box center [261, 159] width 26 height 26
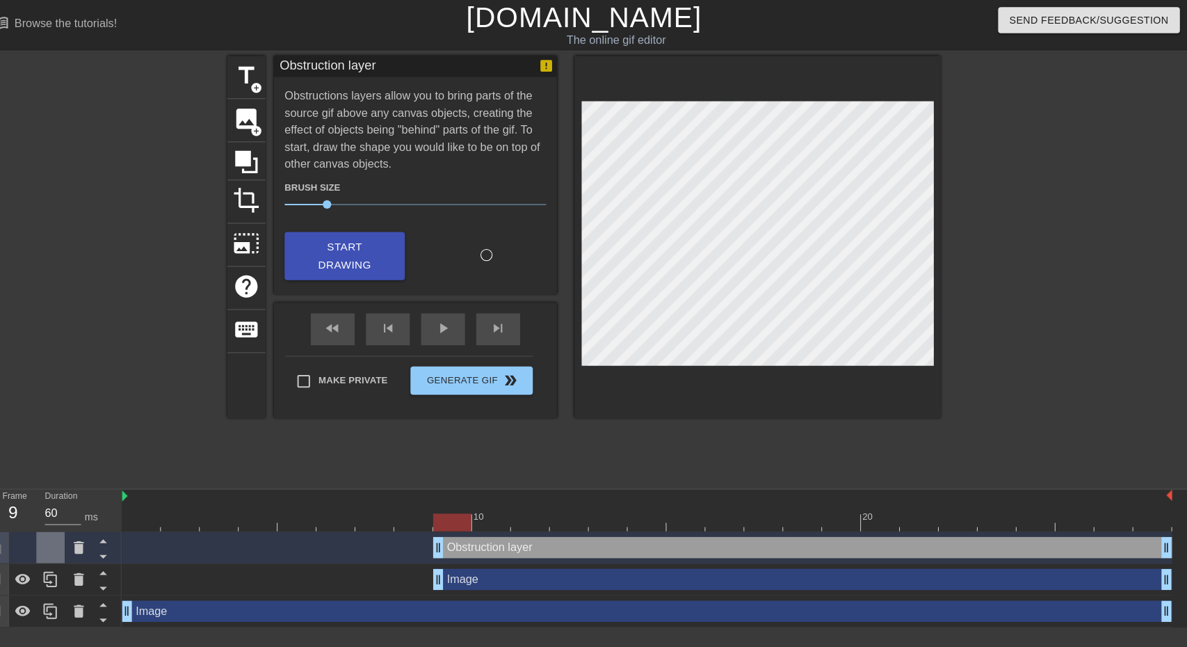
click at [77, 549] on div at bounding box center [69, 538] width 28 height 31
click at [92, 541] on icon at bounding box center [97, 538] width 10 height 13
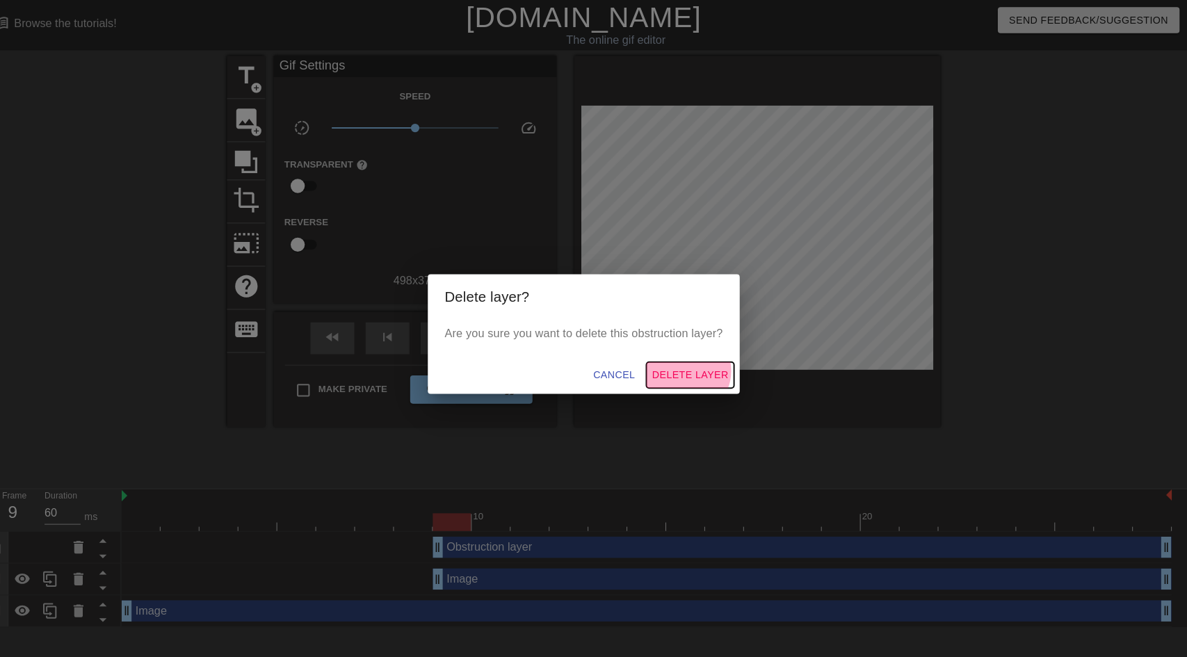
click at [700, 364] on span "Delete Layer" at bounding box center [698, 368] width 75 height 17
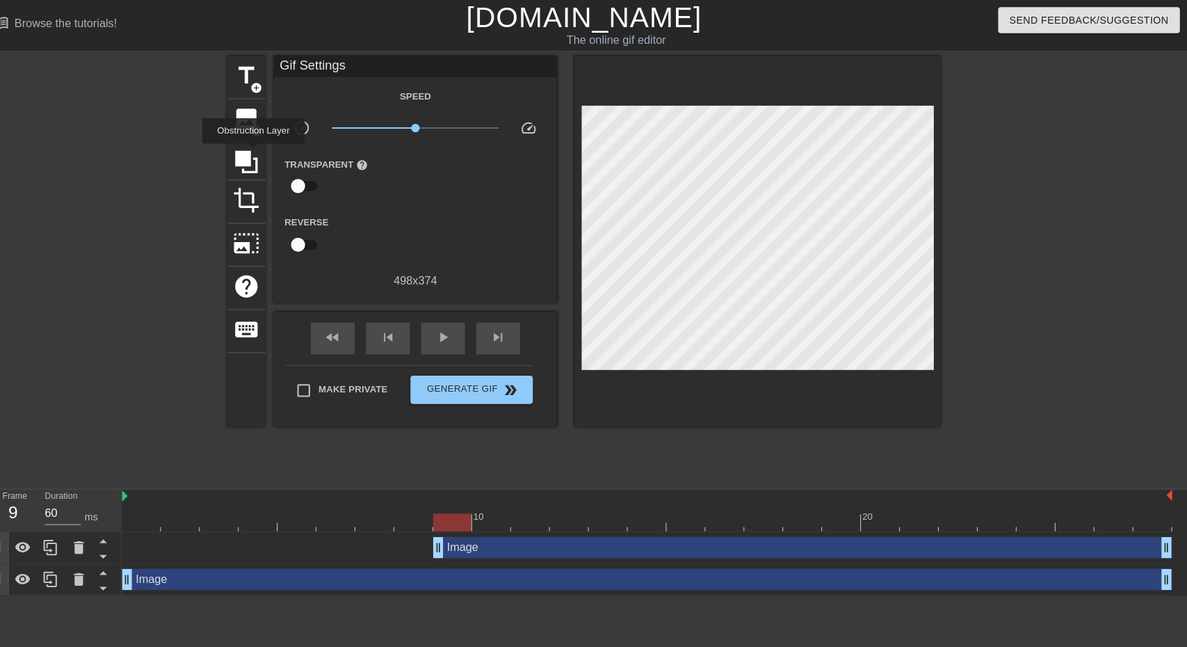
drag, startPoint x: 268, startPoint y: 151, endPoint x: 576, endPoint y: 229, distance: 317.1
click at [270, 152] on icon at bounding box center [261, 159] width 26 height 26
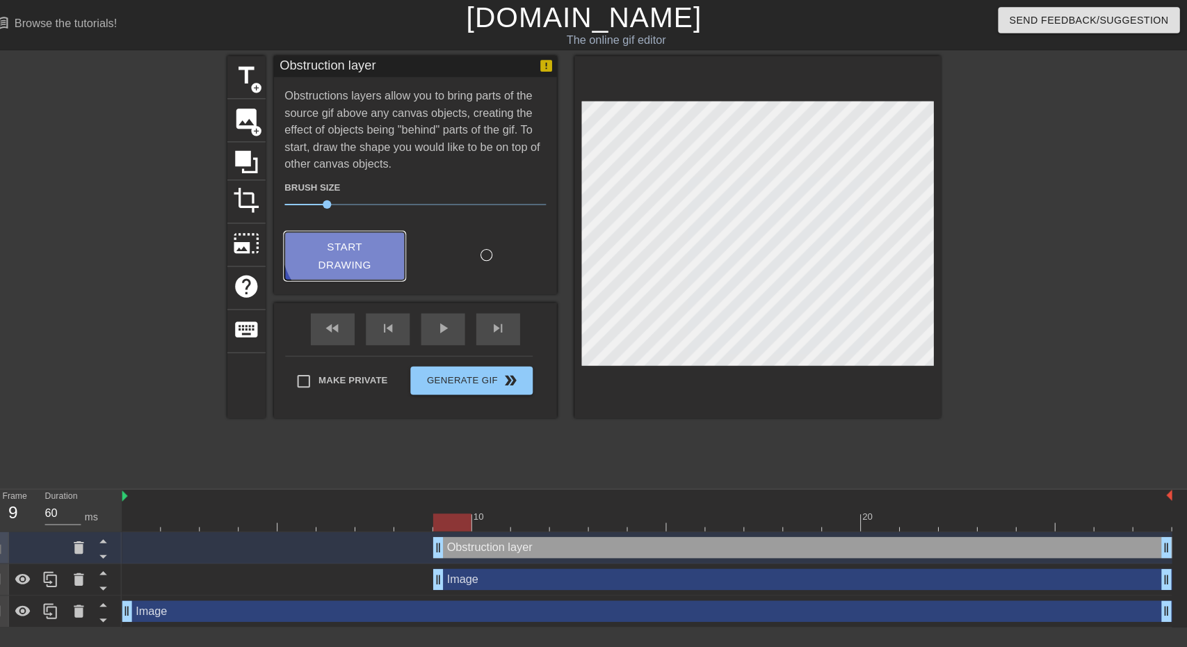
click at [367, 239] on span "Start Drawing" at bounding box center [358, 252] width 85 height 37
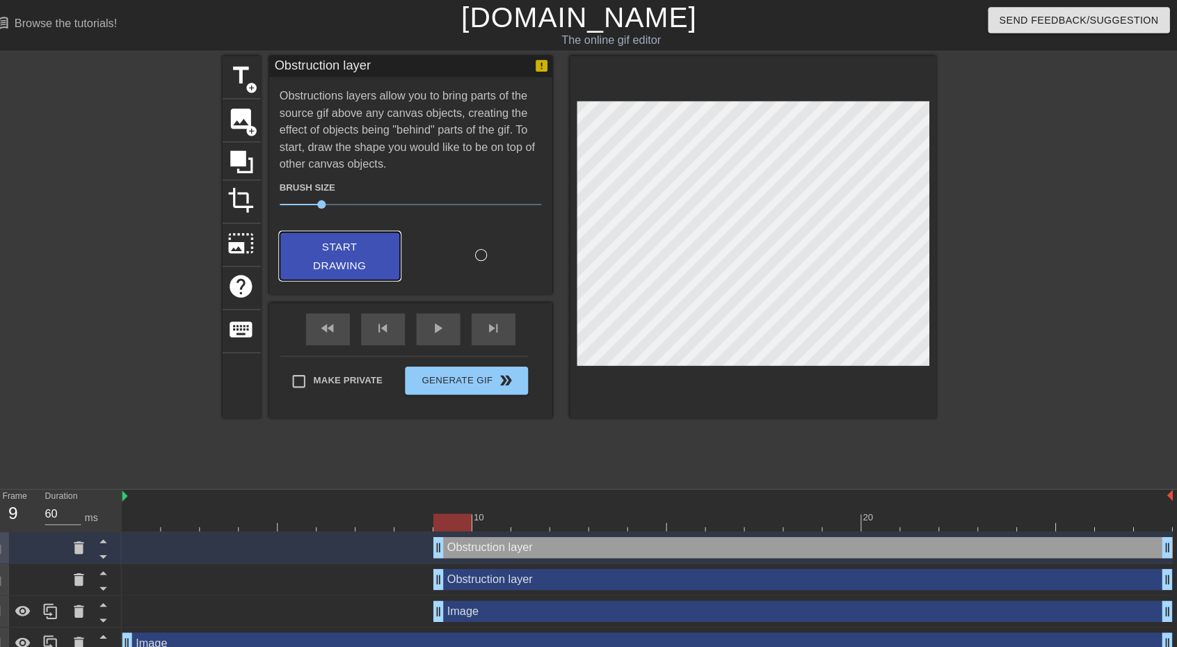
drag, startPoint x: 346, startPoint y: 245, endPoint x: 514, endPoint y: 220, distance: 169.5
click at [349, 243] on span "Start Drawing" at bounding box center [353, 252] width 85 height 37
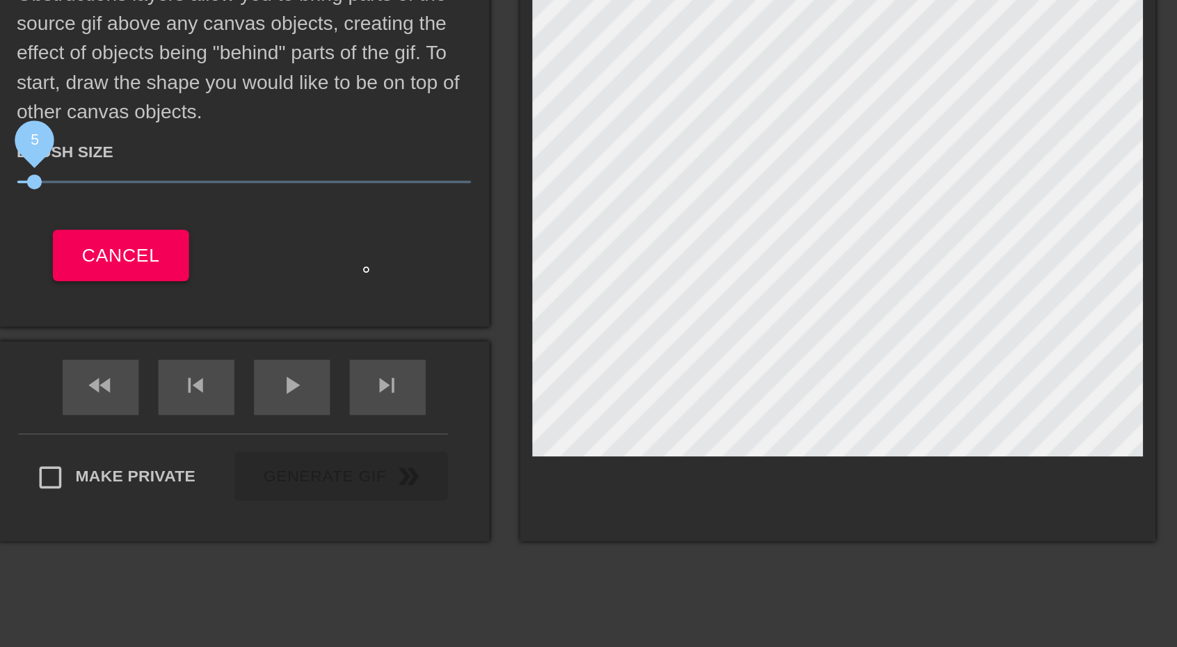
drag, startPoint x: 321, startPoint y: 199, endPoint x: 303, endPoint y: 200, distance: 17.4
click at [303, 200] on span "5" at bounding box center [422, 201] width 257 height 17
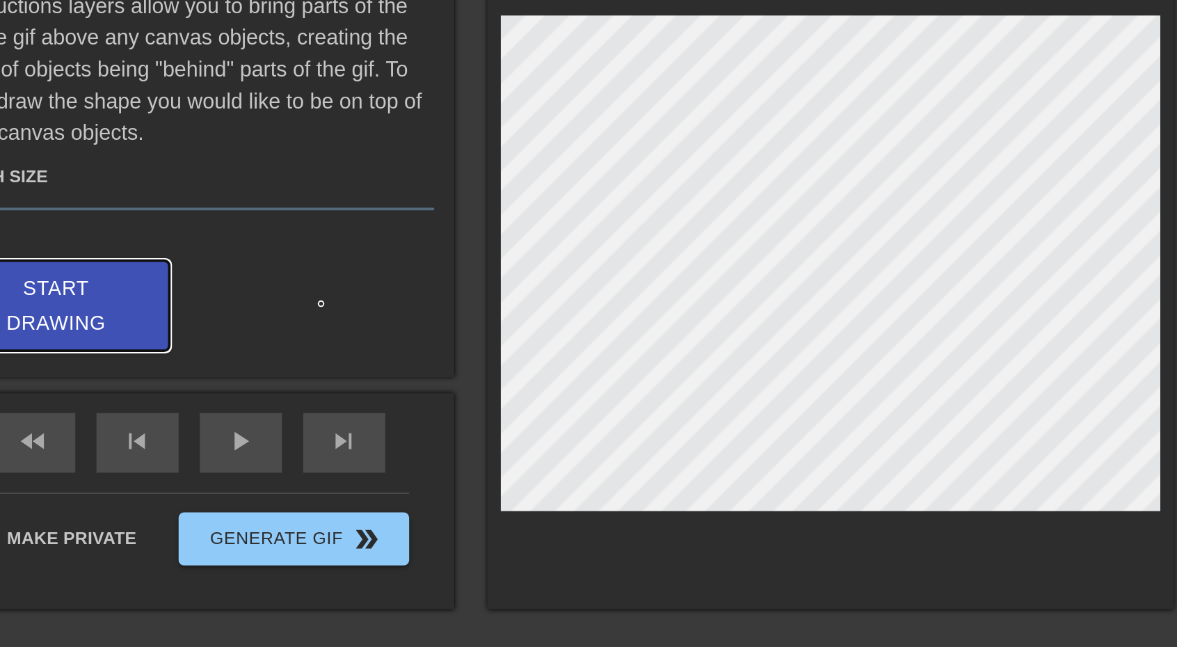
drag, startPoint x: 376, startPoint y: 247, endPoint x: 388, endPoint y: 245, distance: 12.7
click at [376, 246] on span "Start Drawing" at bounding box center [353, 252] width 85 height 37
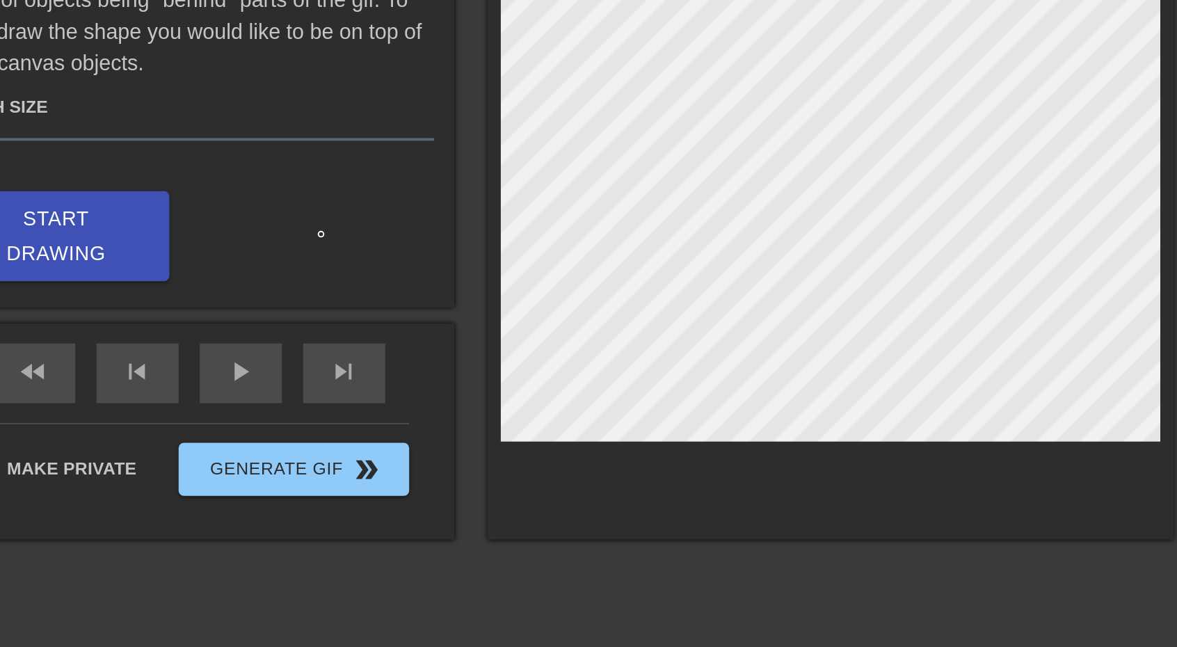
click at [645, 374] on div at bounding box center [759, 233] width 360 height 356
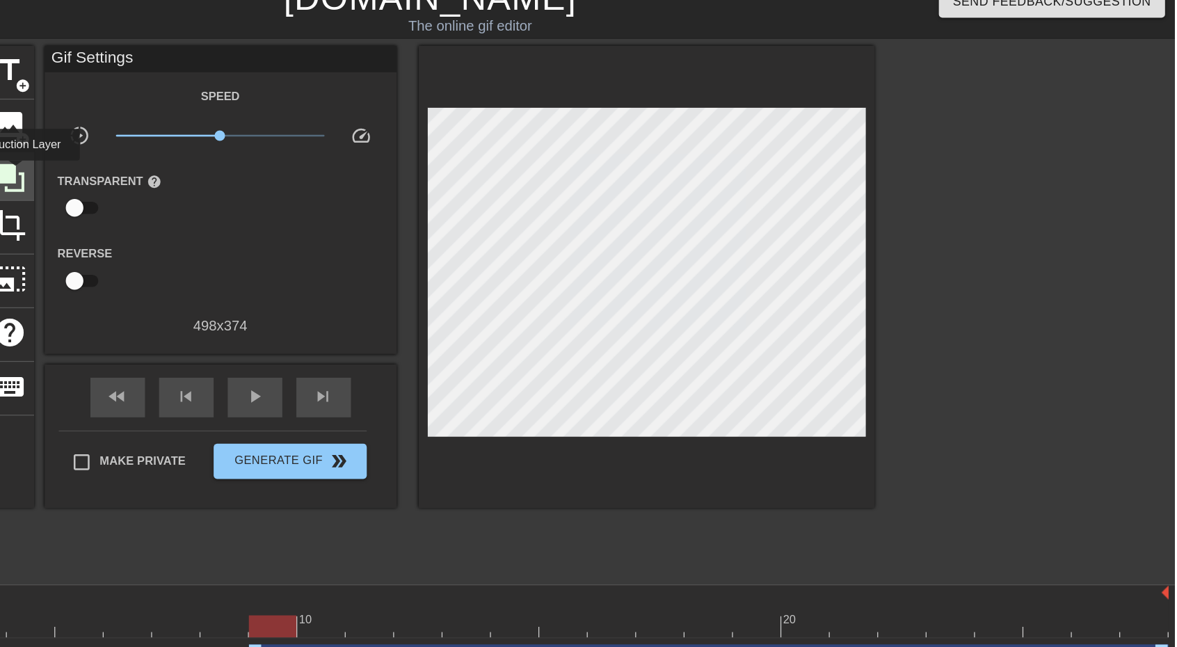
click at [261, 156] on icon at bounding box center [256, 159] width 26 height 26
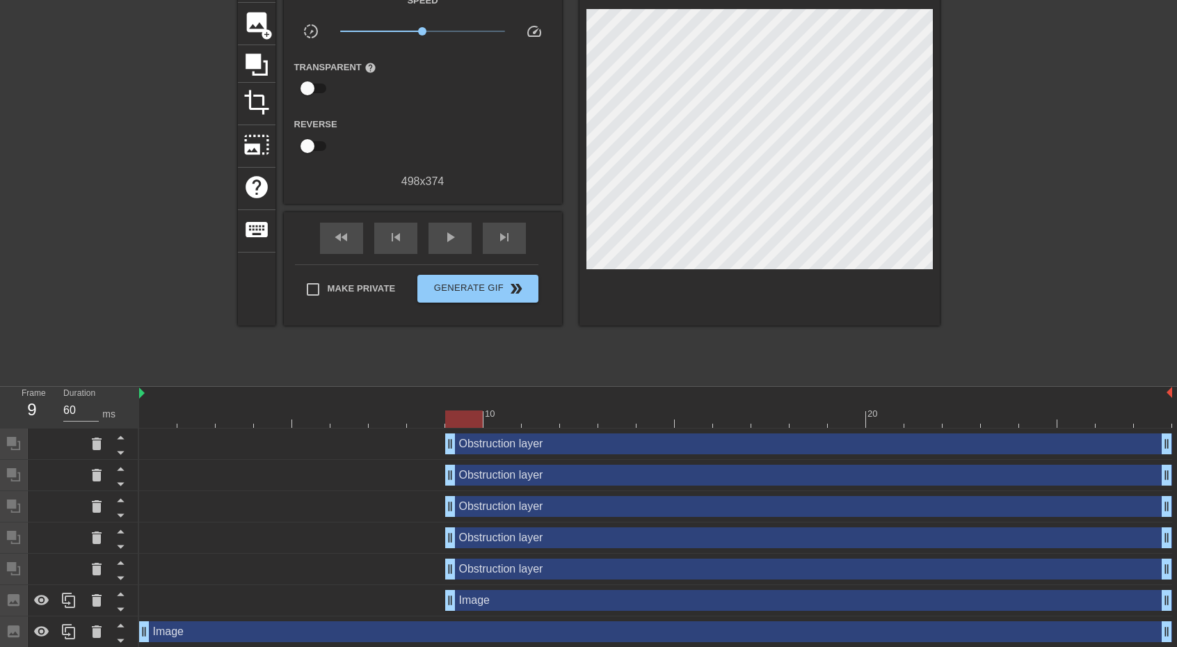
scroll to position [98, 0]
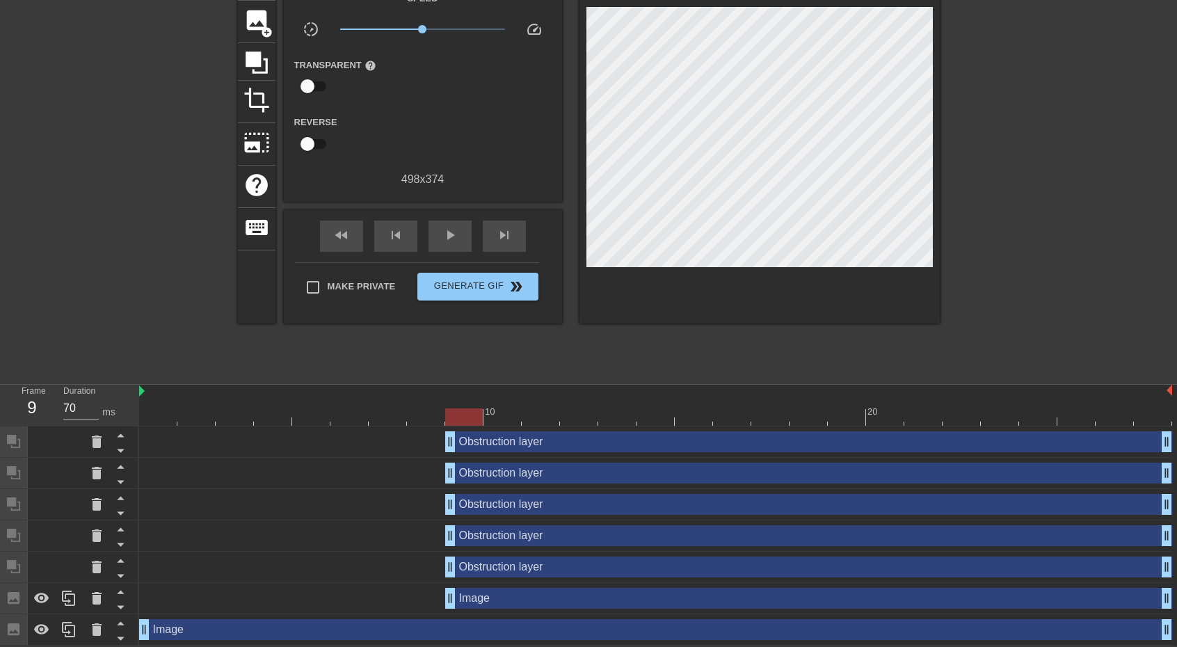
click at [507, 408] on div at bounding box center [655, 416] width 1033 height 17
click at [478, 408] on div at bounding box center [655, 416] width 1033 height 17
type input "70"
click at [442, 405] on div at bounding box center [426, 407] width 38 height 17
click at [161, 412] on div at bounding box center [655, 416] width 1033 height 17
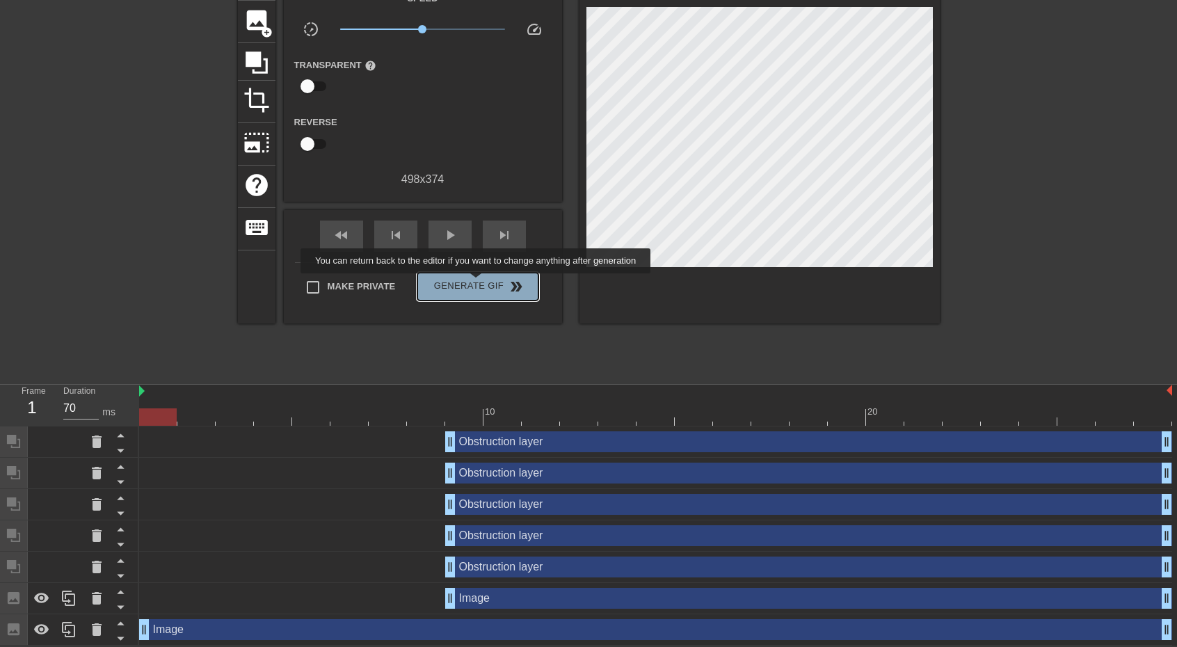
click at [477, 283] on span "Generate Gif double_arrow" at bounding box center [477, 286] width 109 height 17
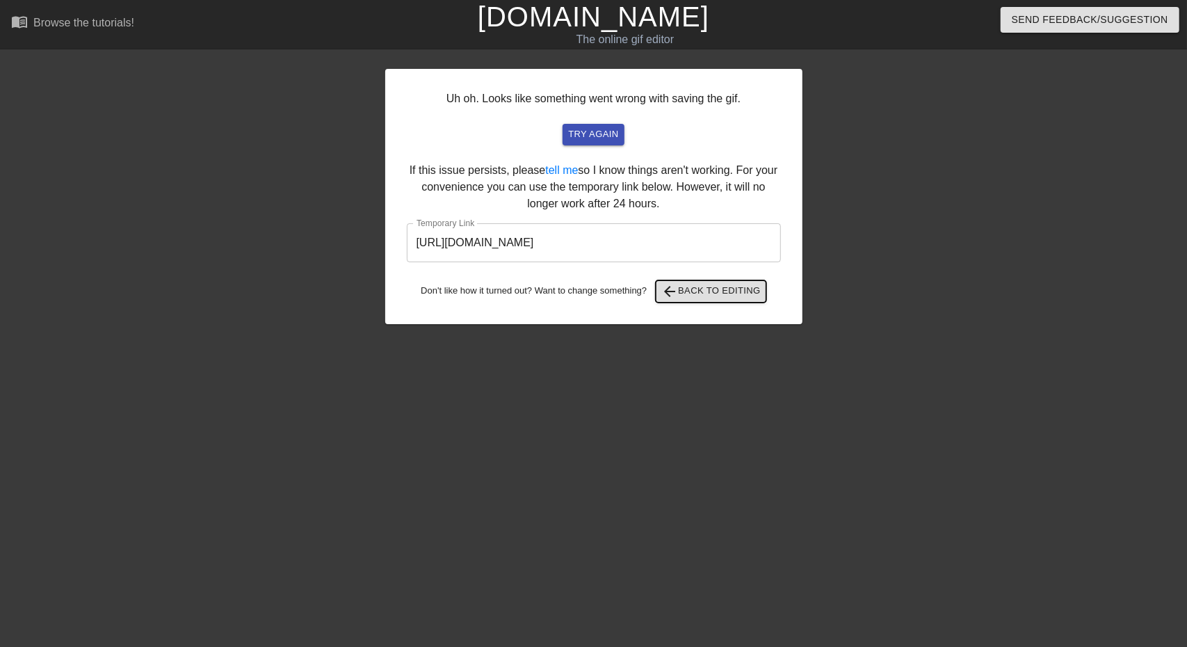
click at [693, 284] on span "arrow_back Back to Editing" at bounding box center [710, 291] width 99 height 17
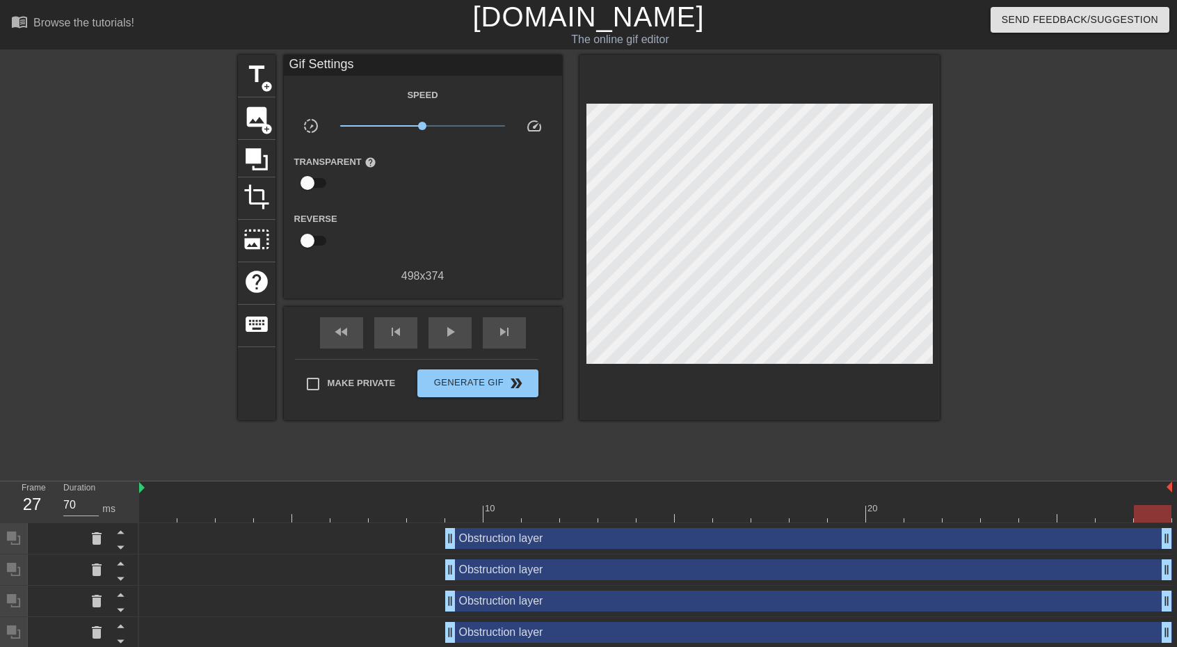
type input "60"
click at [464, 513] on div at bounding box center [655, 513] width 1033 height 17
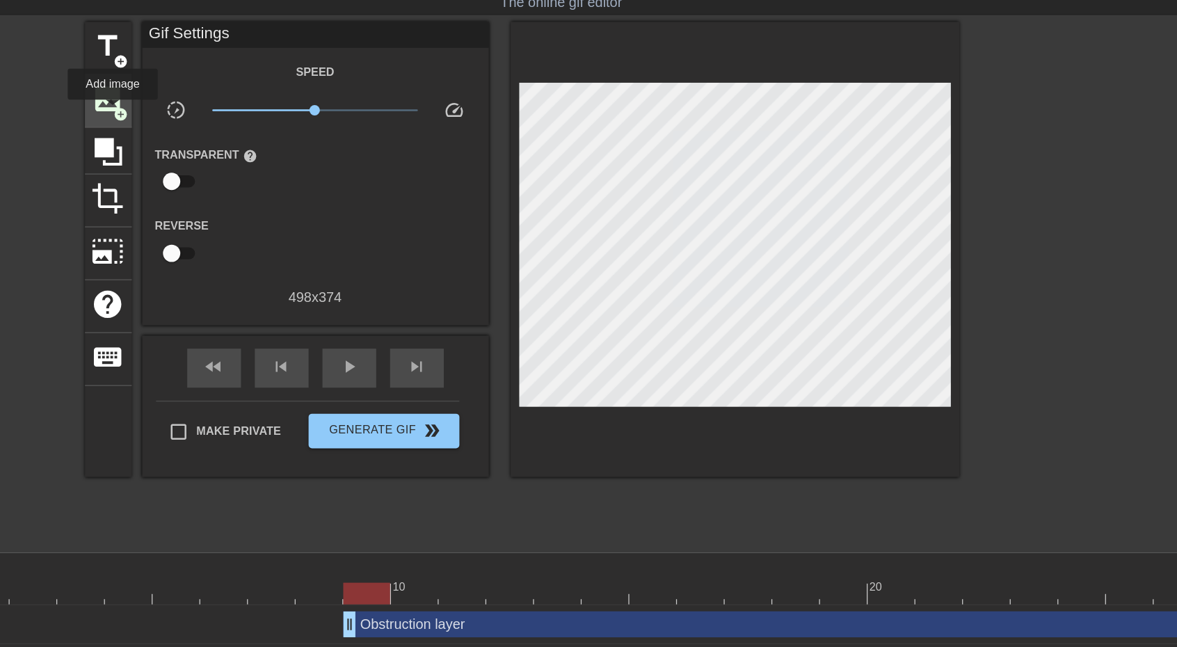
click at [261, 127] on span "add_circle" at bounding box center [267, 129] width 12 height 12
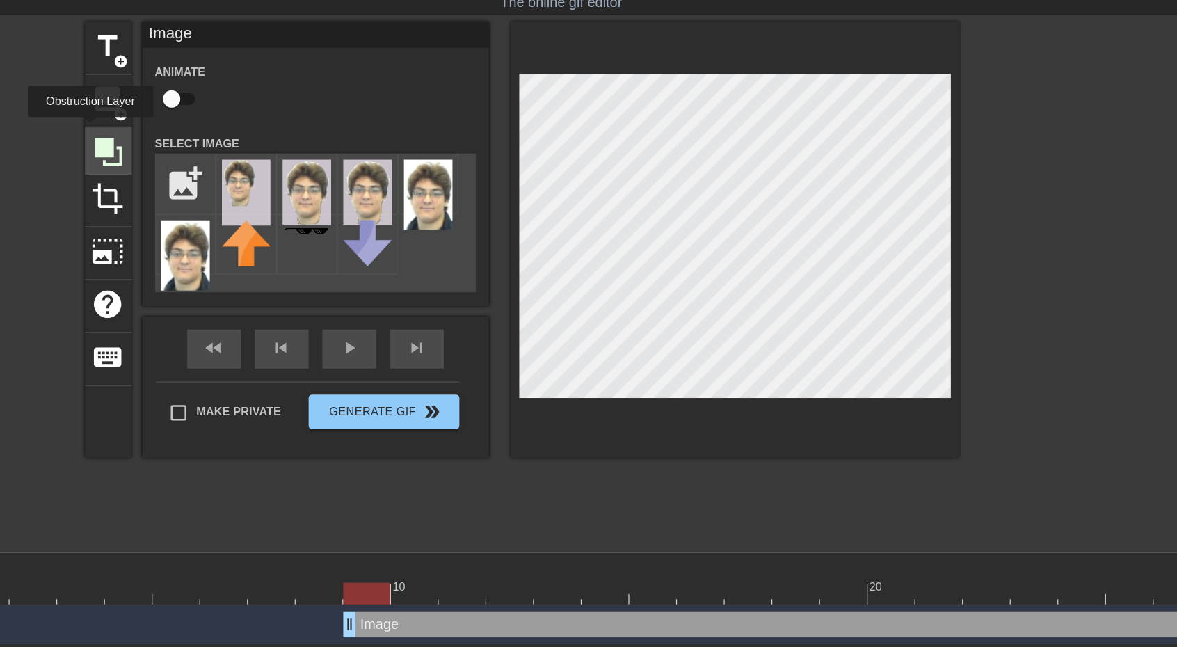
click at [252, 150] on icon at bounding box center [257, 159] width 22 height 22
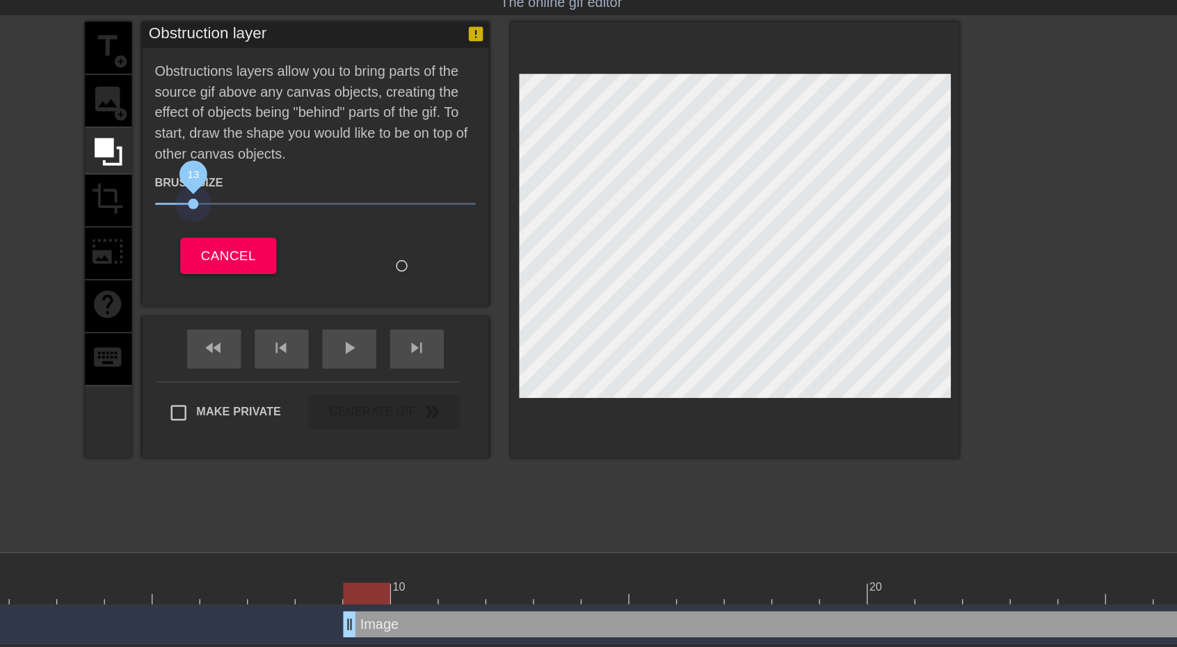
drag, startPoint x: 305, startPoint y: 195, endPoint x: 325, endPoint y: 193, distance: 21.0
click at [325, 193] on span "13" at bounding box center [422, 201] width 257 height 17
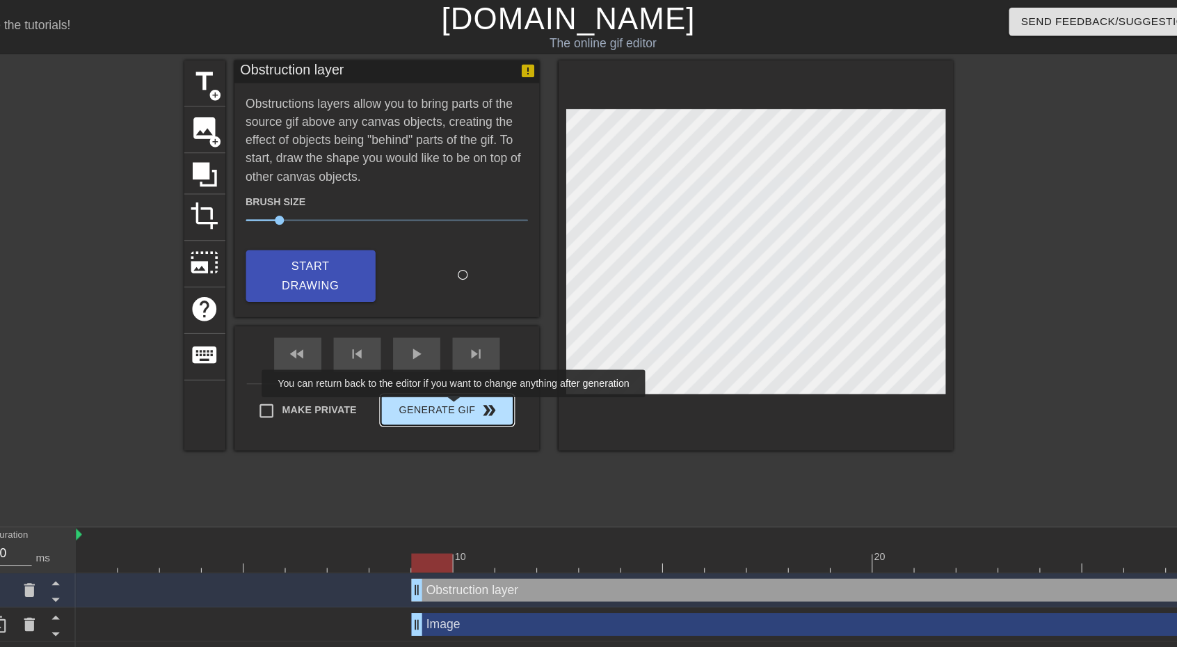
click at [485, 371] on button "Generate Gif double_arrow" at bounding box center [477, 374] width 120 height 28
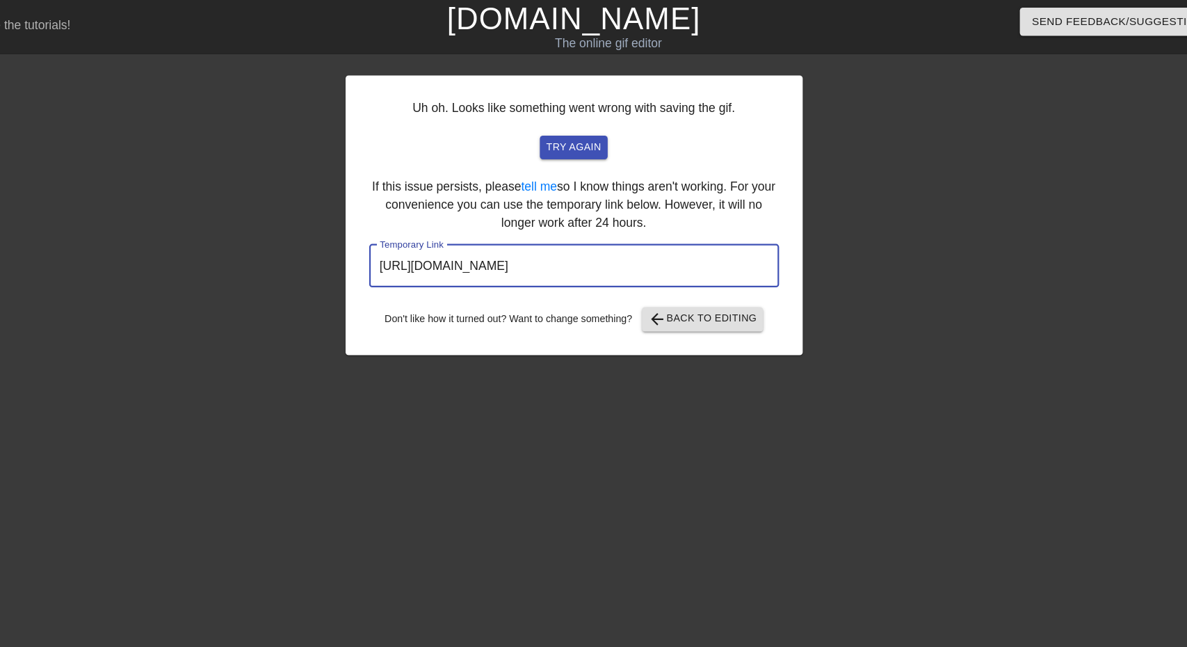
click at [667, 243] on input "[URL][DOMAIN_NAME]" at bounding box center [594, 242] width 374 height 39
click at [676, 239] on input "[URL][DOMAIN_NAME]" at bounding box center [594, 242] width 374 height 39
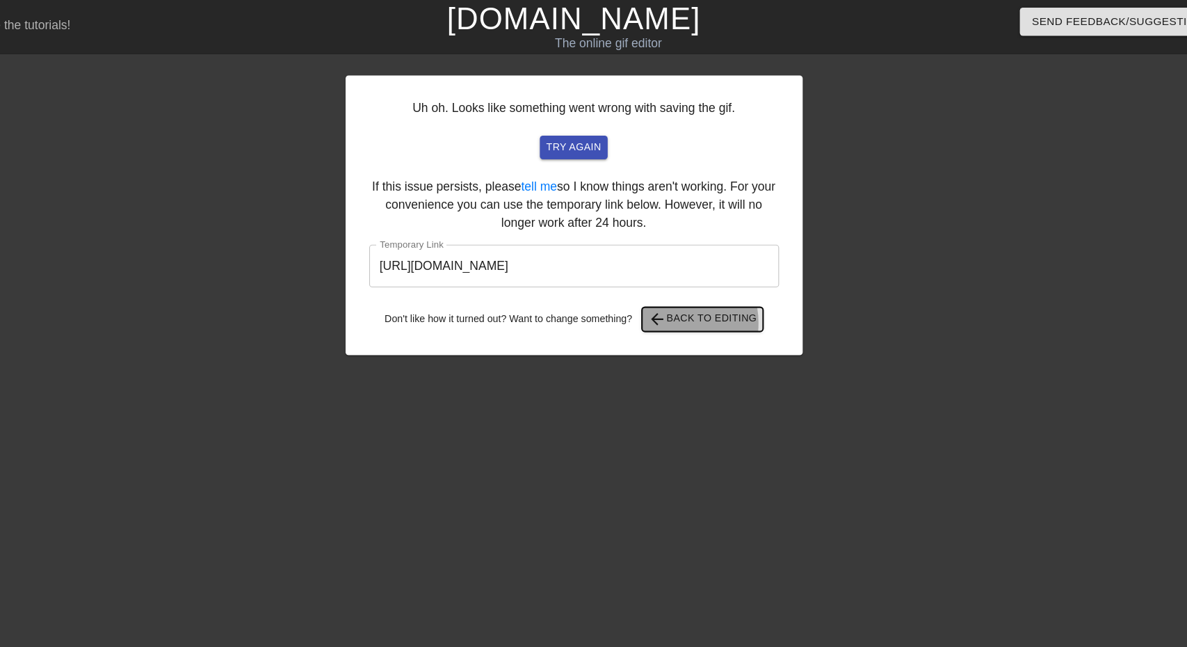
click at [678, 294] on span "arrow_back" at bounding box center [669, 291] width 17 height 17
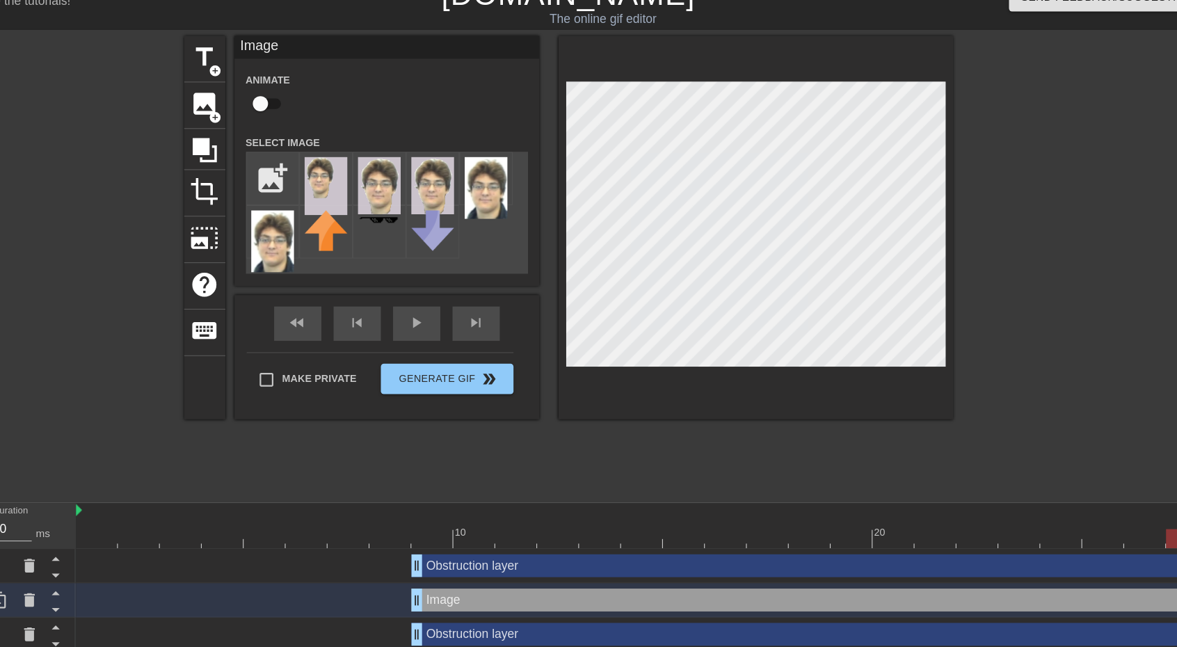
scroll to position [6, 0]
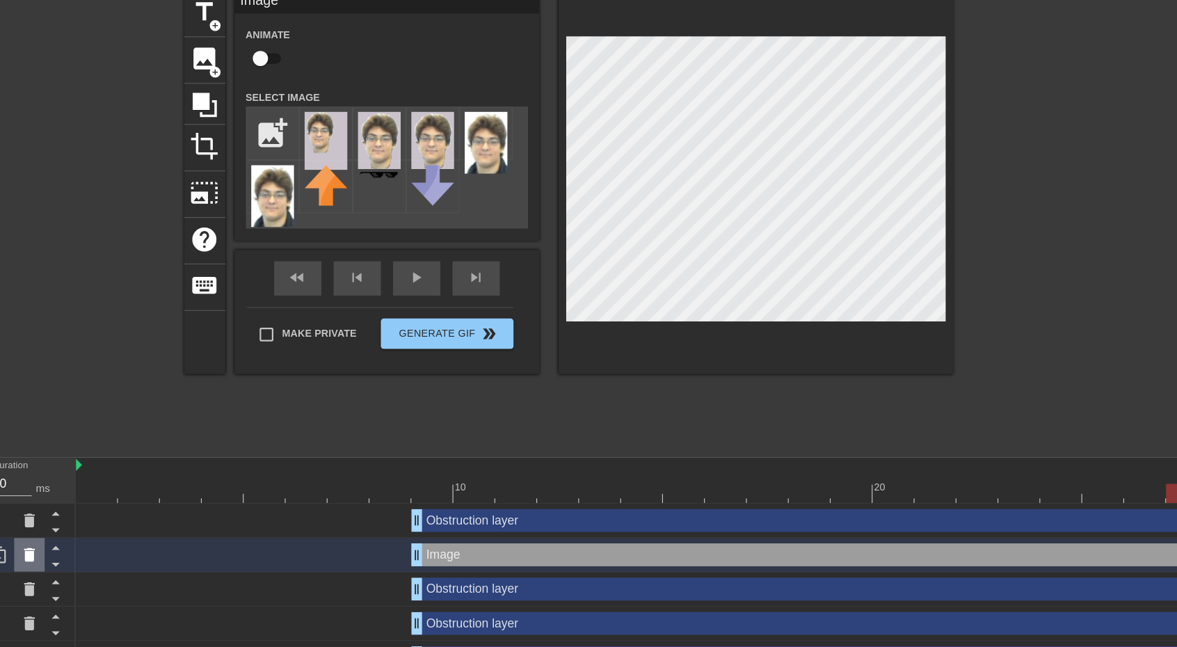
click at [101, 570] on icon at bounding box center [96, 563] width 17 height 17
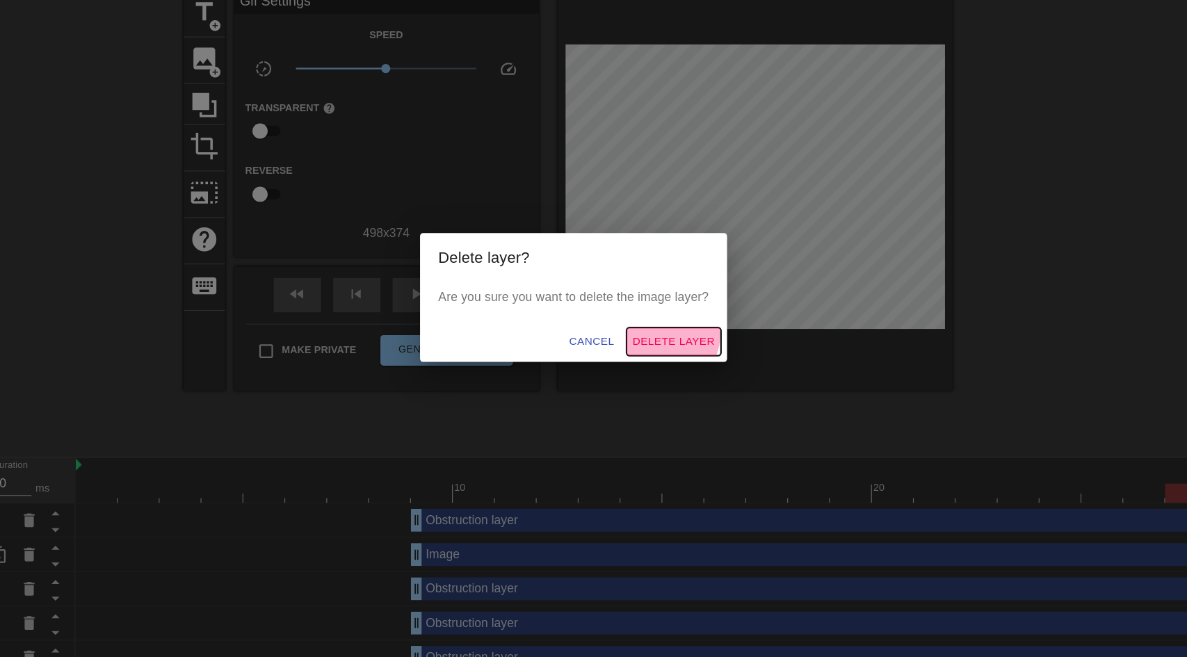
click at [687, 363] on span "Delete Layer" at bounding box center [684, 368] width 75 height 17
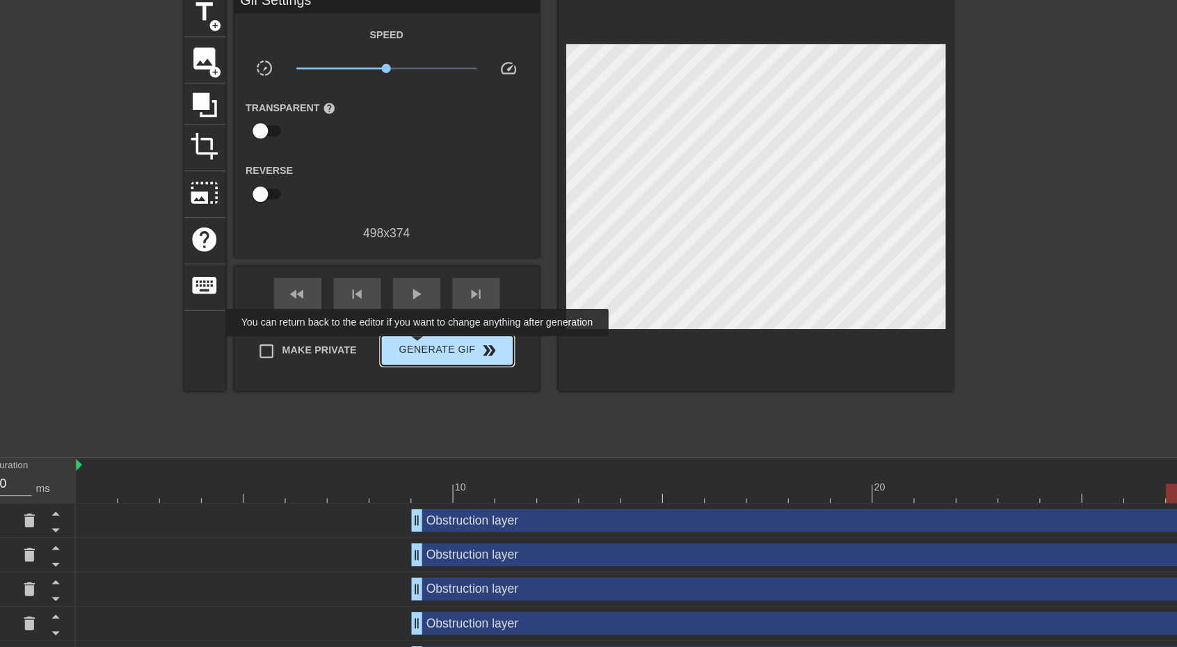
click at [452, 373] on span "Generate Gif double_arrow" at bounding box center [477, 377] width 109 height 17
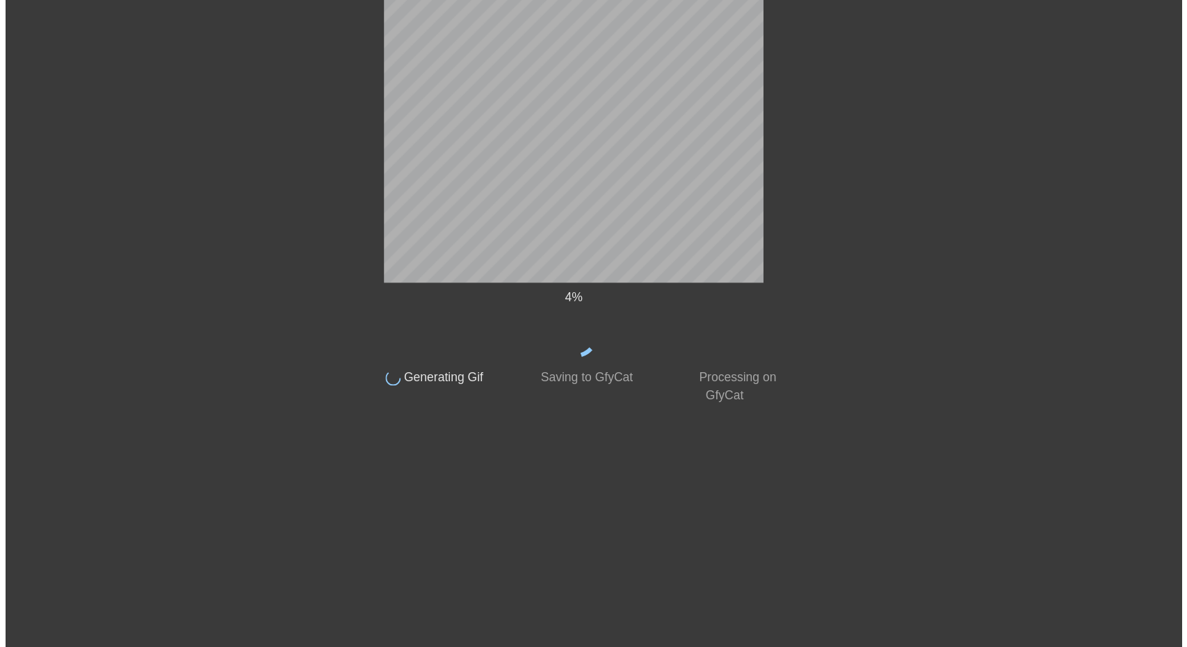
scroll to position [0, 0]
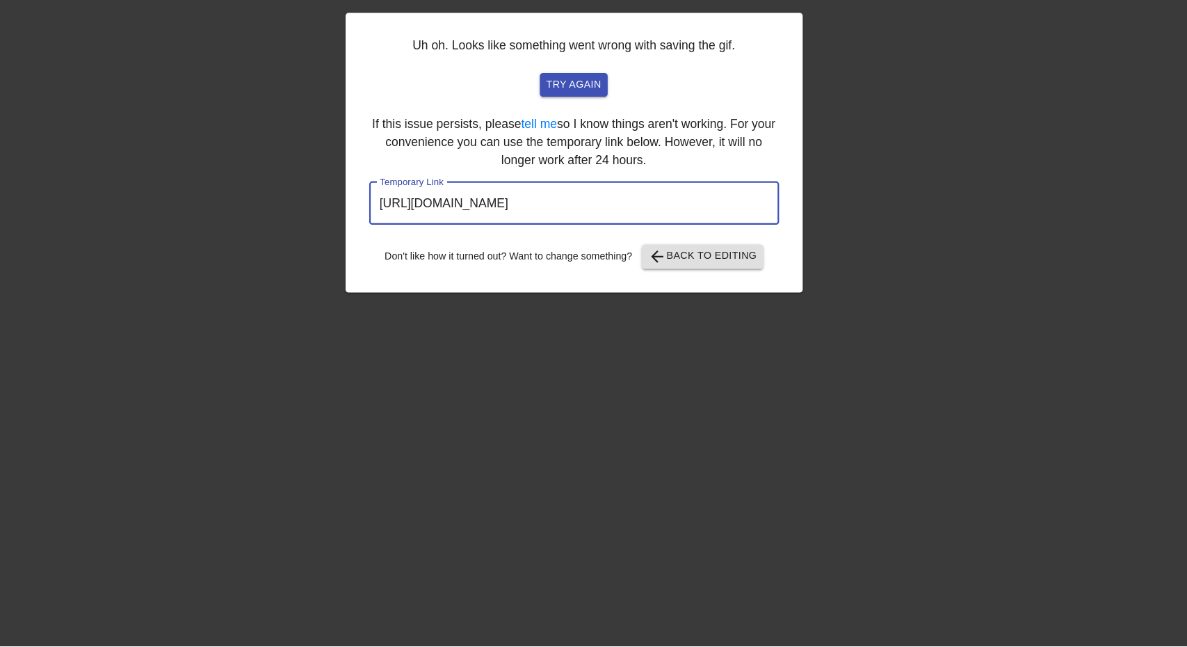
click at [717, 252] on input "[URL][DOMAIN_NAME]" at bounding box center [594, 242] width 374 height 39
